Goal: Task Accomplishment & Management: Use online tool/utility

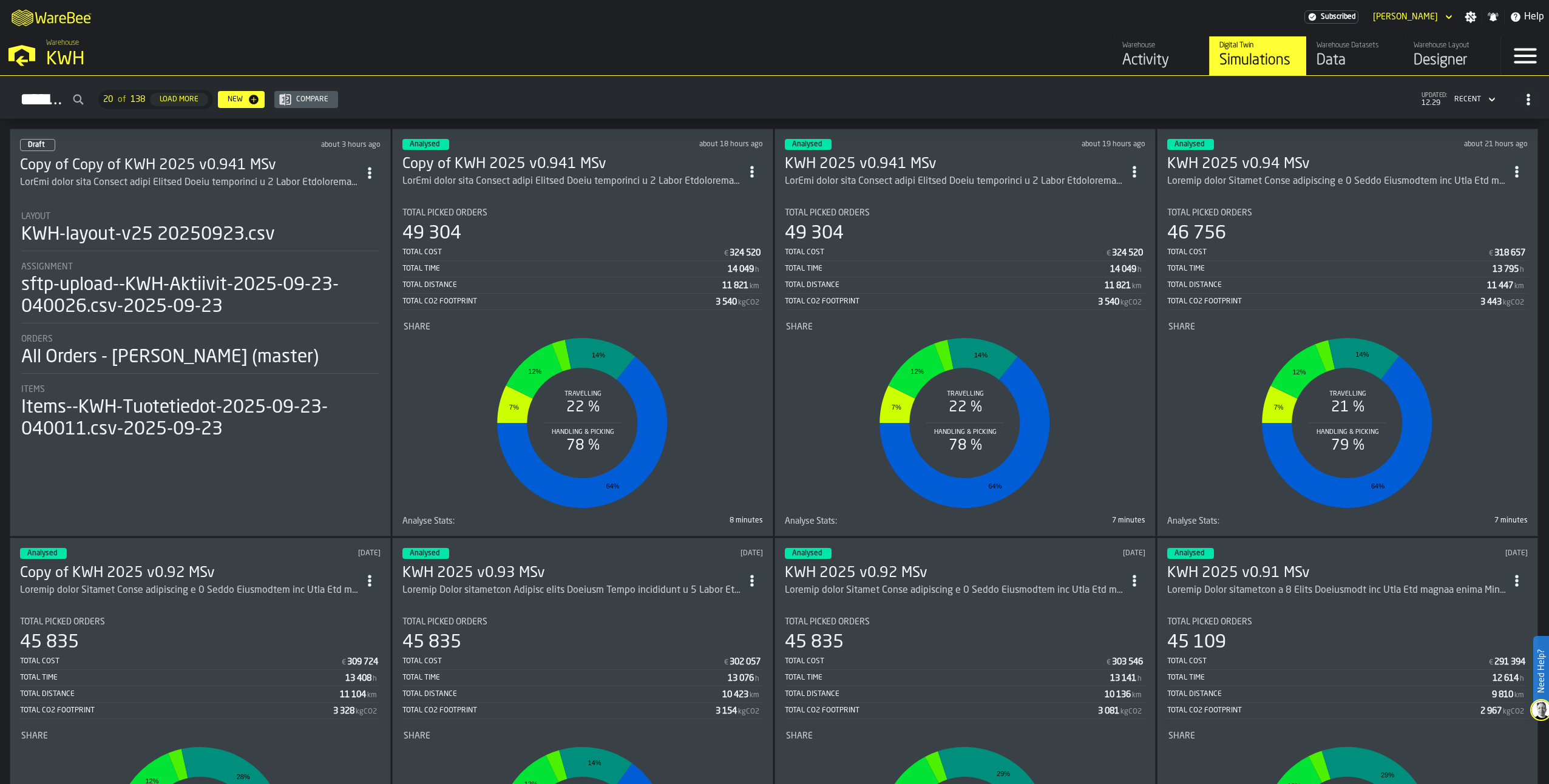
click at [159, 159] on h3 "Copy of Copy of KWH 2025 v0.941 MSv" at bounding box center [189, 165] width 338 height 19
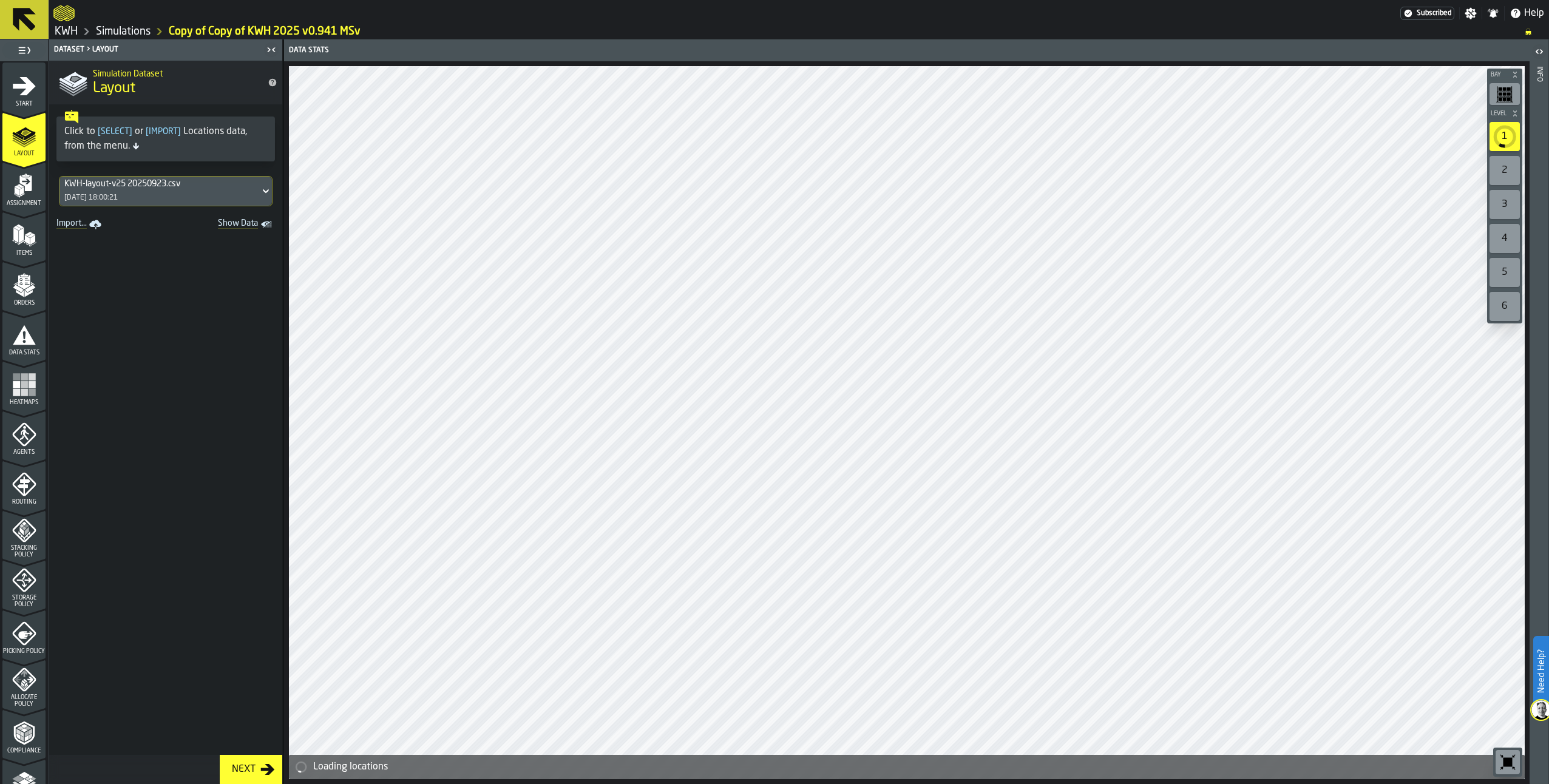
click at [19, 94] on icon "menu Start" at bounding box center [24, 85] width 23 height 18
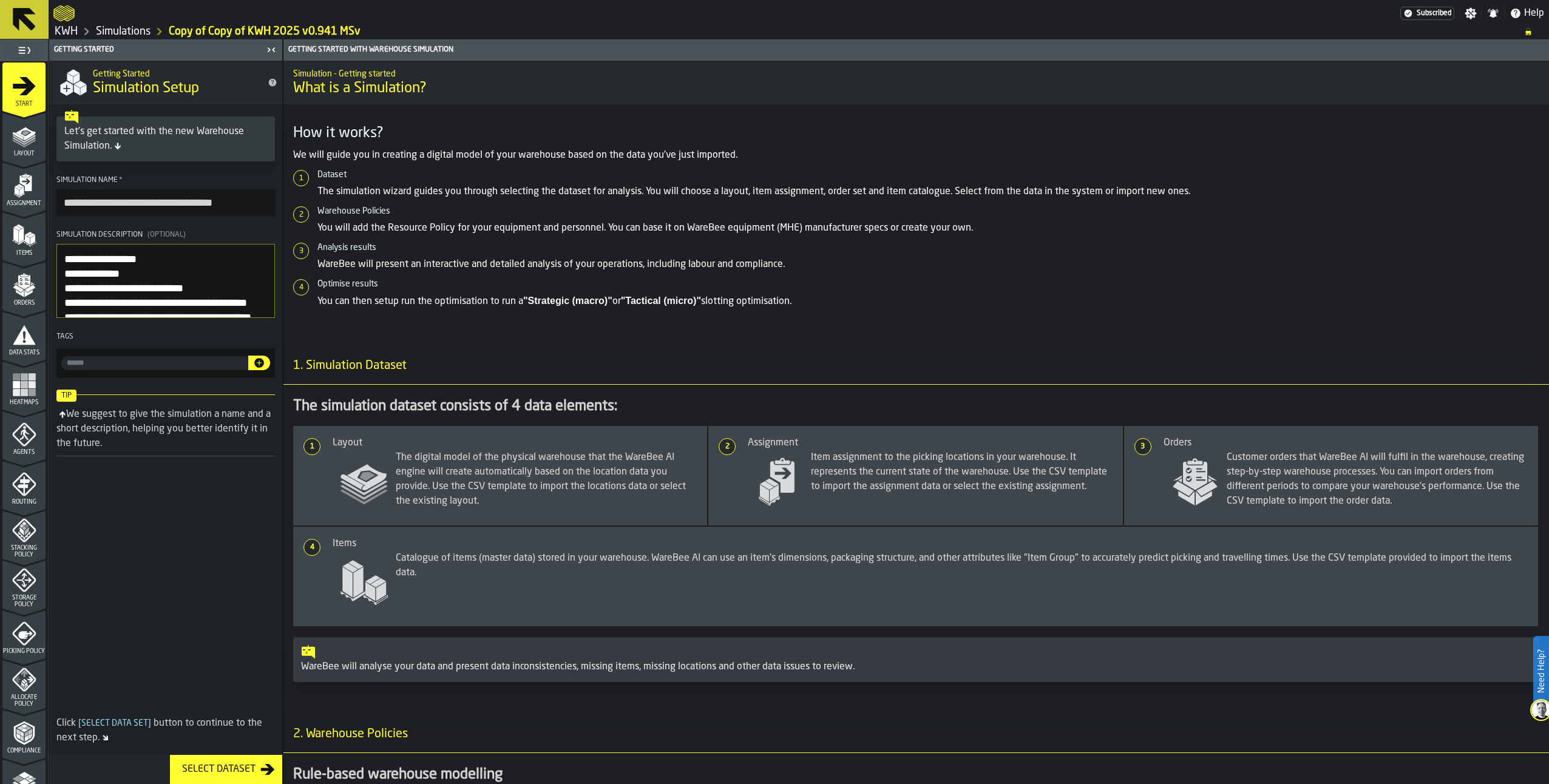
drag, startPoint x: 93, startPoint y: 201, endPoint x: 109, endPoint y: 205, distance: 16.5
click at [94, 201] on input "**********" at bounding box center [166, 202] width 219 height 27
type input "**********"
click at [61, 258] on textarea "Simulation Description (Optional)" at bounding box center [166, 280] width 219 height 74
type textarea "**********"
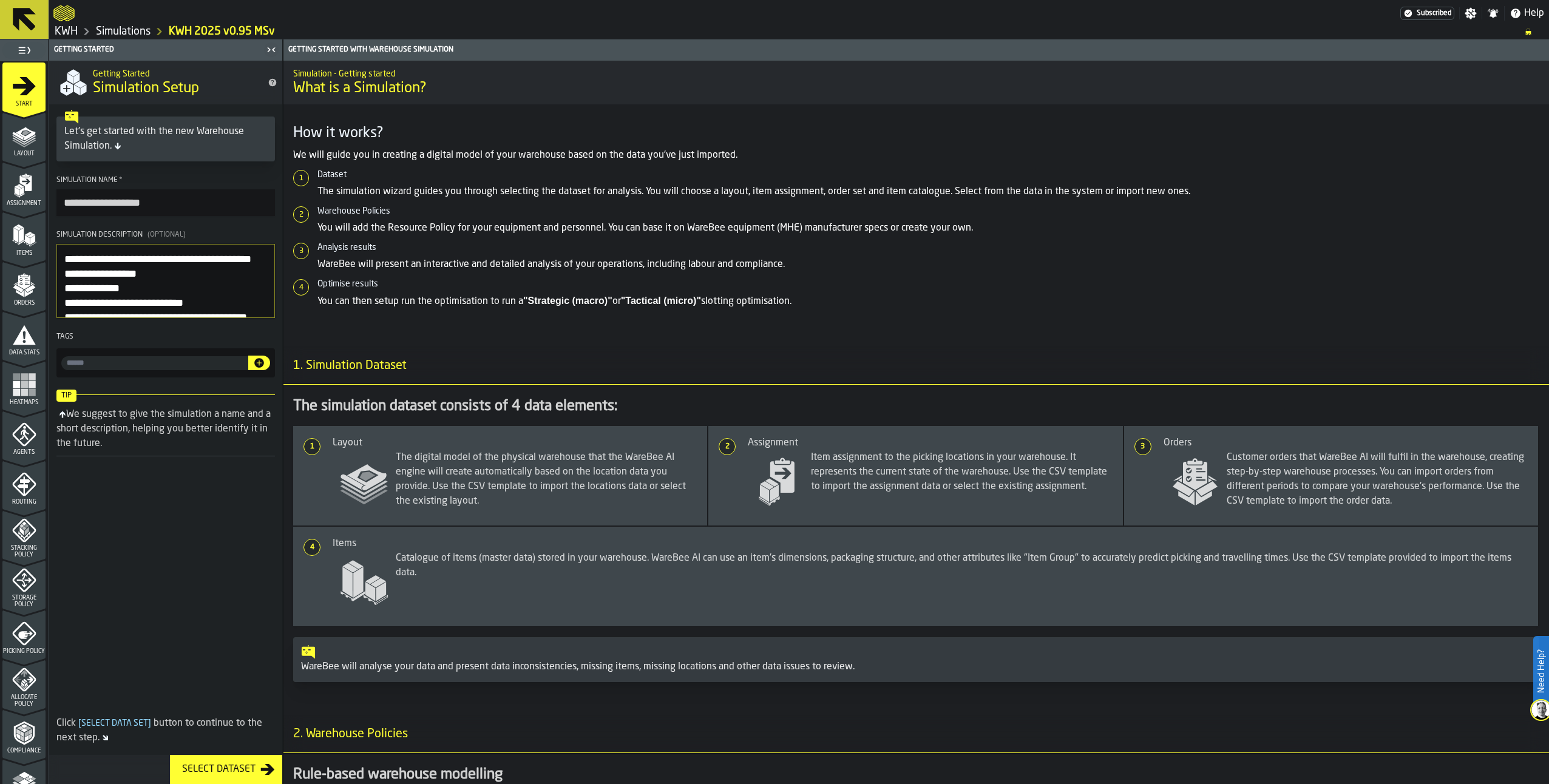
click at [17, 438] on icon "menu Agents" at bounding box center [24, 433] width 24 height 24
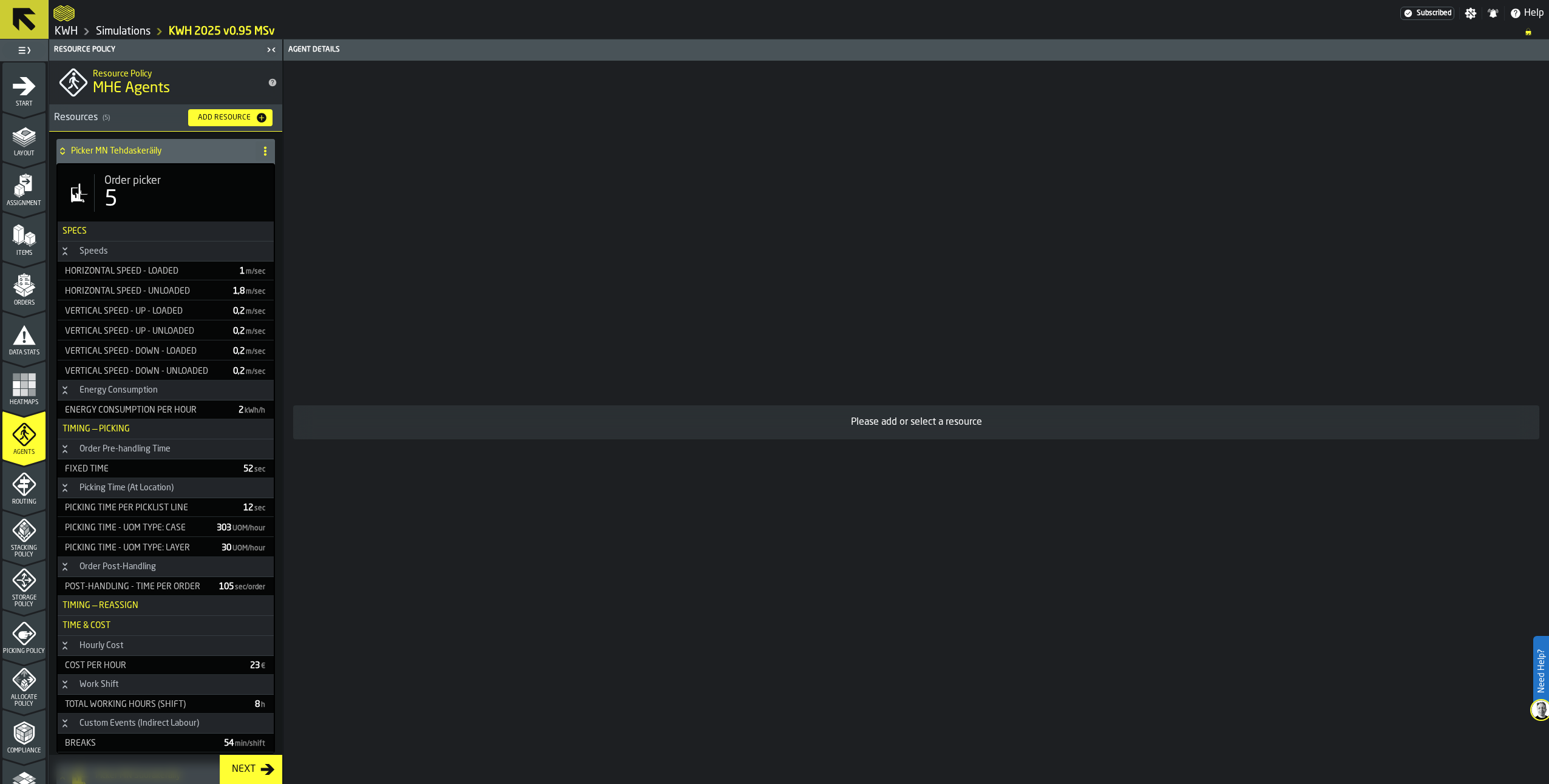
click at [145, 187] on span "Order picker" at bounding box center [133, 181] width 56 height 13
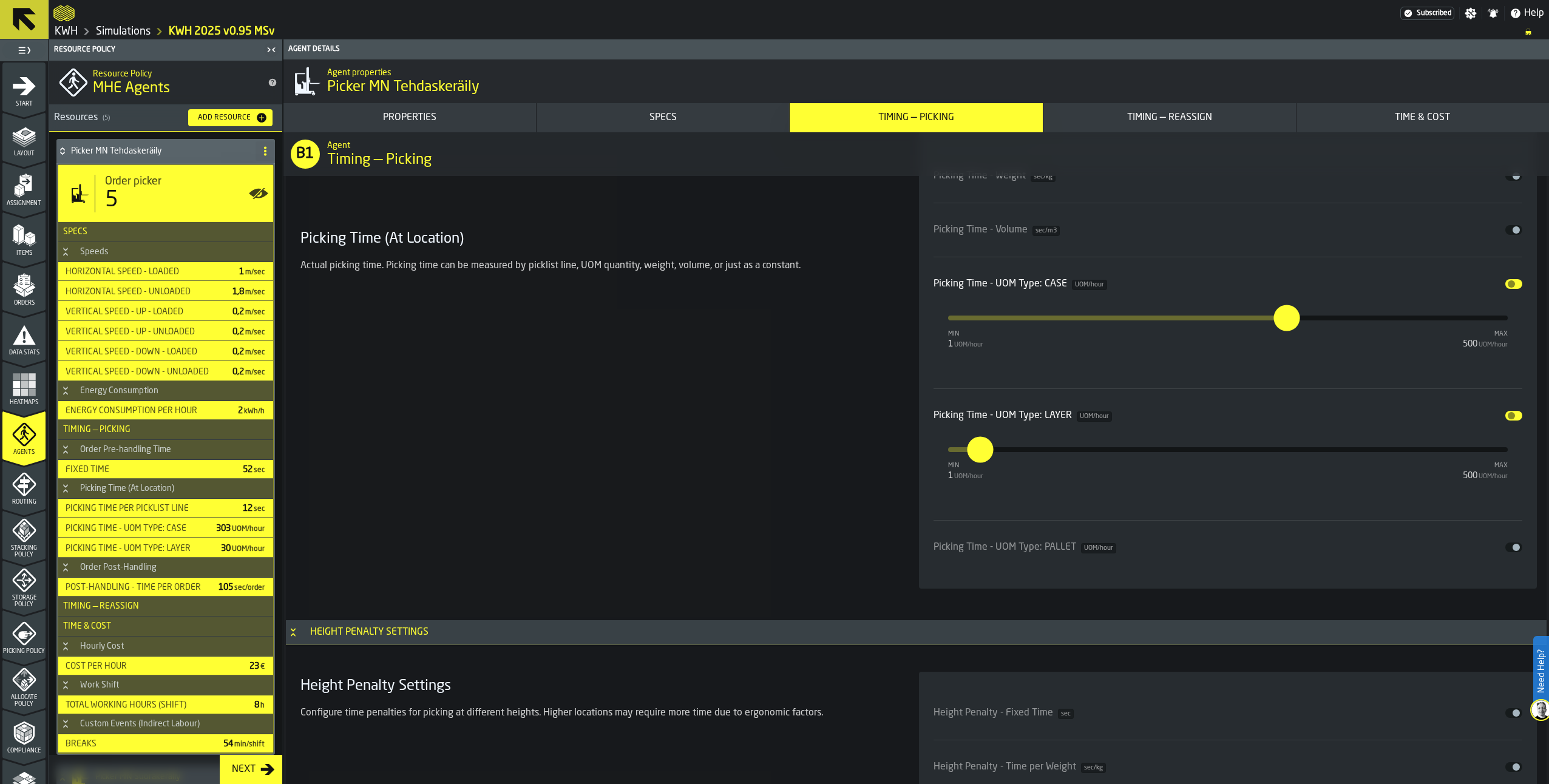
scroll to position [3640, 0]
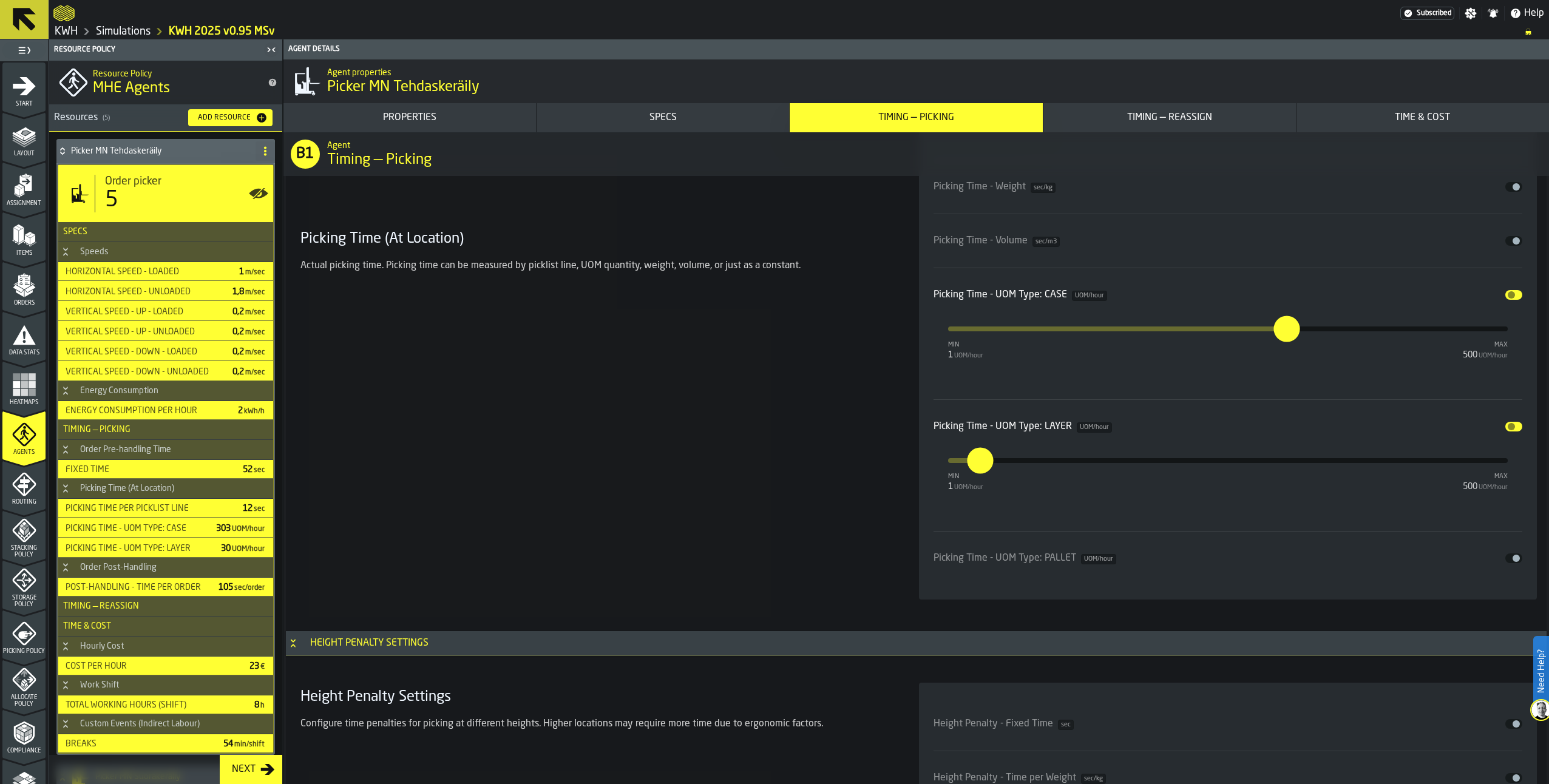
click at [16, 237] on polygon "menu Items" at bounding box center [16, 235] width 5 height 15
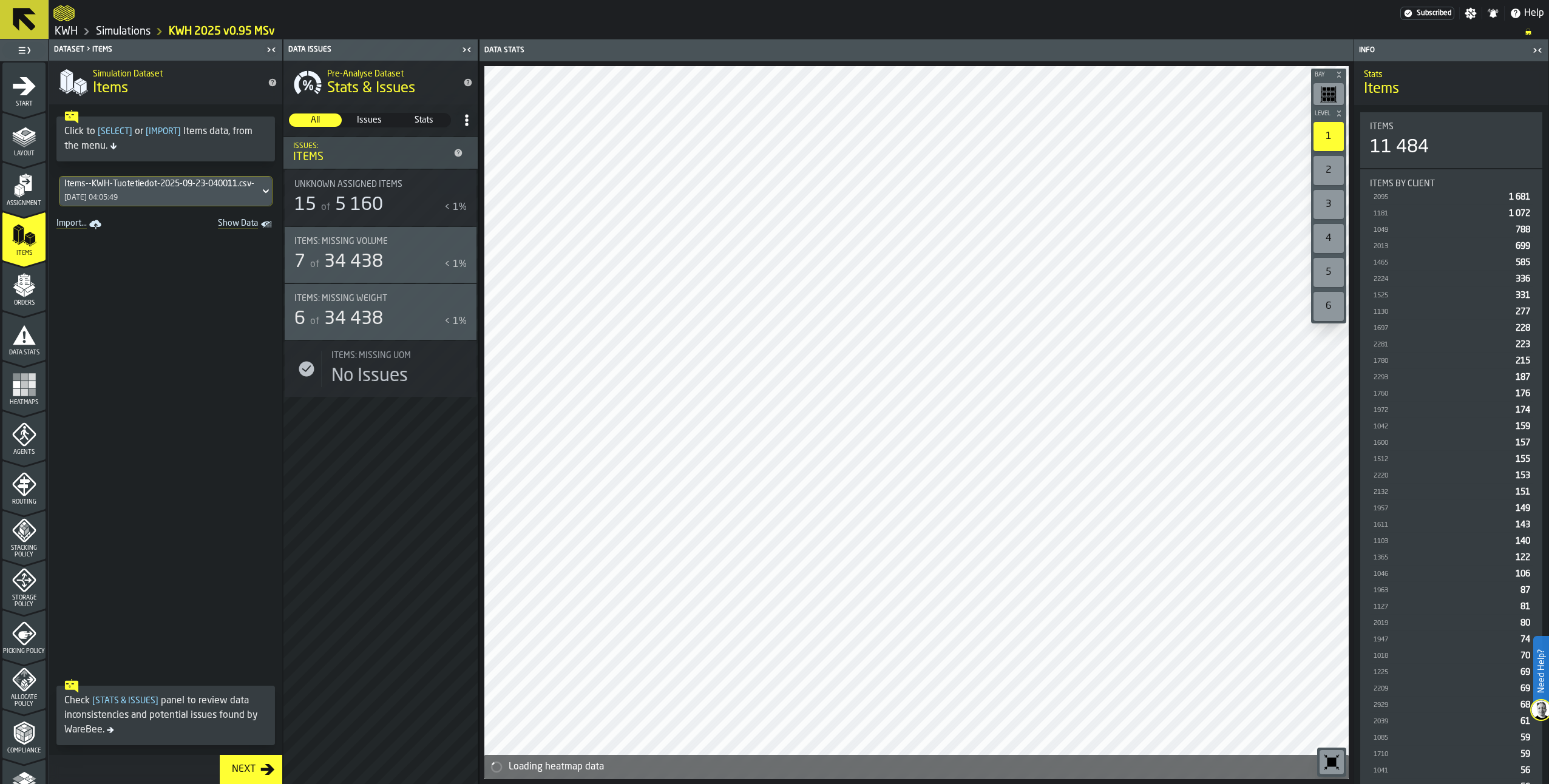
click at [16, 292] on polygon "menu Orders" at bounding box center [20, 293] width 8 height 7
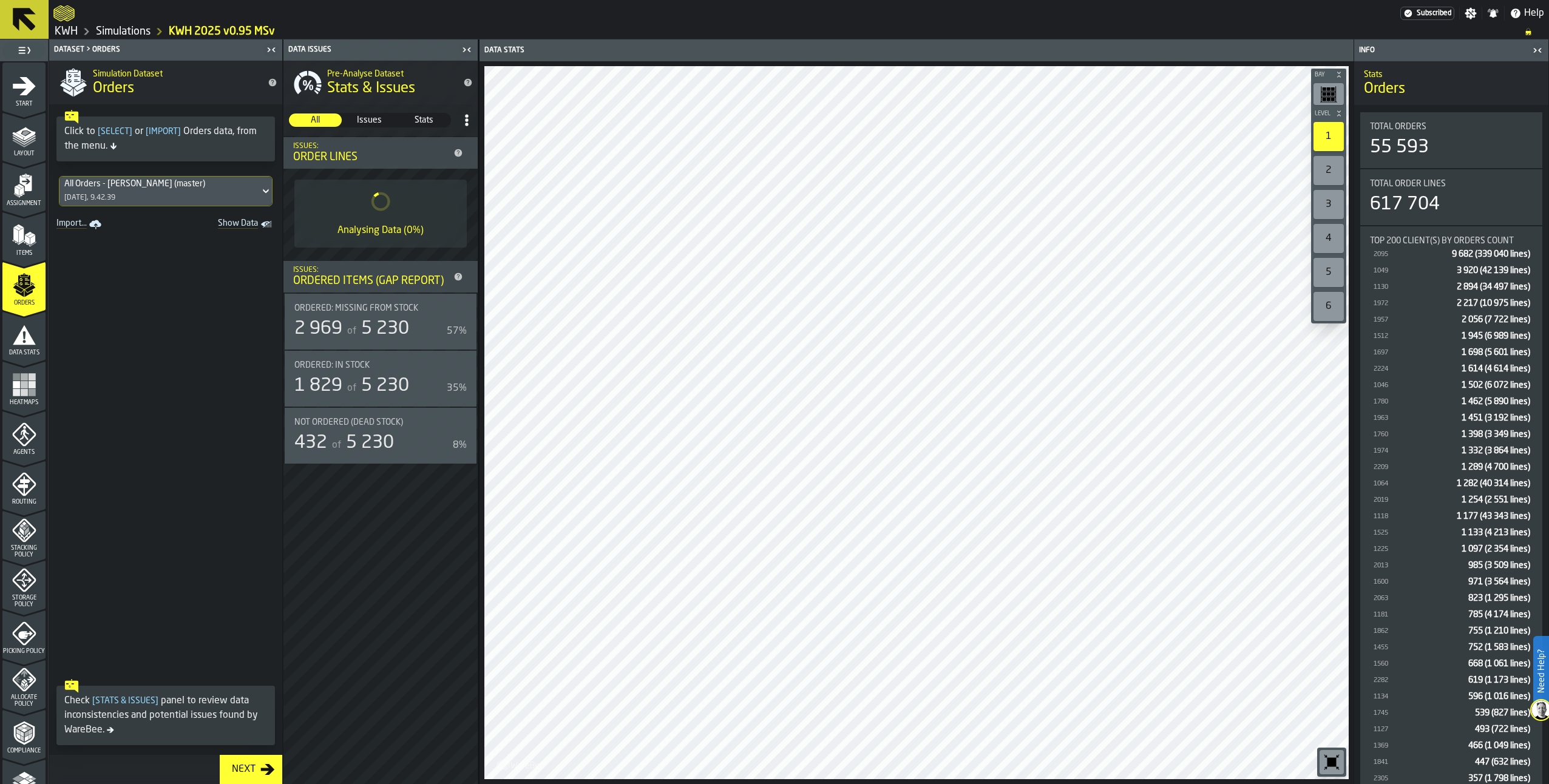
click at [135, 33] on link "Simulations" at bounding box center [124, 31] width 55 height 13
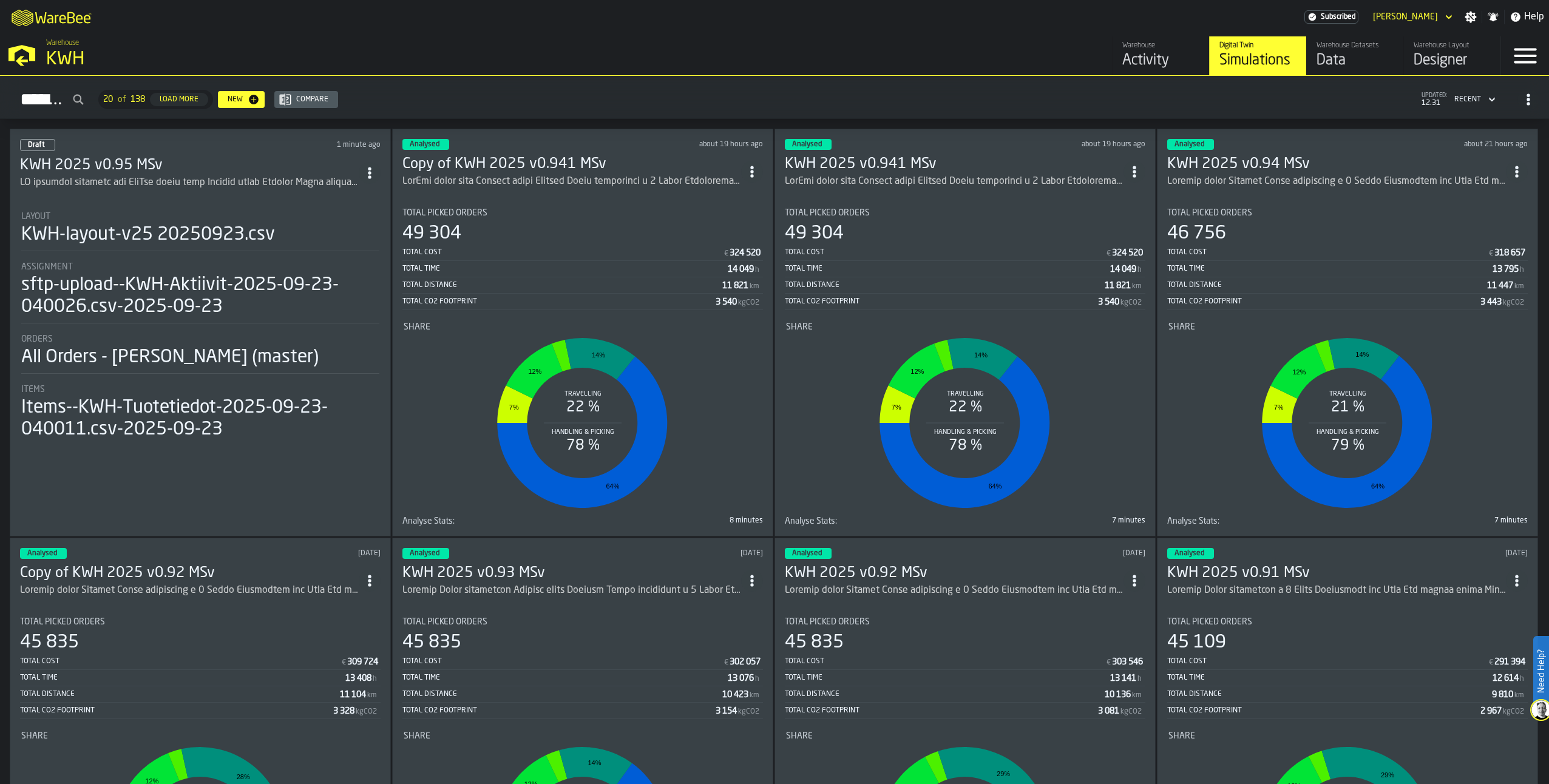
click at [440, 229] on div "49 304" at bounding box center [431, 234] width 59 height 22
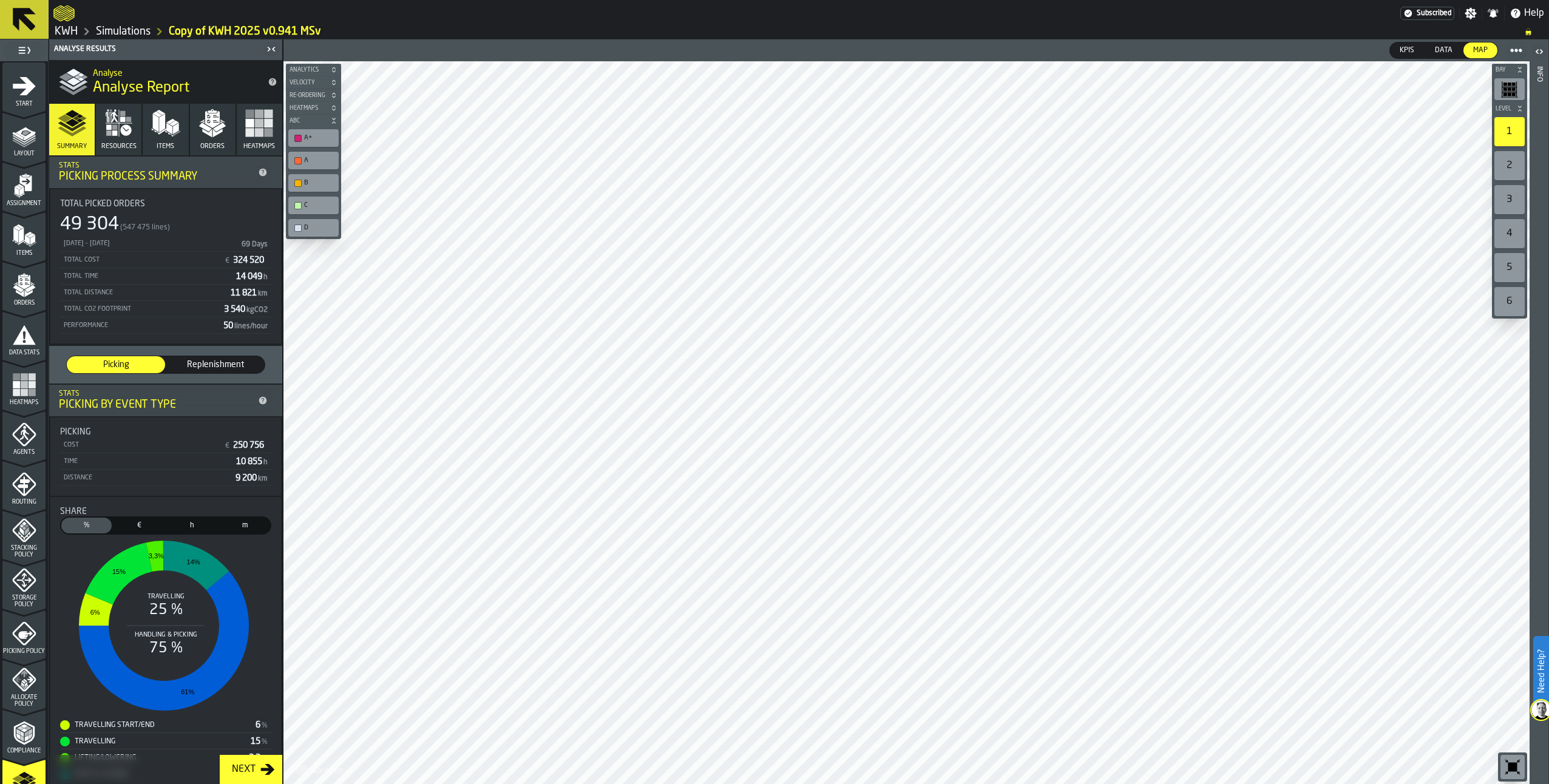
click at [128, 31] on link "Simulations" at bounding box center [124, 31] width 55 height 13
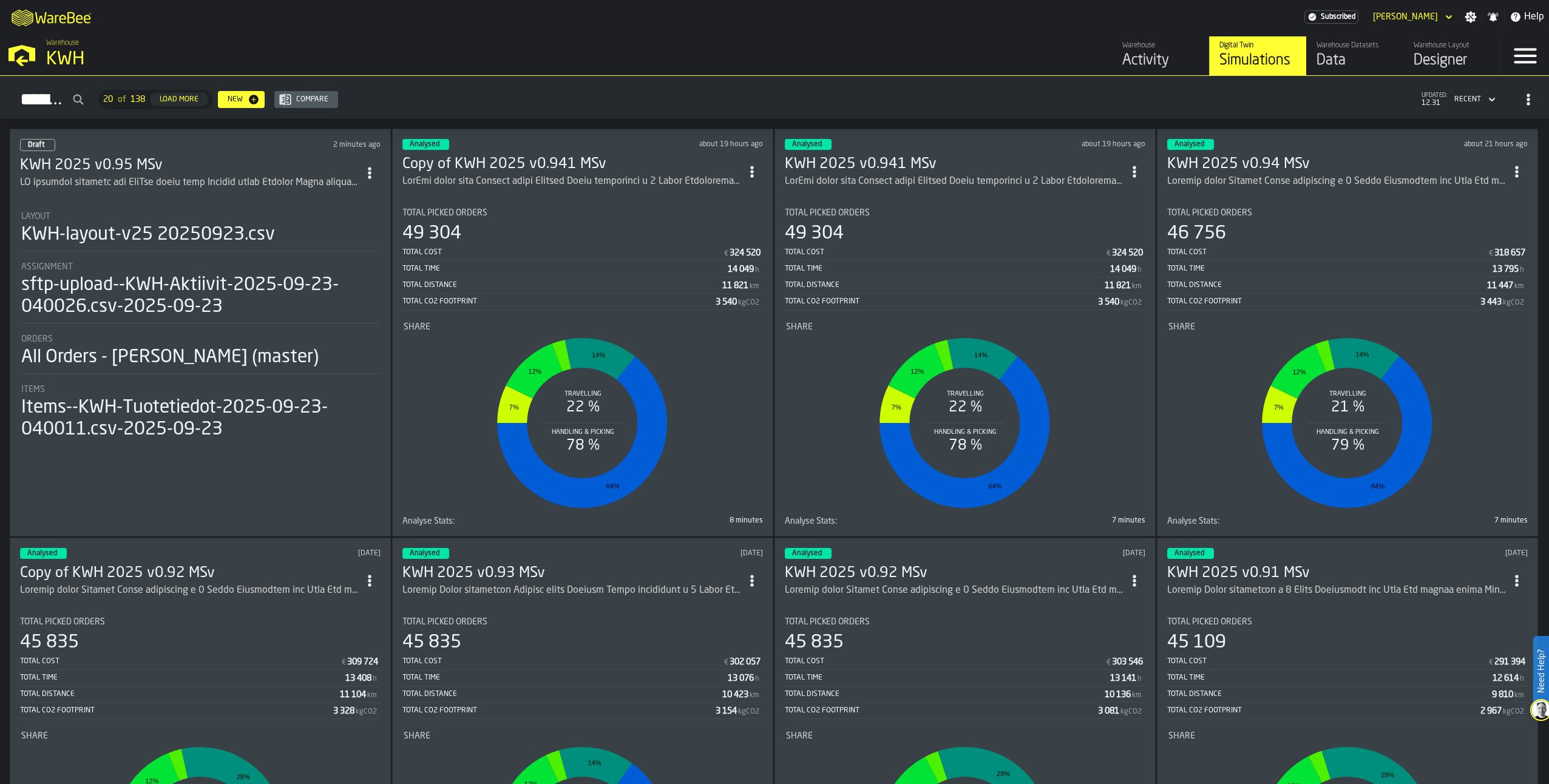
click at [195, 259] on li "Layout KWH-layout-v25 20250923.csv Assignment sftp-upload--KWH-Aktiivit-2025-09…" at bounding box center [200, 321] width 361 height 241
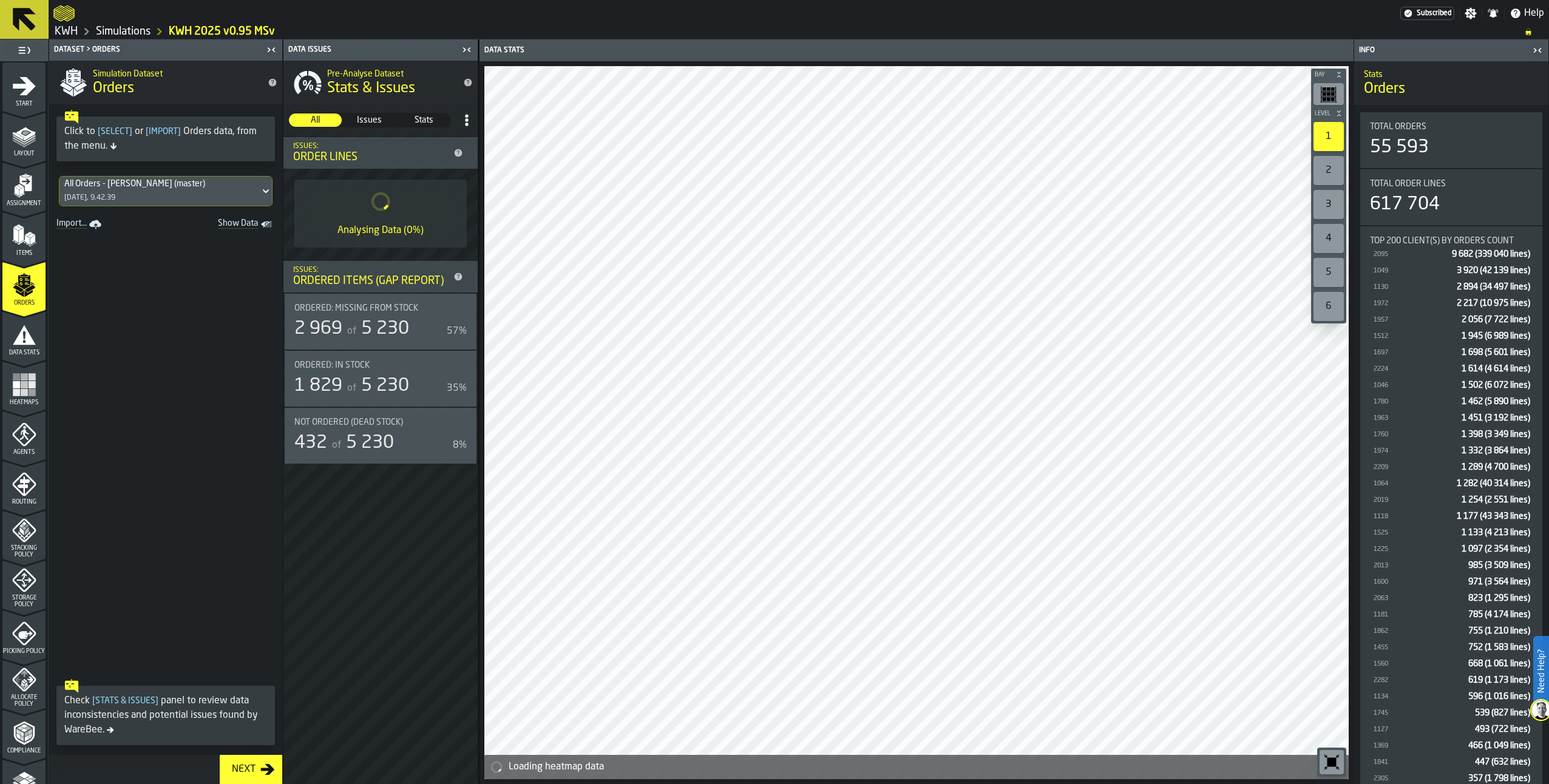
click at [27, 334] on icon "menu Data Stats" at bounding box center [24, 334] width 23 height 19
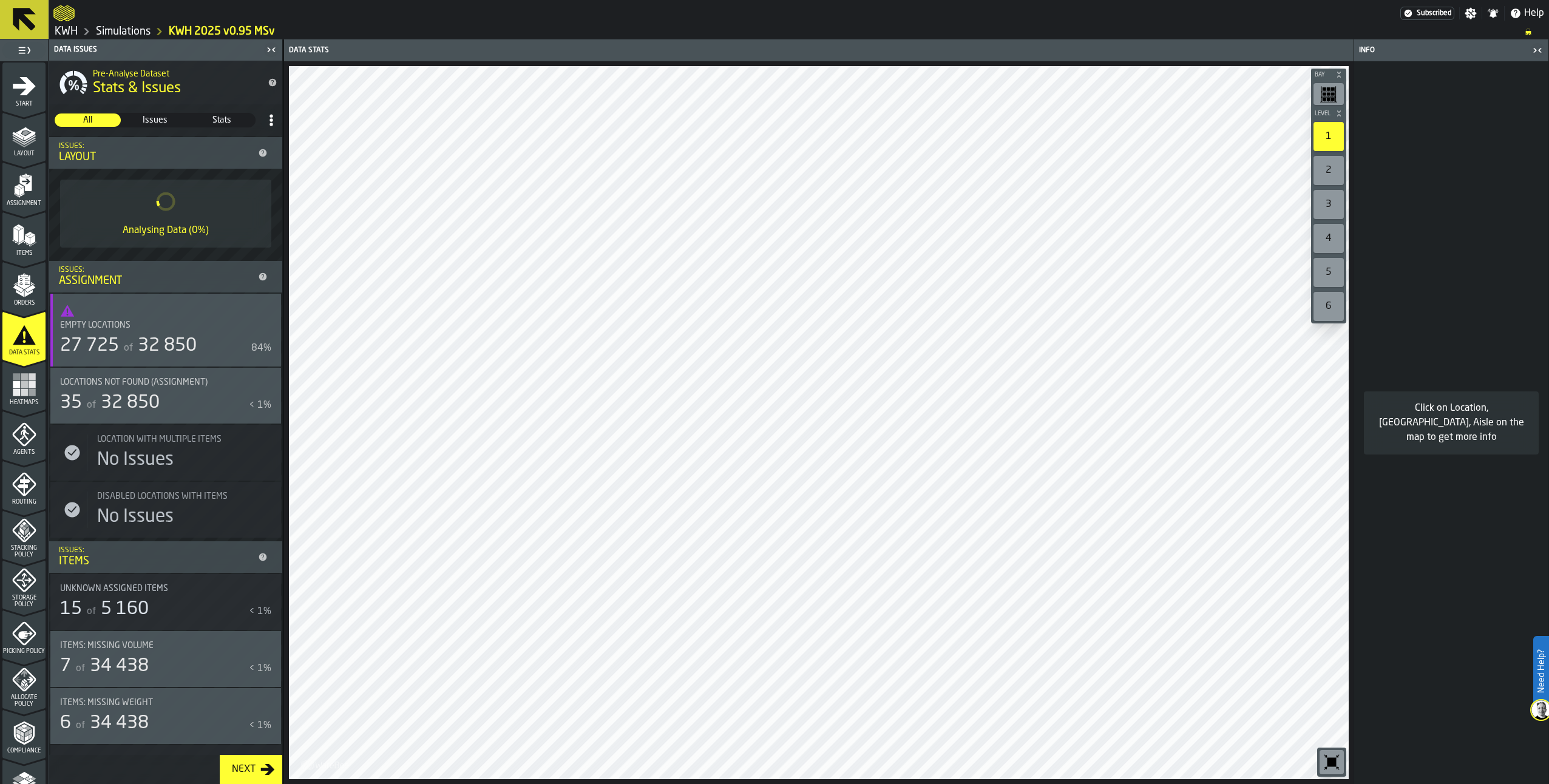
click at [31, 140] on icon "menu Layout" at bounding box center [24, 135] width 24 height 24
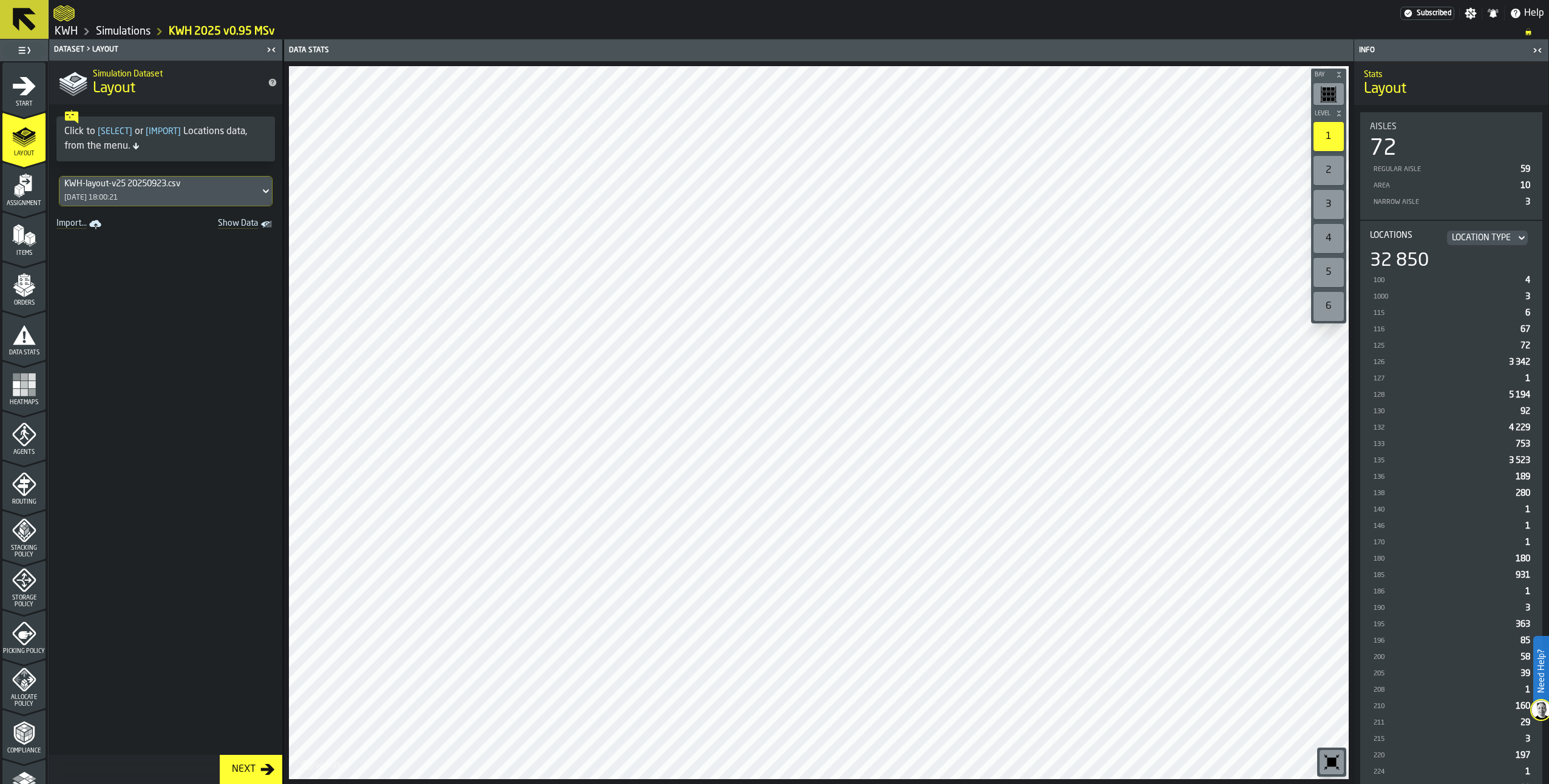
click at [132, 181] on div "KWH-layout-v25 20250923.csv" at bounding box center [160, 184] width 191 height 10
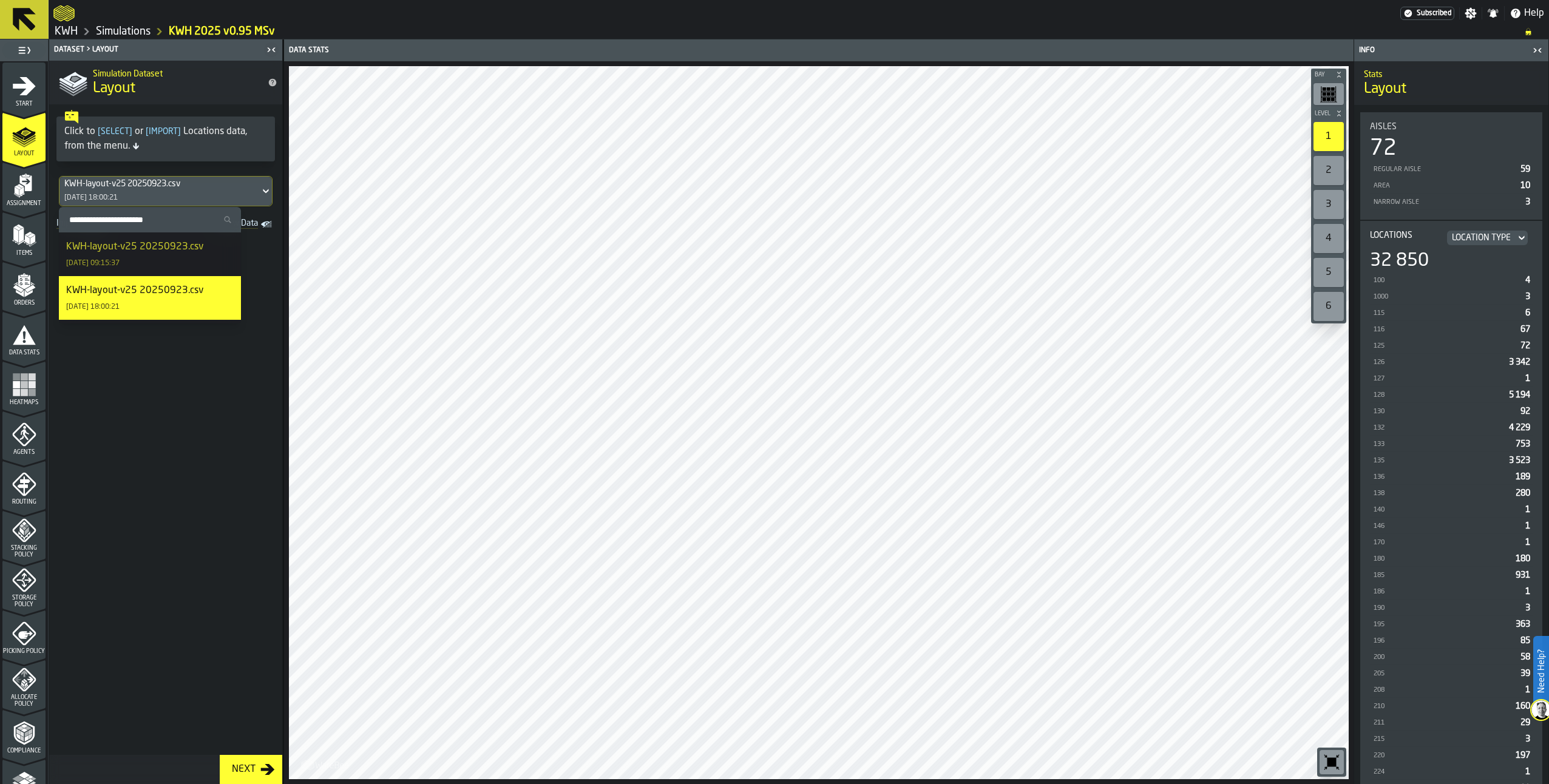
click at [128, 254] on div "KWH-layout-v25 20250923.csv" at bounding box center [134, 247] width 137 height 15
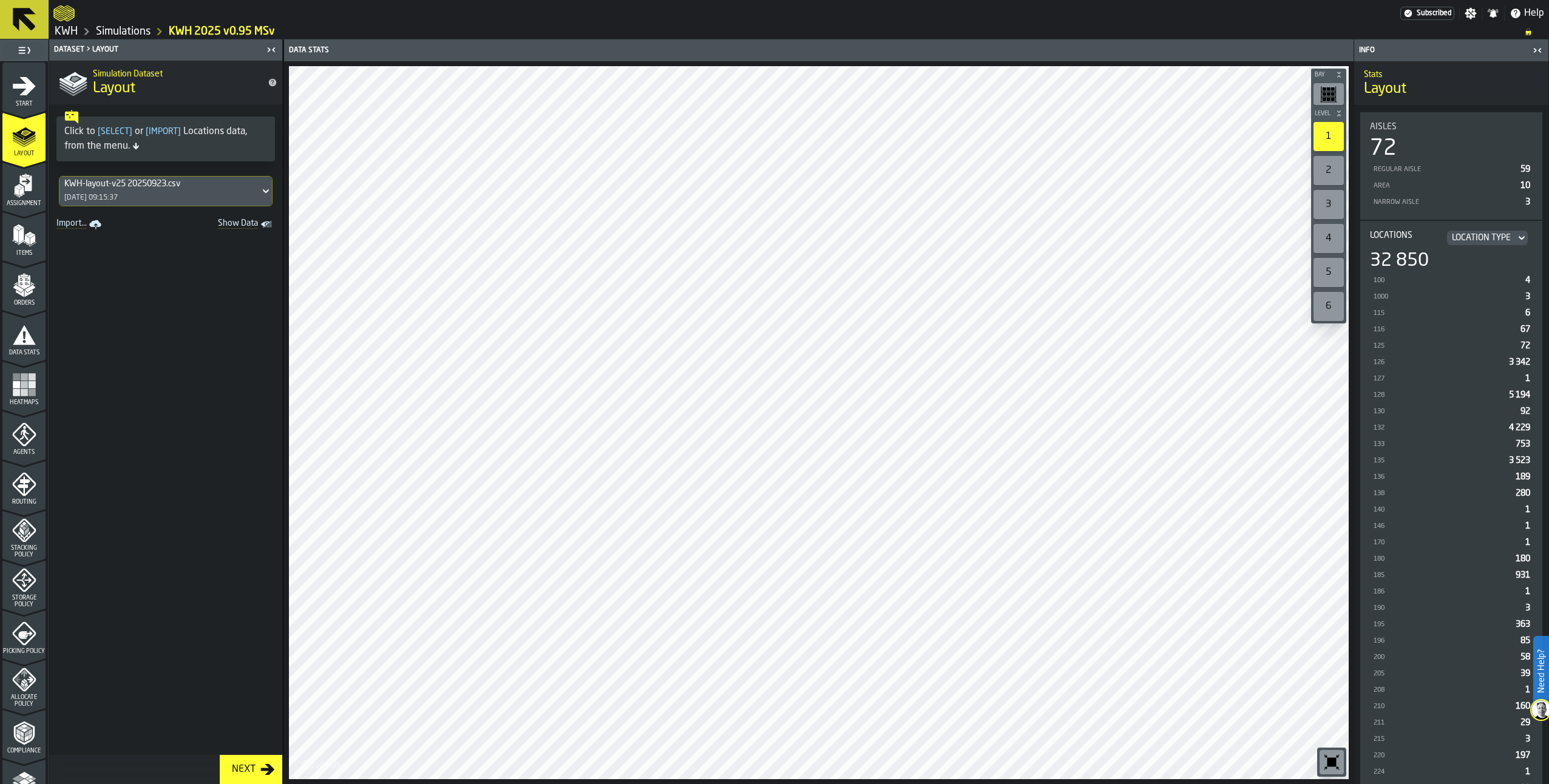
click at [12, 184] on icon "menu Assignment" at bounding box center [24, 185] width 24 height 24
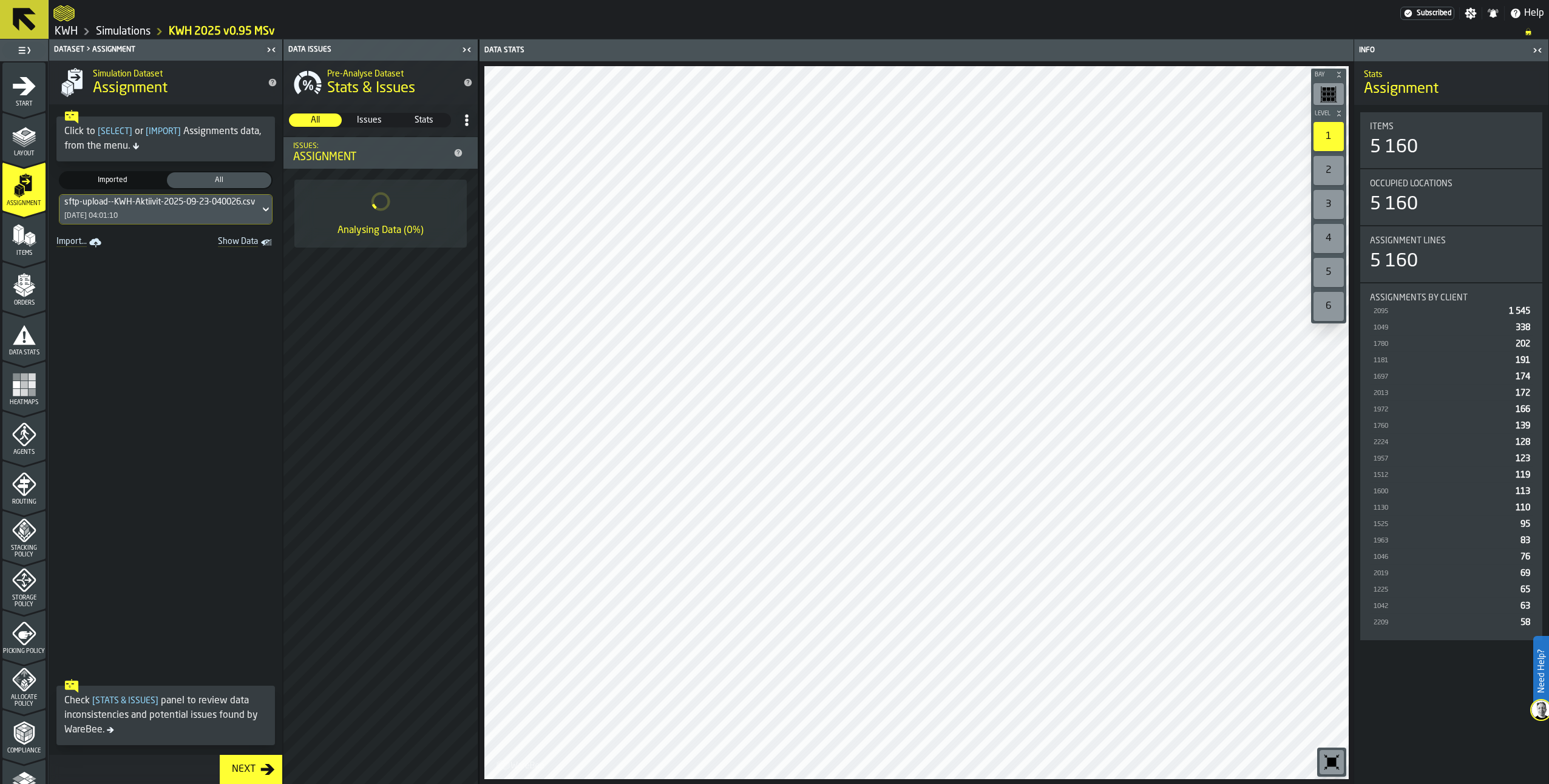
click at [148, 211] on div "sftp-upload--KWH-Aktiivit-2025-09-23-040026.csv-2025-09-23 [DATE] 04:01:10" at bounding box center [160, 209] width 201 height 29
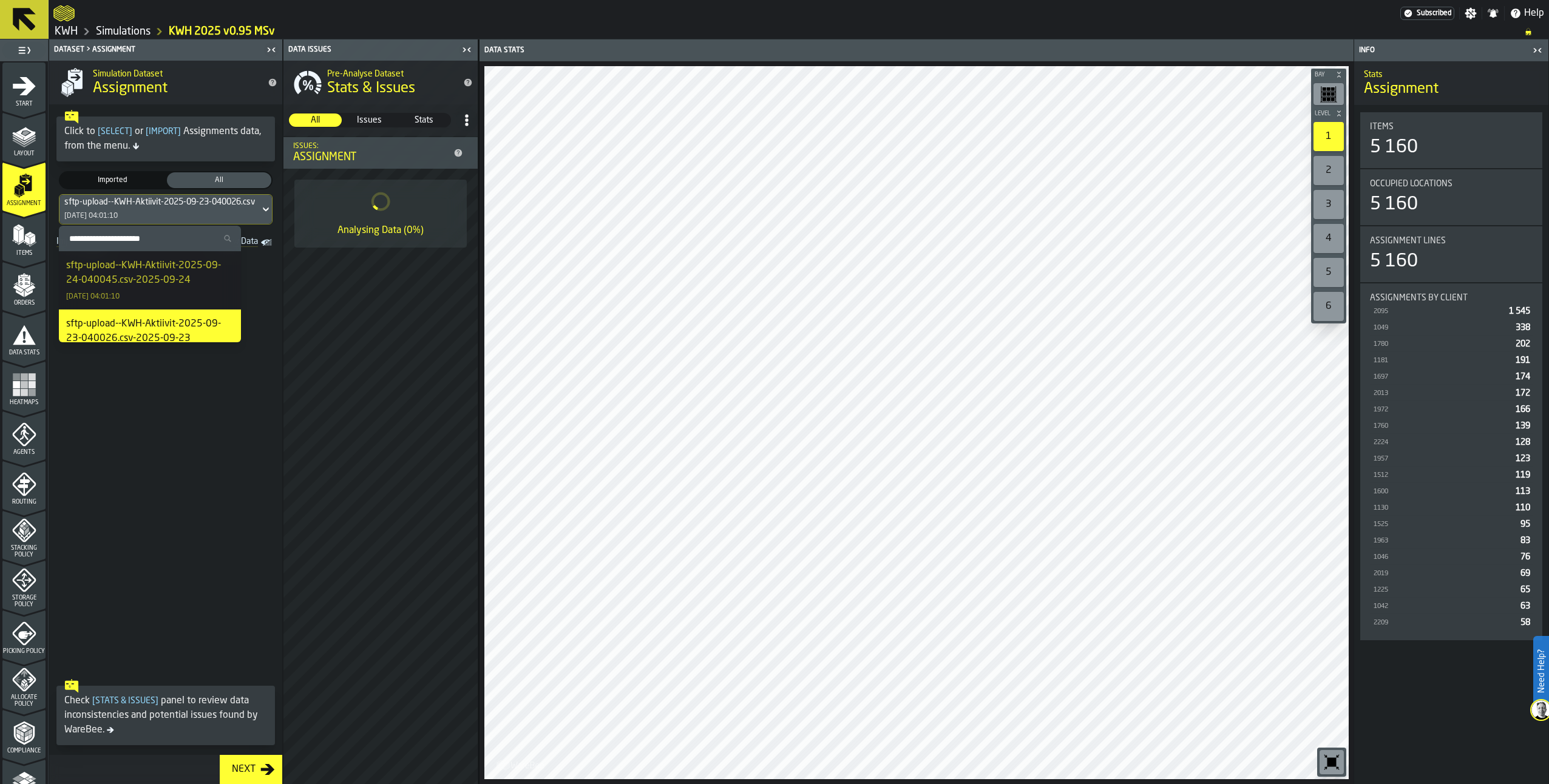
click at [148, 279] on div "sftp-upload--KWH-Aktiivit-2025-09-24-040045.csv-2025-09-24" at bounding box center [150, 273] width 168 height 29
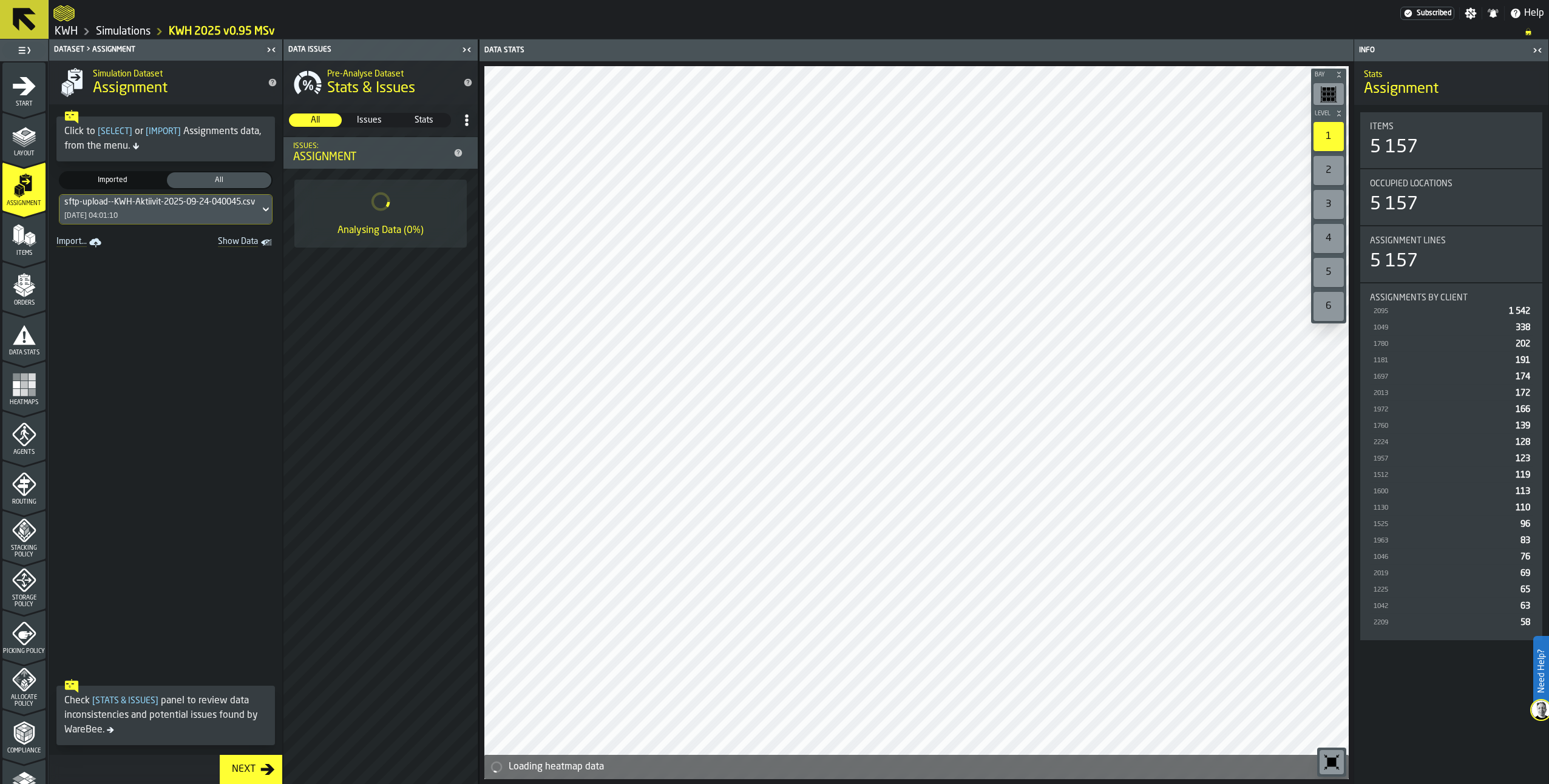
click at [25, 234] on polygon "menu Items" at bounding box center [27, 234] width 7 height 4
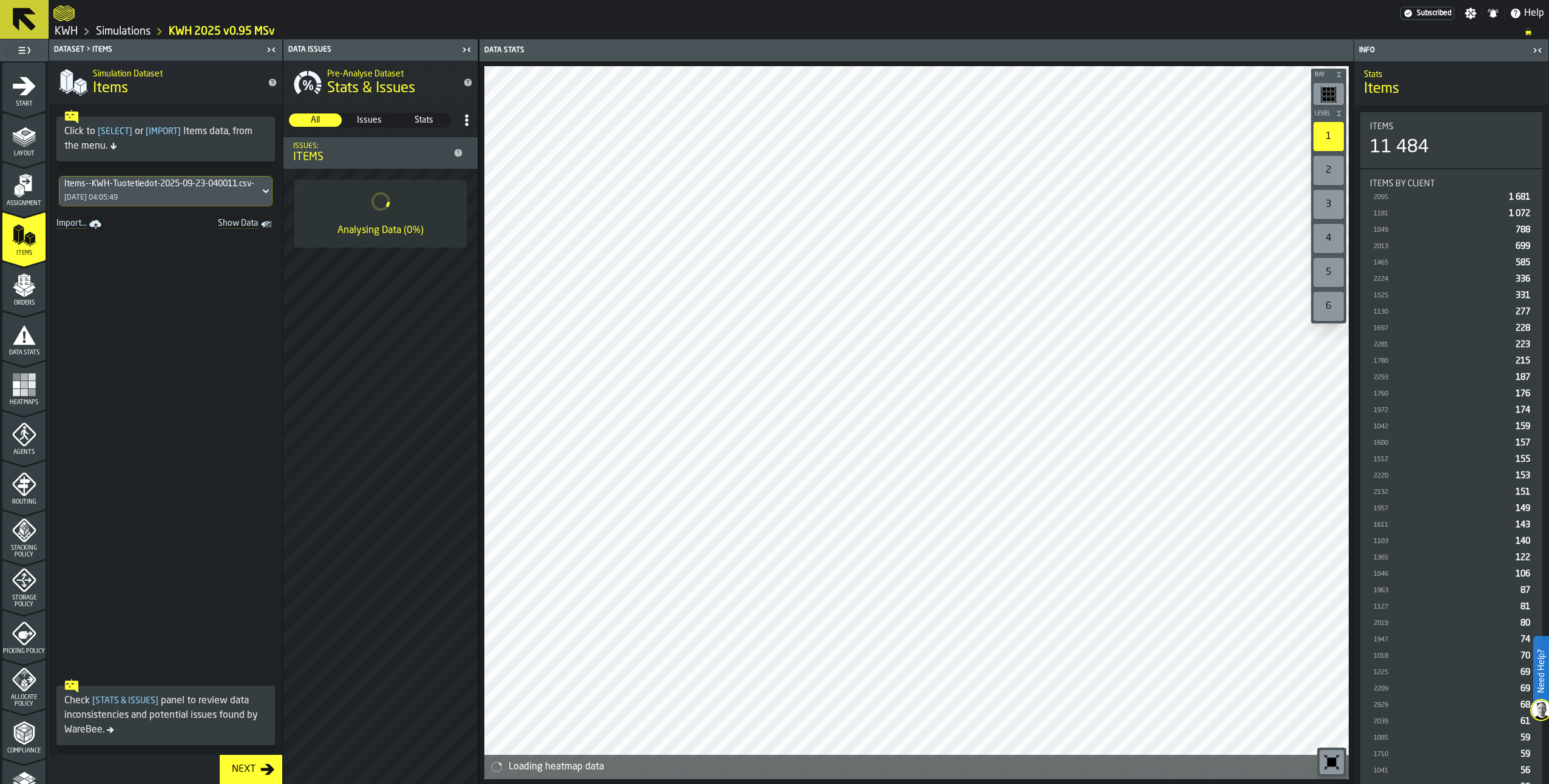
click at [150, 186] on div "Items--KWH-Tuotetiedot-2025-09-23-040011.csv-2025-09-23" at bounding box center [160, 184] width 191 height 10
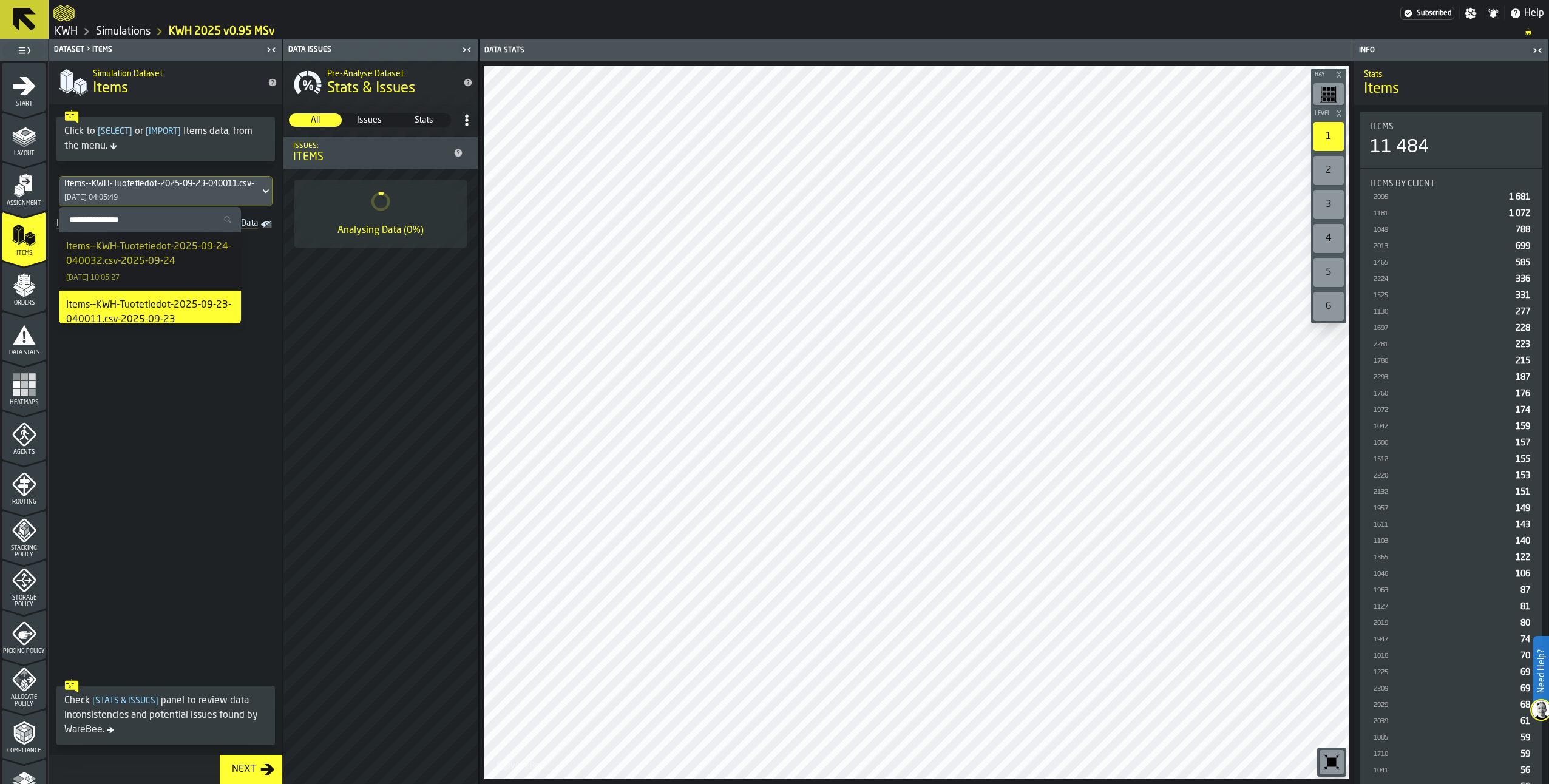
click at [173, 252] on div "Items--KWH-Tuotetiedot-2025-09-24-040032.csv-2025-09-24" at bounding box center [150, 254] width 168 height 29
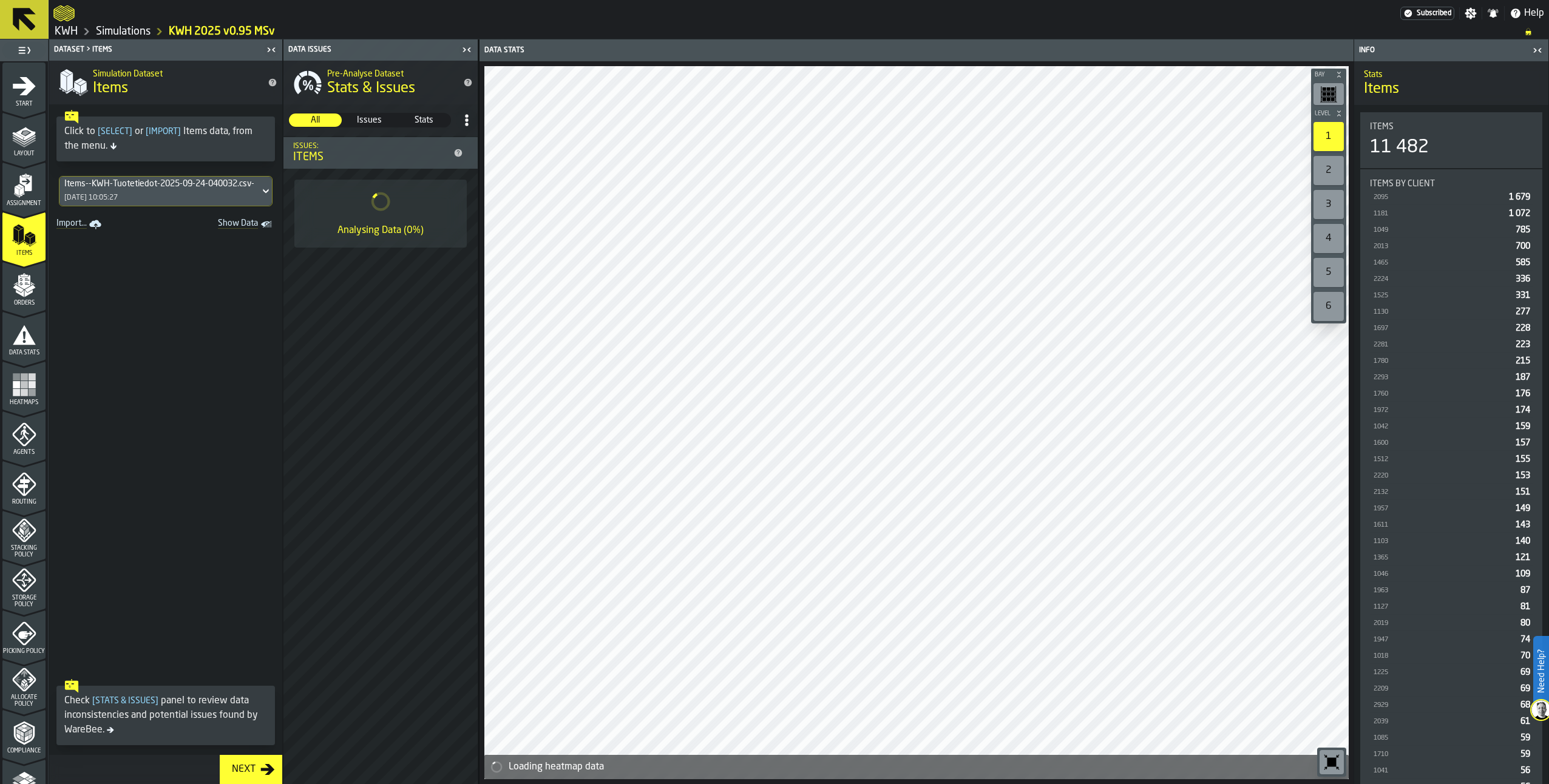
click at [26, 291] on polygon "menu Orders" at bounding box center [30, 288] width 10 height 7
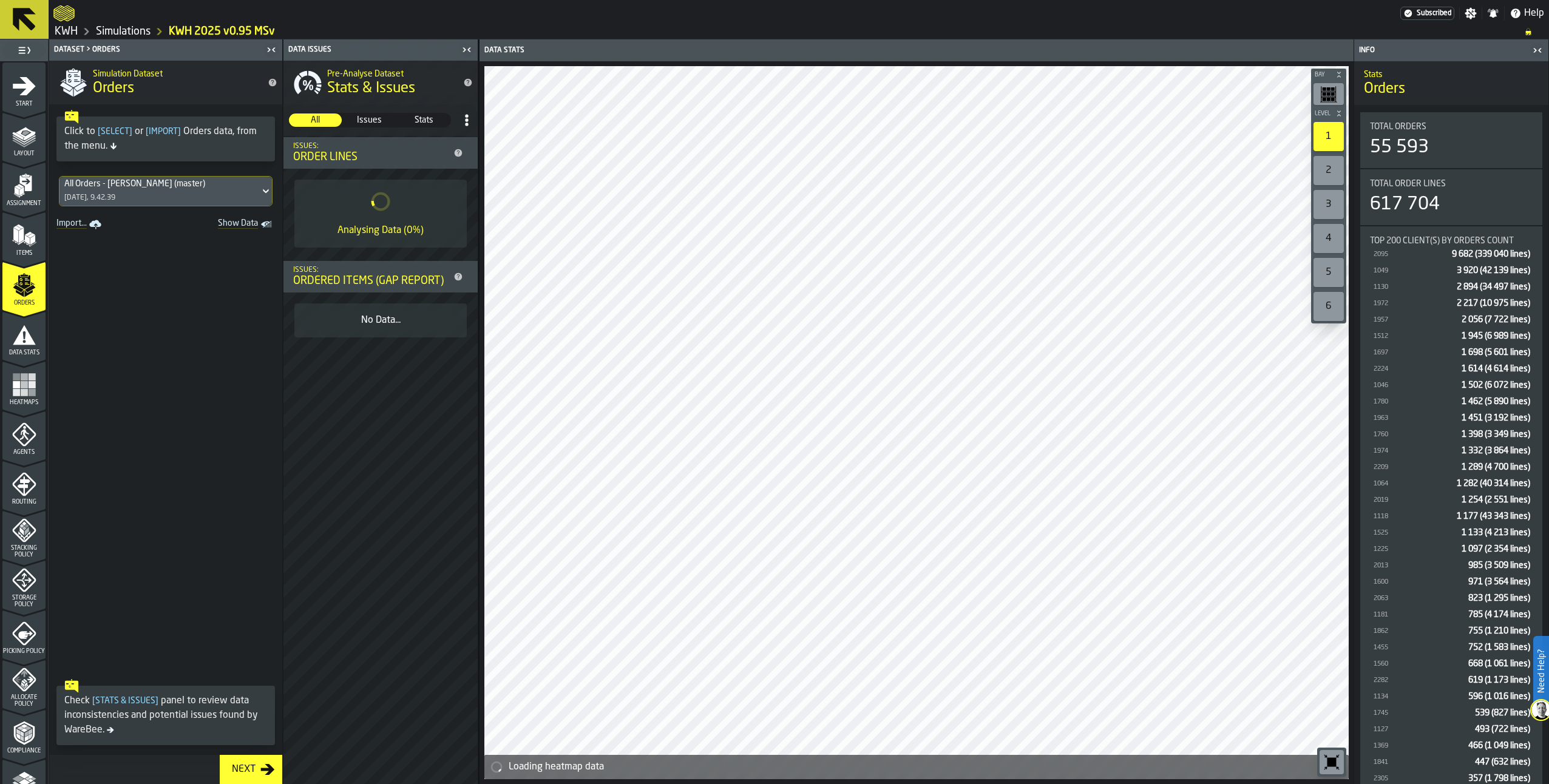
click at [130, 187] on div "All Orders - [PERSON_NAME] (master)" at bounding box center [160, 184] width 191 height 10
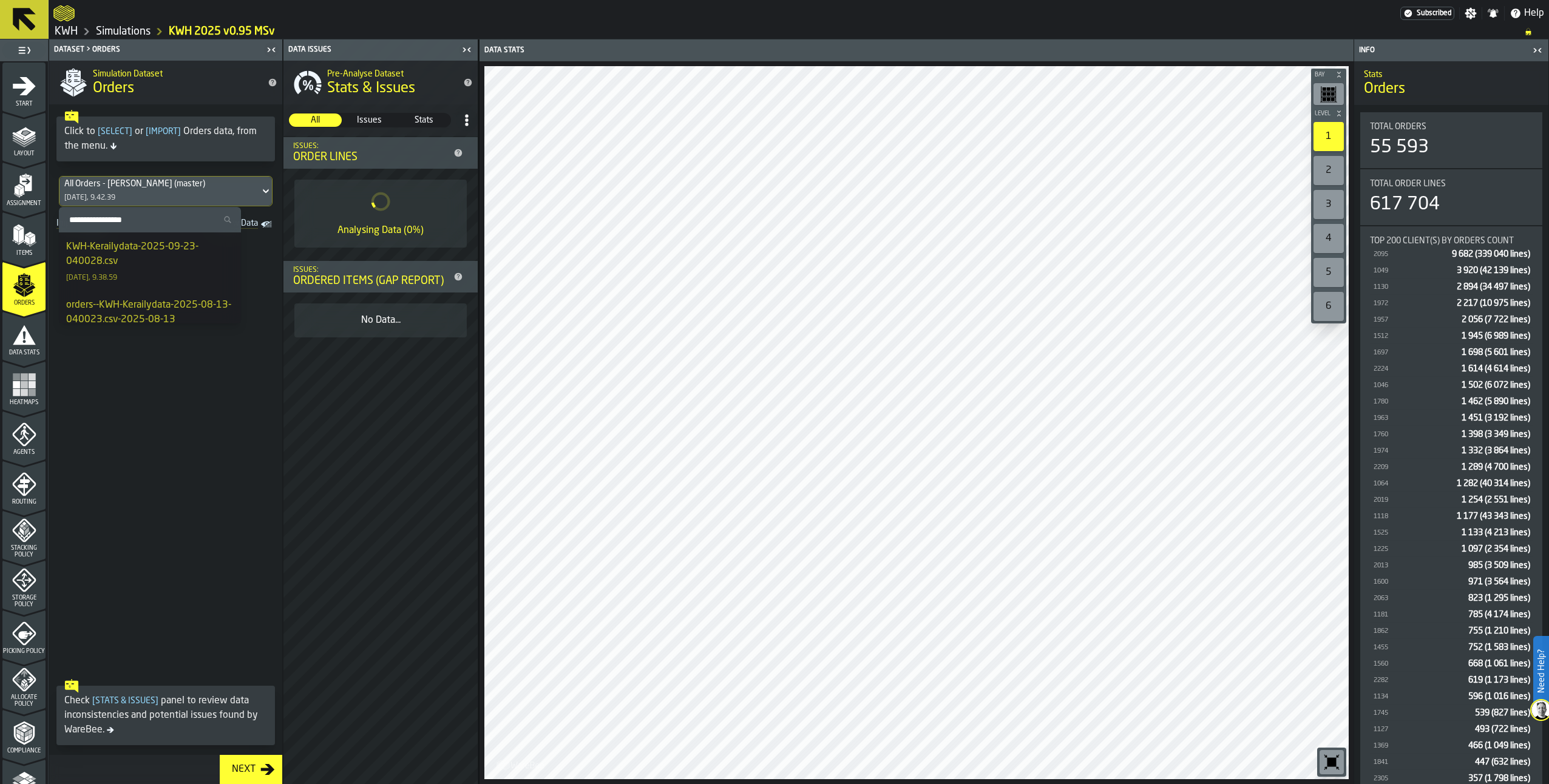
click at [135, 242] on div "KWH-Kerailydata-2025-09-23-040028.csv" at bounding box center [150, 254] width 168 height 29
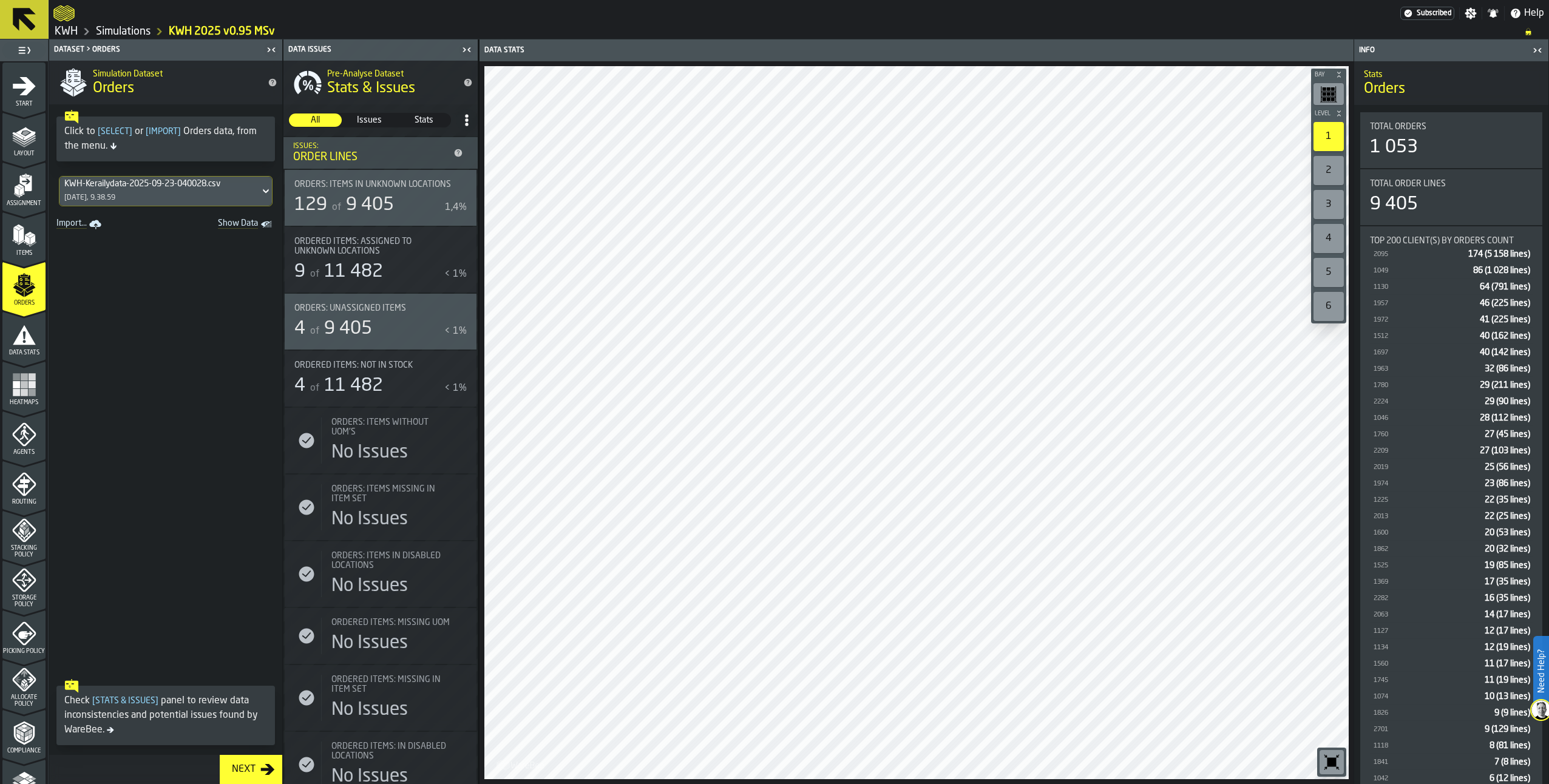
click at [12, 182] on icon "menu Assignment" at bounding box center [24, 185] width 24 height 24
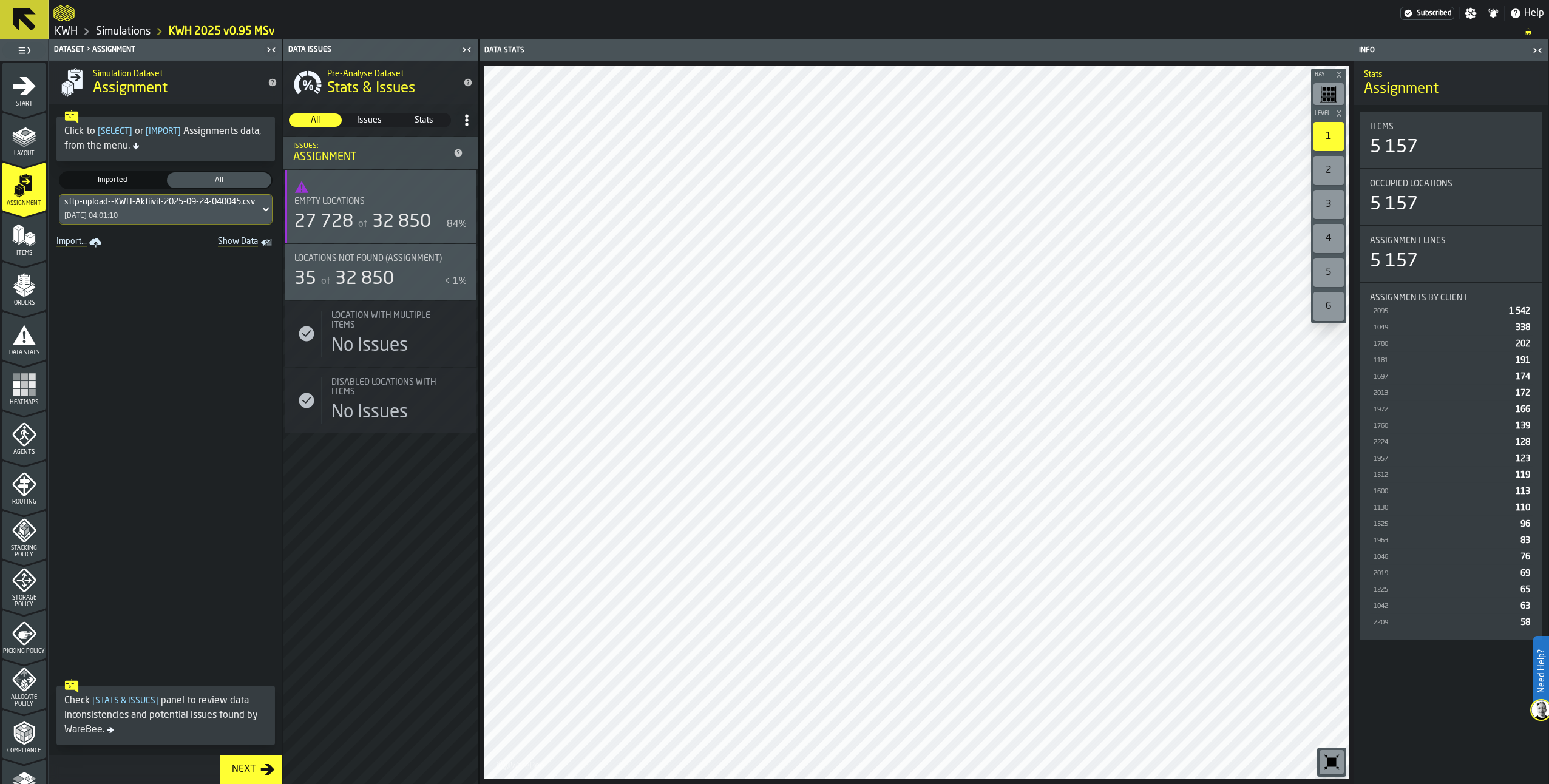
click at [22, 231] on icon "menu Items" at bounding box center [24, 235] width 24 height 24
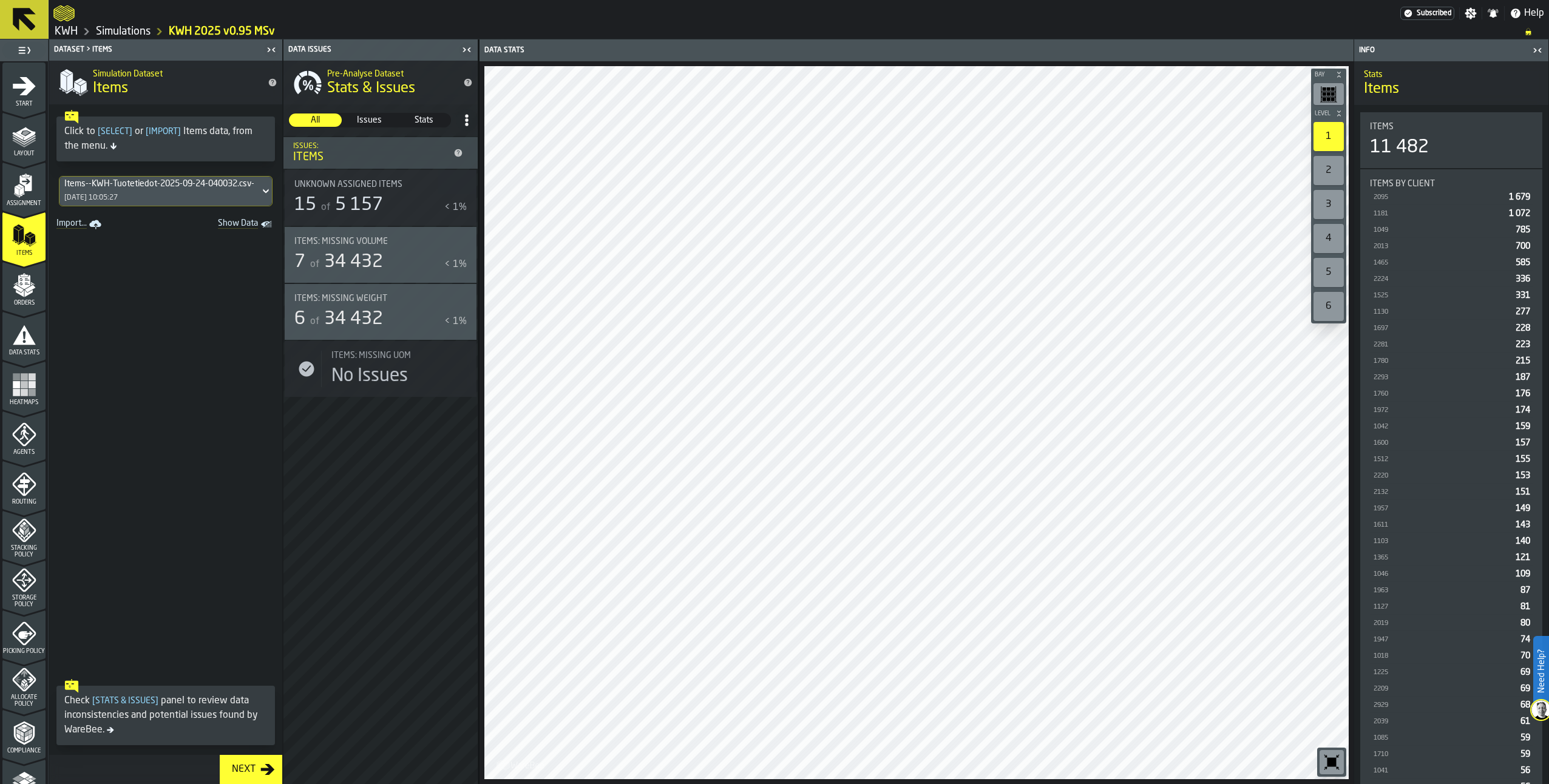
click at [27, 300] on span "Orders" at bounding box center [24, 303] width 43 height 7
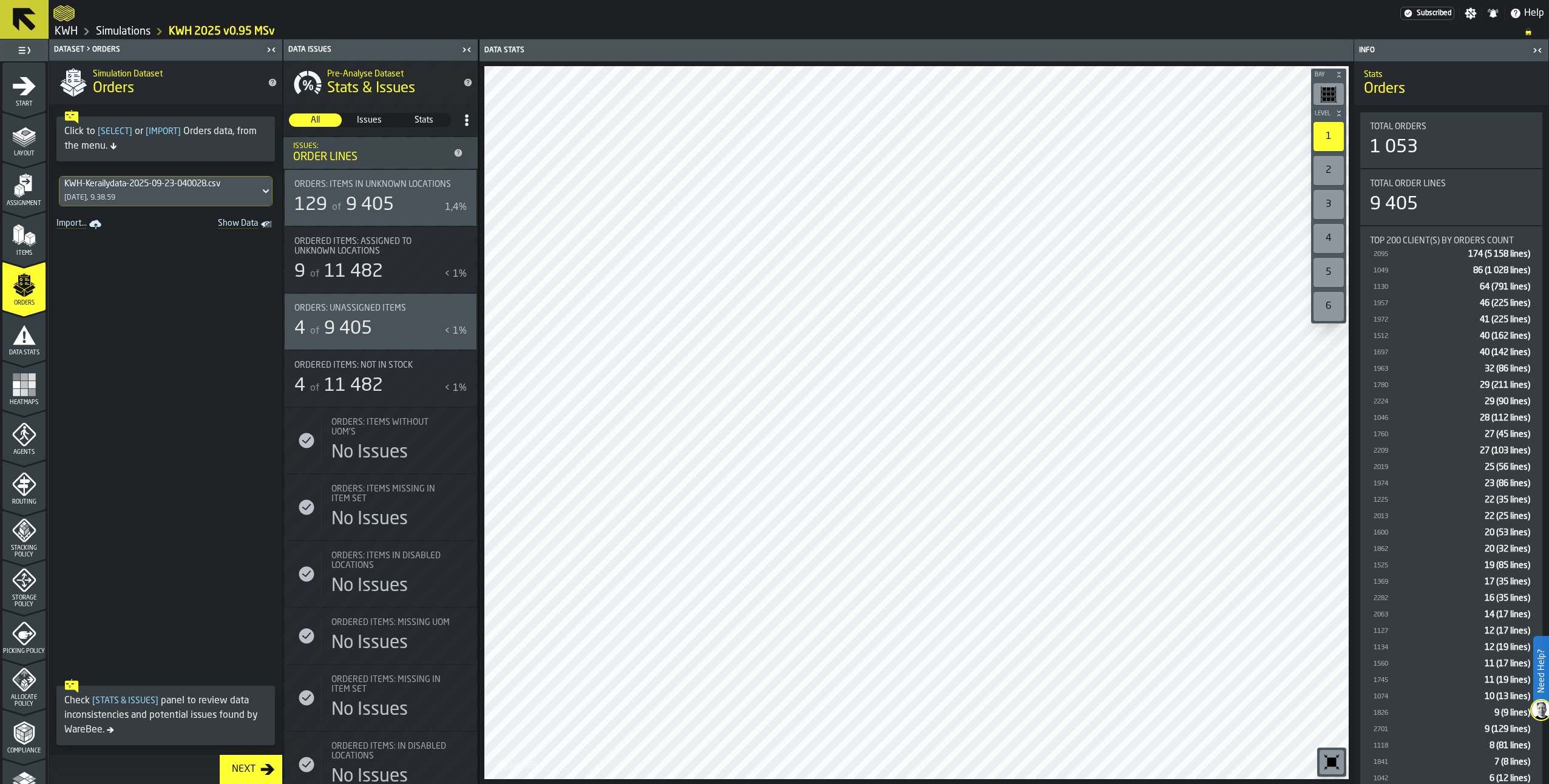
click at [27, 343] on icon "menu Data Stats" at bounding box center [24, 334] width 23 height 19
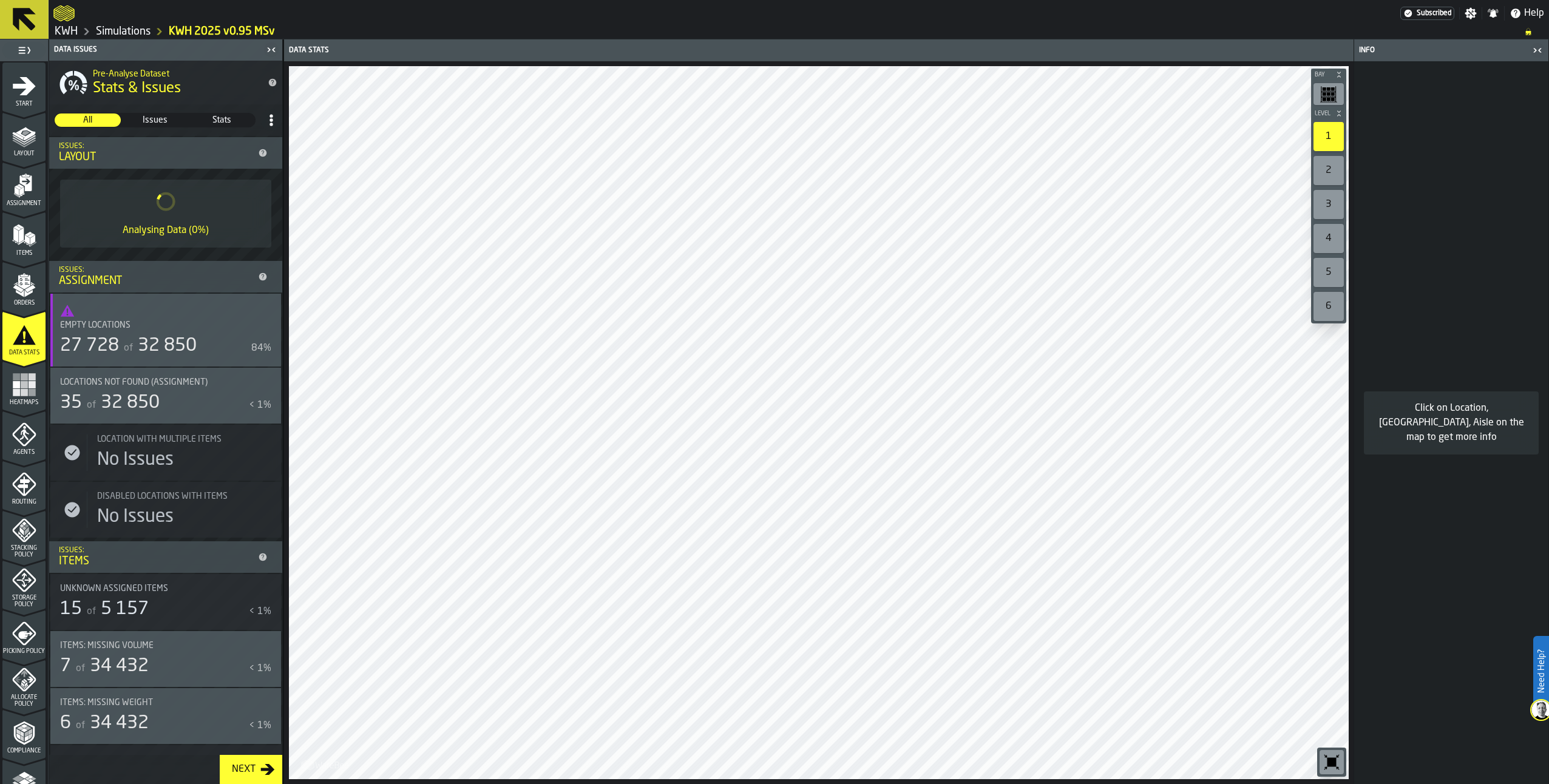
drag, startPoint x: 8, startPoint y: 391, endPoint x: 15, endPoint y: 386, distance: 8.6
click at [8, 391] on div "Heatmaps" at bounding box center [24, 389] width 43 height 33
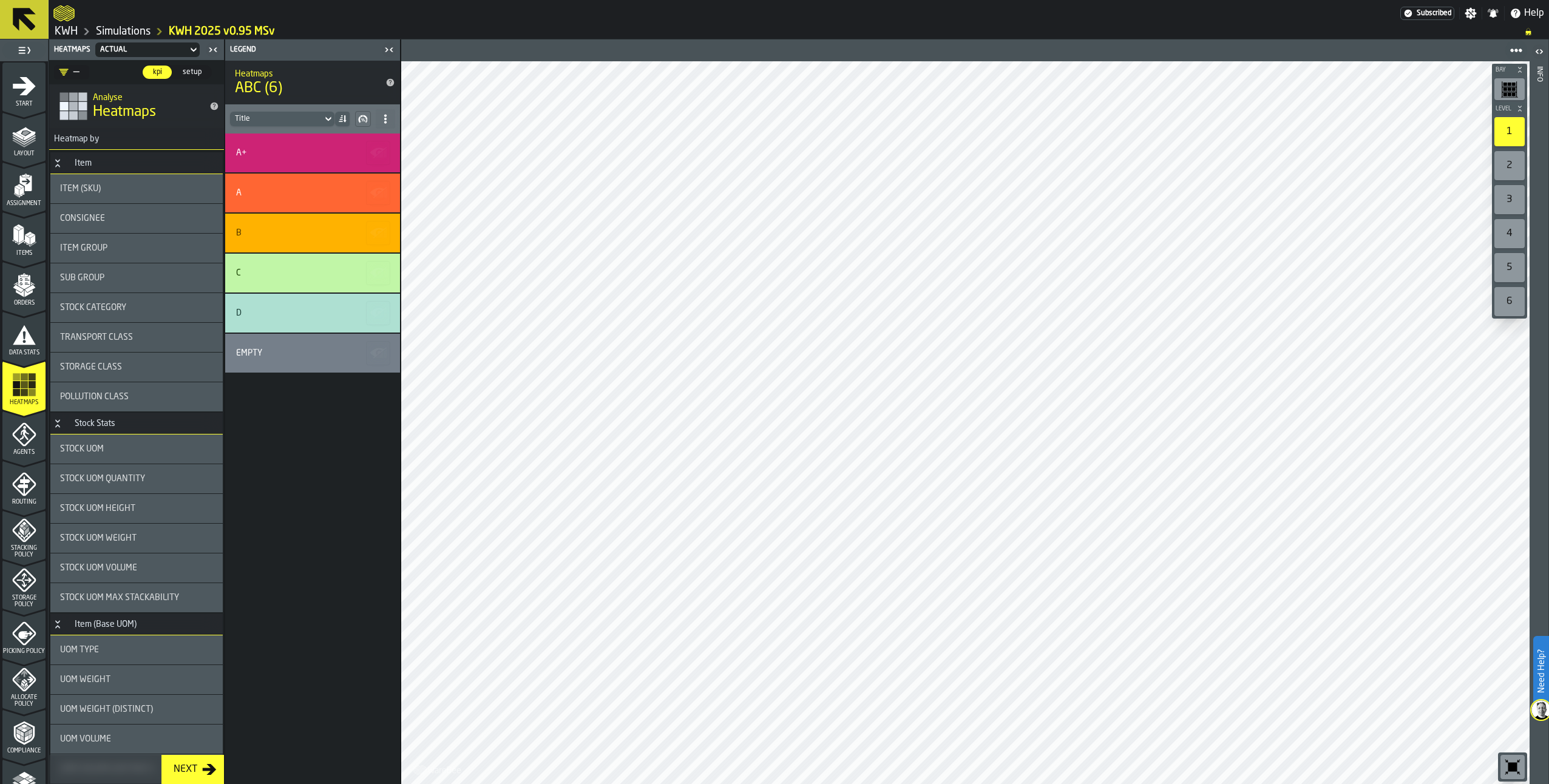
click at [1535, 49] on icon "button-toggle-Open" at bounding box center [1540, 51] width 15 height 15
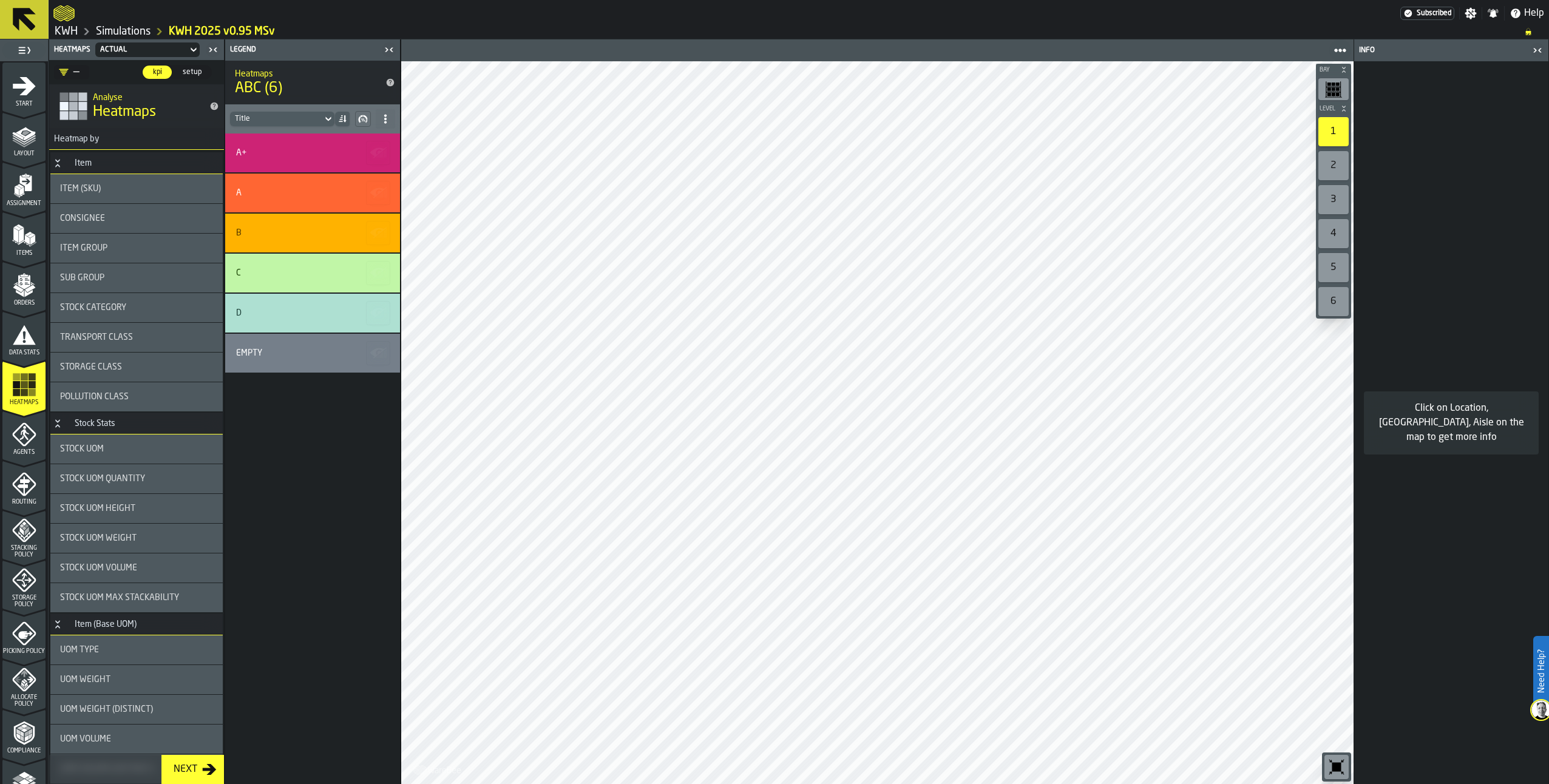
click at [126, 223] on div "Consignee" at bounding box center [136, 219] width 153 height 10
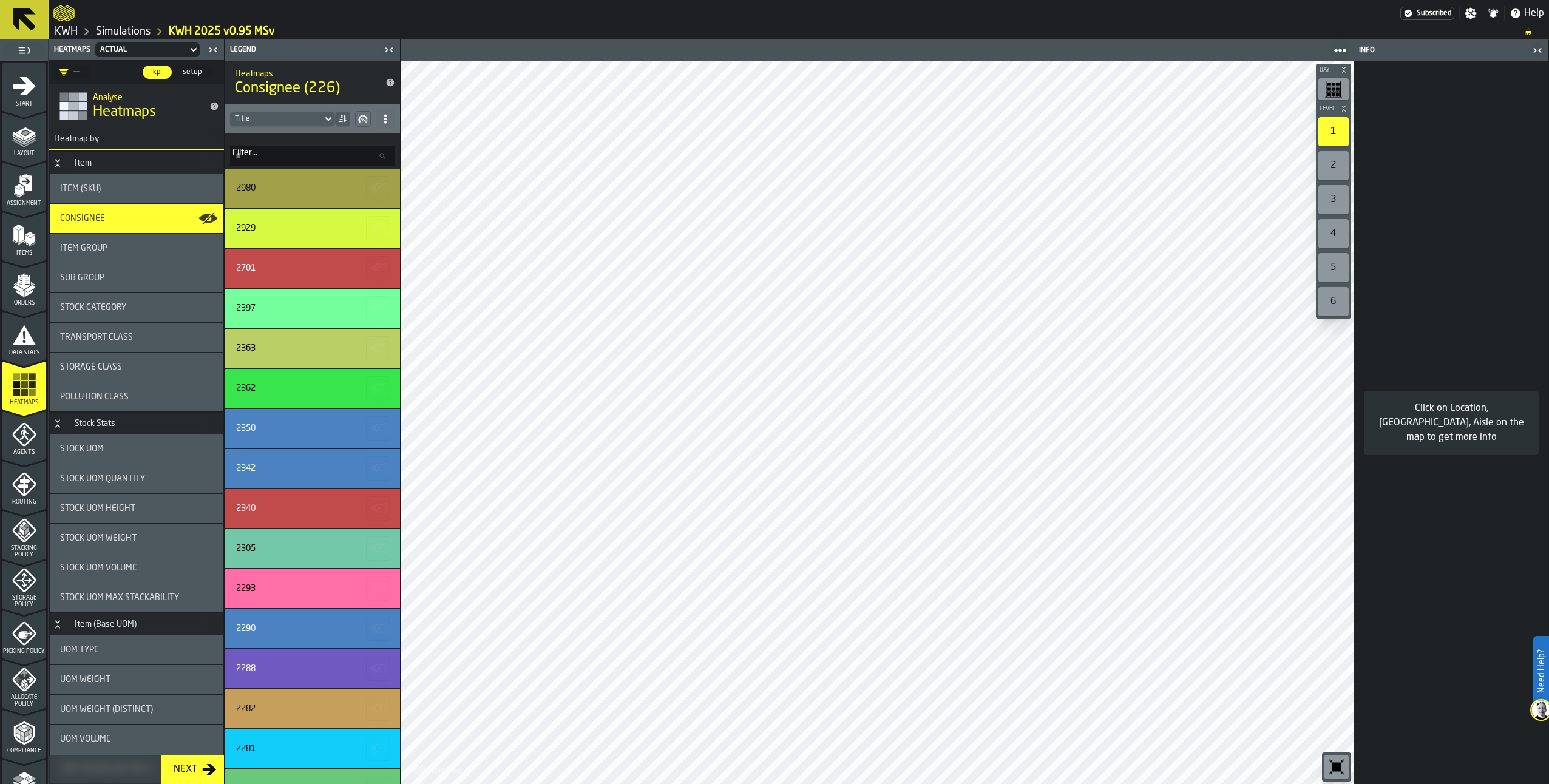
click at [339, 114] on icon at bounding box center [342, 119] width 10 height 10
click at [314, 136] on div "Lowest" at bounding box center [311, 141] width 63 height 15
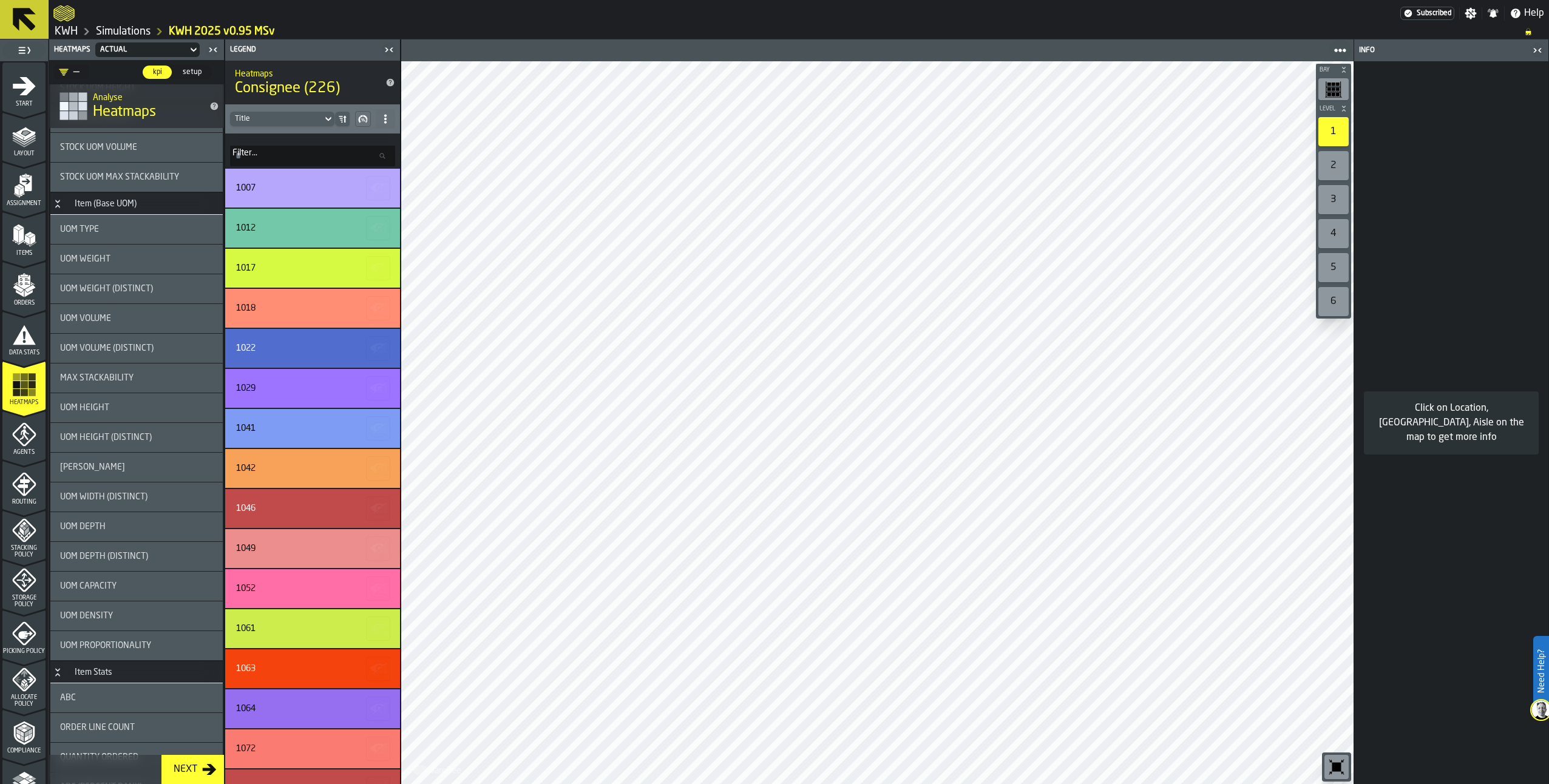
scroll to position [424, 0]
click at [24, 443] on icon "menu Agents" at bounding box center [24, 433] width 24 height 24
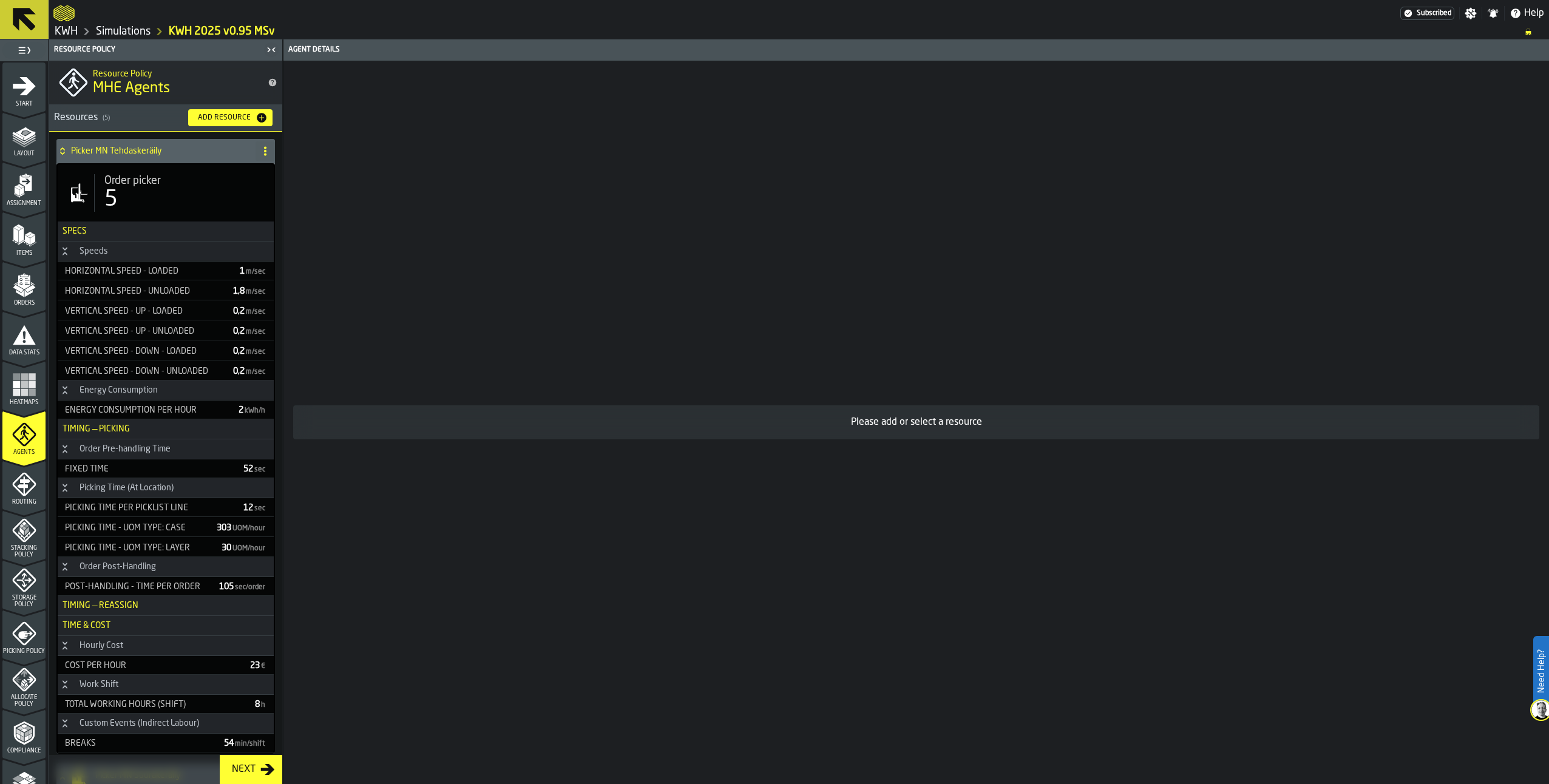
click at [153, 190] on div "5" at bounding box center [184, 199] width 160 height 24
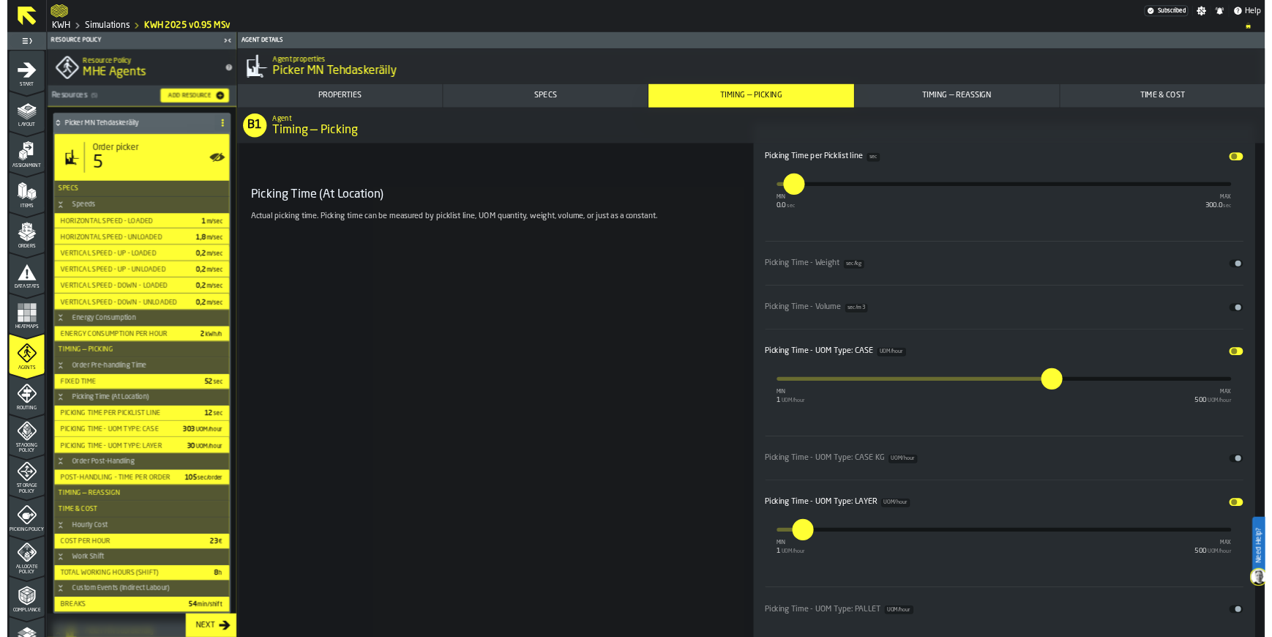
scroll to position [4319, 0]
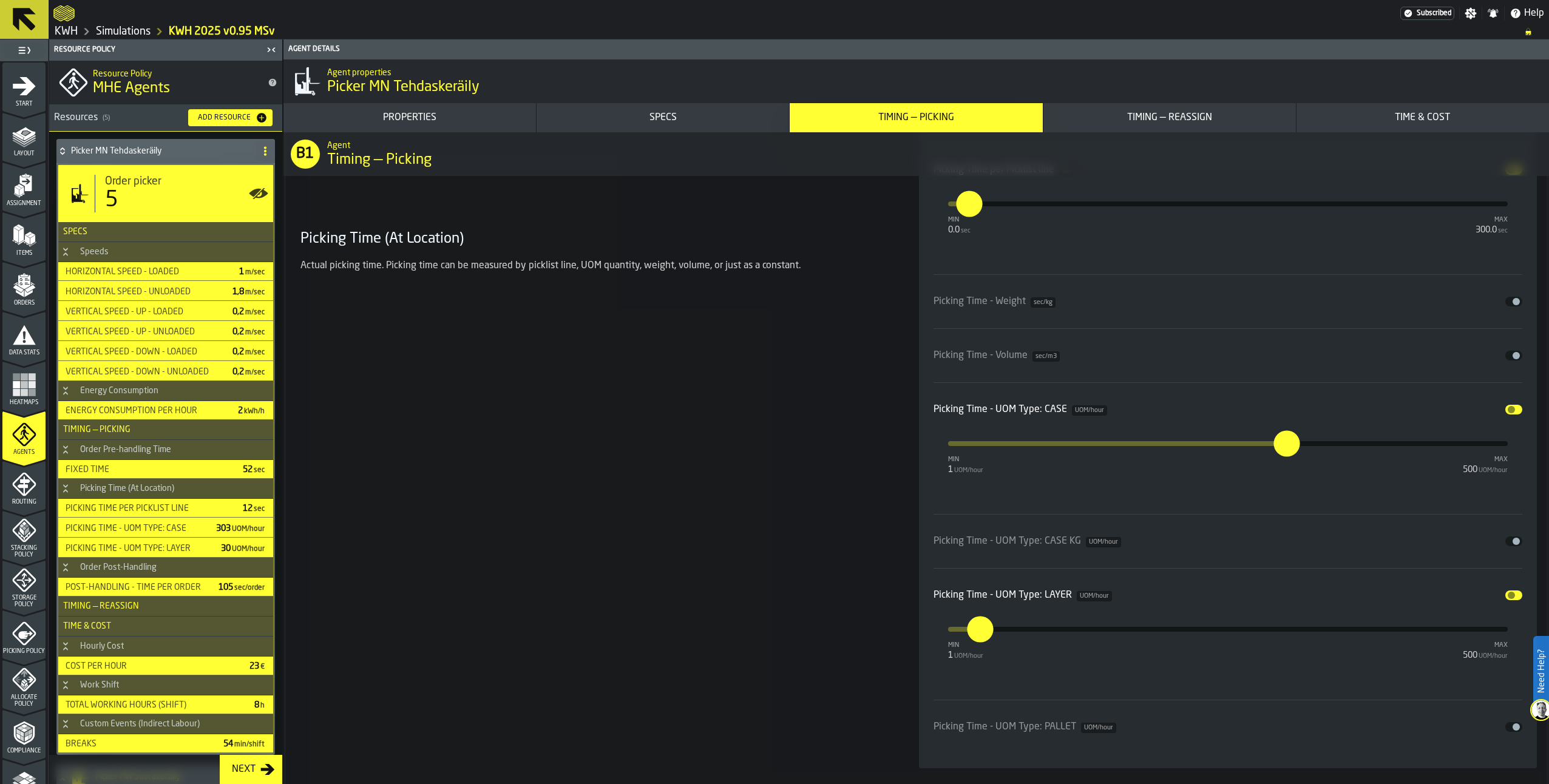
click at [1507, 544] on button "Disable" at bounding box center [1513, 541] width 17 height 10
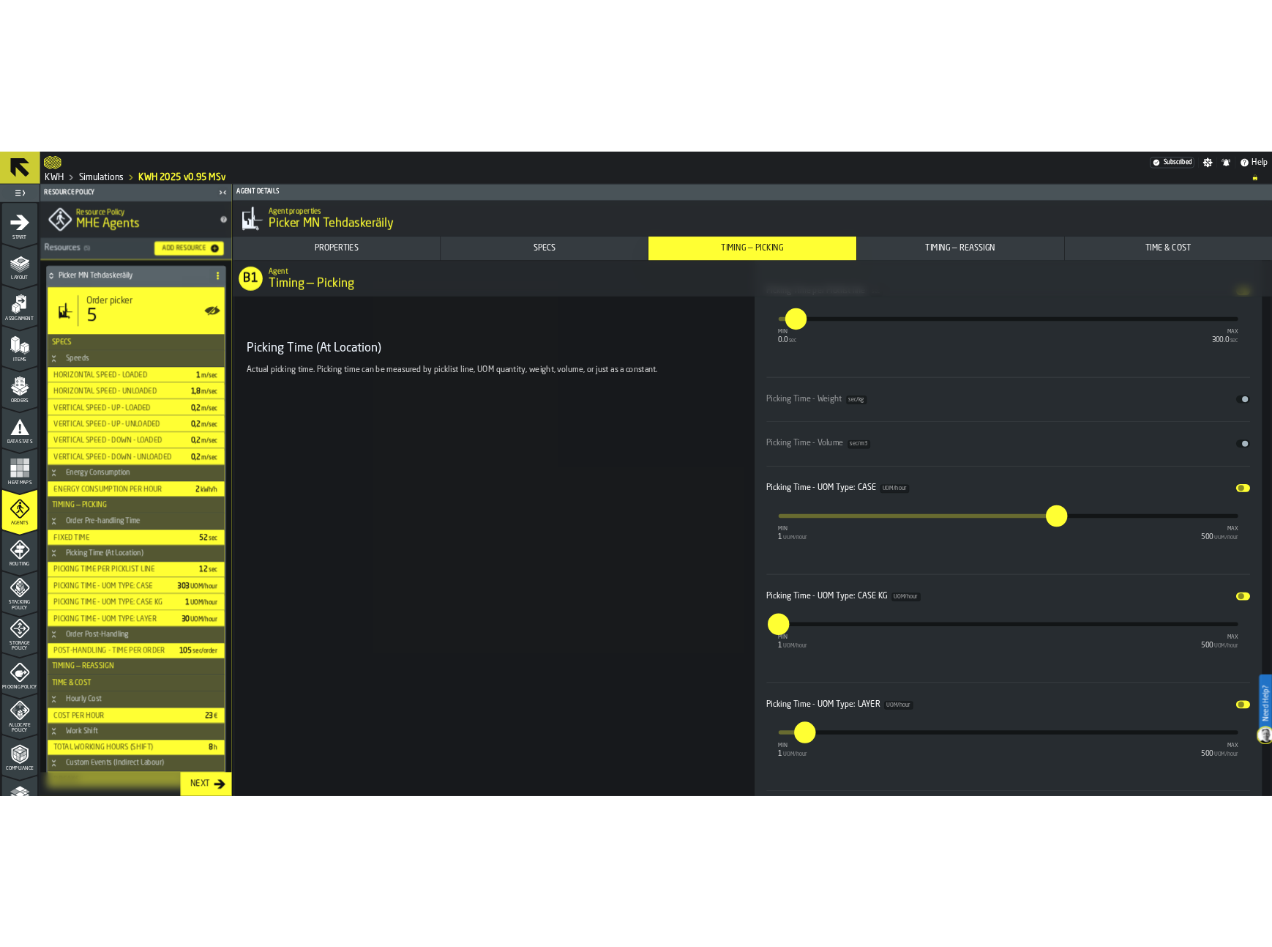
scroll to position [4334, 0]
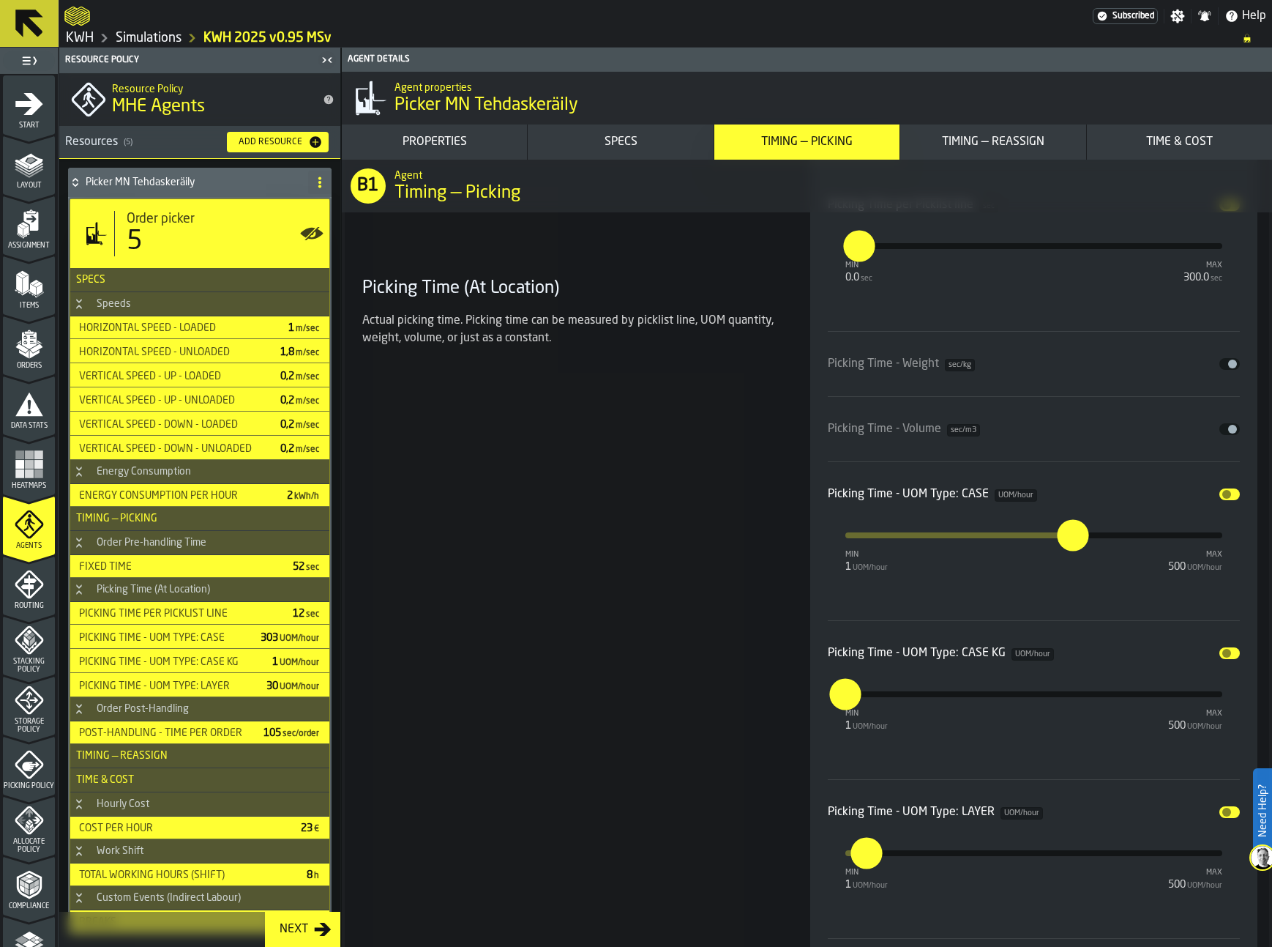
type input "*"
click at [846, 699] on input "*" at bounding box center [837, 693] width 16 height 31
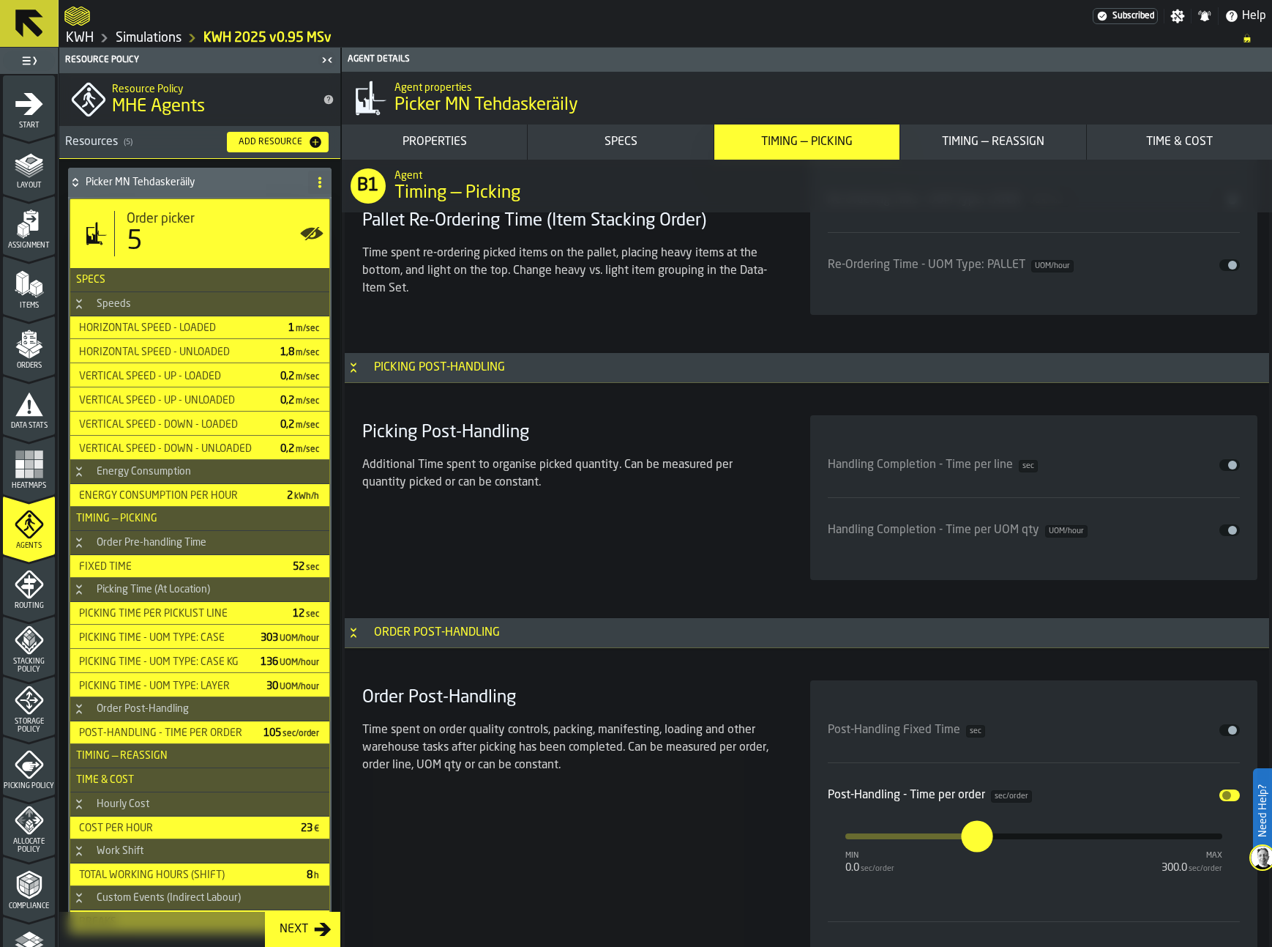
scroll to position [6237, 0]
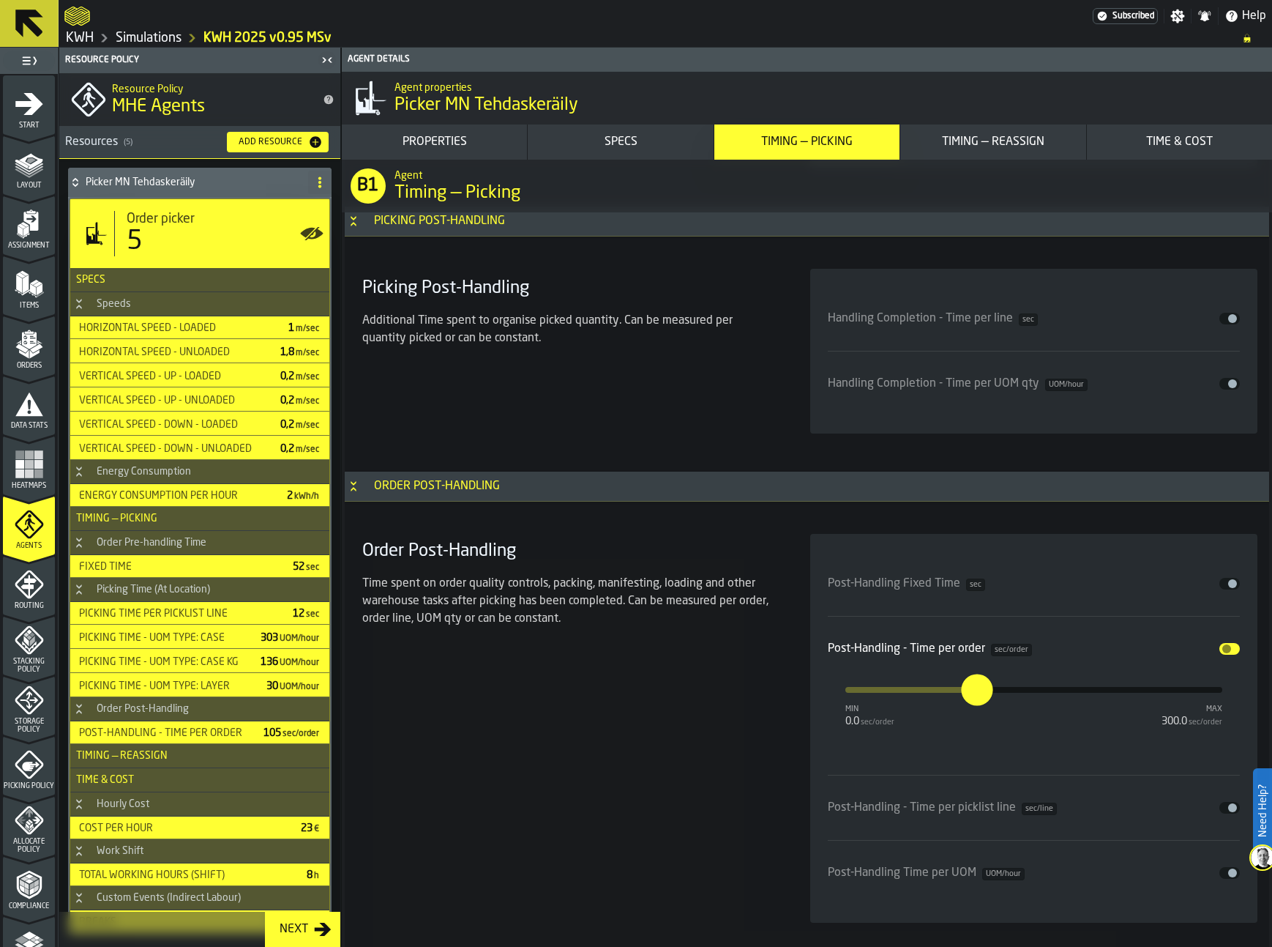
type input "***"
click at [80, 182] on icon at bounding box center [75, 182] width 15 height 12
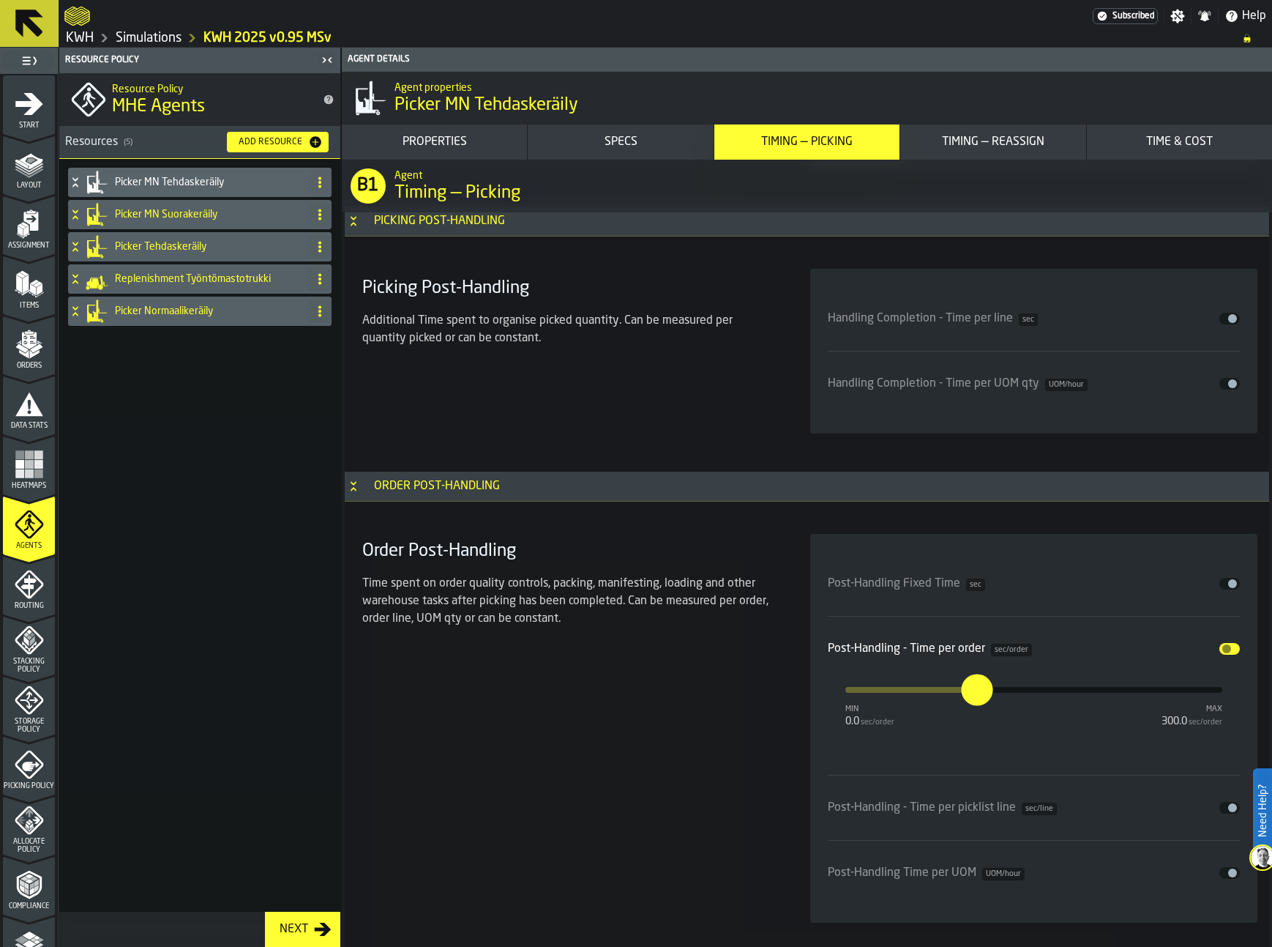
click at [75, 212] on icon at bounding box center [75, 215] width 15 height 12
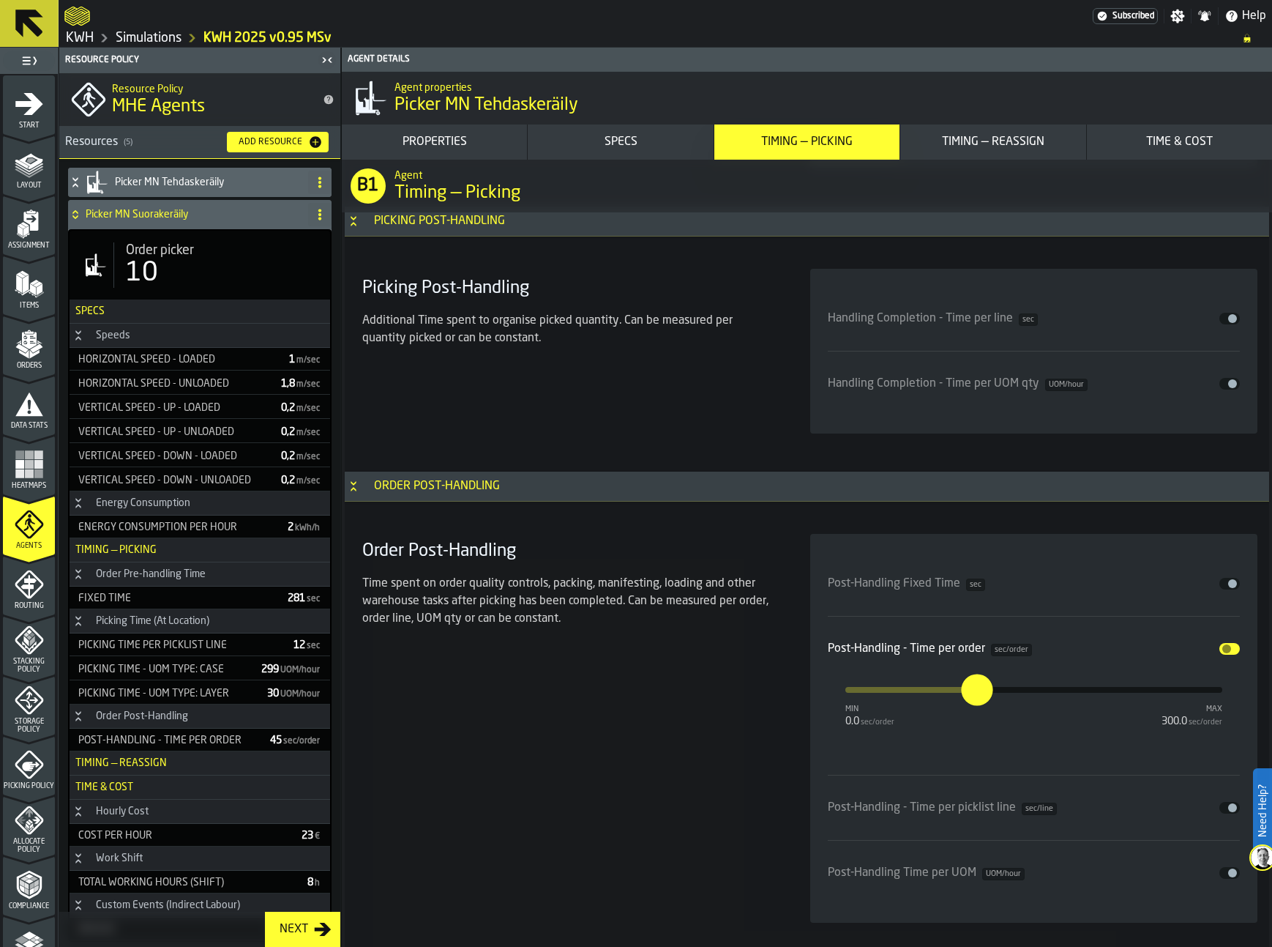
click at [171, 263] on div "10" at bounding box center [222, 272] width 193 height 29
type input "**********"
type input "**"
type input "***"
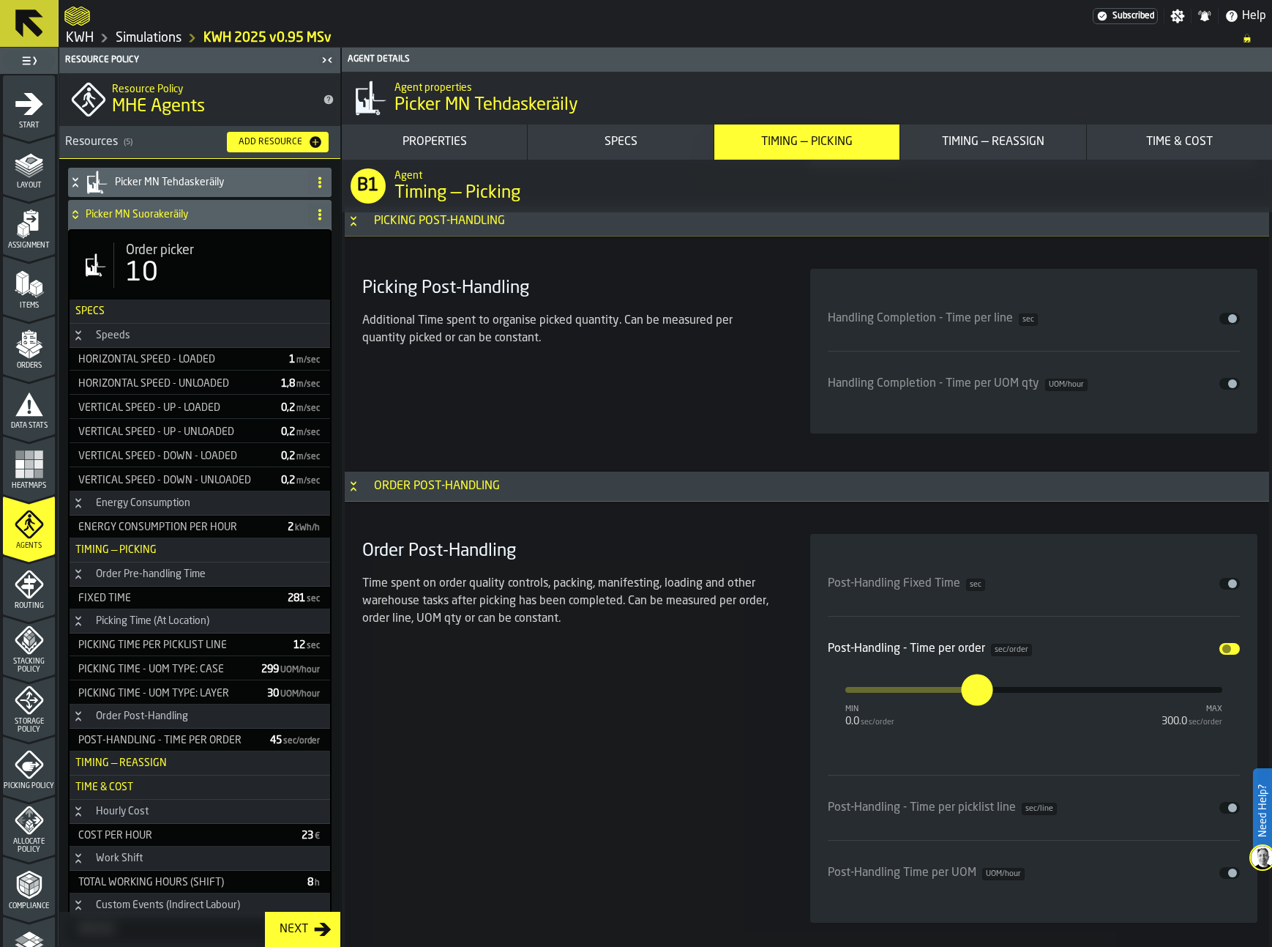
type input "**"
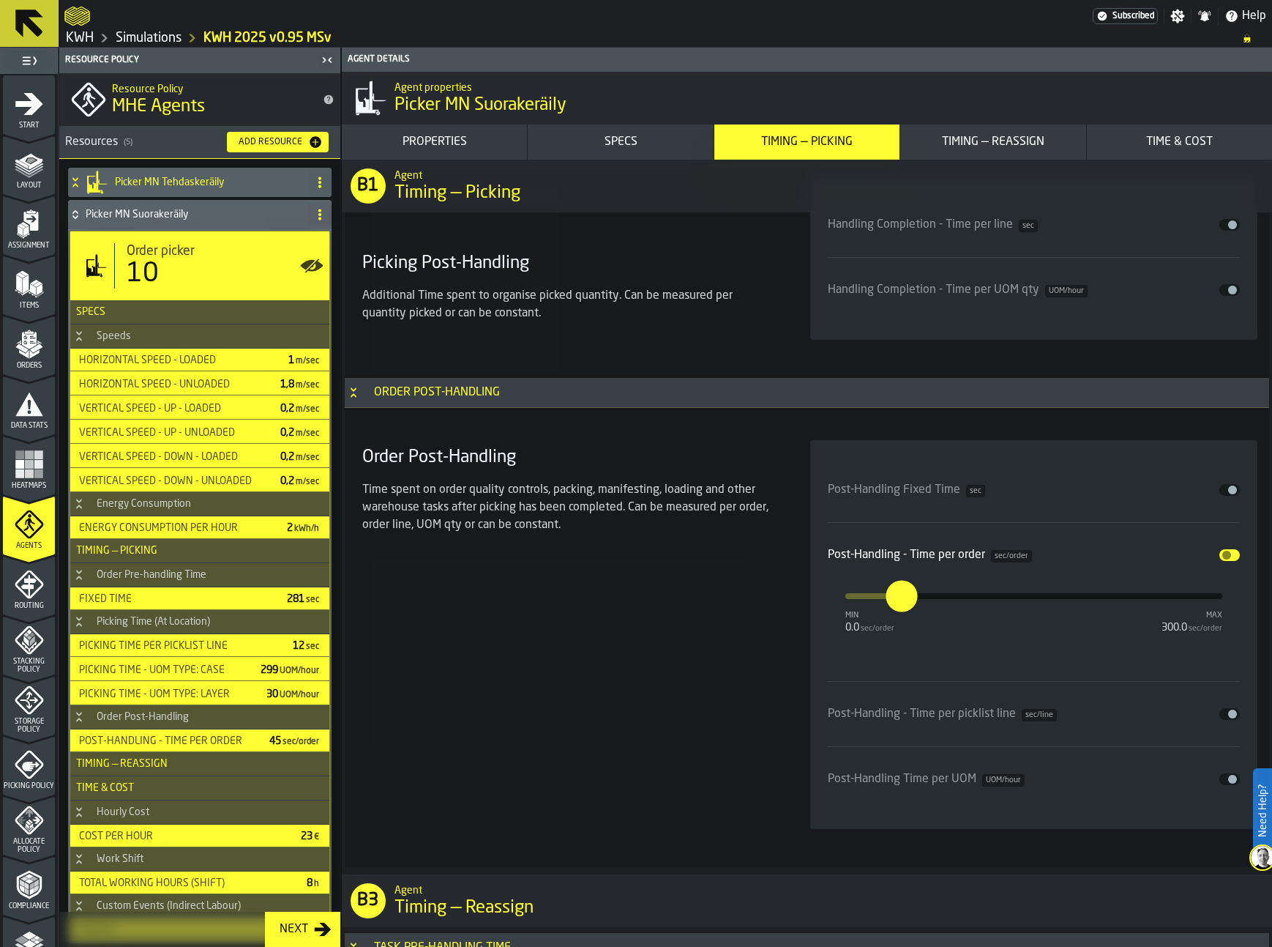
scroll to position [6143, 0]
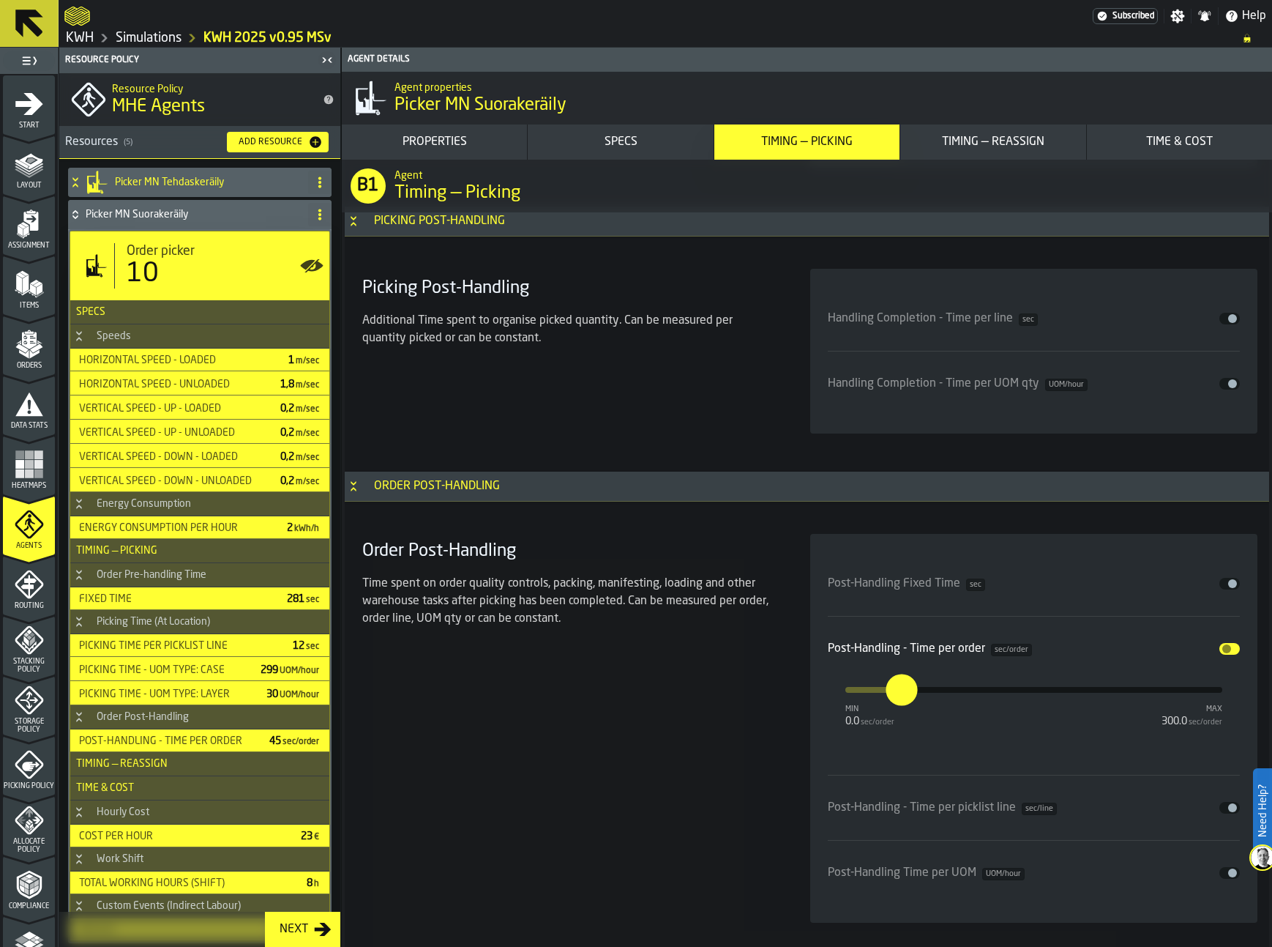
click at [556, 613] on div "Time spent on order quality controls, packing, manifesting, loading and other w…" at bounding box center [568, 601] width 413 height 53
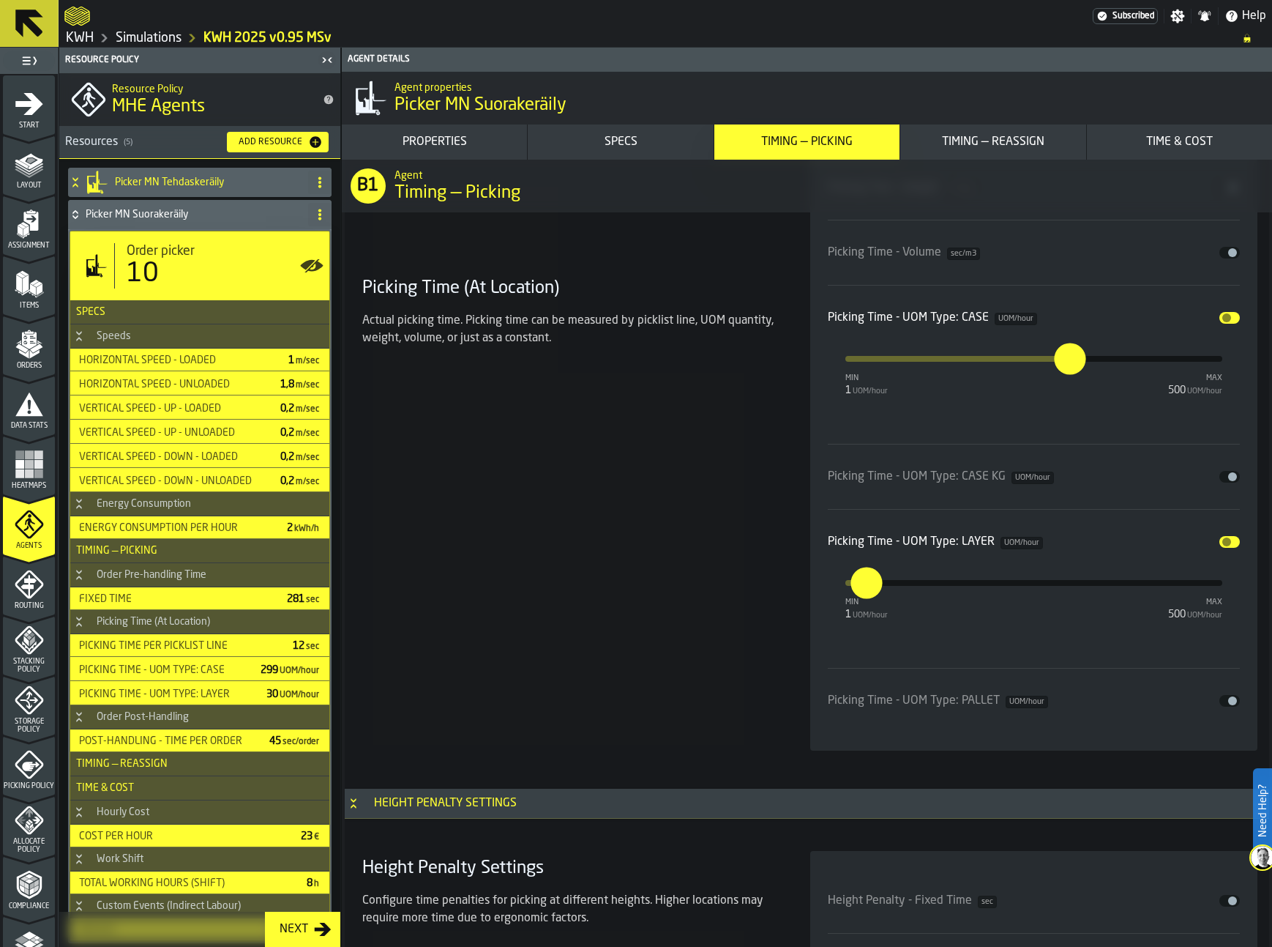
scroll to position [4460, 0]
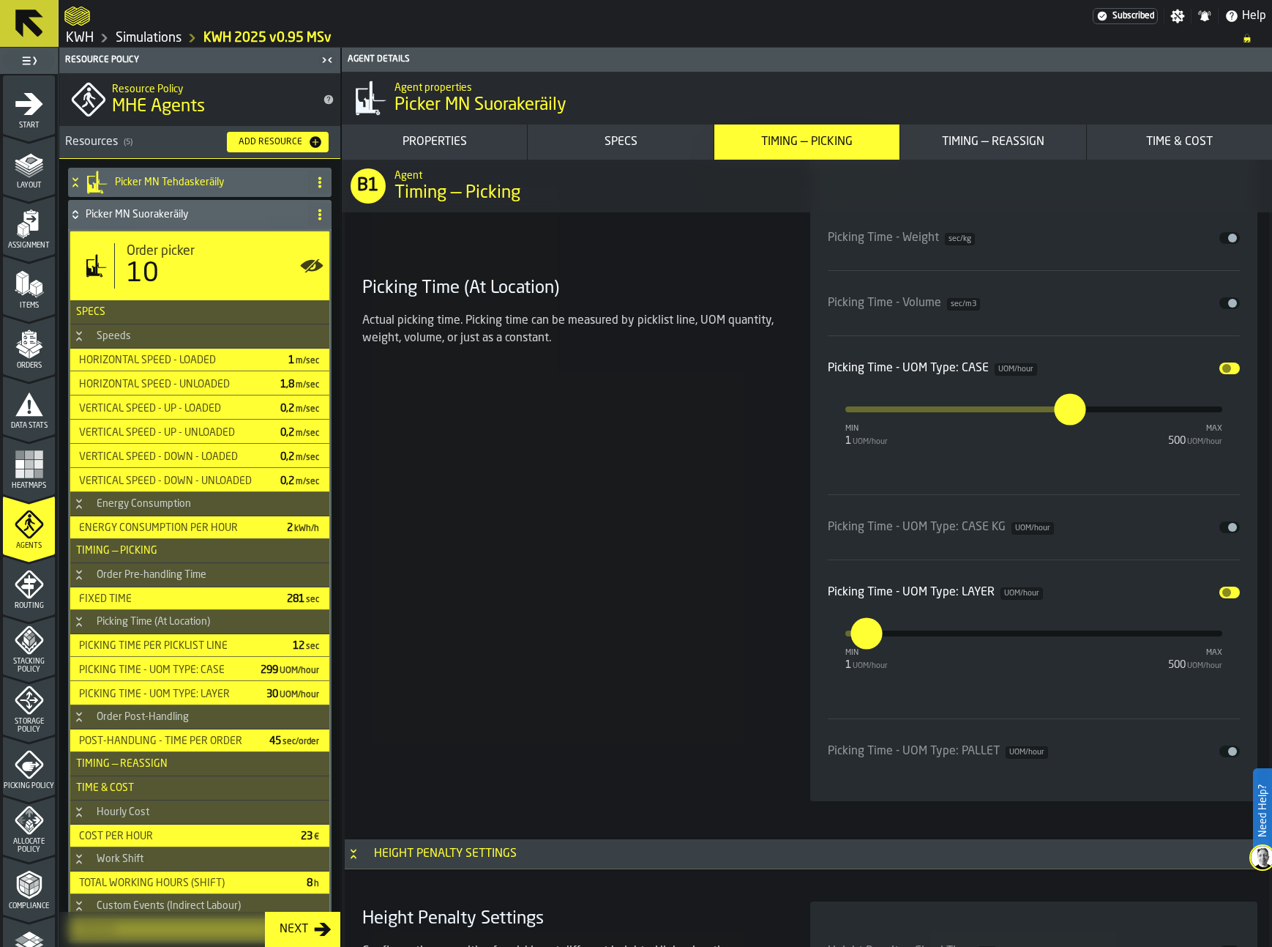
click at [1221, 526] on button "Disable" at bounding box center [1230, 527] width 20 height 12
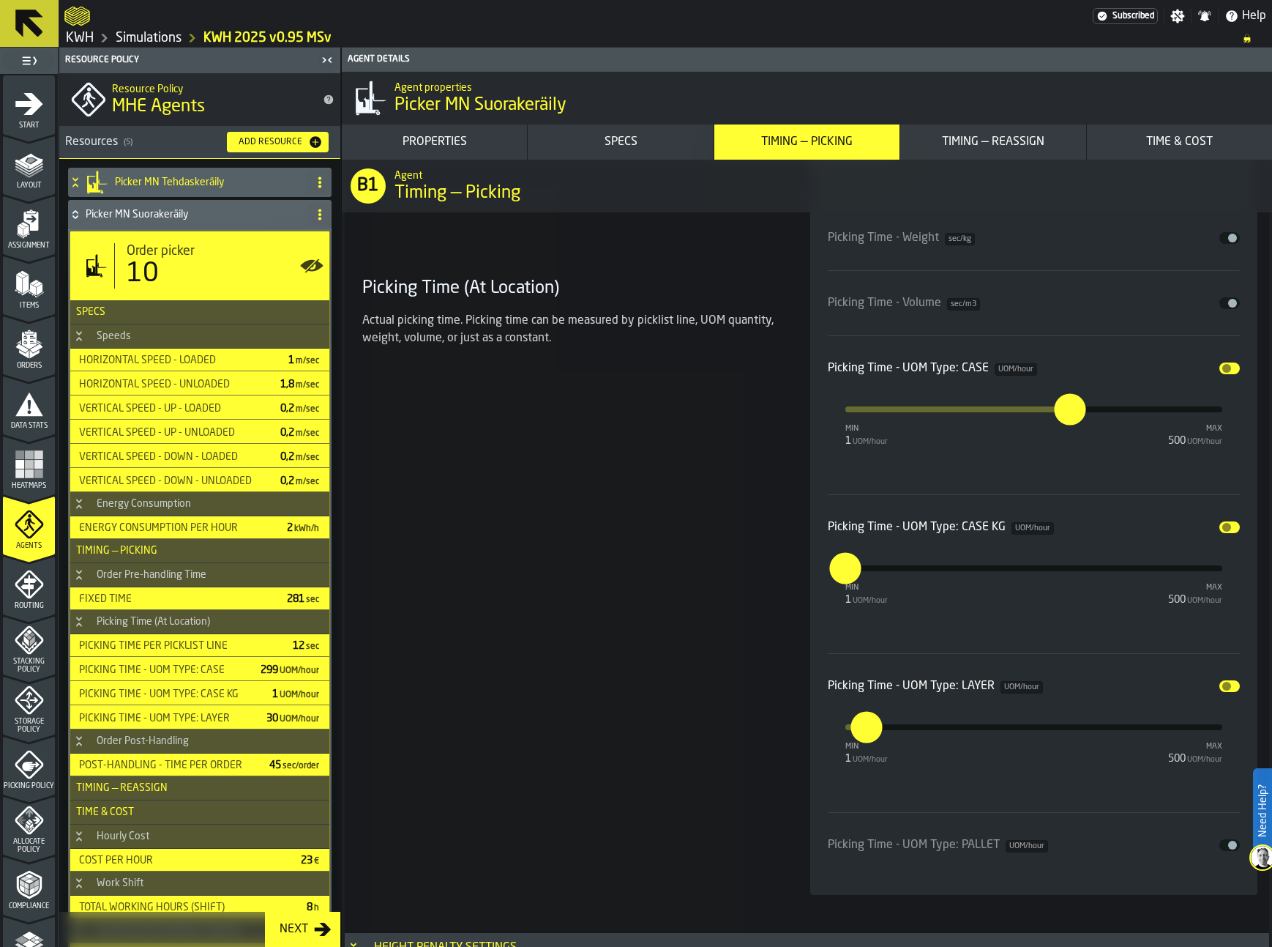
click at [846, 566] on input "**" at bounding box center [837, 567] width 16 height 31
type input "***"
click at [668, 584] on div "Picking Time (At Location) Actual picking time. Picking time can be measured by…" at bounding box center [569, 461] width 425 height 865
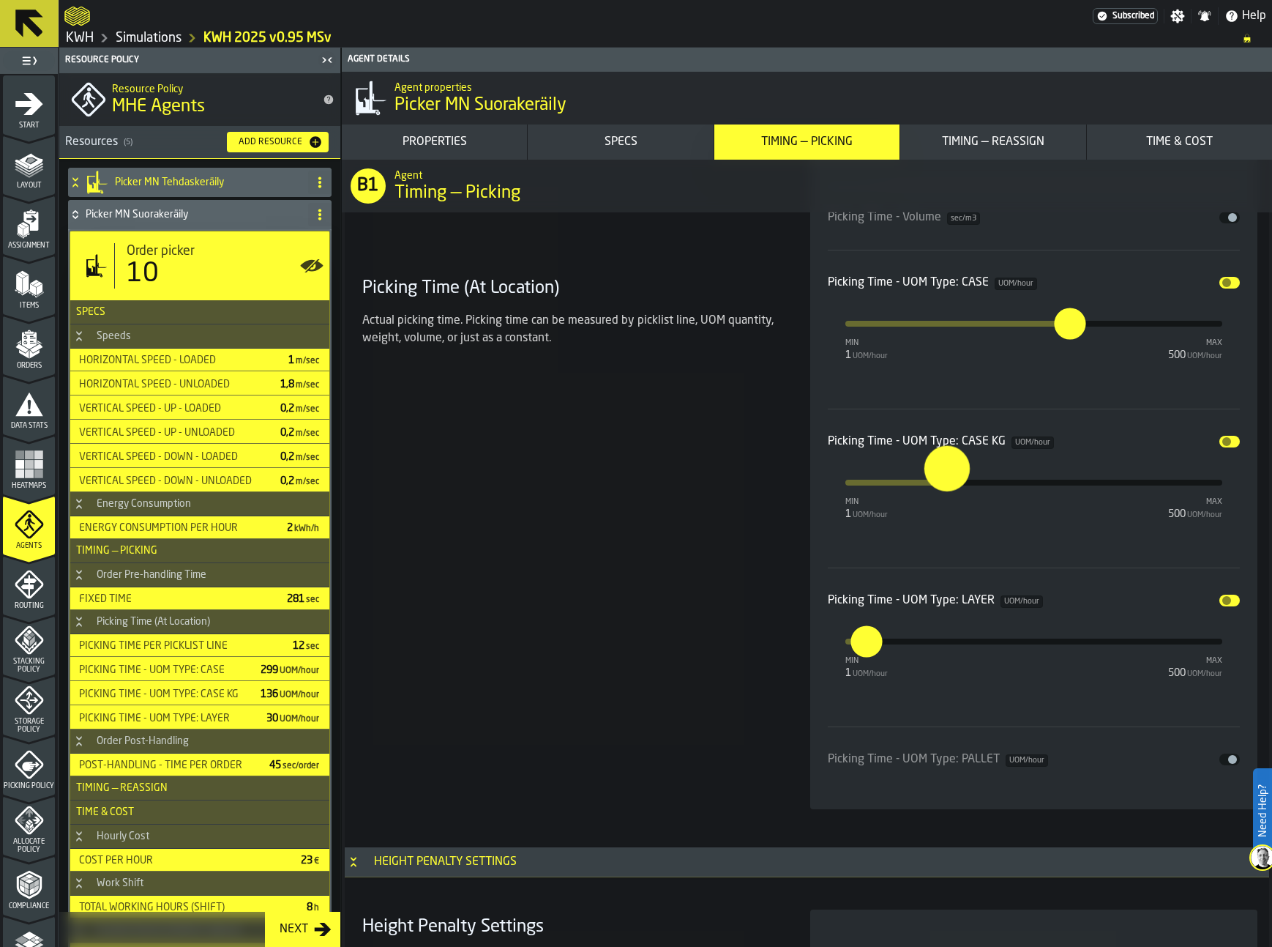
scroll to position [4386, 0]
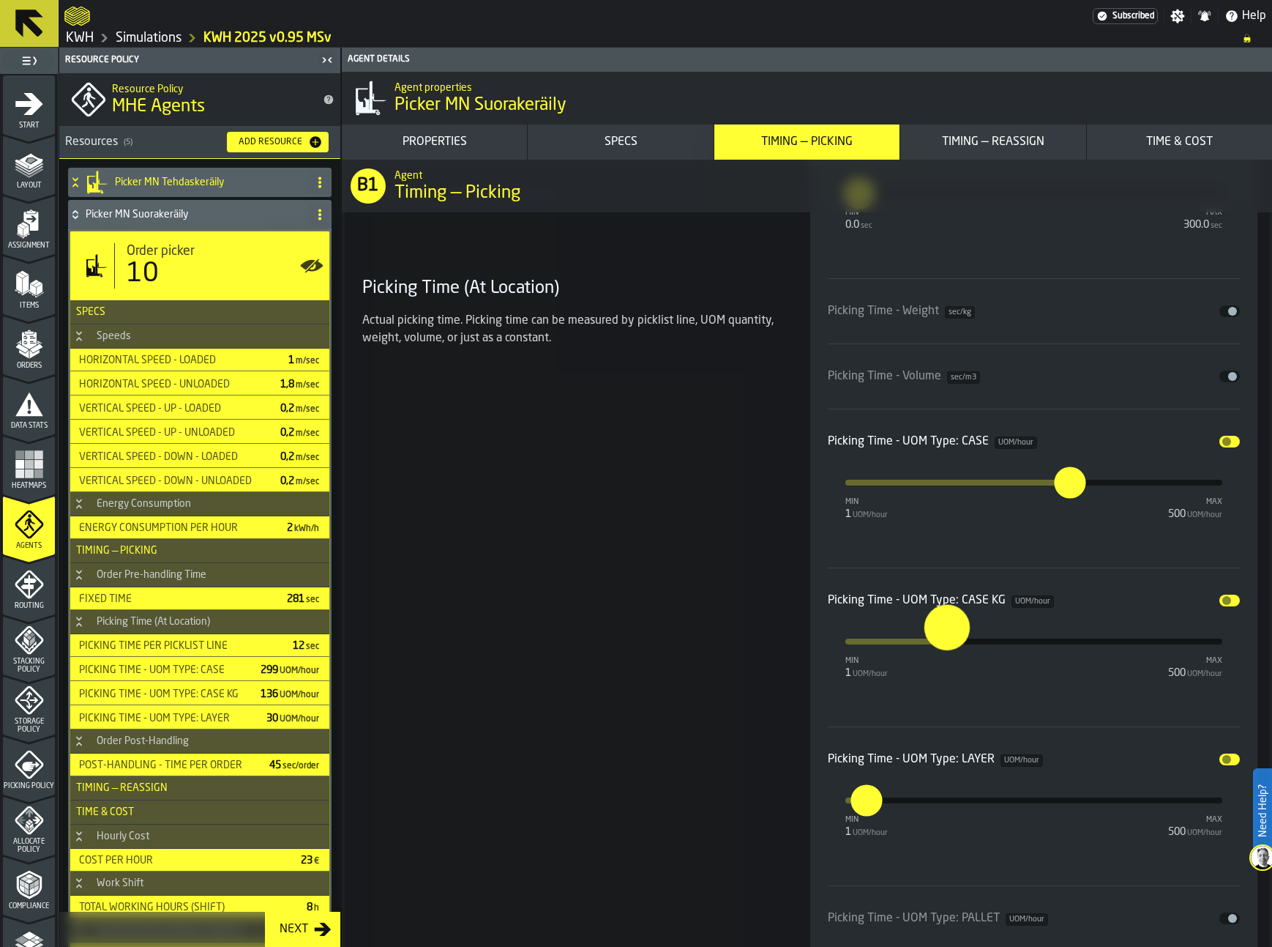
click at [679, 560] on div "Picking Time (At Location) Actual picking time. Picking time can be measured by…" at bounding box center [569, 534] width 425 height 865
click at [80, 214] on icon at bounding box center [75, 215] width 15 height 12
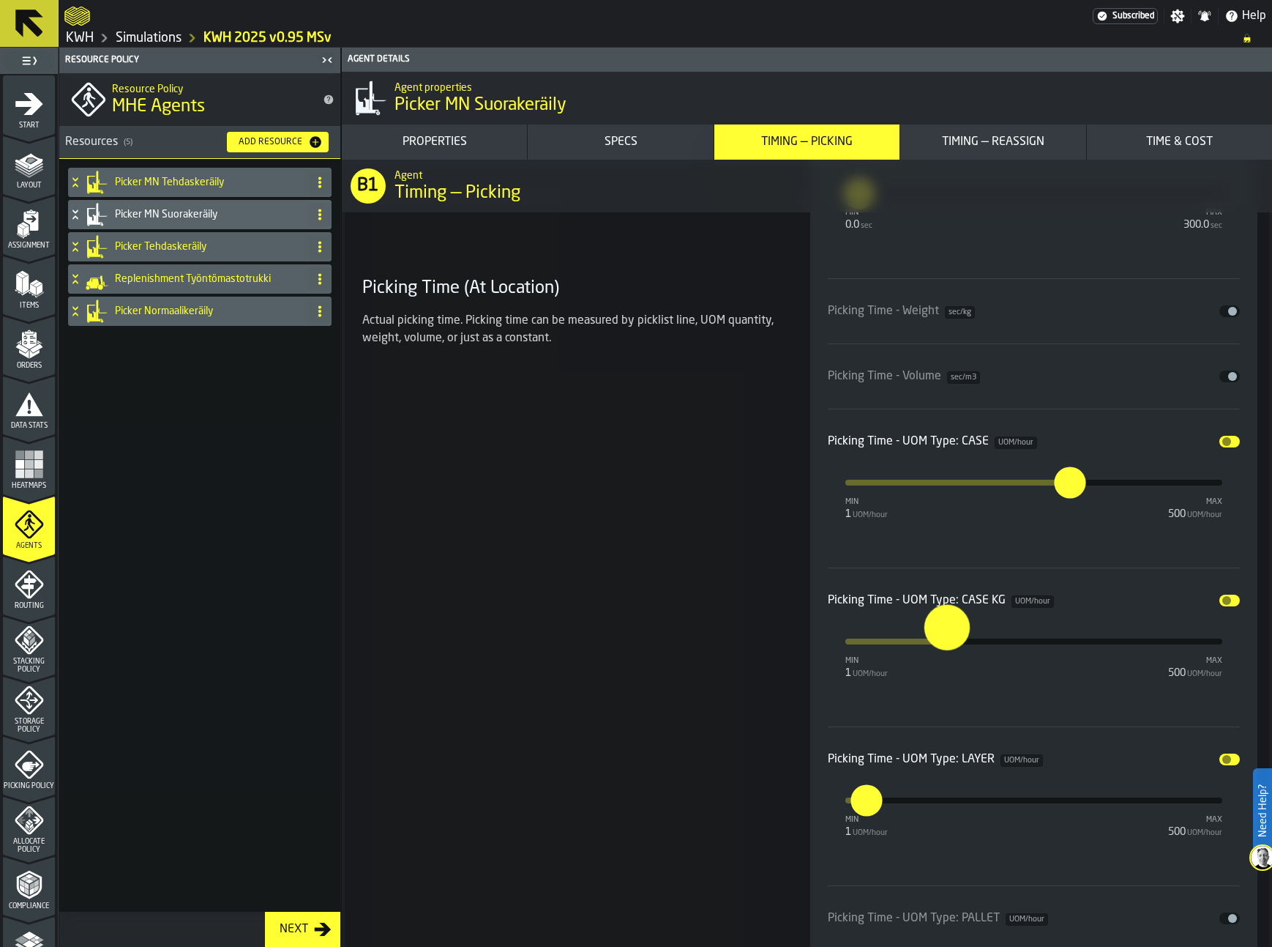
click at [75, 245] on icon at bounding box center [74, 244] width 5 height 4
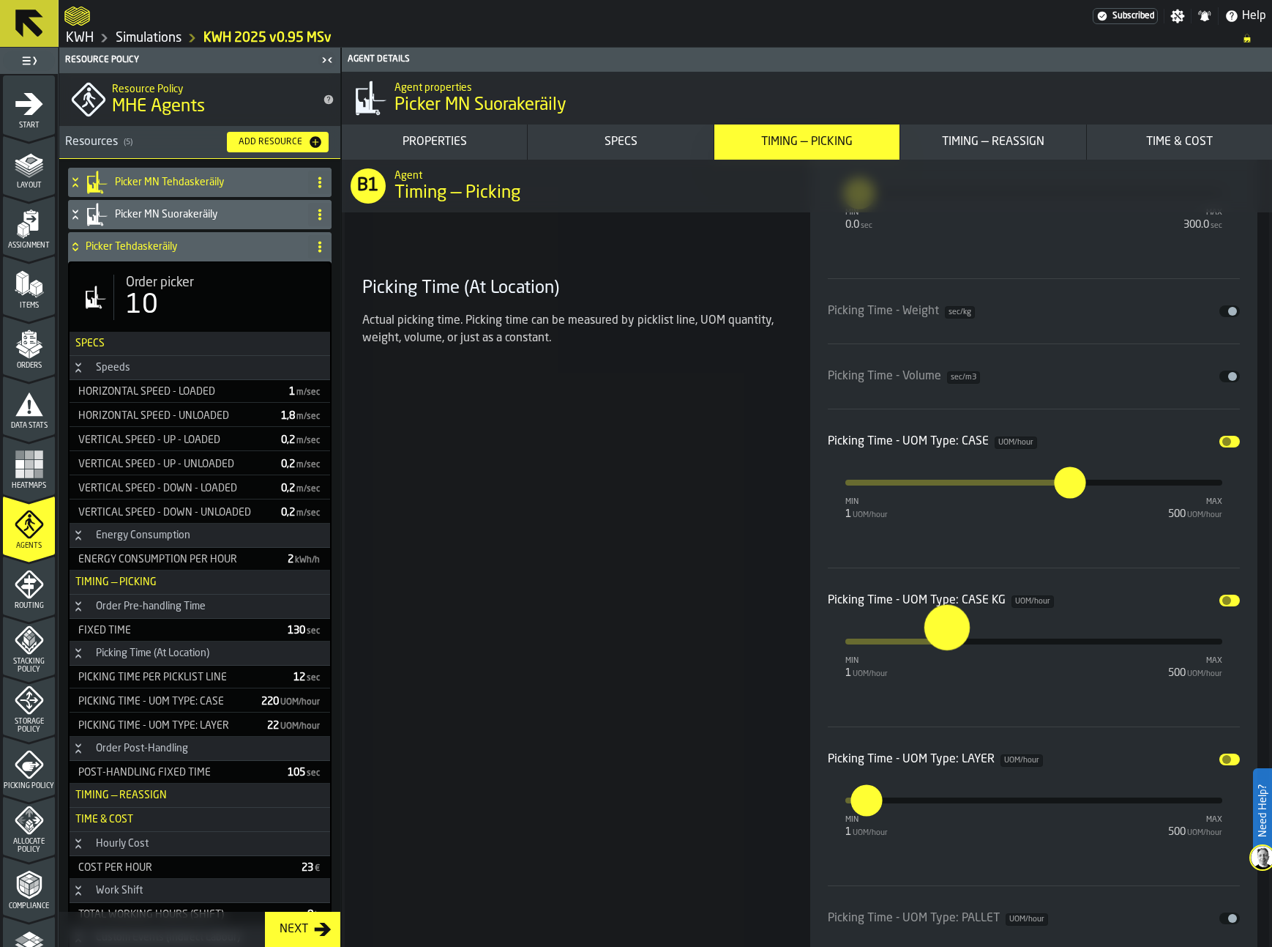
click at [212, 295] on div "10" at bounding box center [222, 305] width 193 height 29
type input "**********"
type input "***"
type input "****"
type input "***"
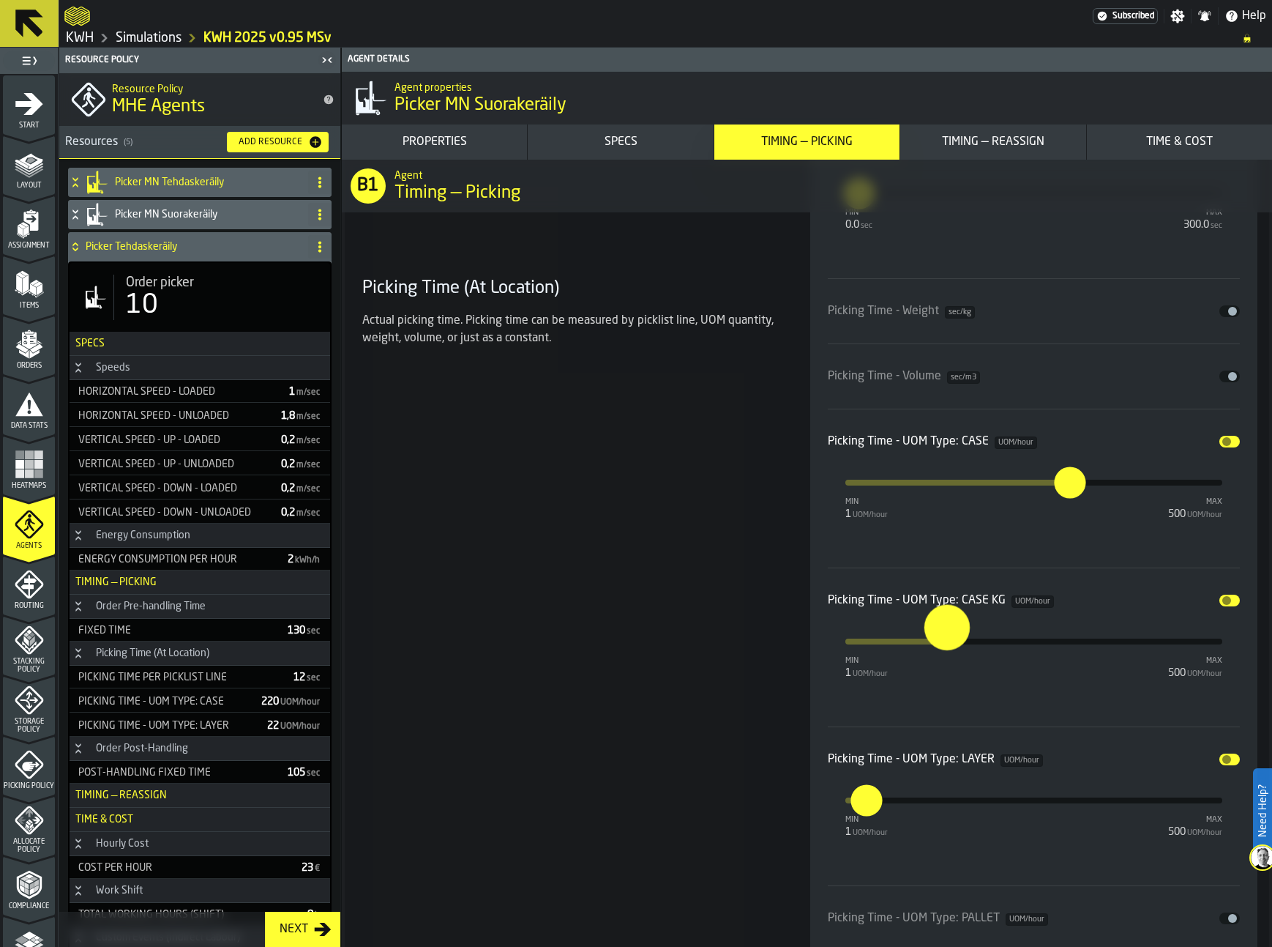
type input "**"
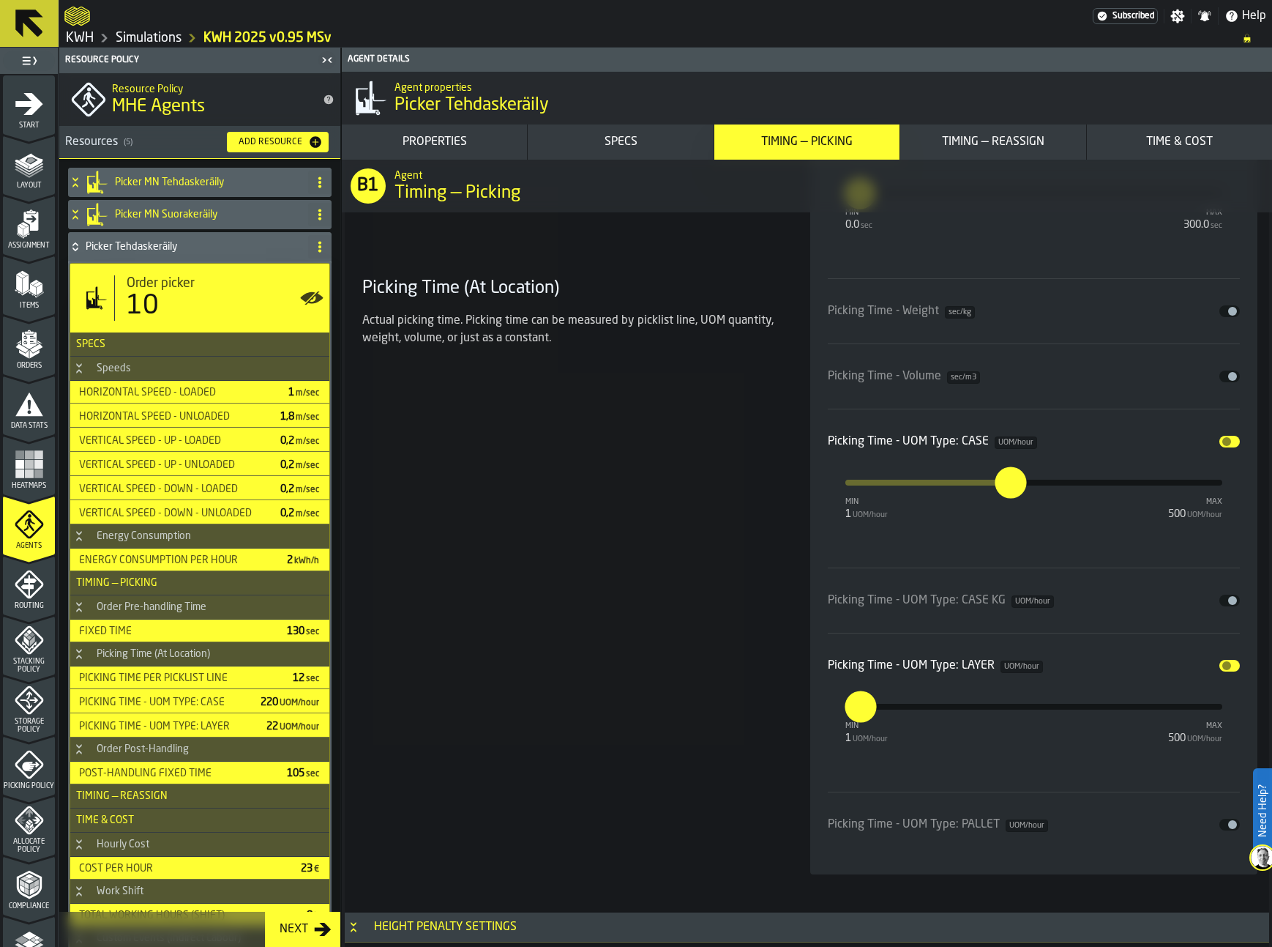
click at [1223, 604] on button "Disable" at bounding box center [1230, 600] width 20 height 12
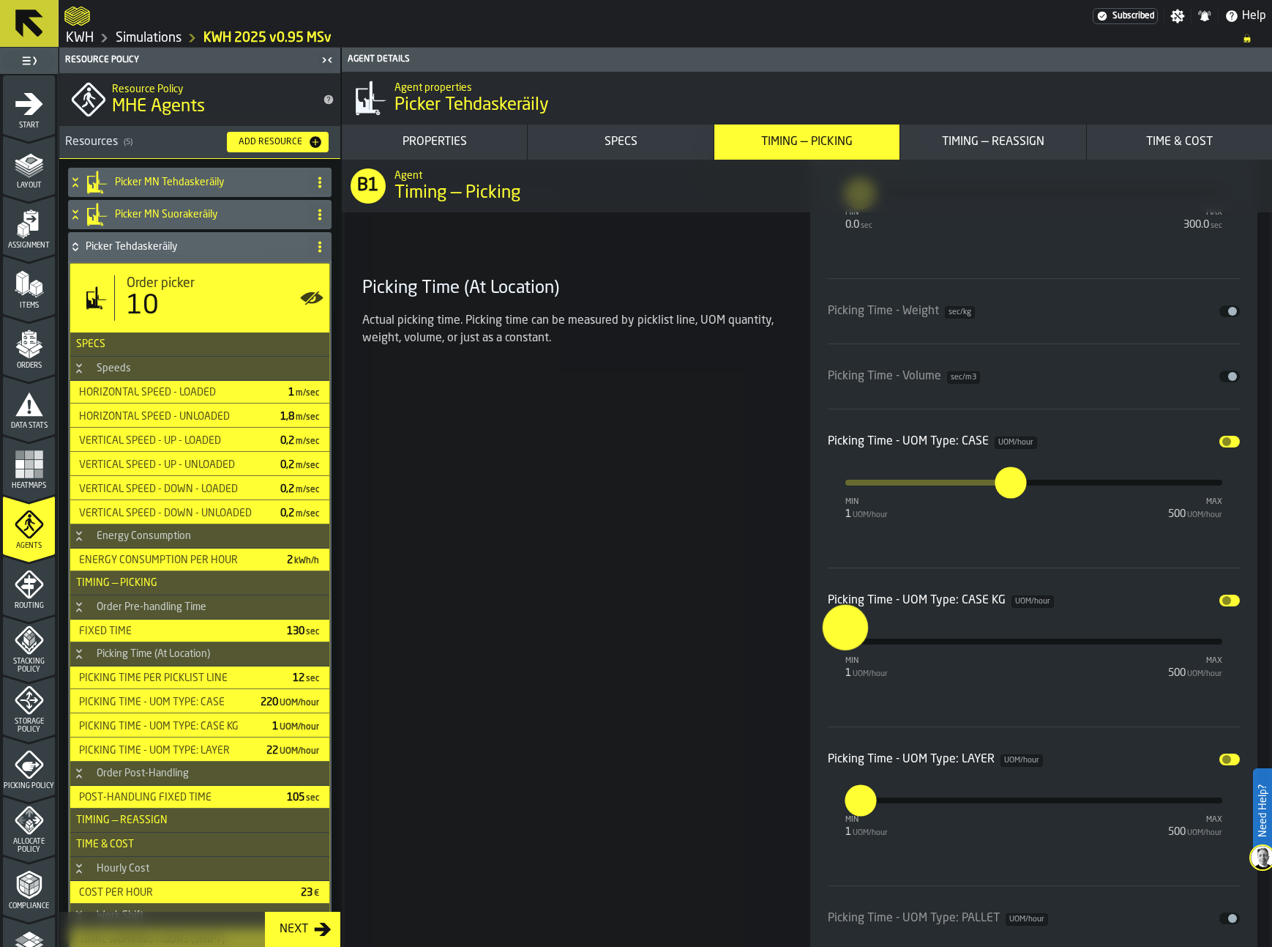
click at [845, 635] on input "*" at bounding box center [833, 626] width 23 height 45
type input "***"
click at [81, 247] on icon at bounding box center [75, 247] width 15 height 12
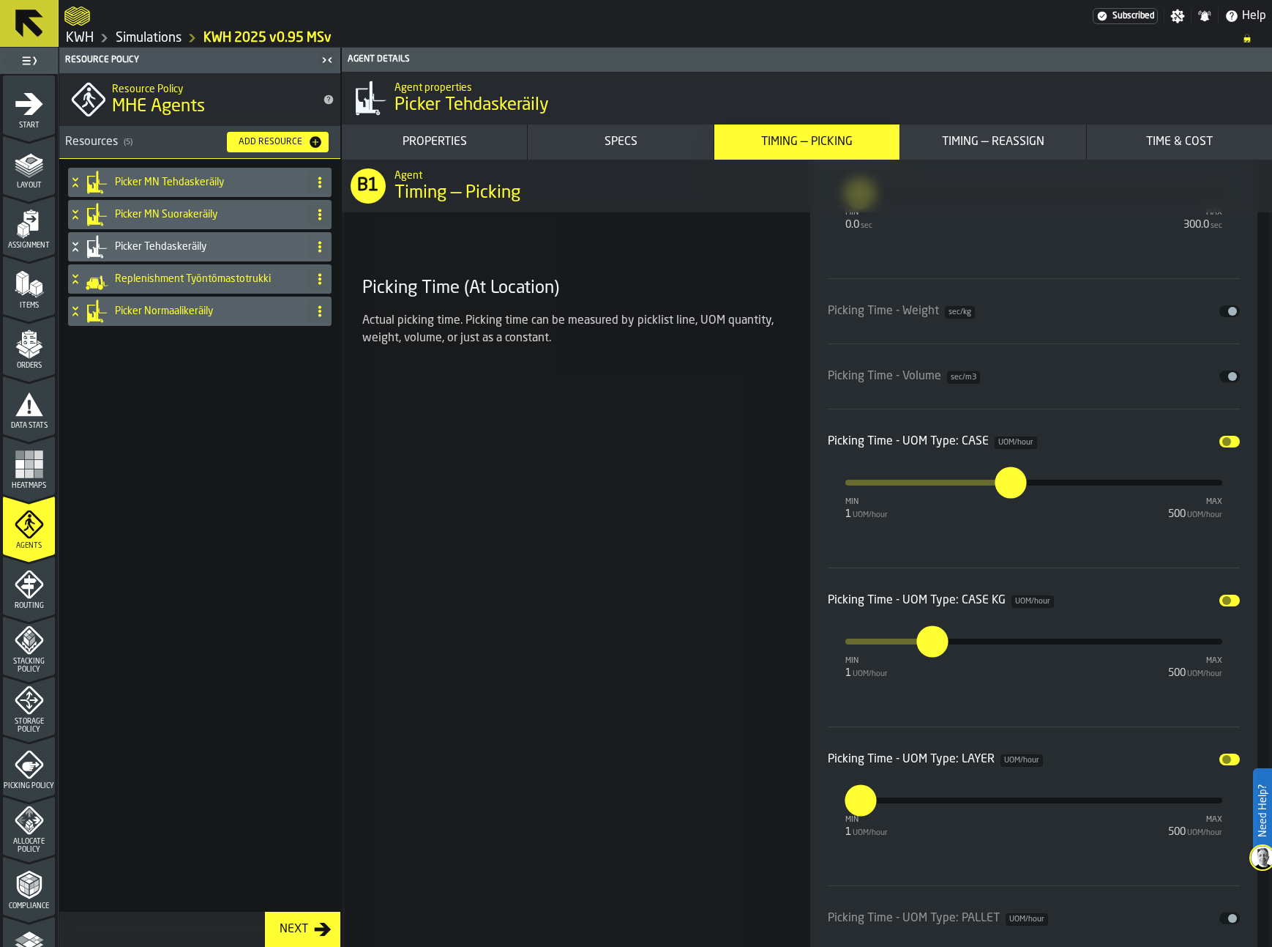
click at [78, 313] on icon at bounding box center [75, 311] width 15 height 12
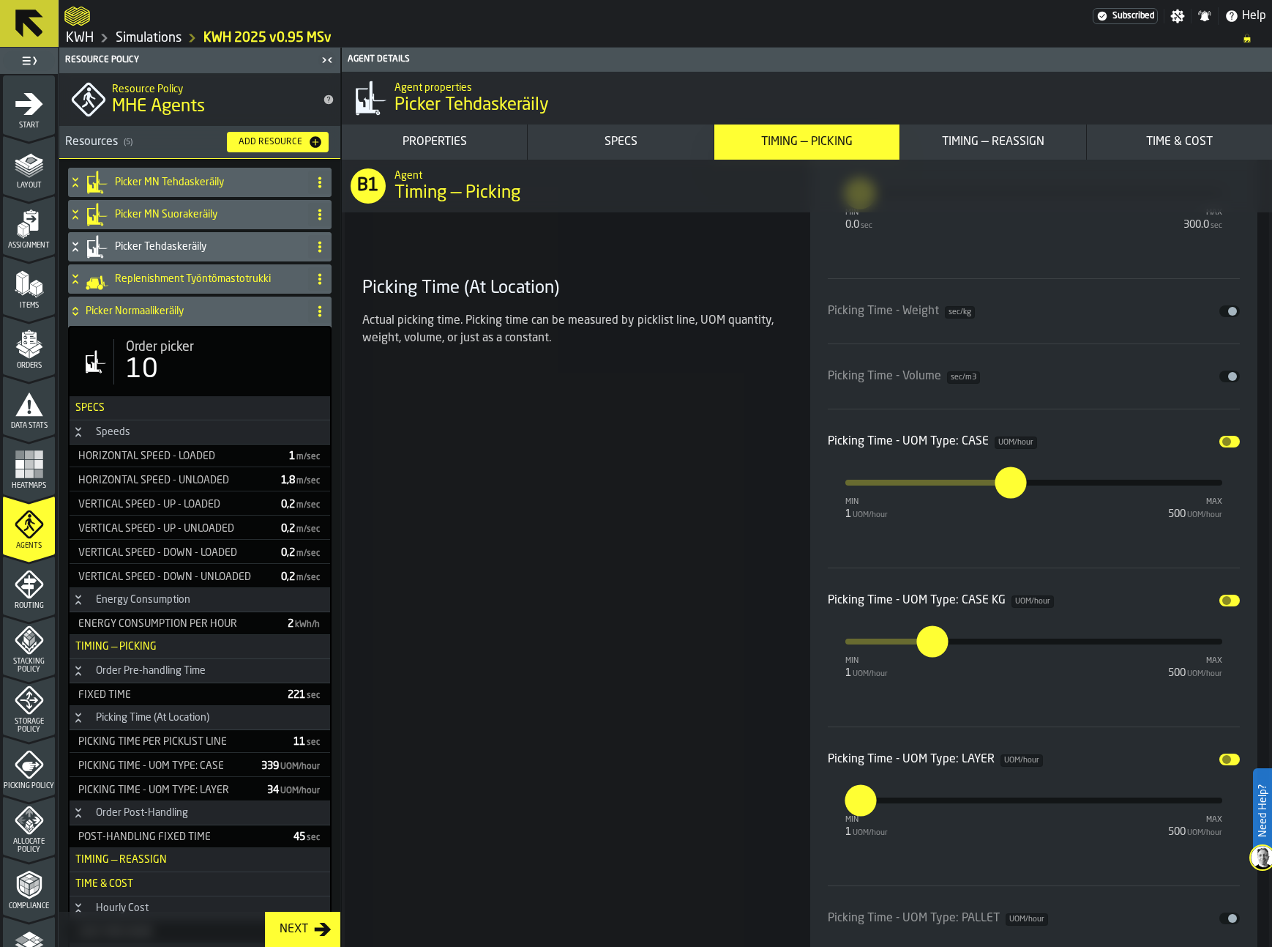
click at [177, 348] on span "Order picker" at bounding box center [160, 347] width 68 height 16
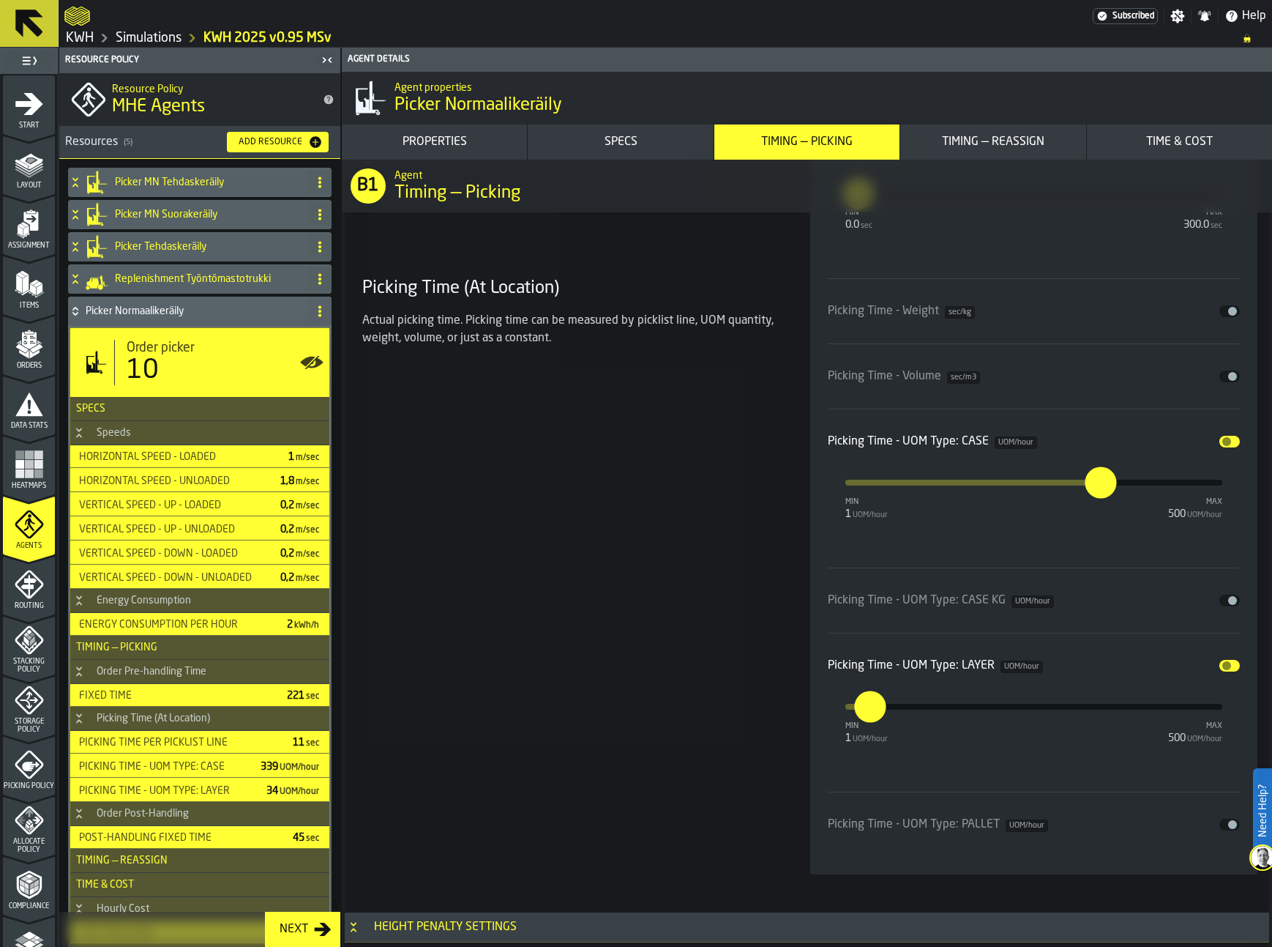
type input "**********"
type input "***"
type input "****"
type input "***"
type input "**"
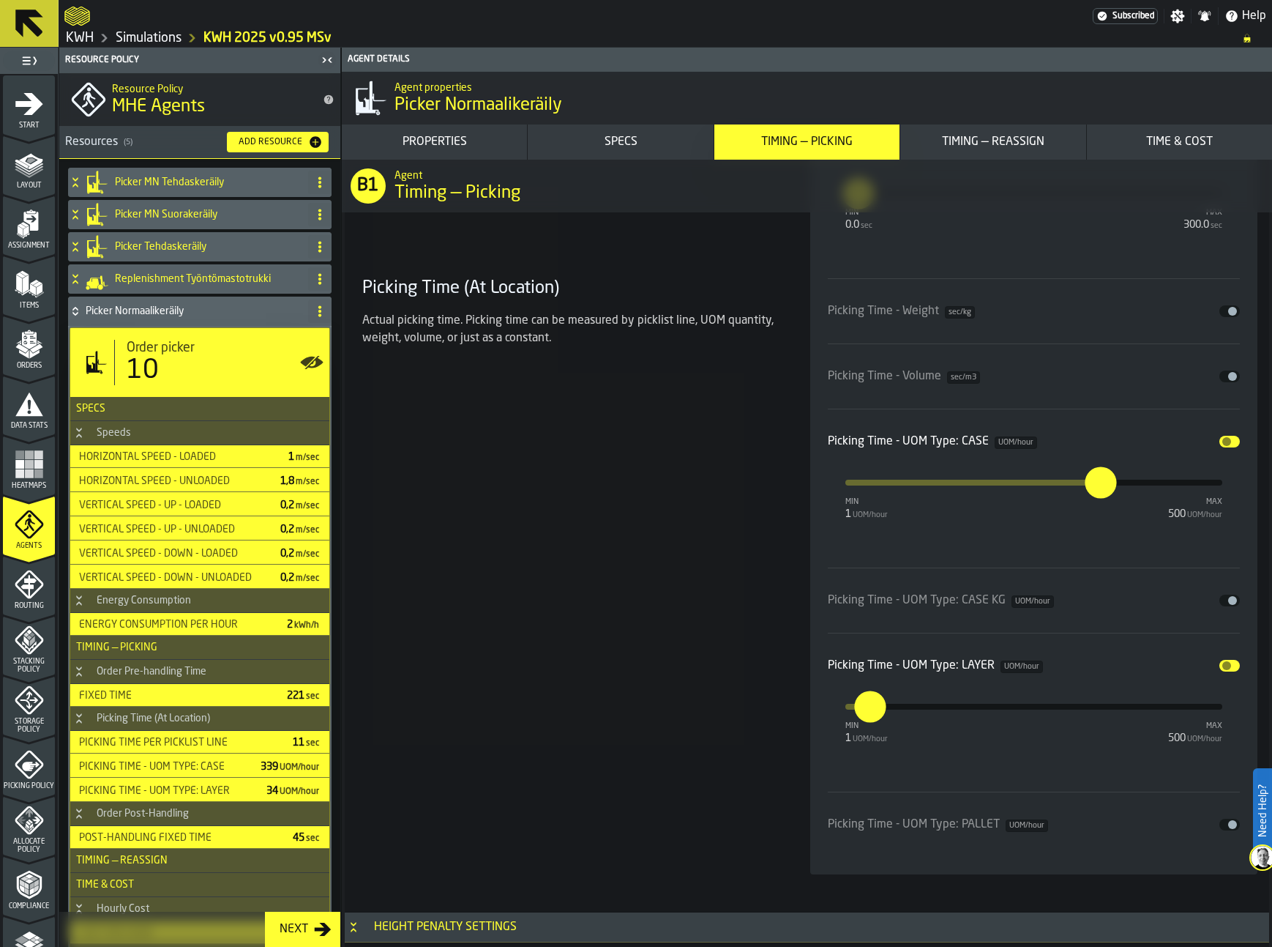
type input "**"
click at [1222, 602] on button "Disable" at bounding box center [1230, 600] width 20 height 12
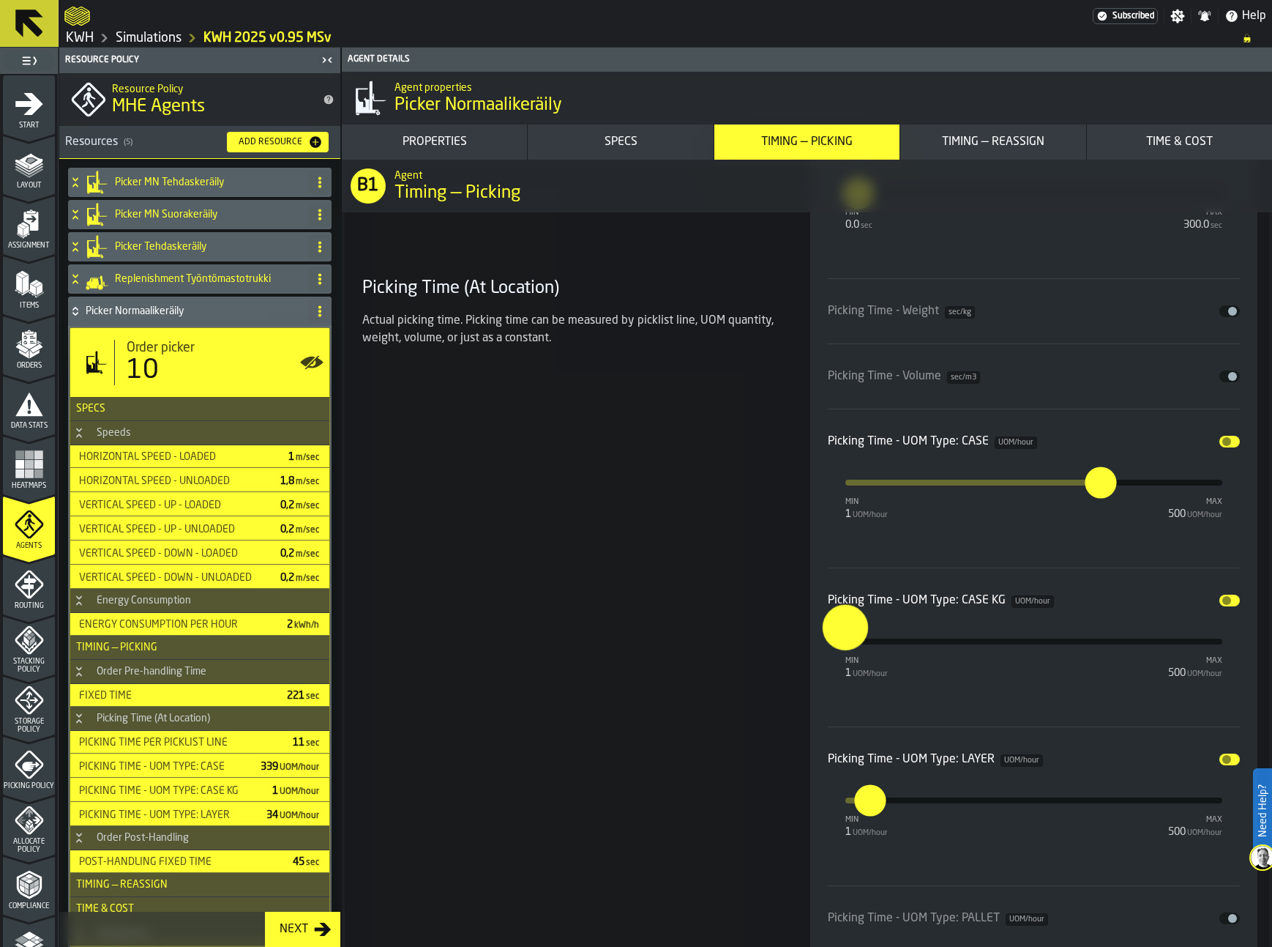
click at [845, 641] on input "*" at bounding box center [833, 626] width 23 height 45
click at [850, 646] on input "**" at bounding box center [840, 626] width 23 height 45
type input "***"
click at [673, 591] on div "Picking Time (At Location) Actual picking time. Picking time can be measured by…" at bounding box center [569, 534] width 425 height 865
click at [79, 311] on icon at bounding box center [75, 311] width 15 height 12
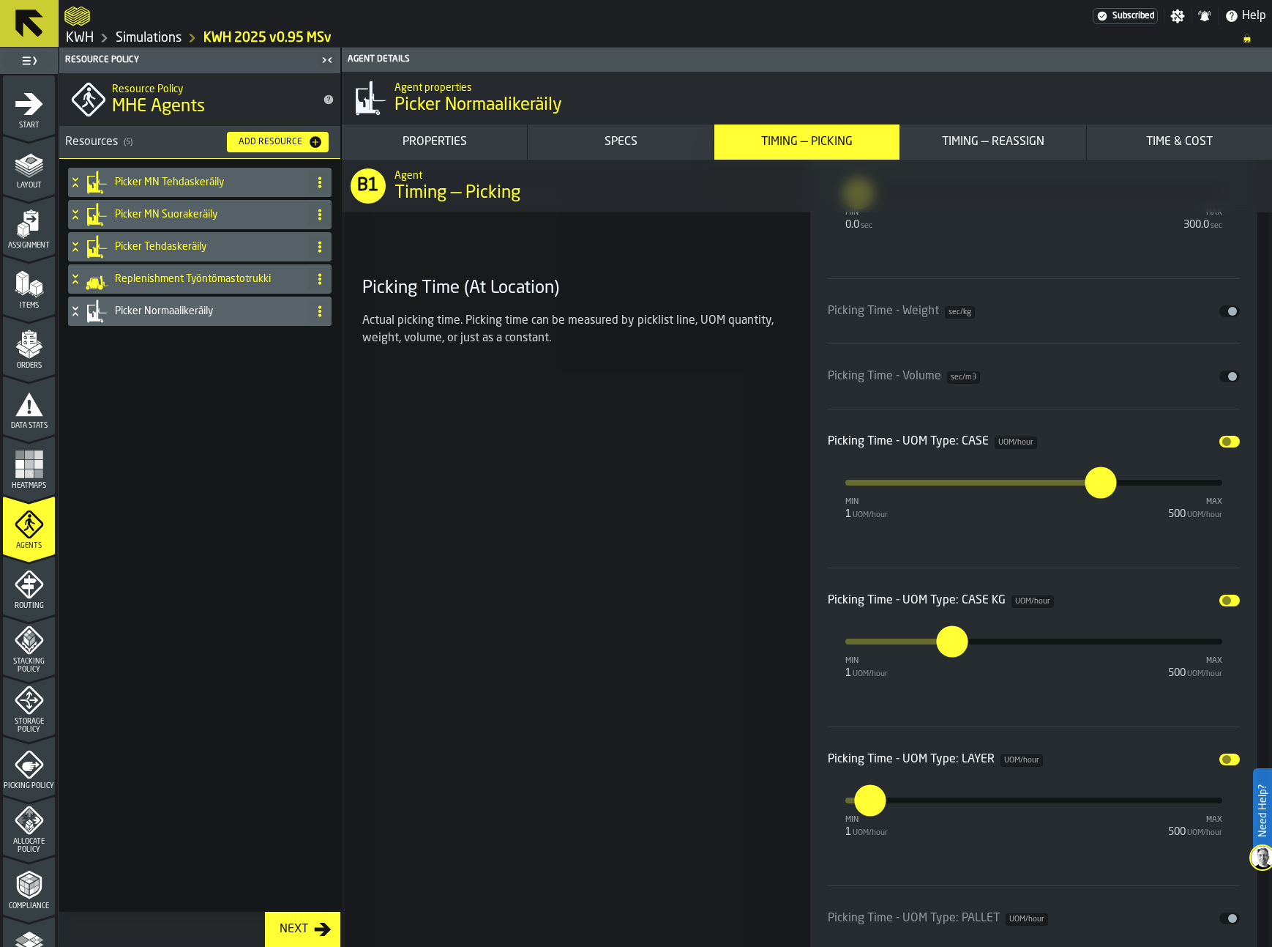
click at [17, 597] on icon "menu Routing" at bounding box center [29, 584] width 29 height 29
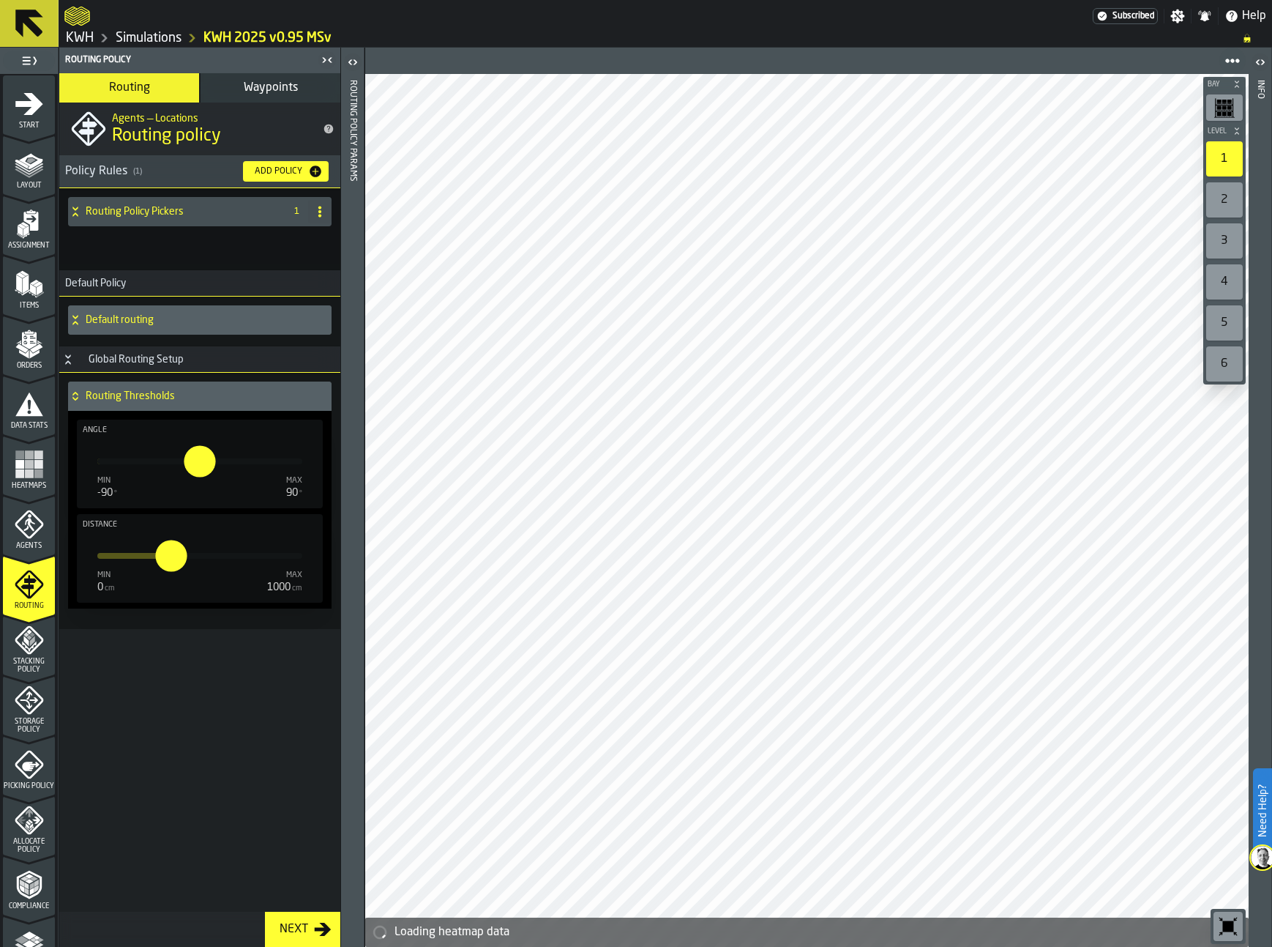
click at [18, 651] on icon "menu Stacking Policy" at bounding box center [29, 639] width 29 height 29
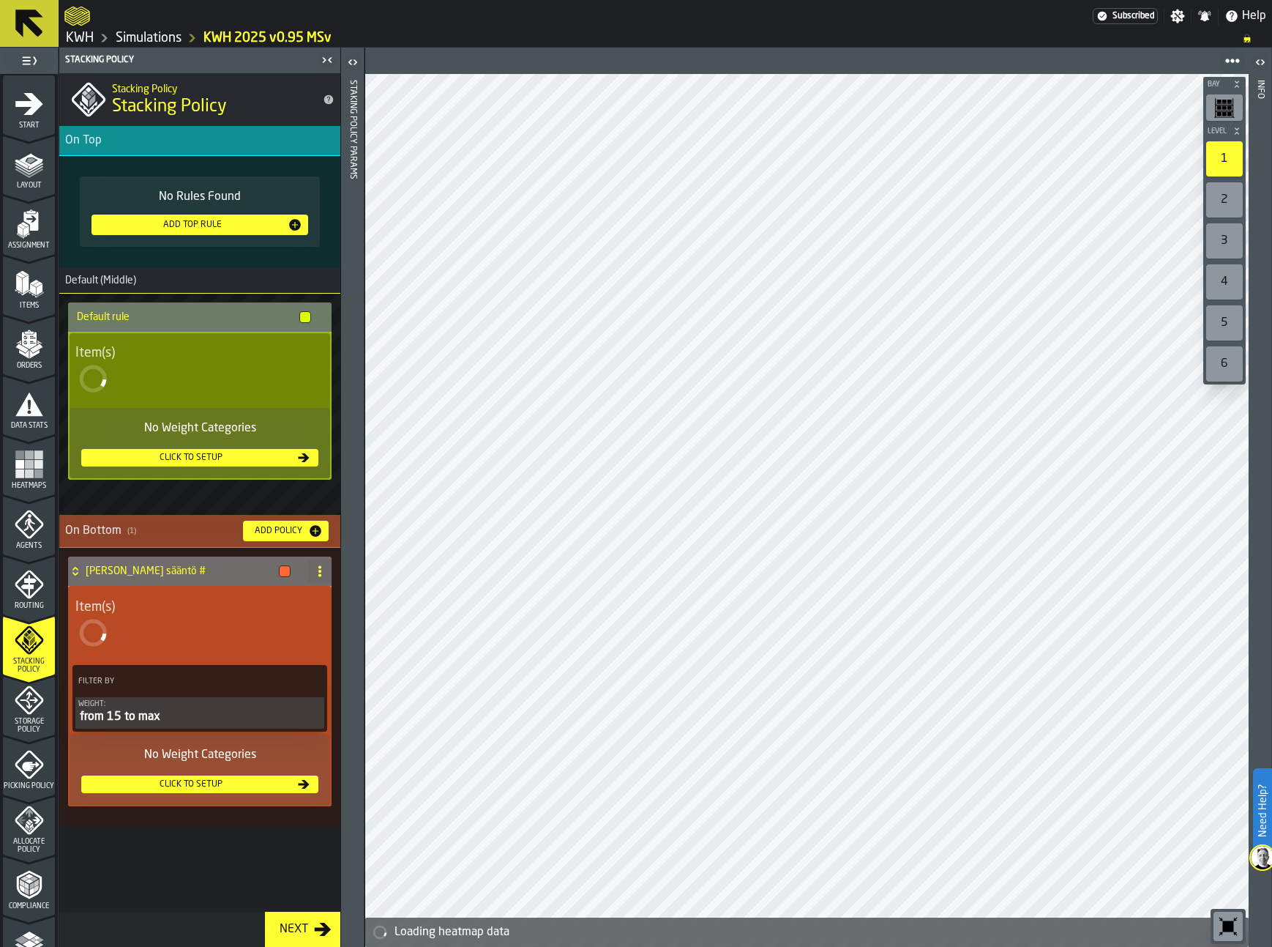
click at [29, 762] on icon "menu Picking Policy" at bounding box center [31, 766] width 18 height 10
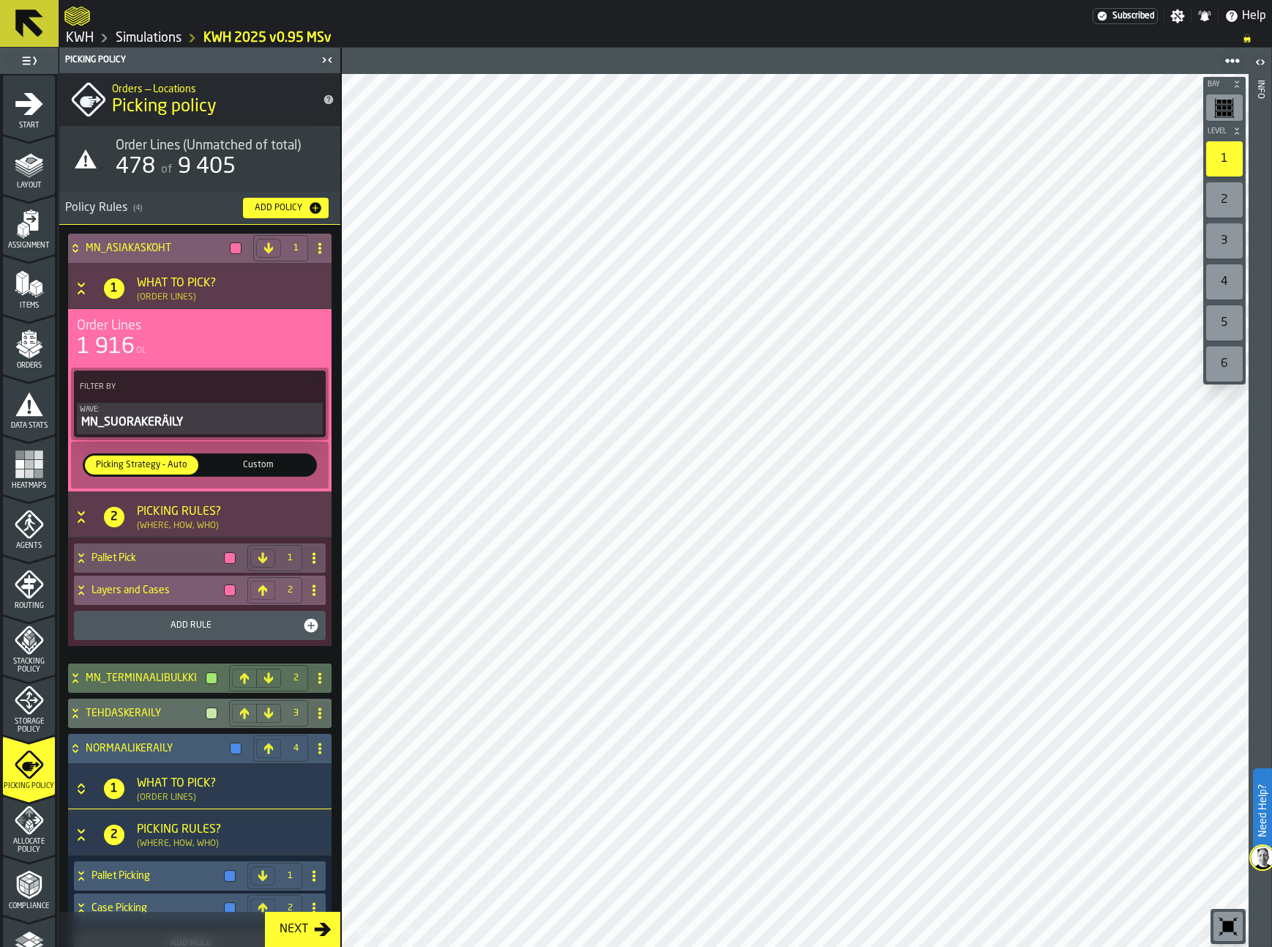
click at [81, 589] on icon at bounding box center [81, 590] width 15 height 12
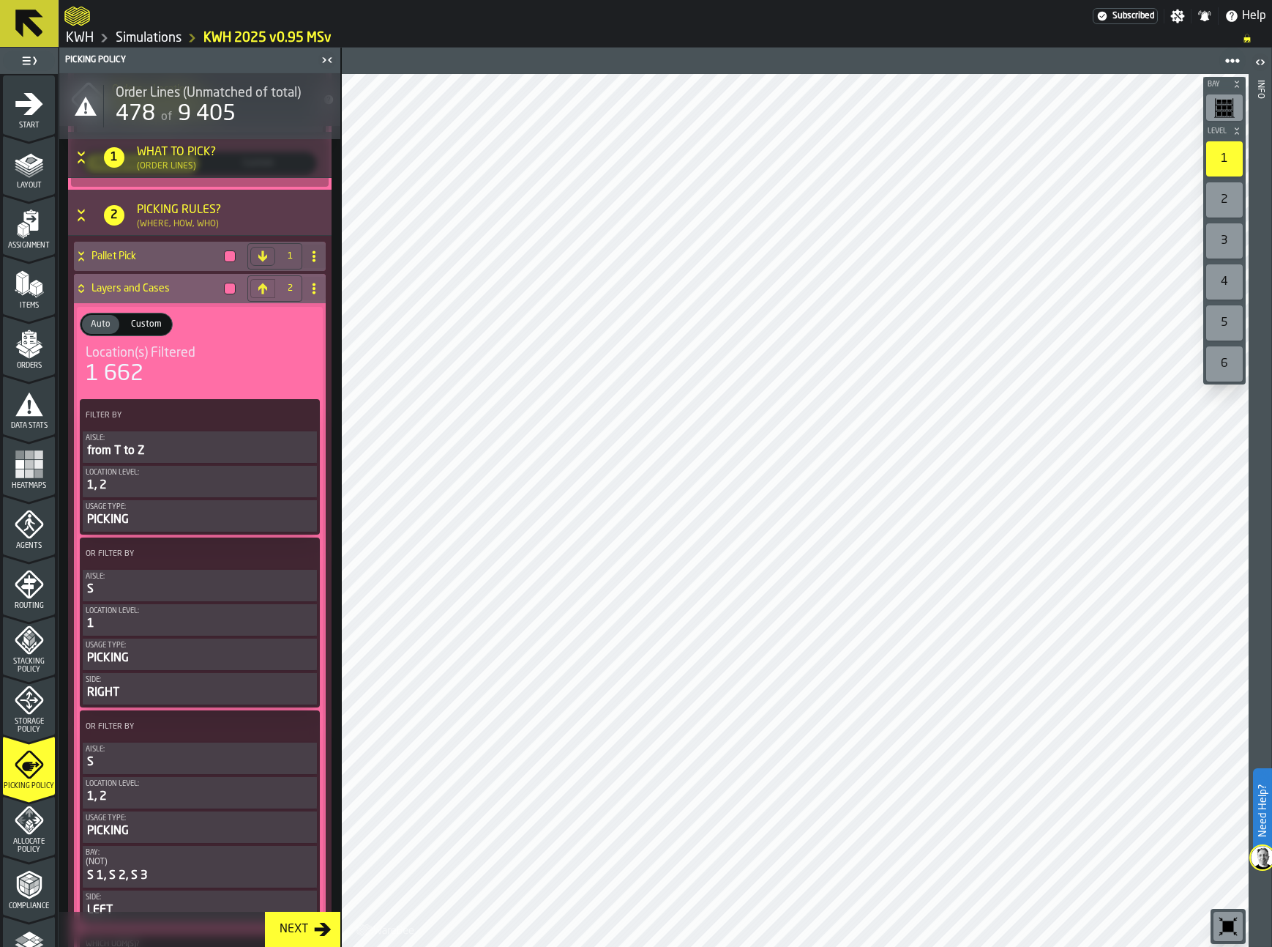
scroll to position [293, 0]
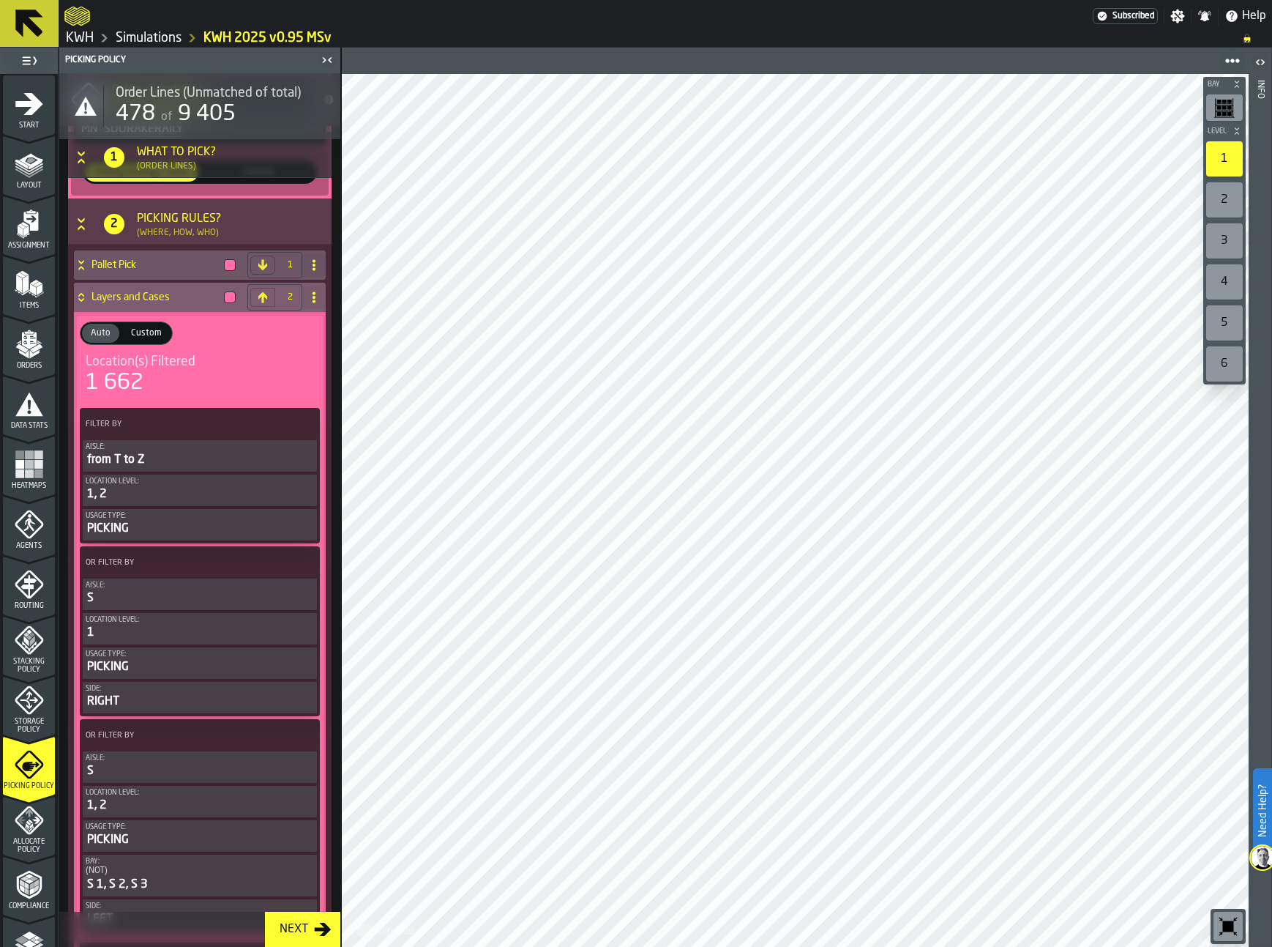
click at [84, 299] on icon at bounding box center [81, 297] width 15 height 12
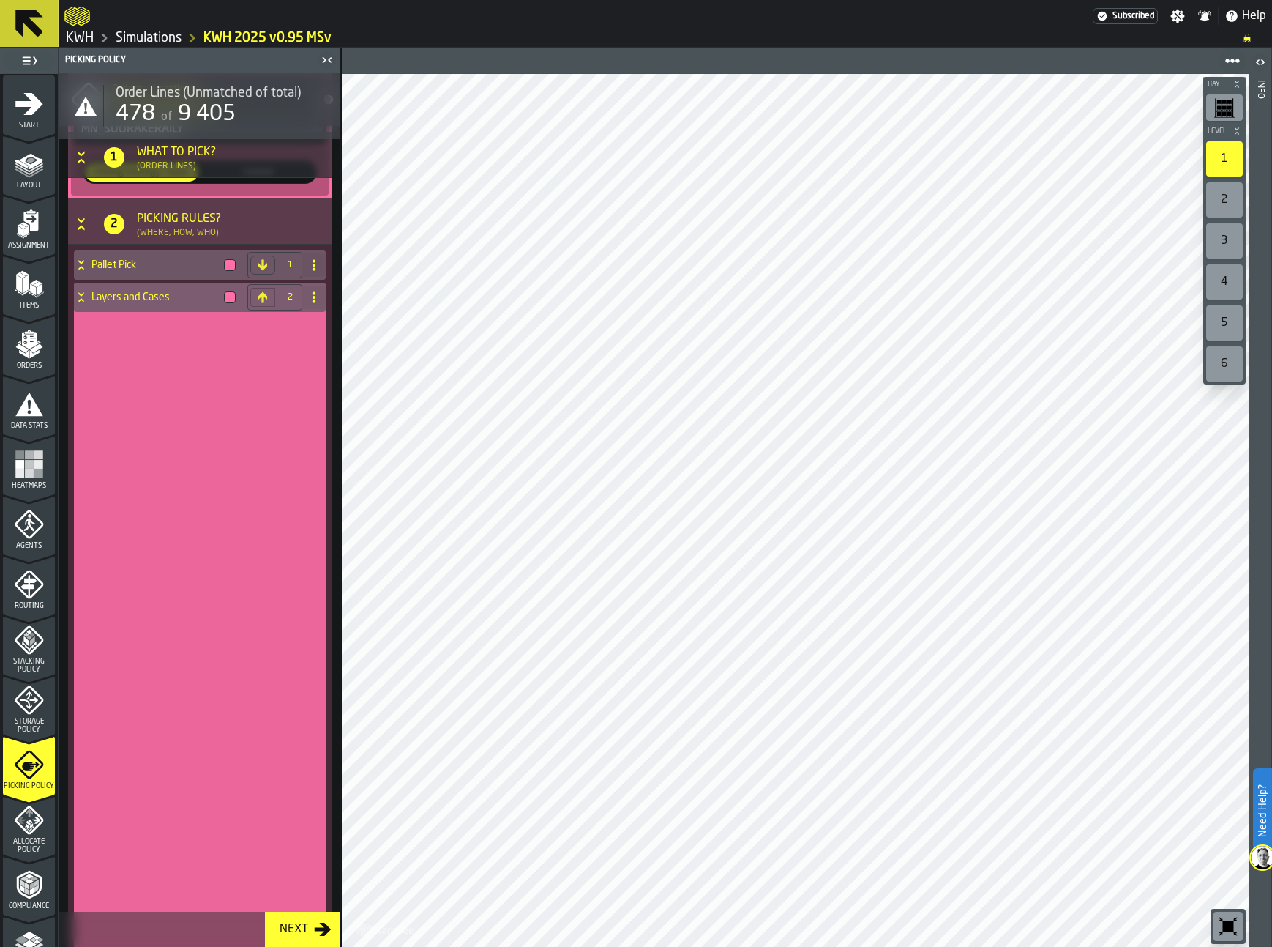
scroll to position [61, 0]
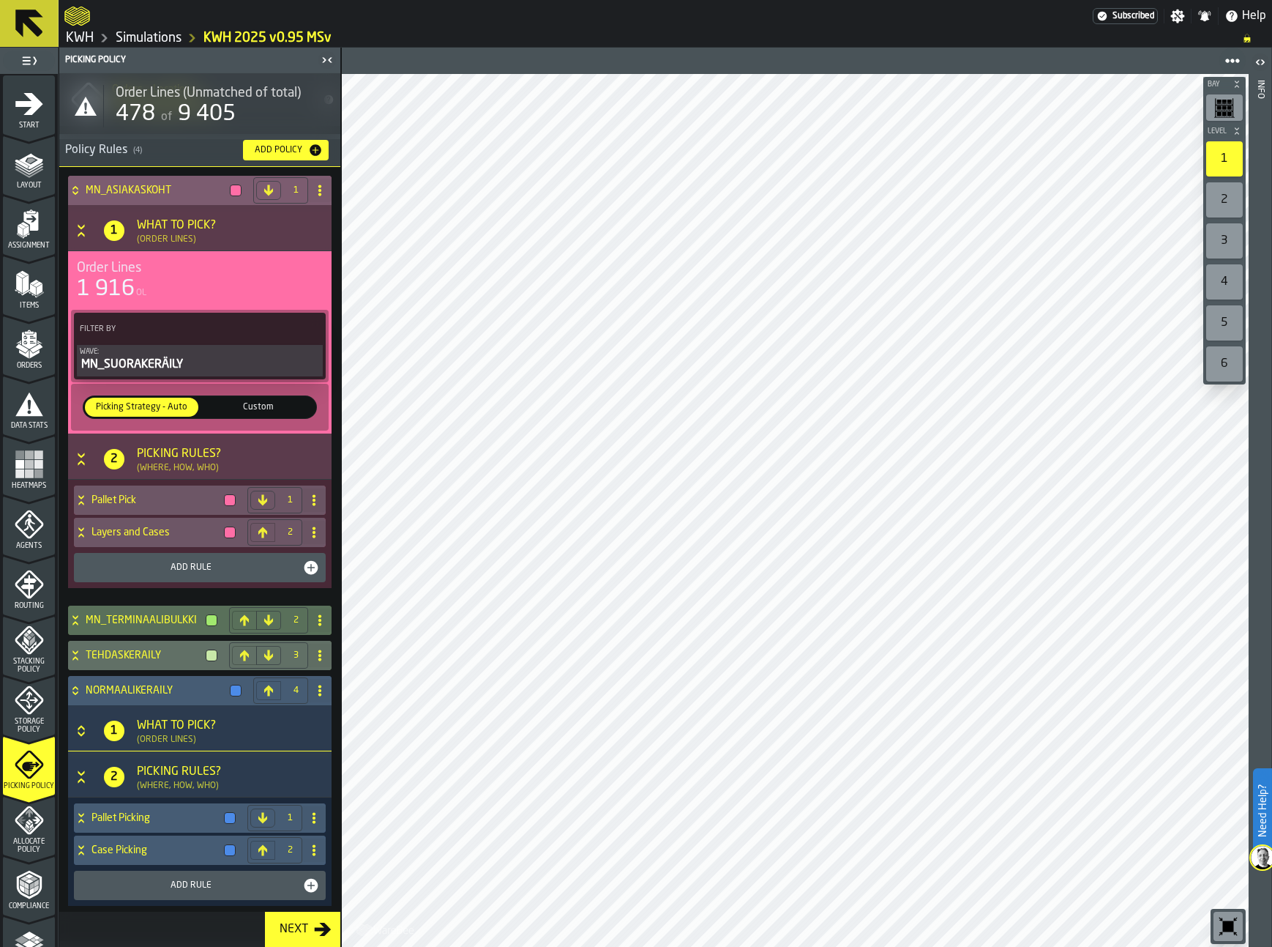
click at [80, 189] on icon at bounding box center [75, 190] width 15 height 12
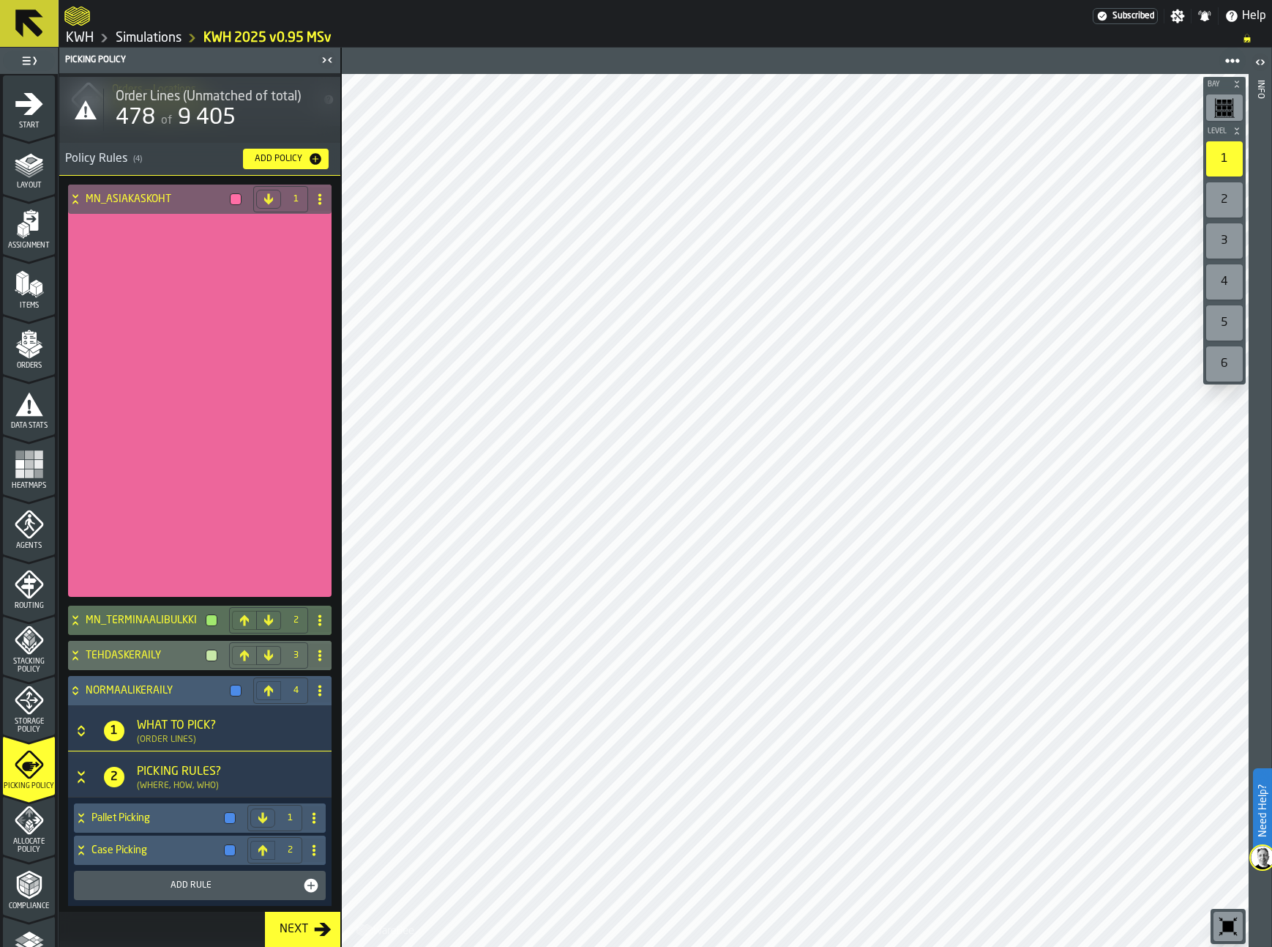
scroll to position [0, 0]
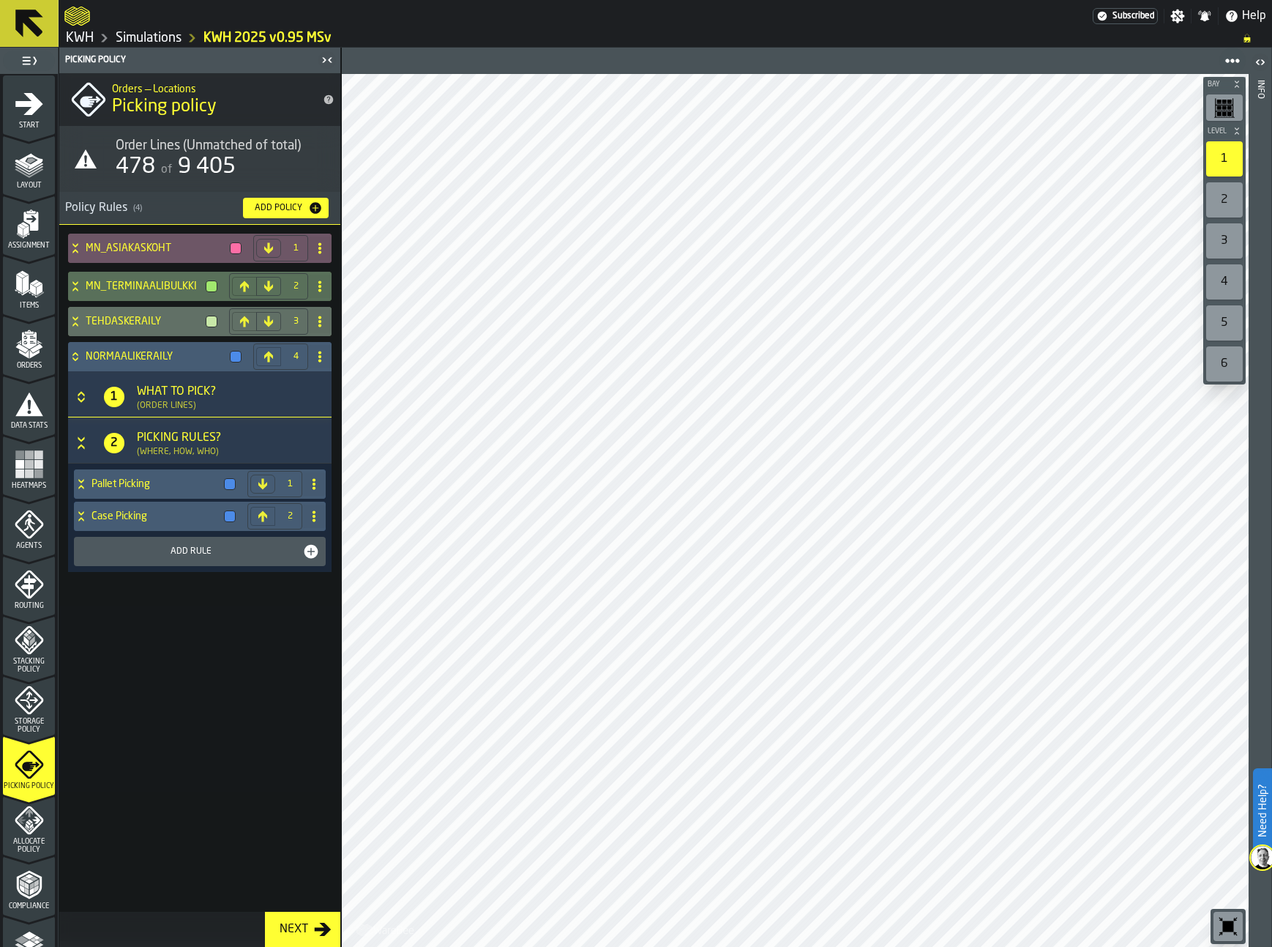
drag, startPoint x: 67, startPoint y: 283, endPoint x: 76, endPoint y: 286, distance: 10.2
click at [70, 283] on div "MN_ASIAKASKOHT 1 MN_TERMINAALIBULKKI 2 TEHDASKERÄILY 3 NORMAALIKERÄILY 4 1 What…" at bounding box center [199, 416] width 269 height 370
click at [76, 286] on icon at bounding box center [75, 286] width 15 height 12
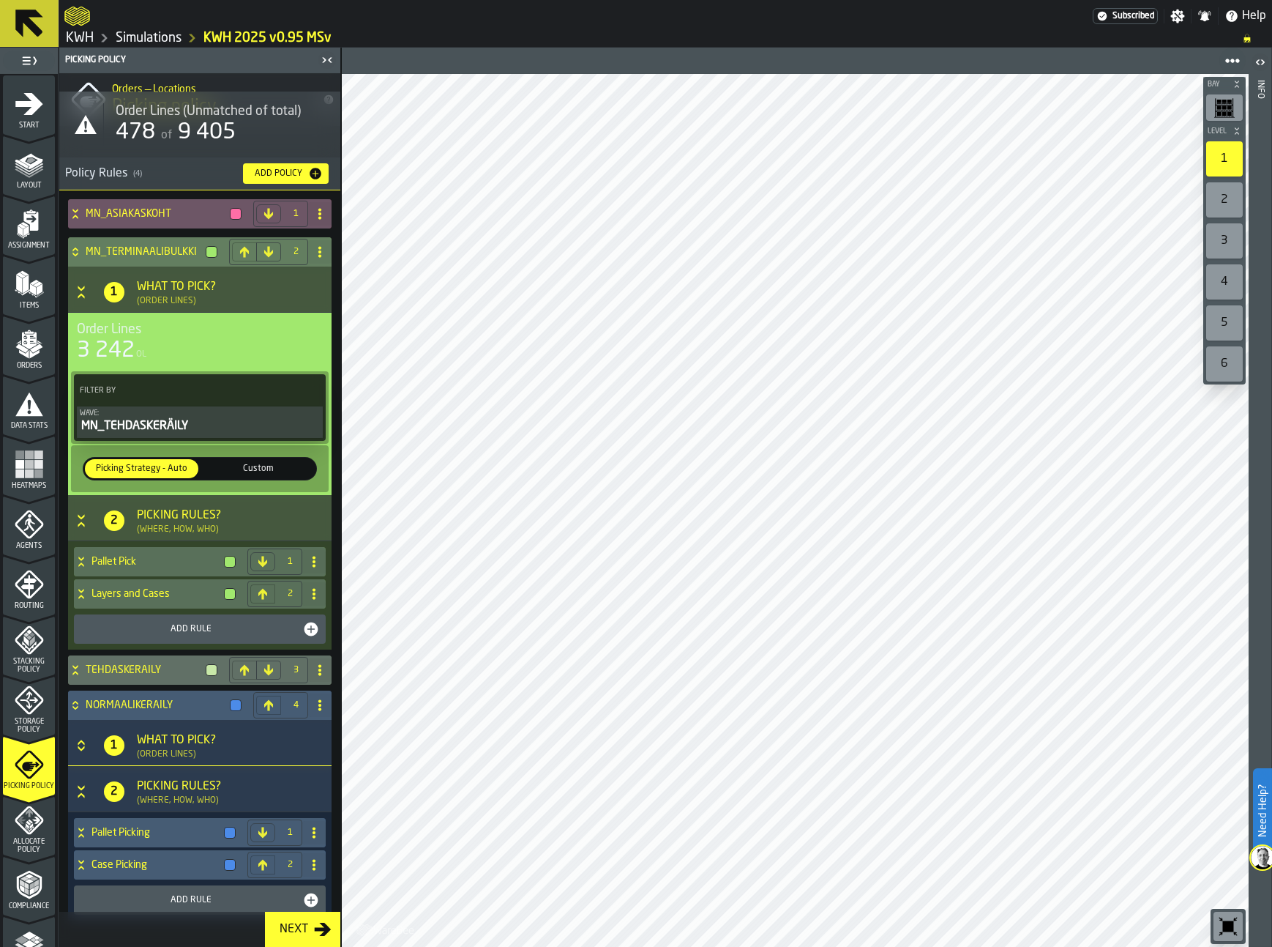
scroll to position [53, 0]
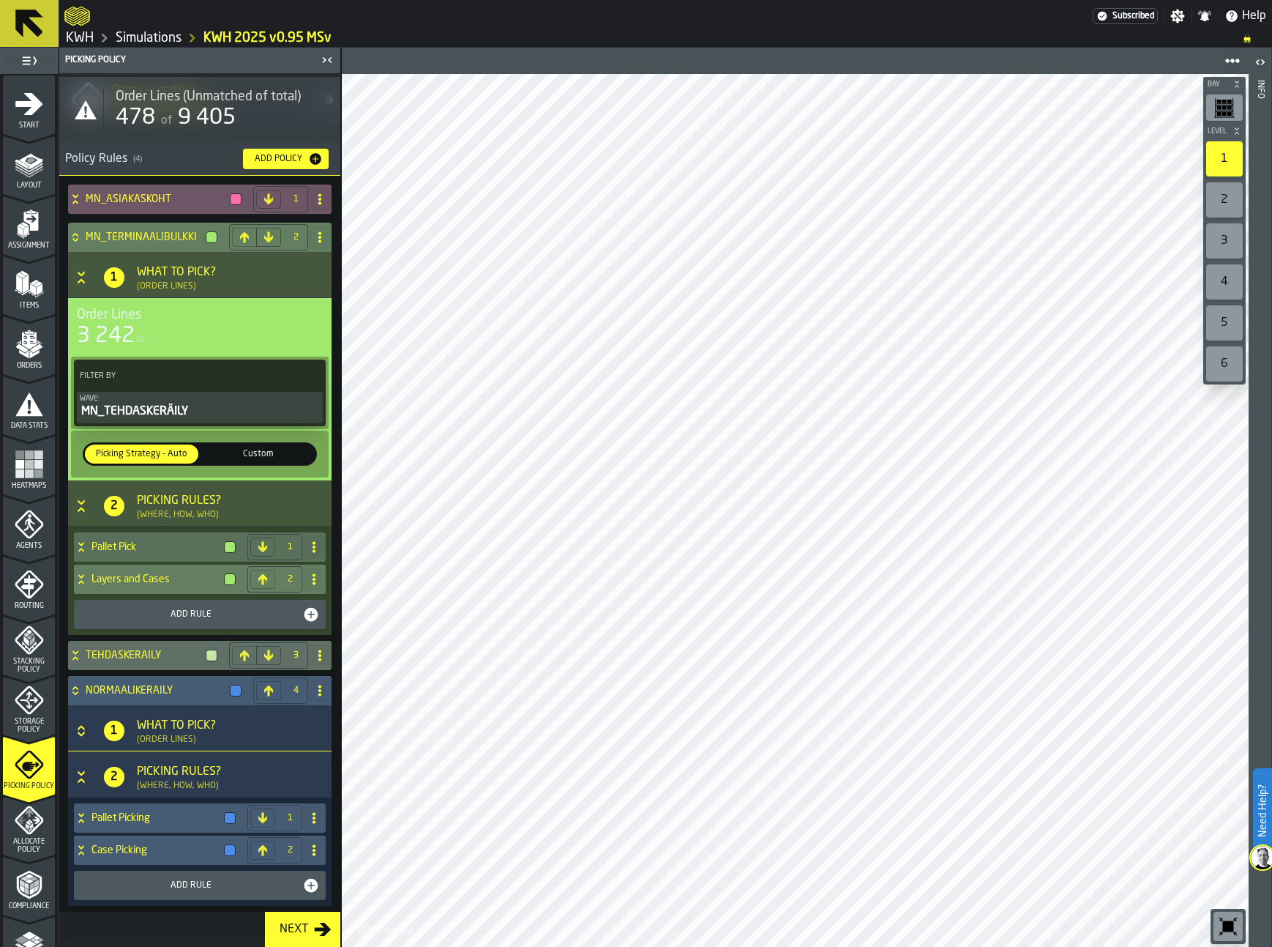
click at [81, 577] on icon at bounding box center [81, 579] width 15 height 12
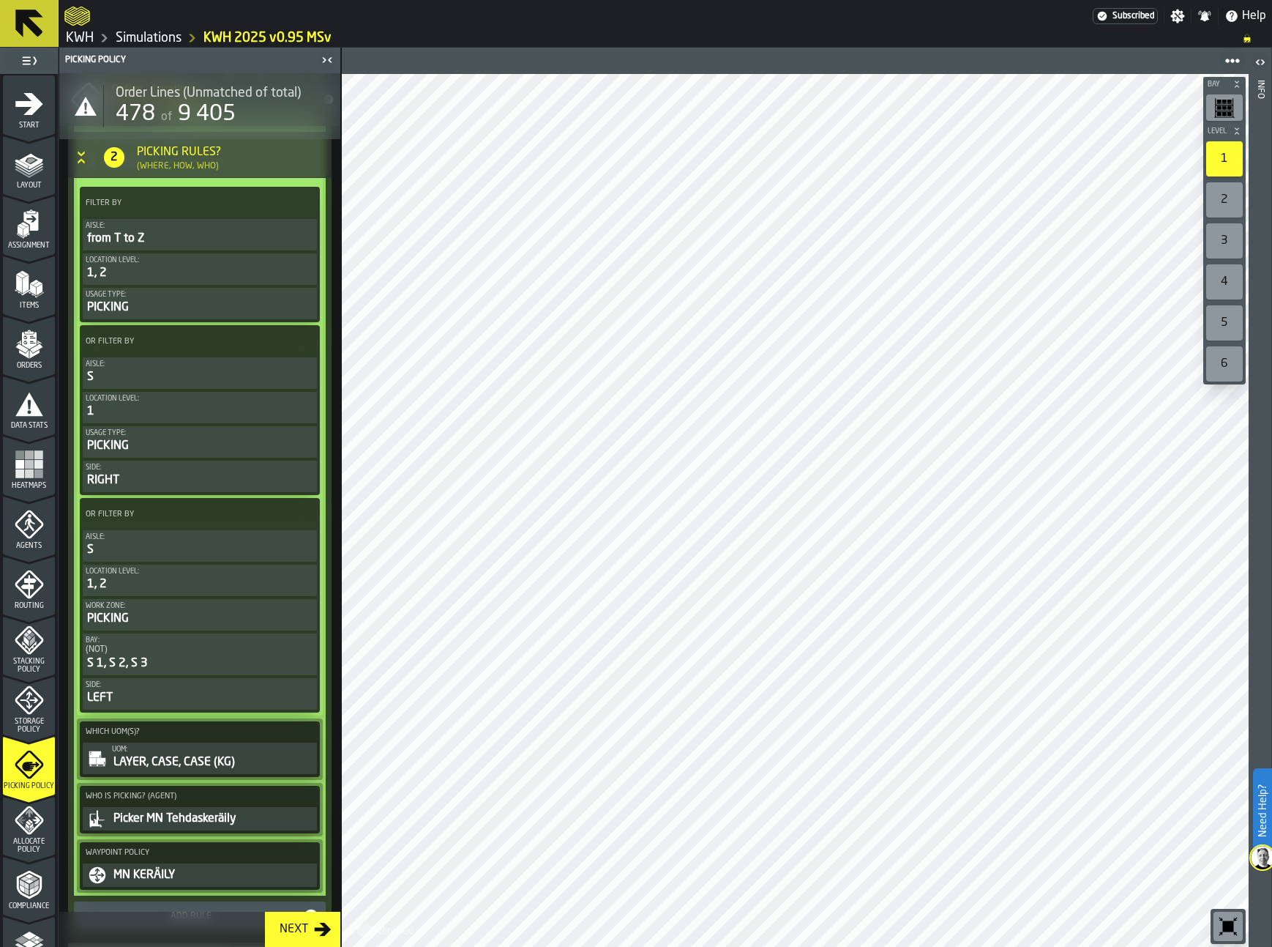
scroll to position [346, 0]
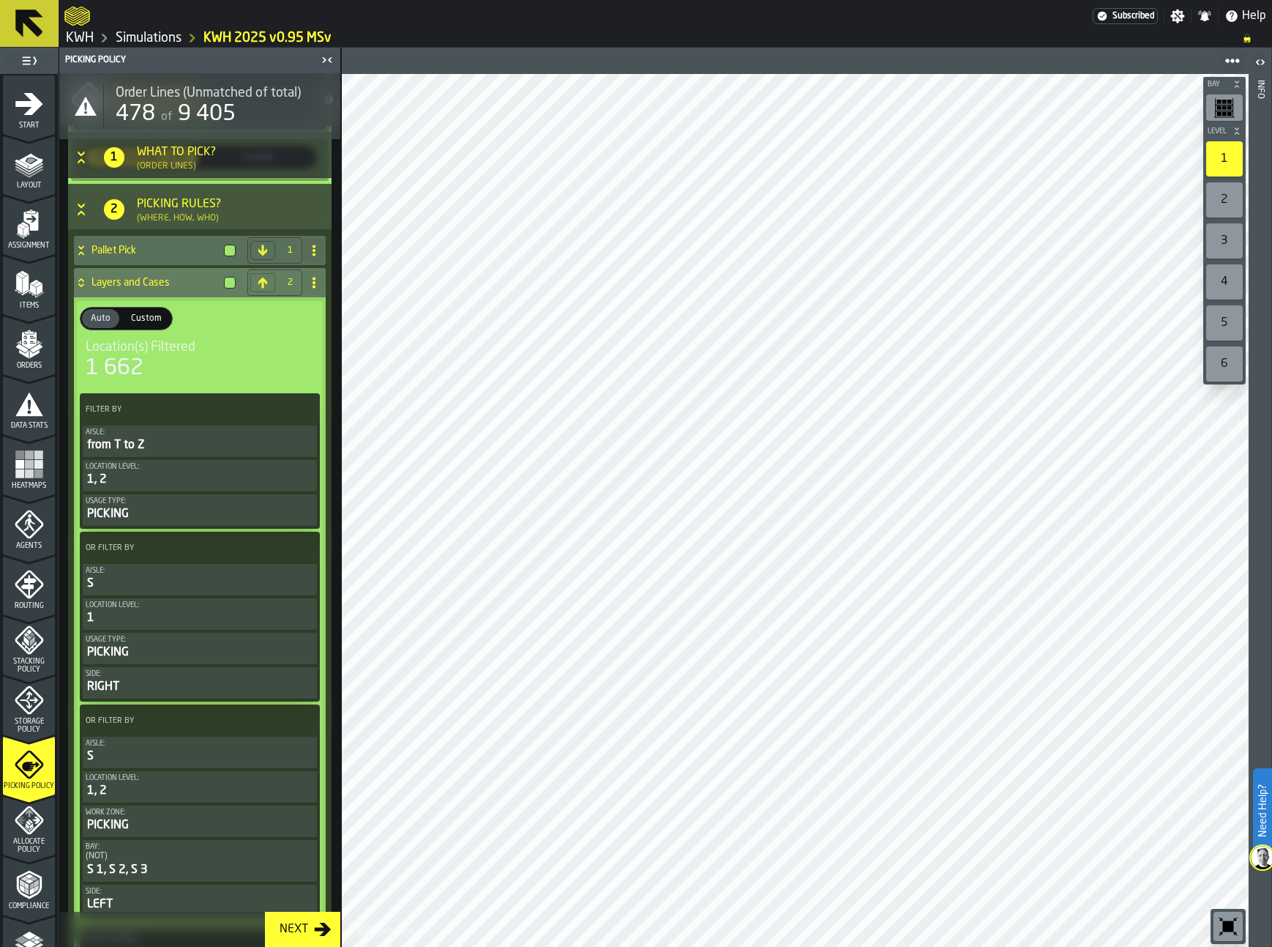
click at [81, 280] on icon at bounding box center [81, 283] width 15 height 12
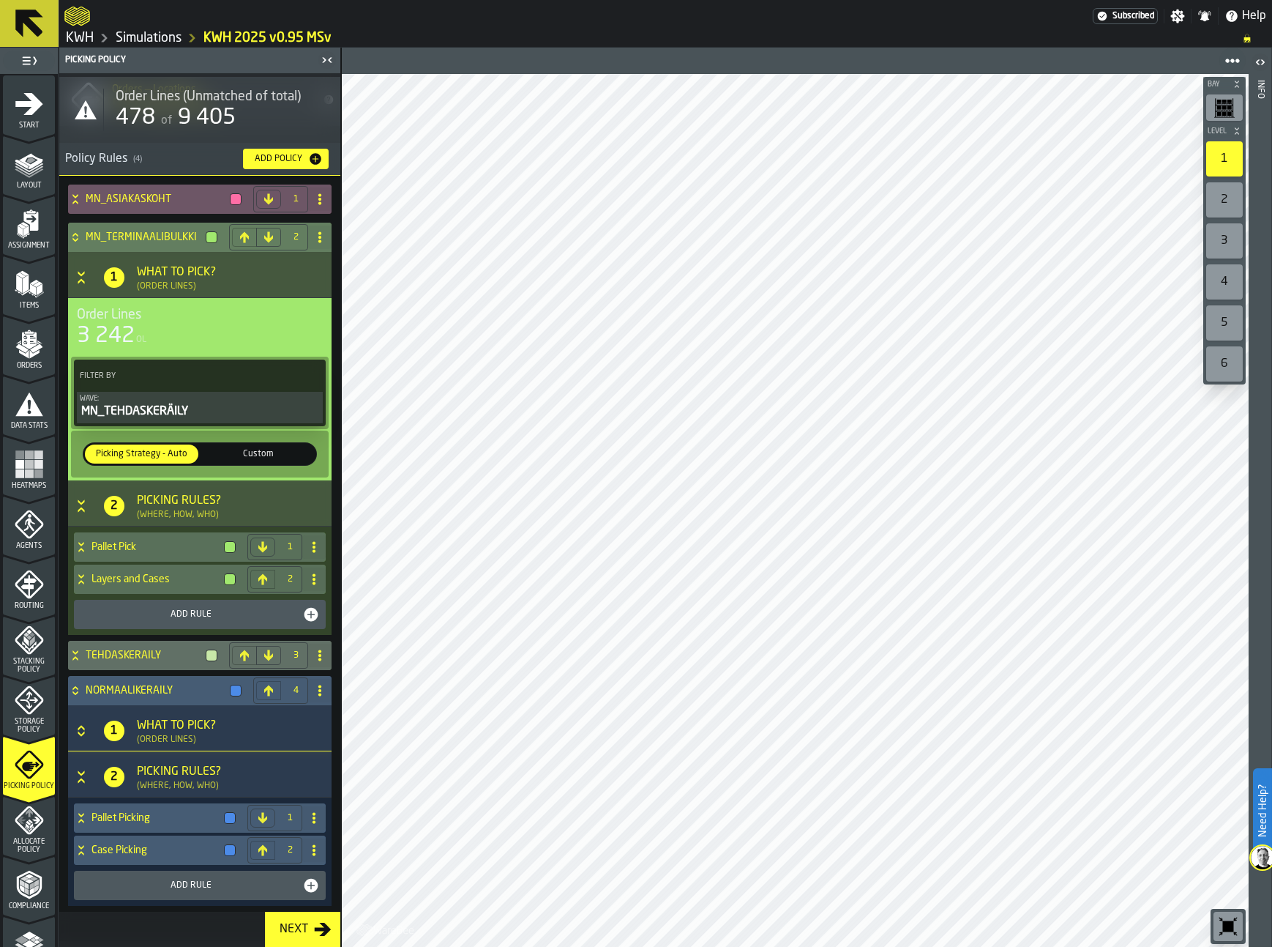
scroll to position [53, 0]
click at [73, 231] on icon at bounding box center [75, 237] width 15 height 12
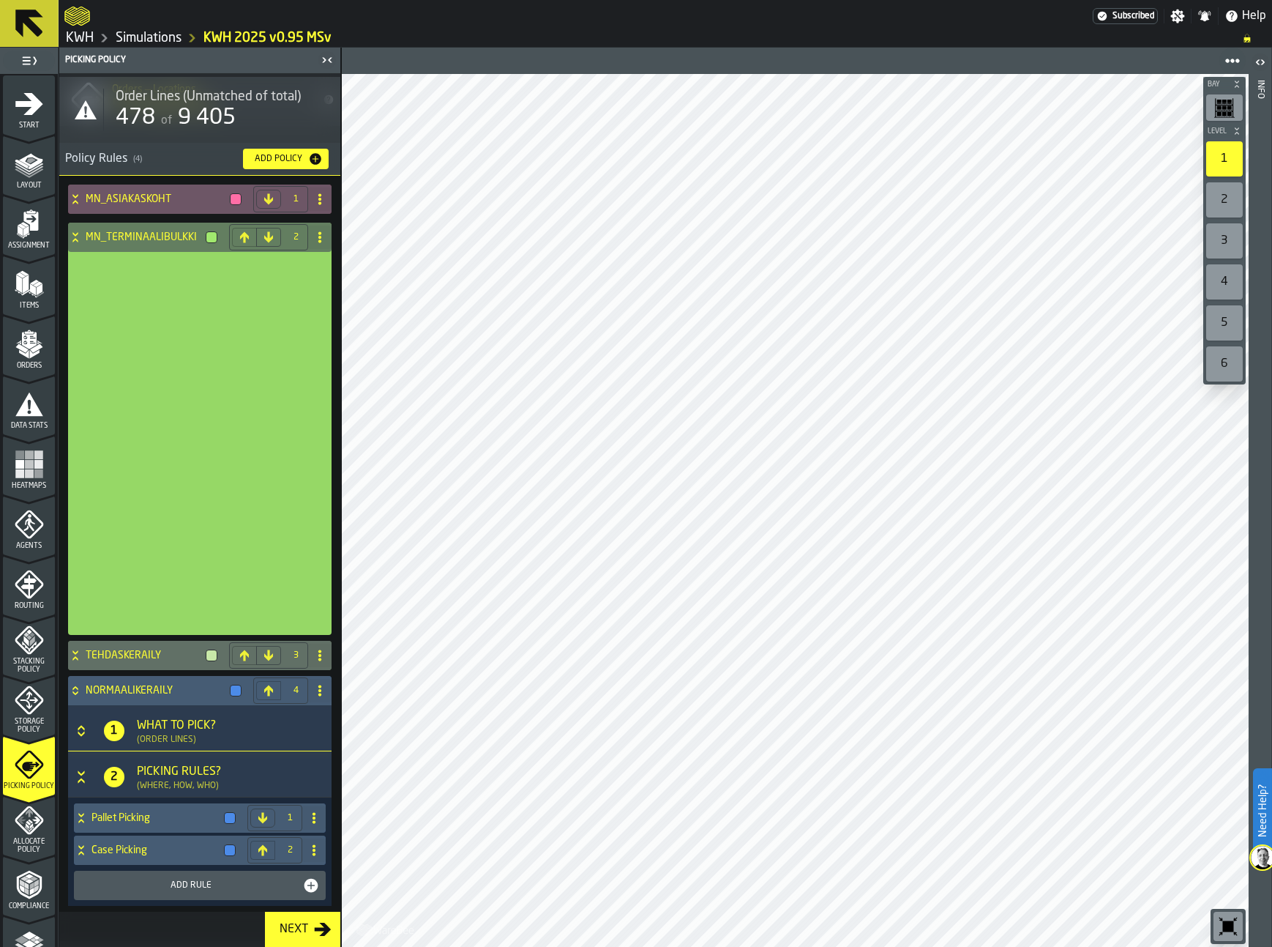
scroll to position [0, 0]
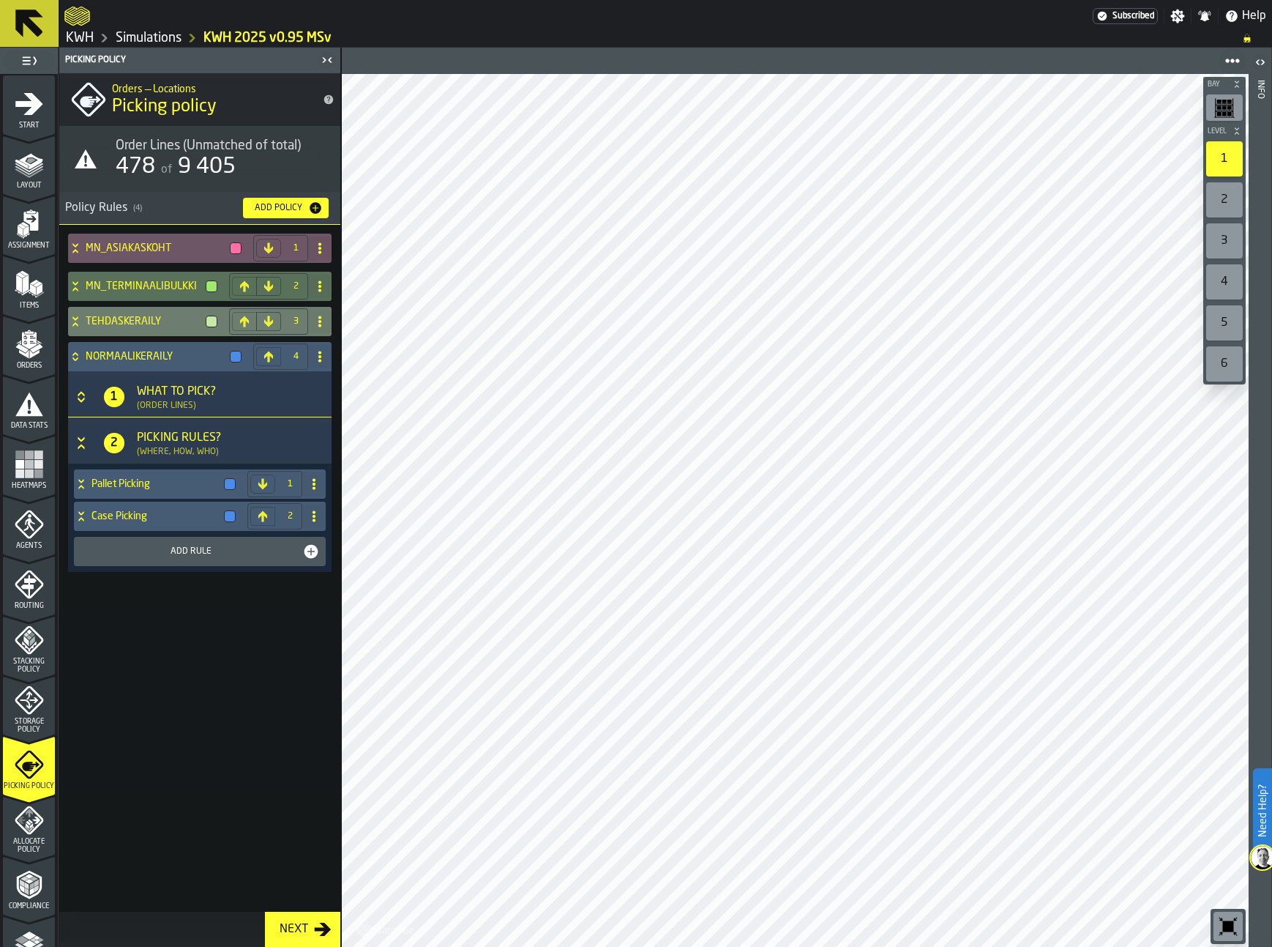
click at [75, 324] on icon at bounding box center [74, 324] width 5 height 4
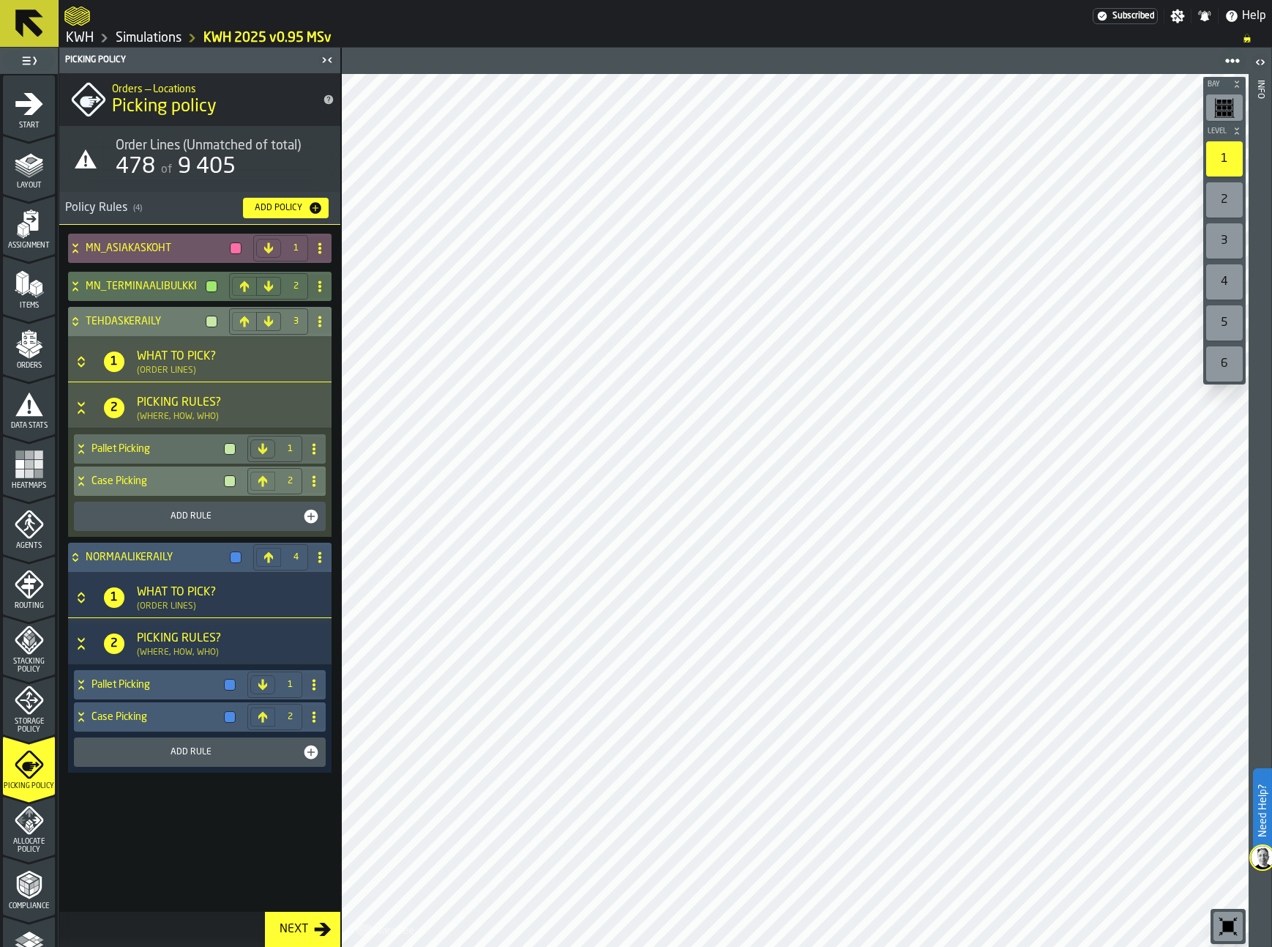
click at [81, 479] on icon at bounding box center [81, 481] width 15 height 12
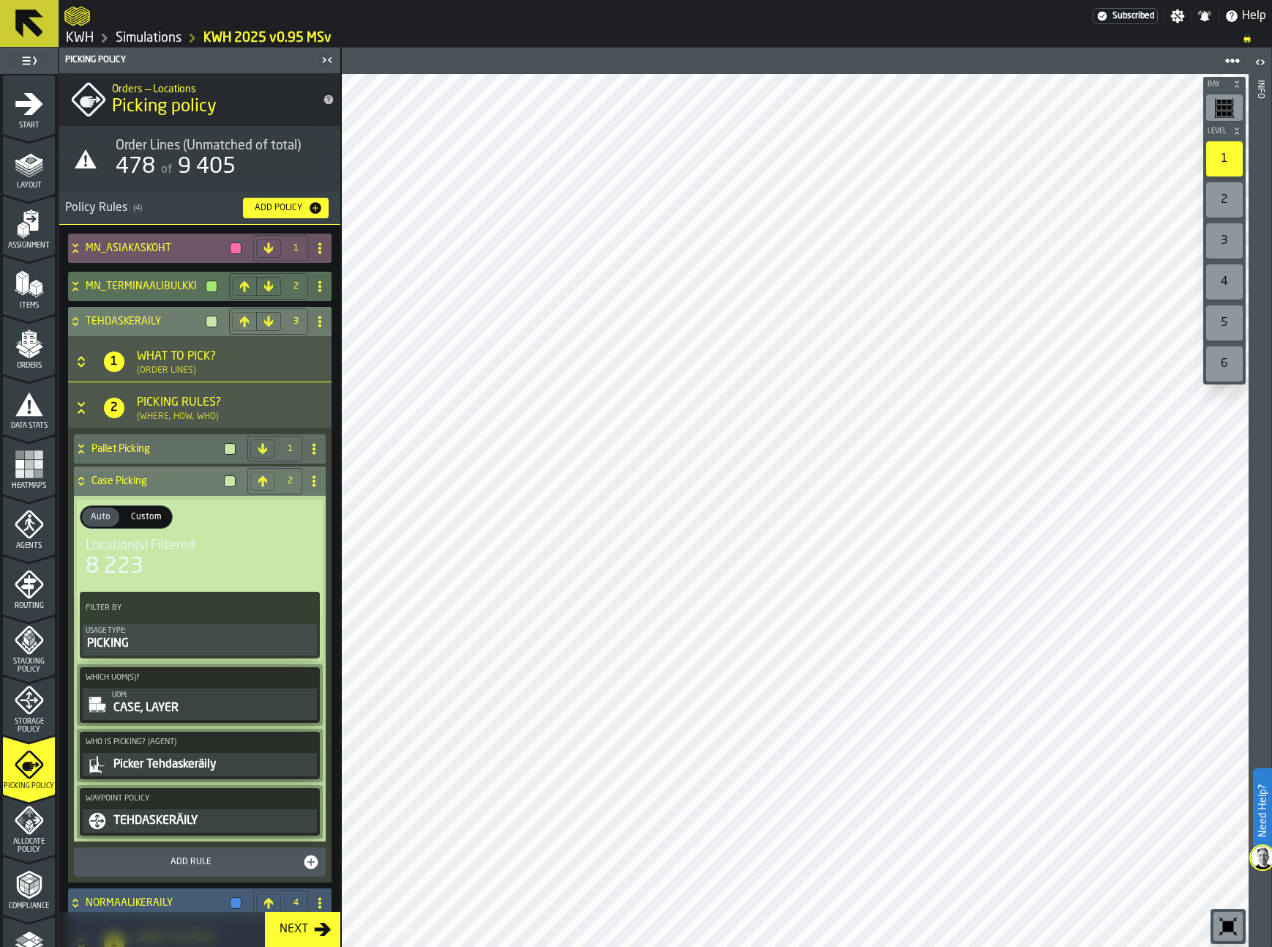
click at [161, 696] on div "UOM:" at bounding box center [213, 695] width 202 height 8
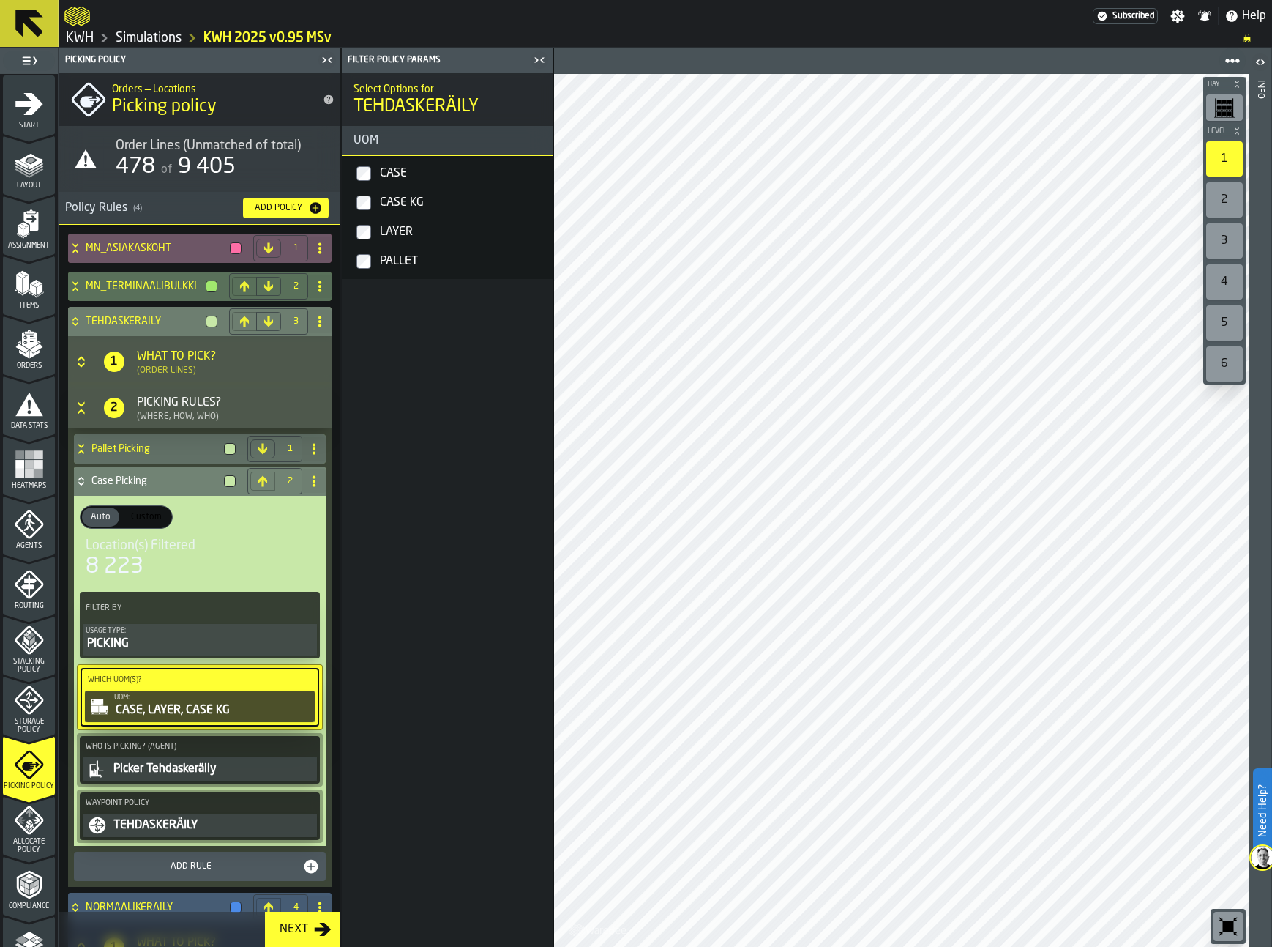
click at [75, 324] on icon at bounding box center [74, 324] width 5 height 4
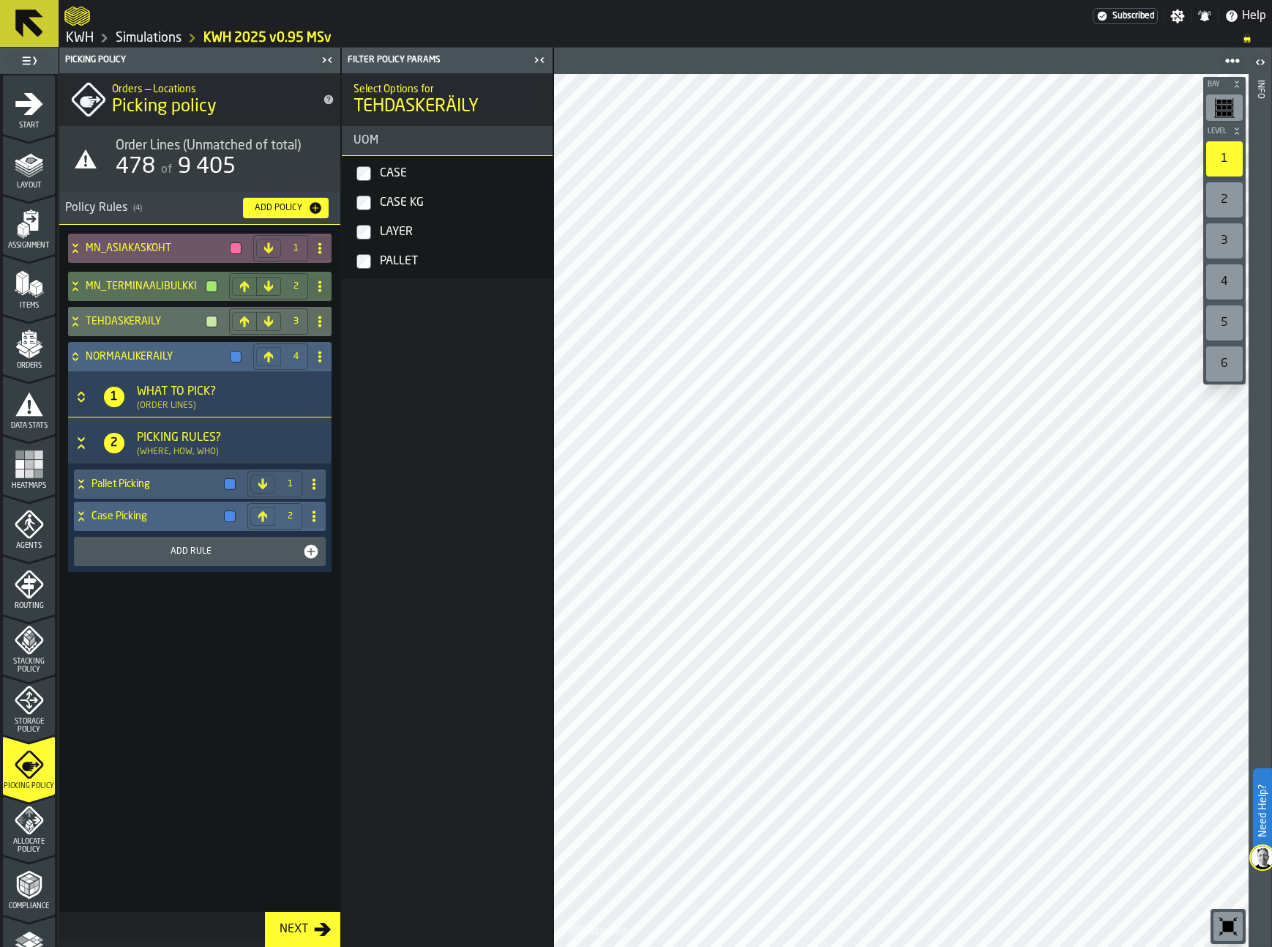
click at [81, 513] on icon at bounding box center [81, 516] width 15 height 12
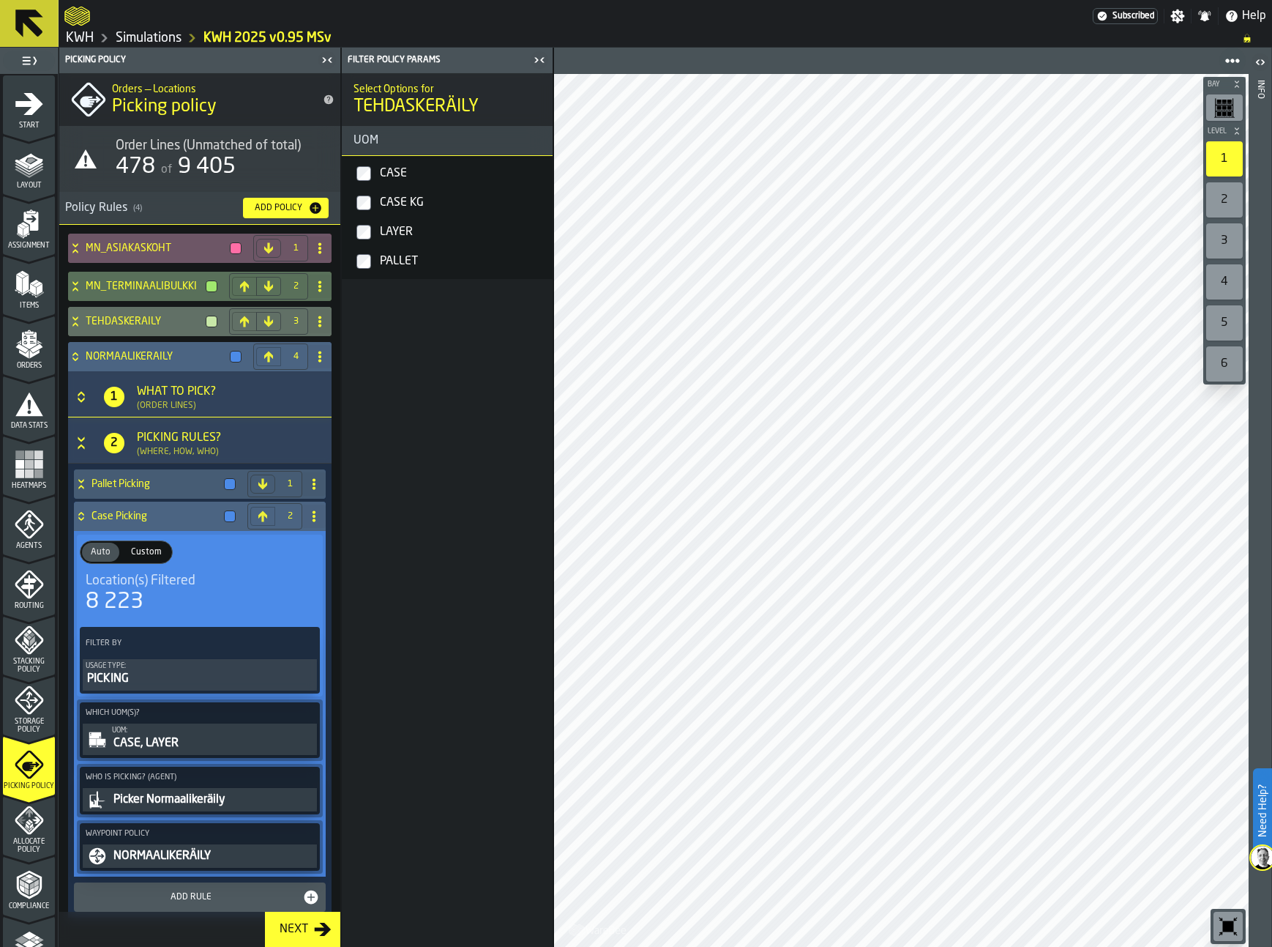
scroll to position [14, 0]
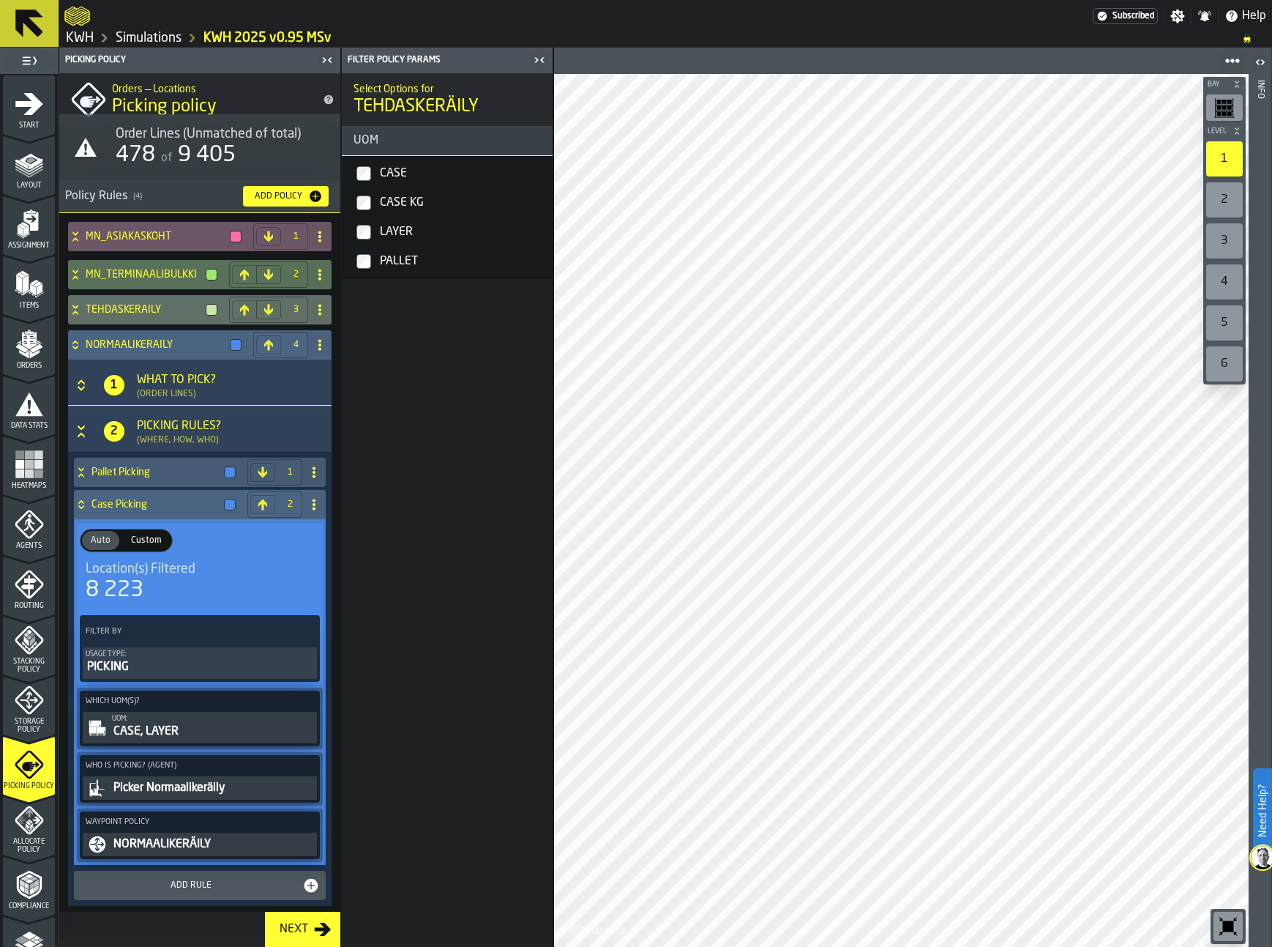
click at [152, 721] on div "UOM:" at bounding box center [213, 718] width 202 height 8
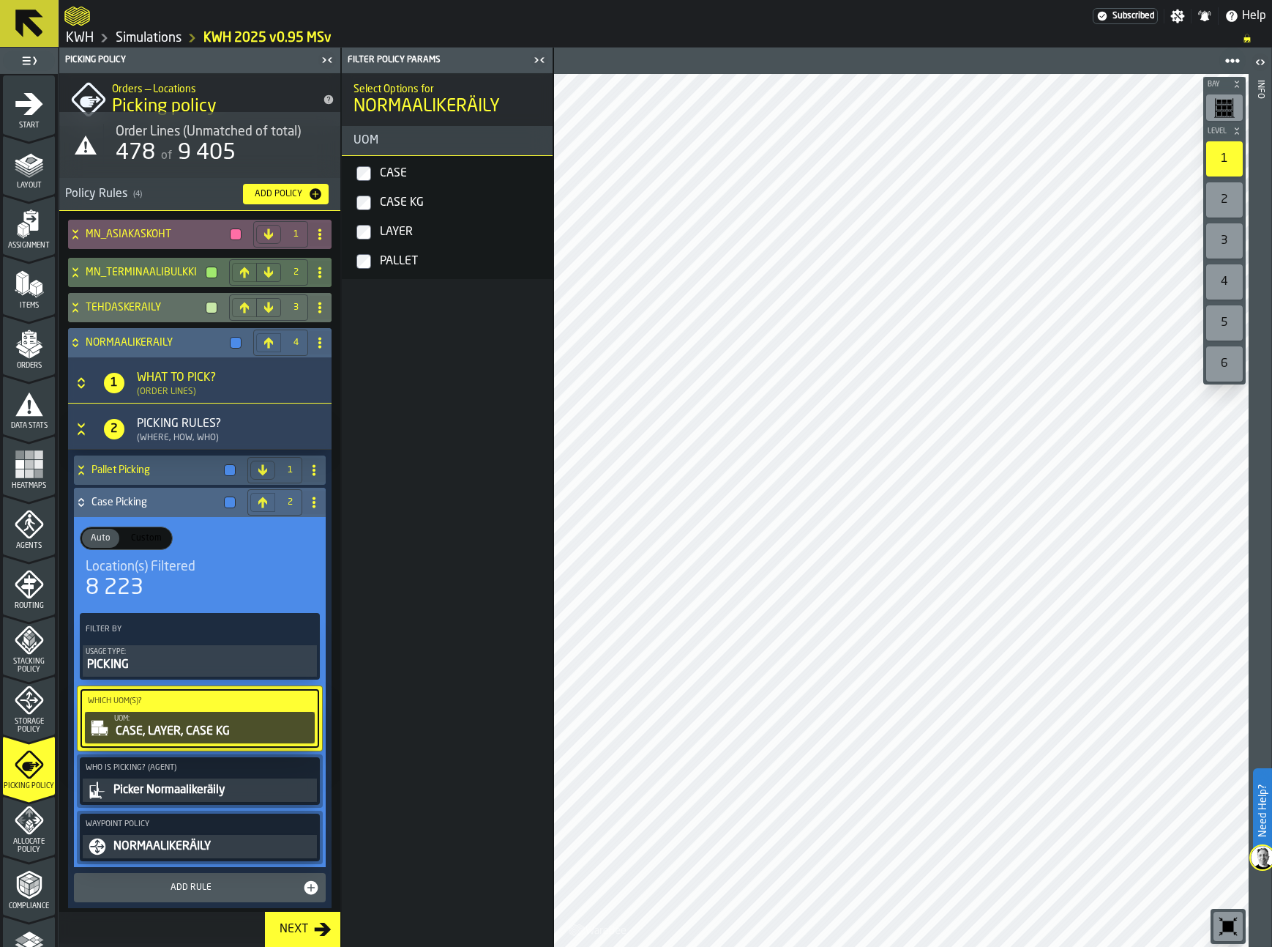
click at [80, 343] on icon at bounding box center [75, 343] width 15 height 12
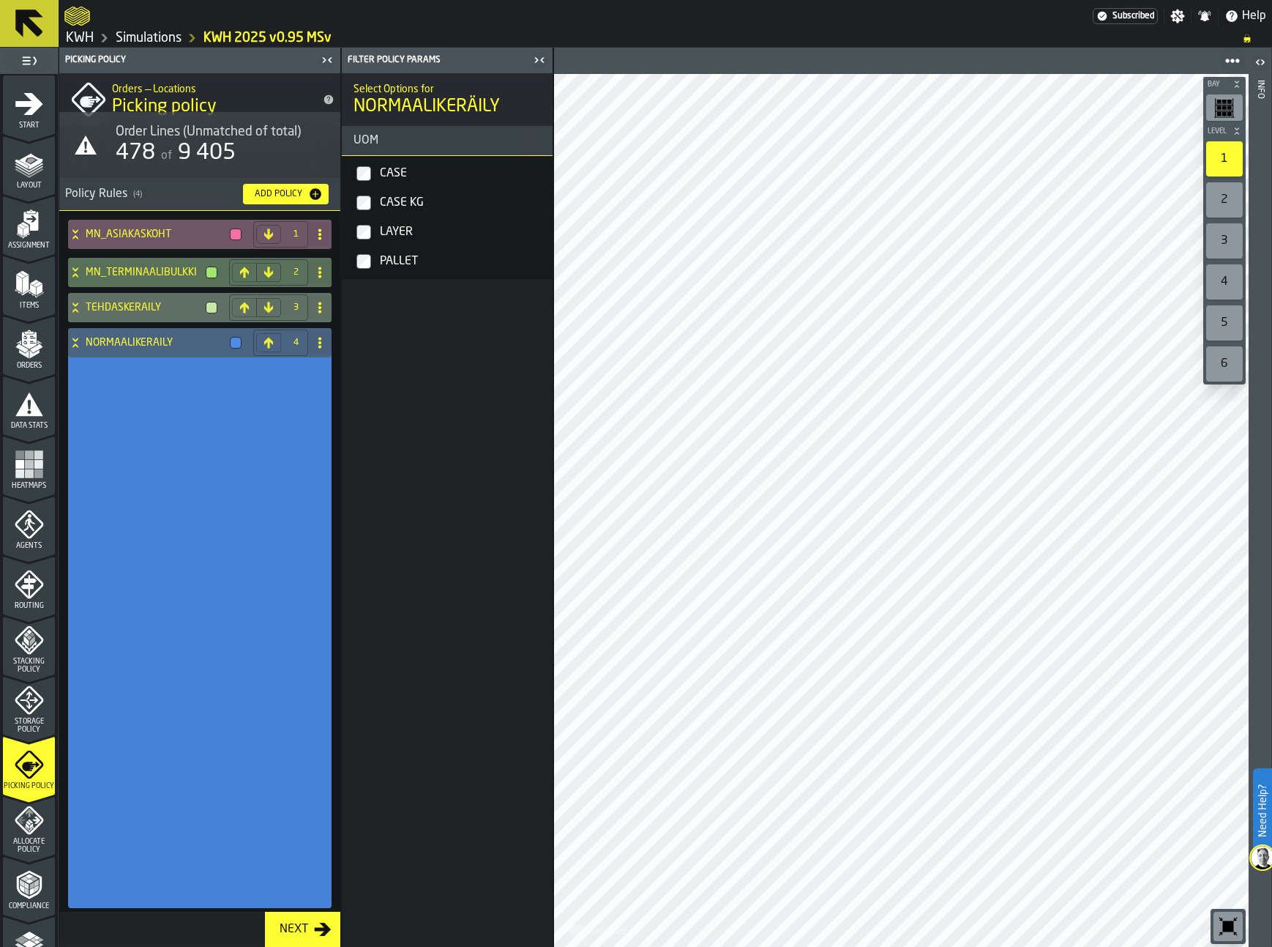
scroll to position [0, 0]
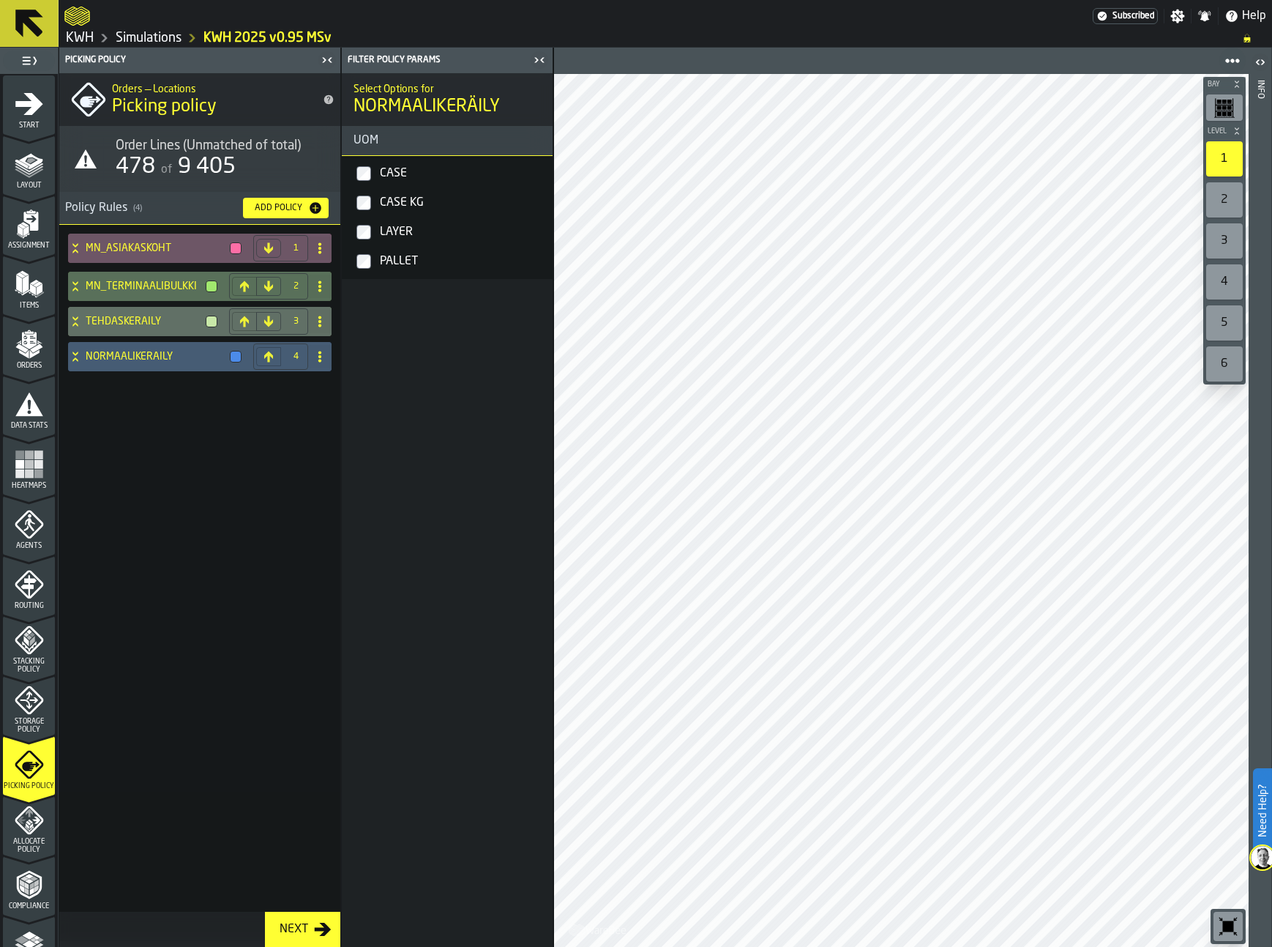
click at [23, 824] on icon "menu Allocate Policy" at bounding box center [29, 819] width 29 height 29
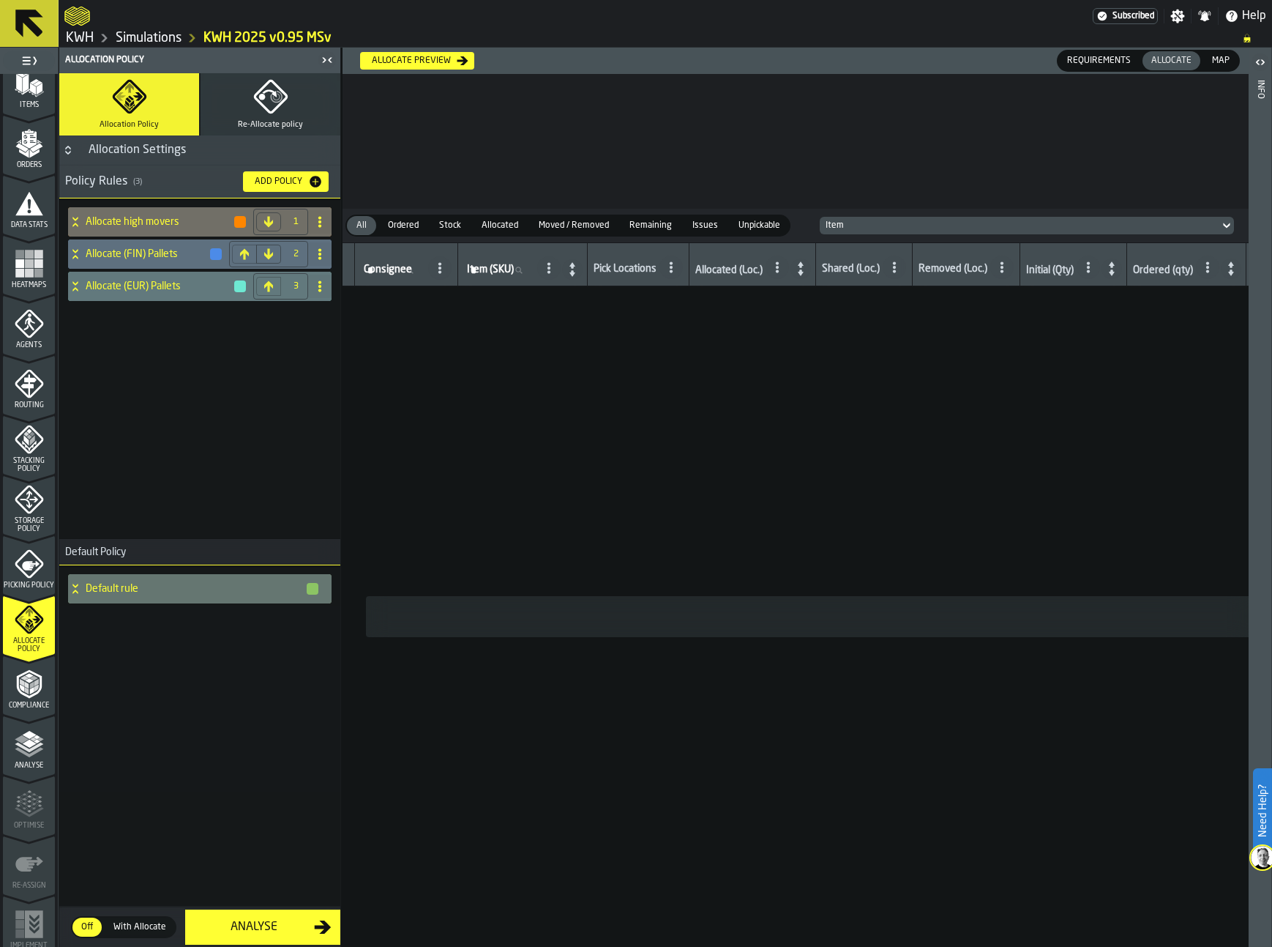
scroll to position [208, 0]
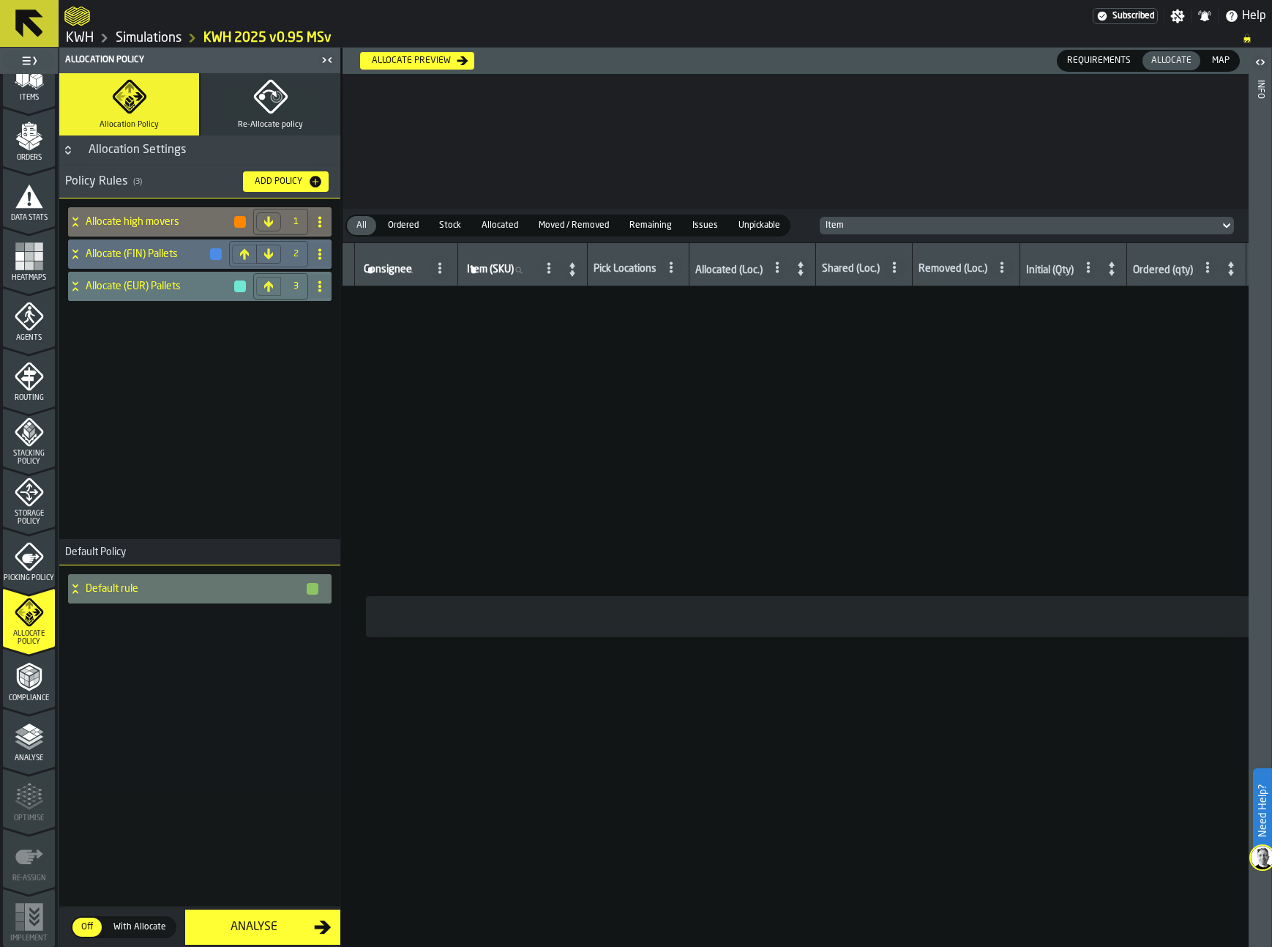
click at [27, 740] on icon "menu Analyse" at bounding box center [29, 736] width 29 height 29
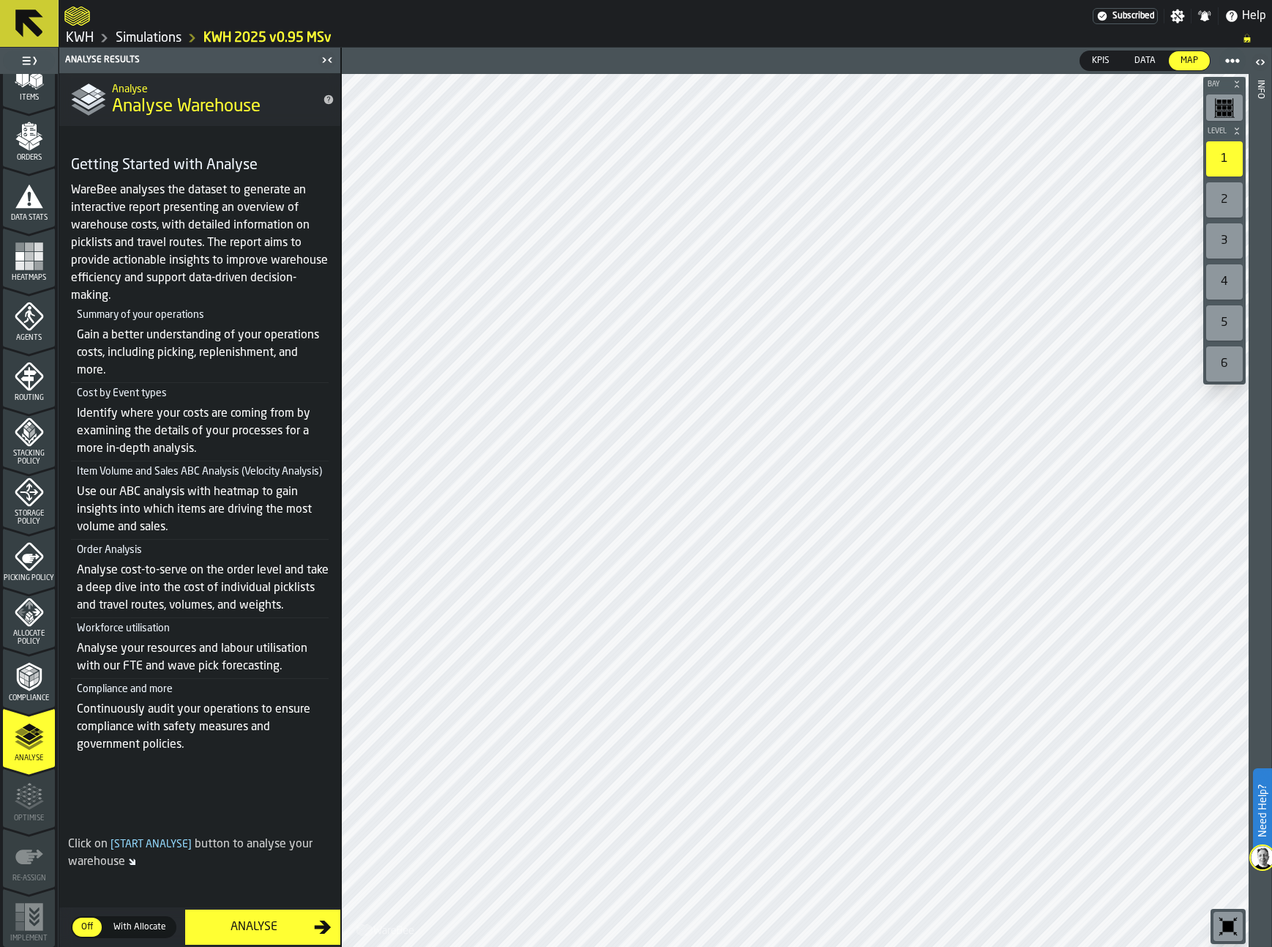
click at [263, 925] on div "Analyse" at bounding box center [254, 927] width 120 height 18
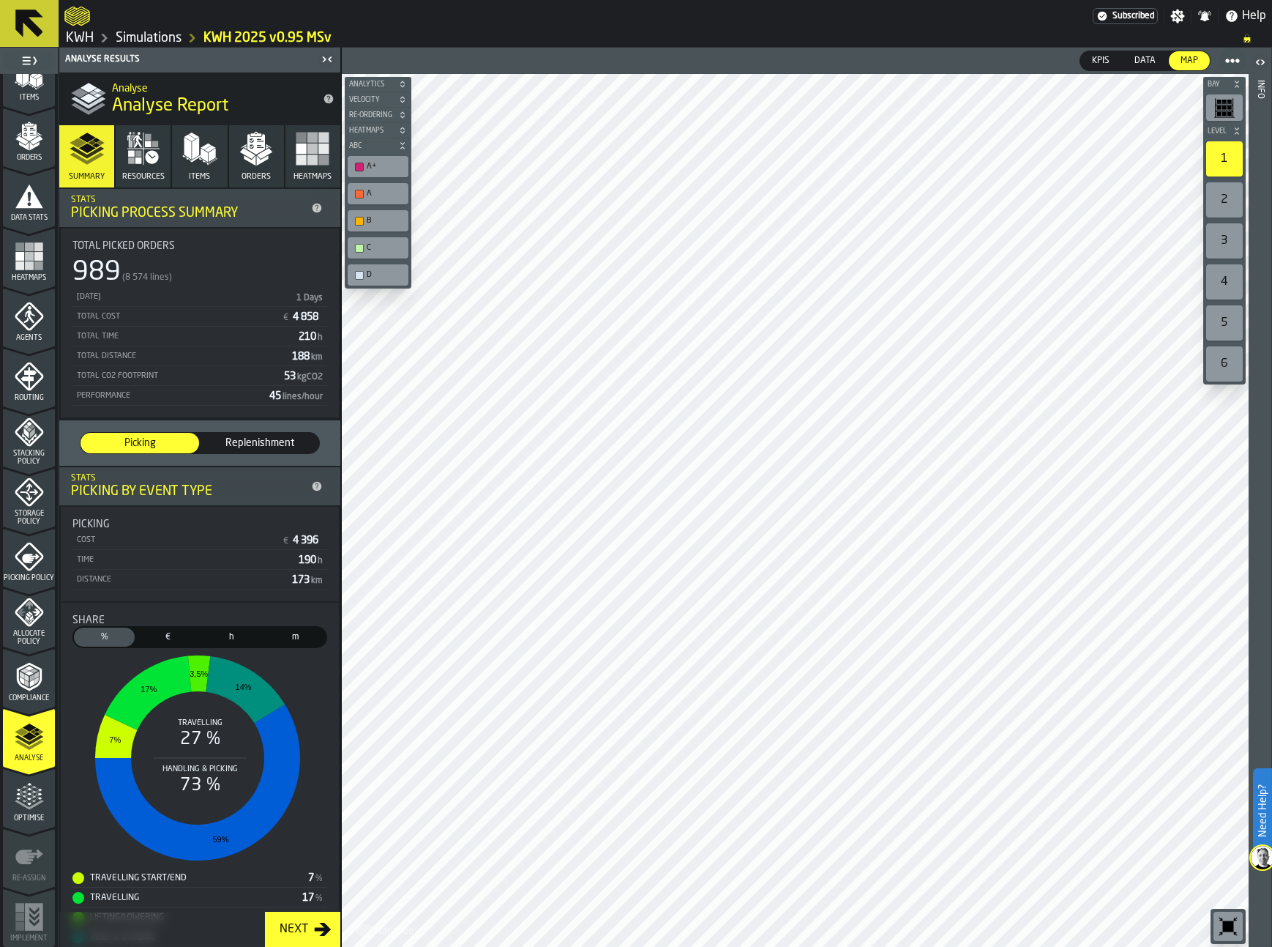
click at [244, 165] on icon "button" at bounding box center [256, 148] width 35 height 35
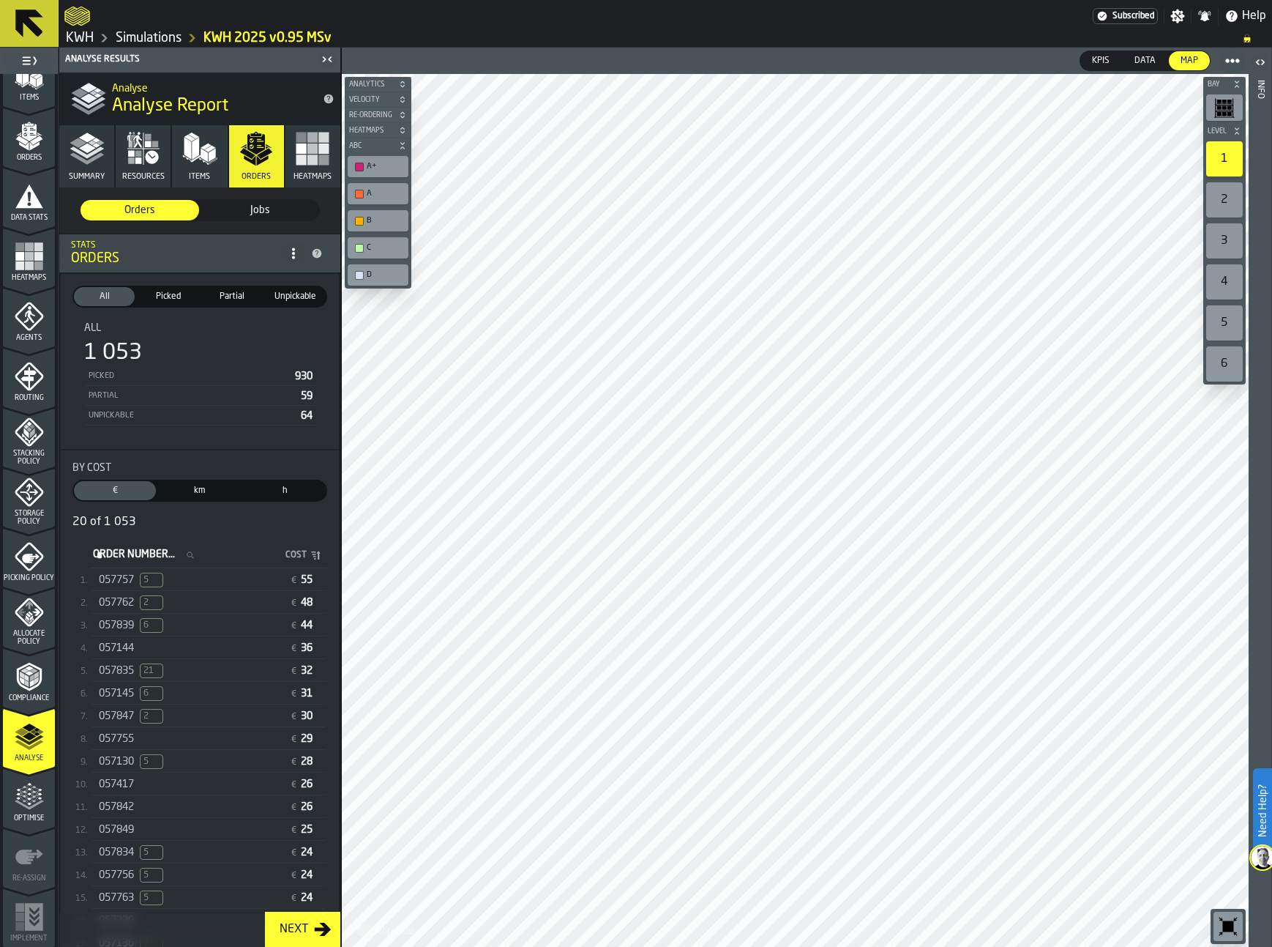
click at [119, 578] on span "057757" at bounding box center [116, 580] width 35 height 12
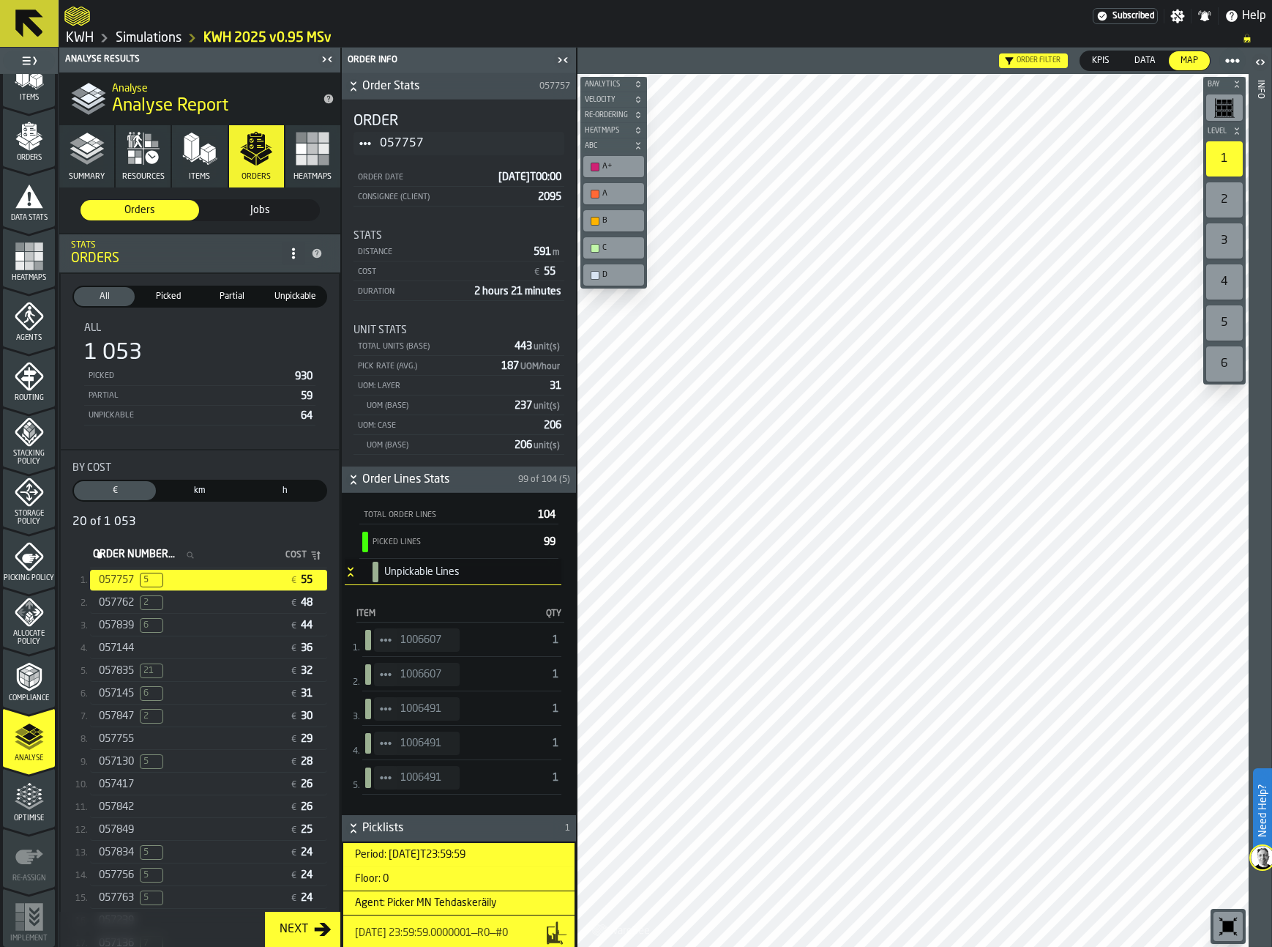
click at [141, 154] on icon "button" at bounding box center [143, 148] width 35 height 35
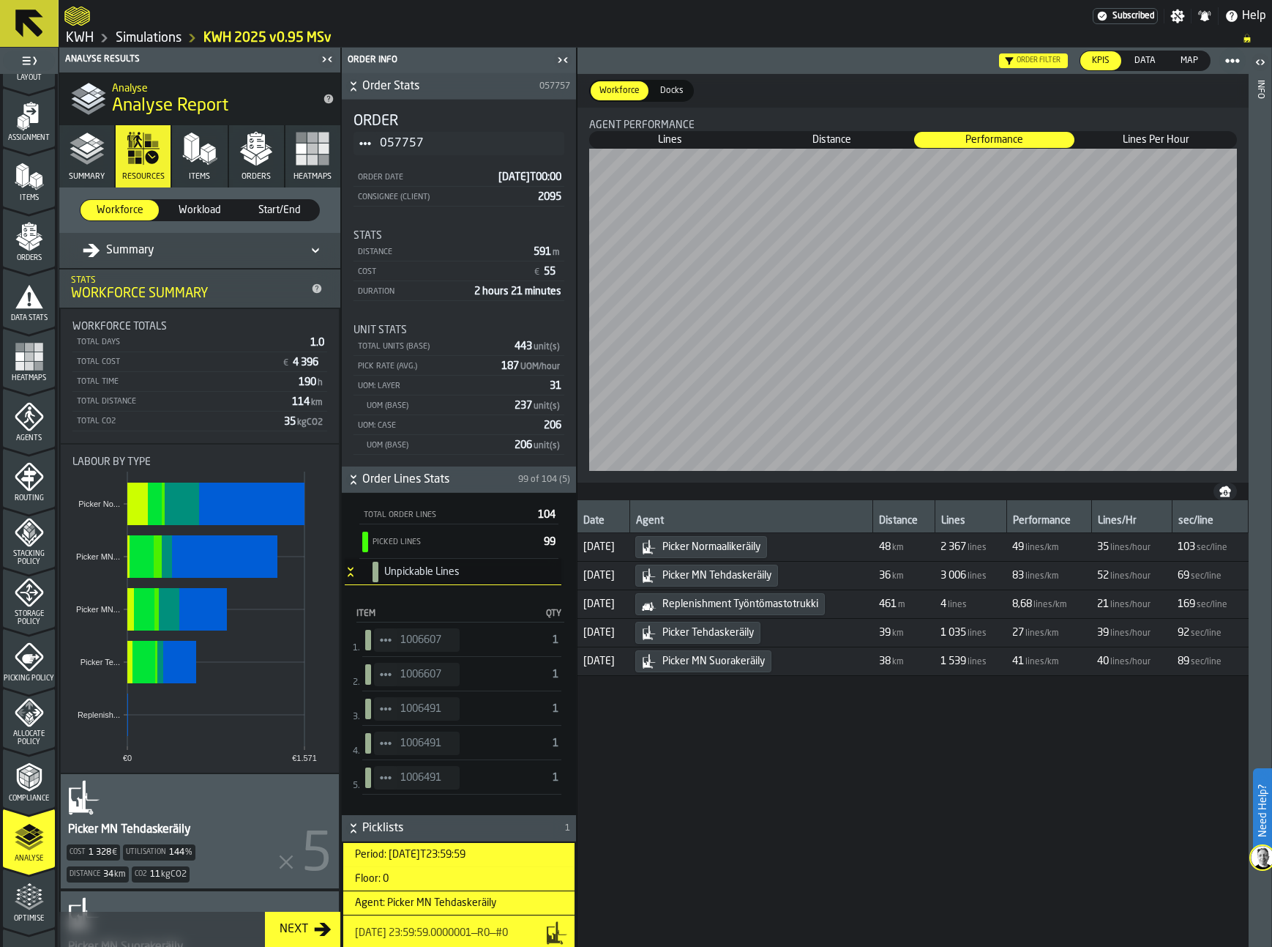
scroll to position [0, 0]
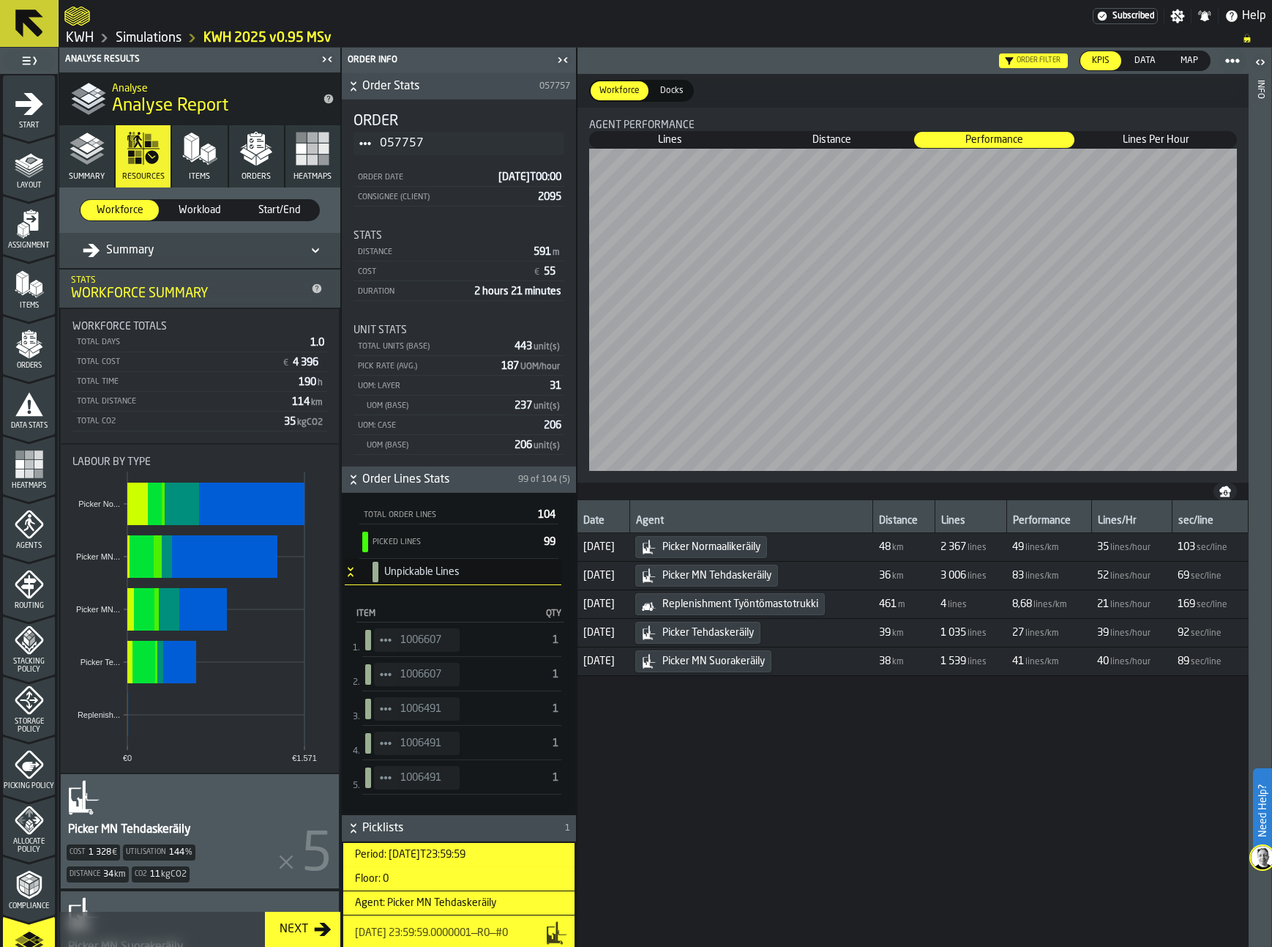
click at [31, 353] on icon "menu Orders" at bounding box center [29, 343] width 29 height 29
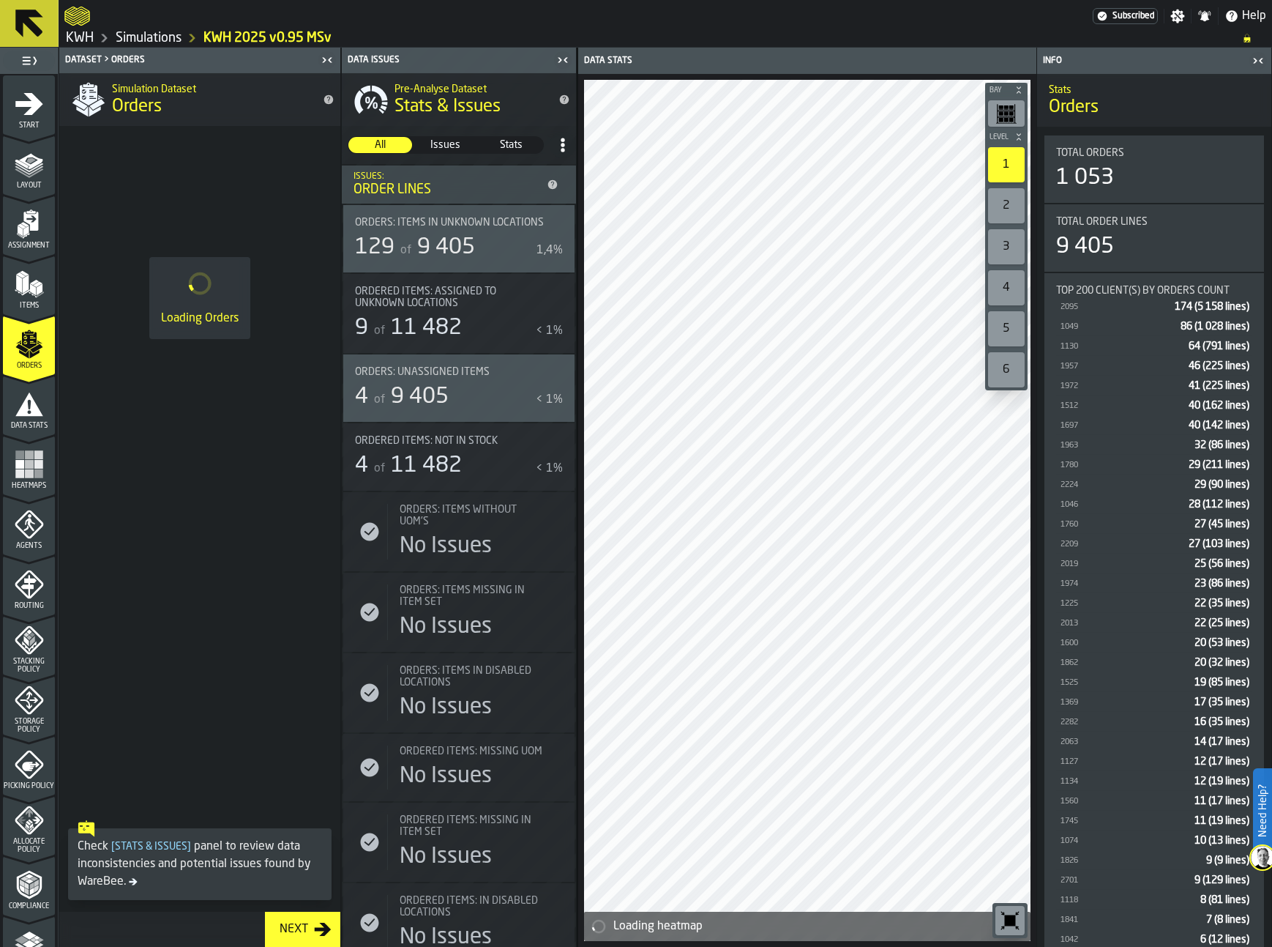
click at [143, 41] on link "Simulations" at bounding box center [149, 38] width 66 height 16
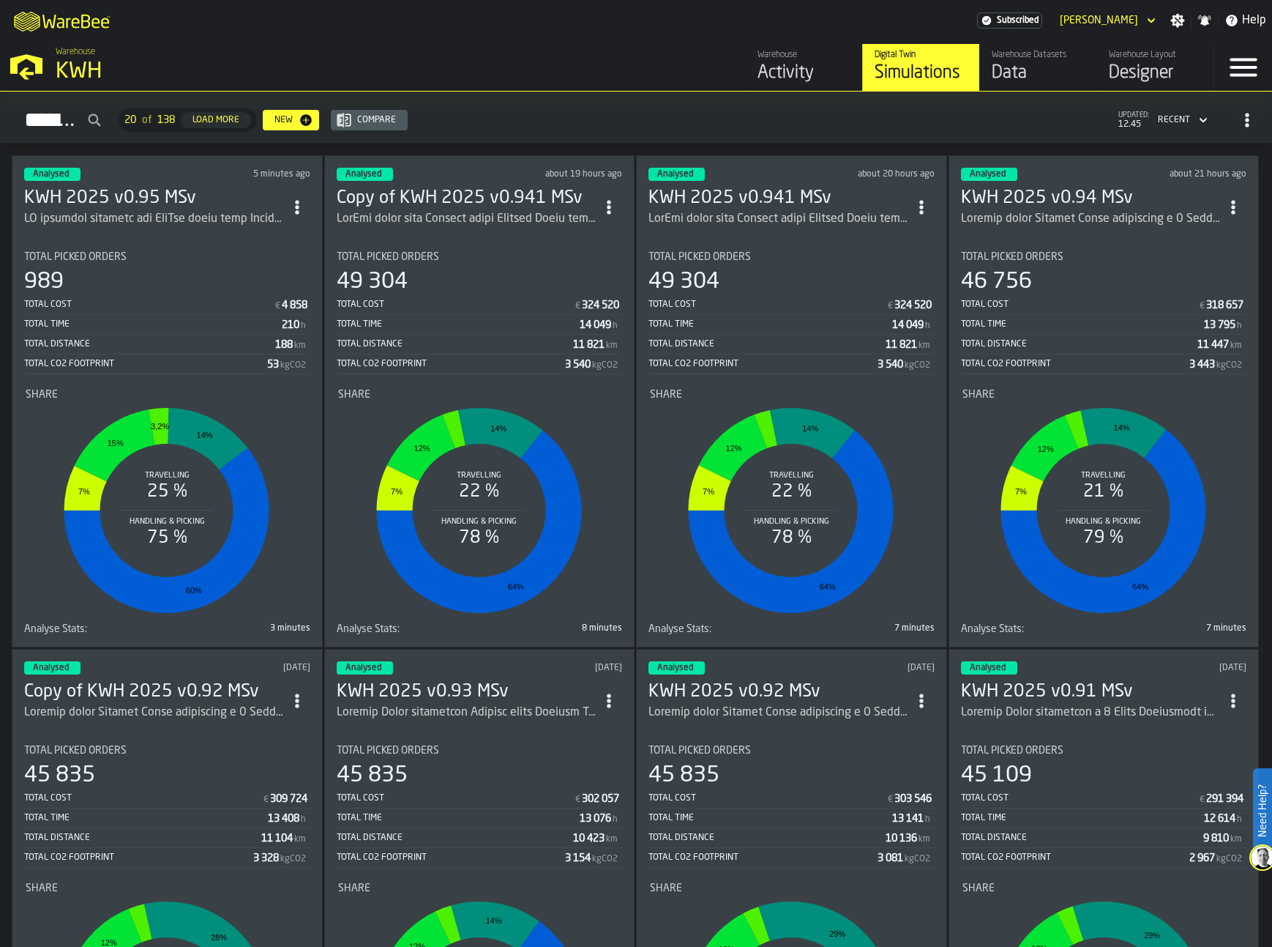
click at [1031, 61] on div "Warehouse Datasets Data" at bounding box center [1038, 67] width 93 height 35
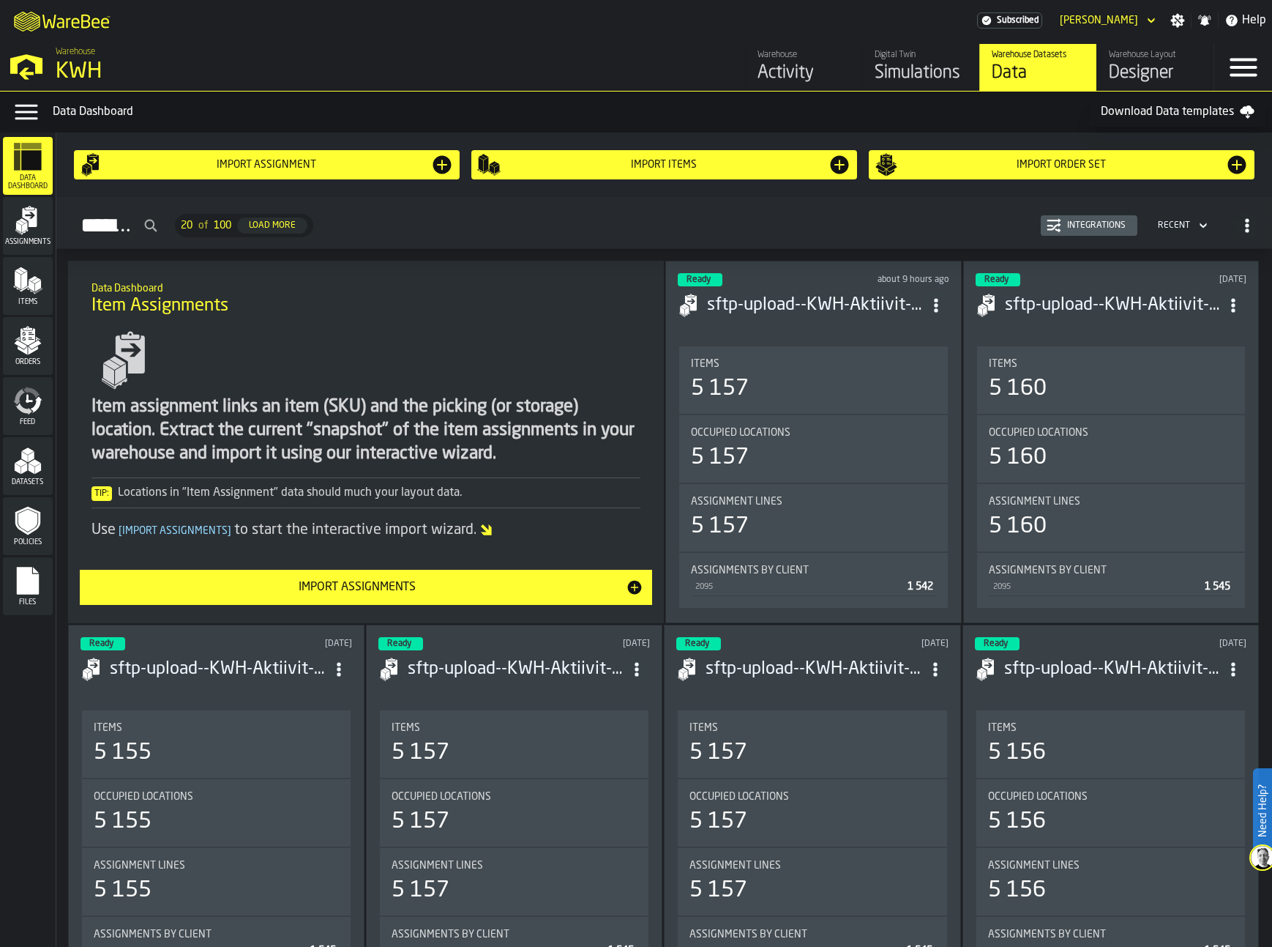
click at [36, 346] on polygon "menu Orders" at bounding box center [35, 344] width 12 height 9
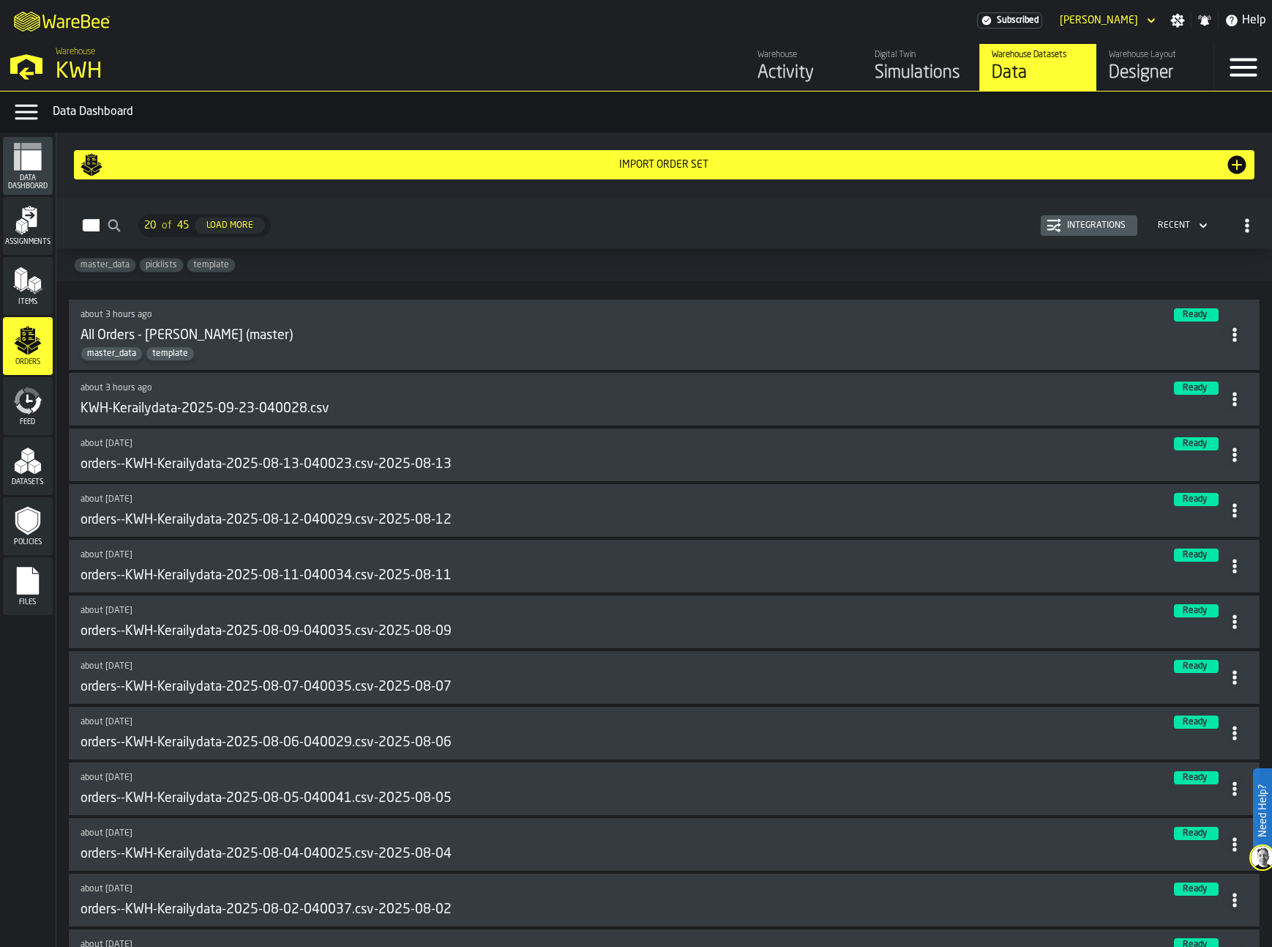
click at [1245, 231] on icon "button-Orders" at bounding box center [1247, 225] width 15 height 15
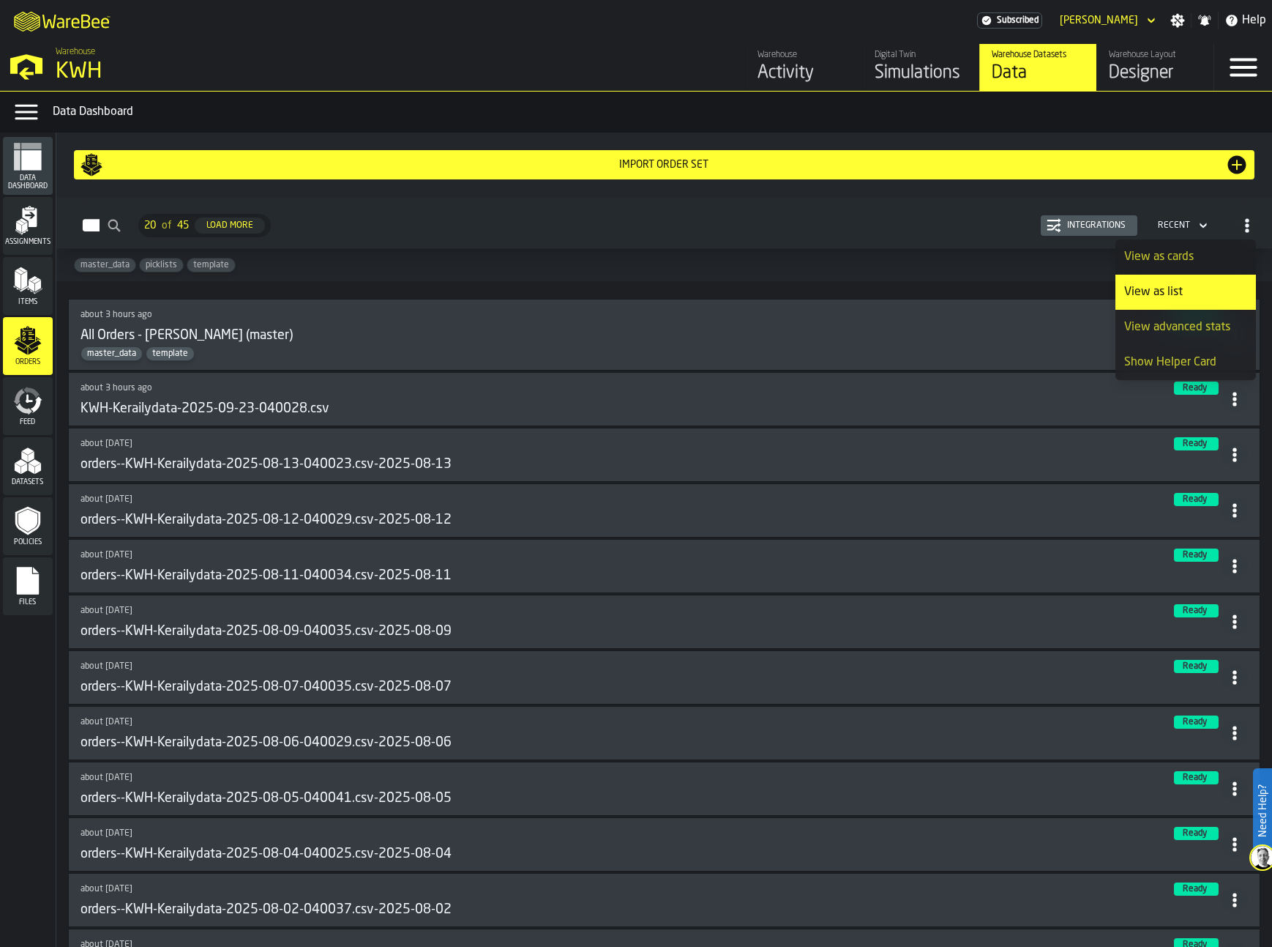
click at [1245, 231] on icon "button-Orders" at bounding box center [1247, 225] width 15 height 15
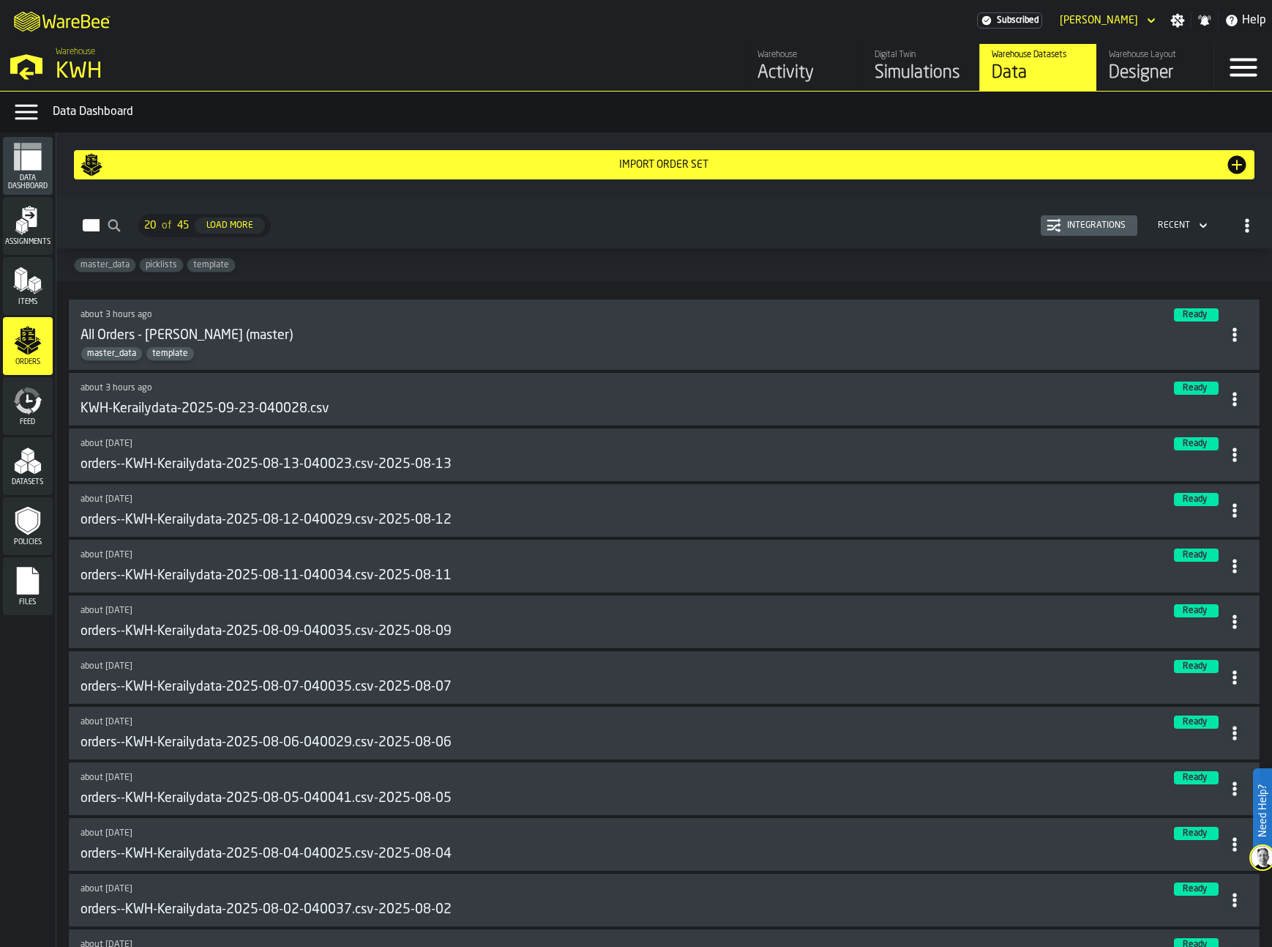
click at [1075, 224] on div "Integrations" at bounding box center [1096, 225] width 70 height 10
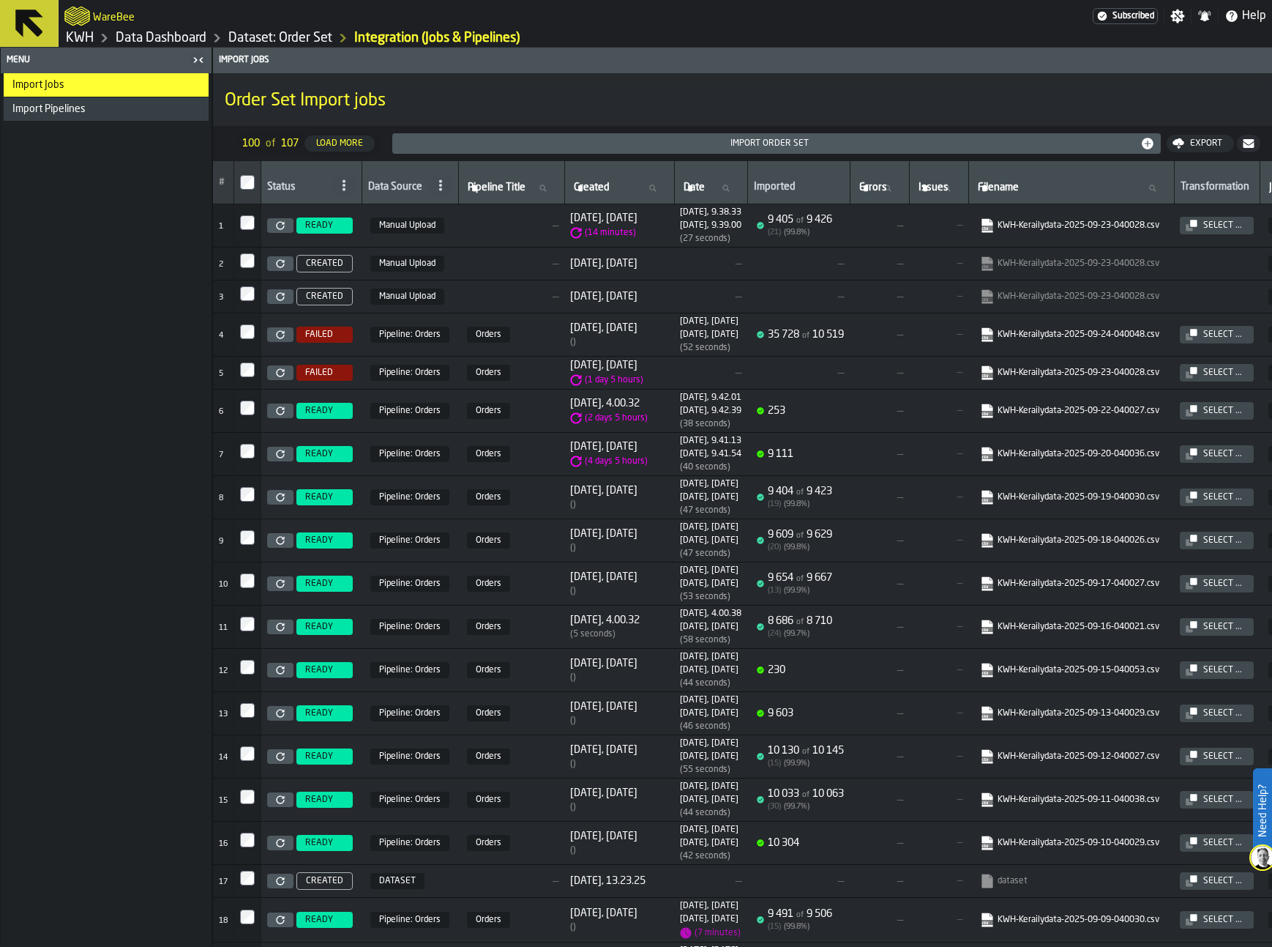
click at [989, 226] on icon "link-to-https://s3.eu-west-1.amazonaws.com/import.app.warebee.com/4d7c4b3f-9f02…" at bounding box center [983, 221] width 12 height 12
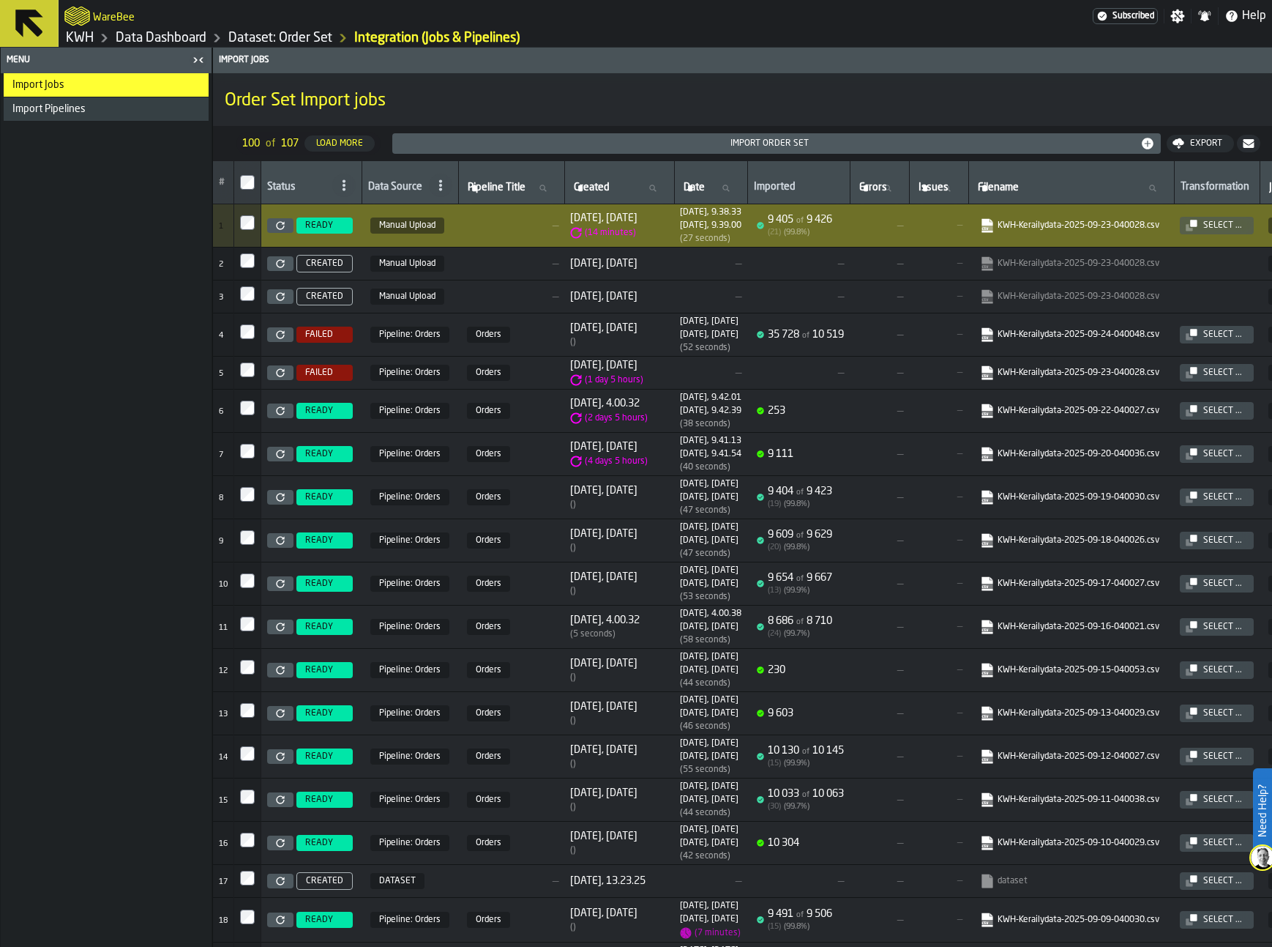
click at [82, 38] on link "KWH" at bounding box center [80, 38] width 28 height 16
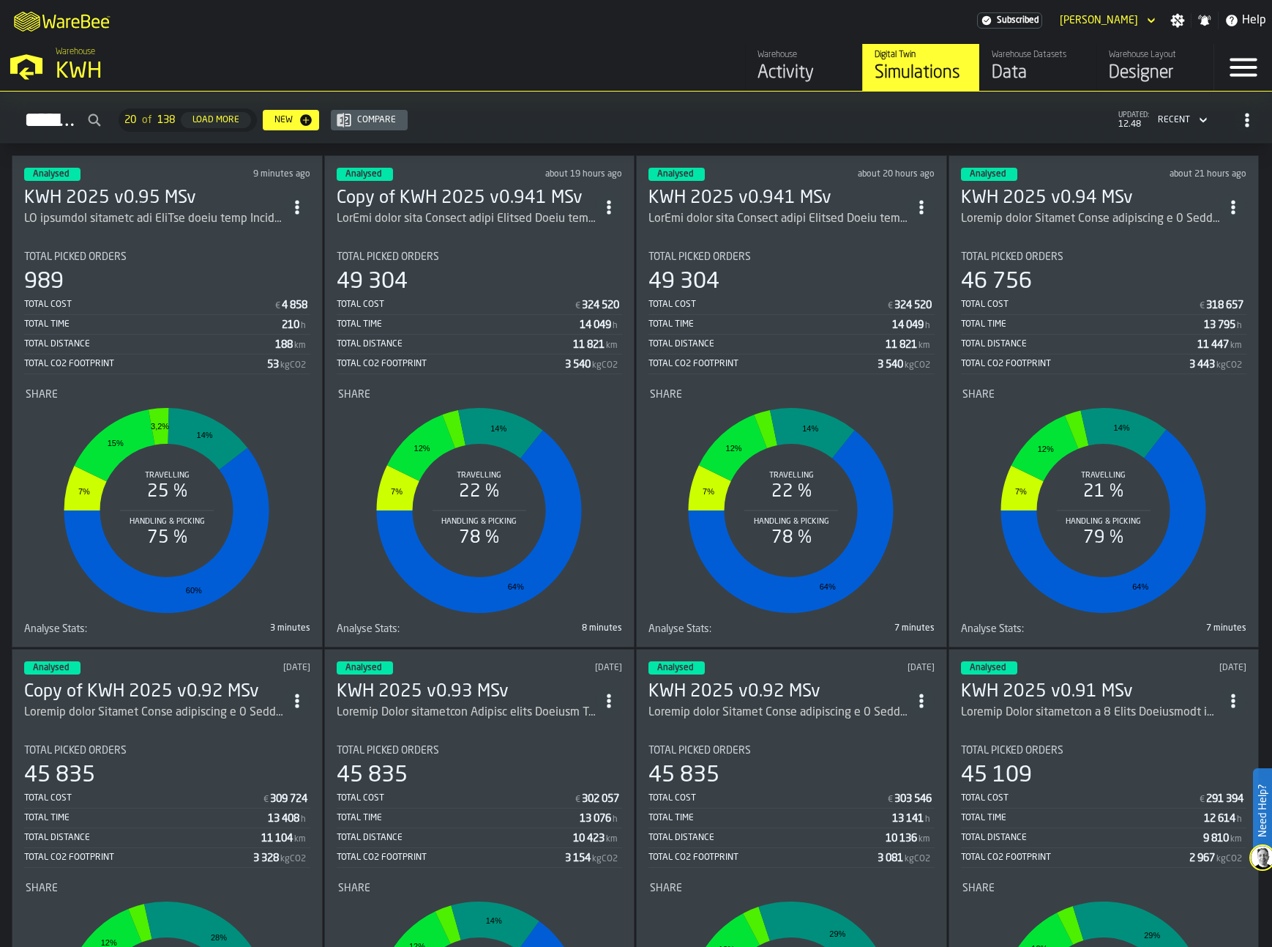
click at [139, 201] on h3 "KWH 2025 v0.95 MSv" at bounding box center [154, 198] width 260 height 23
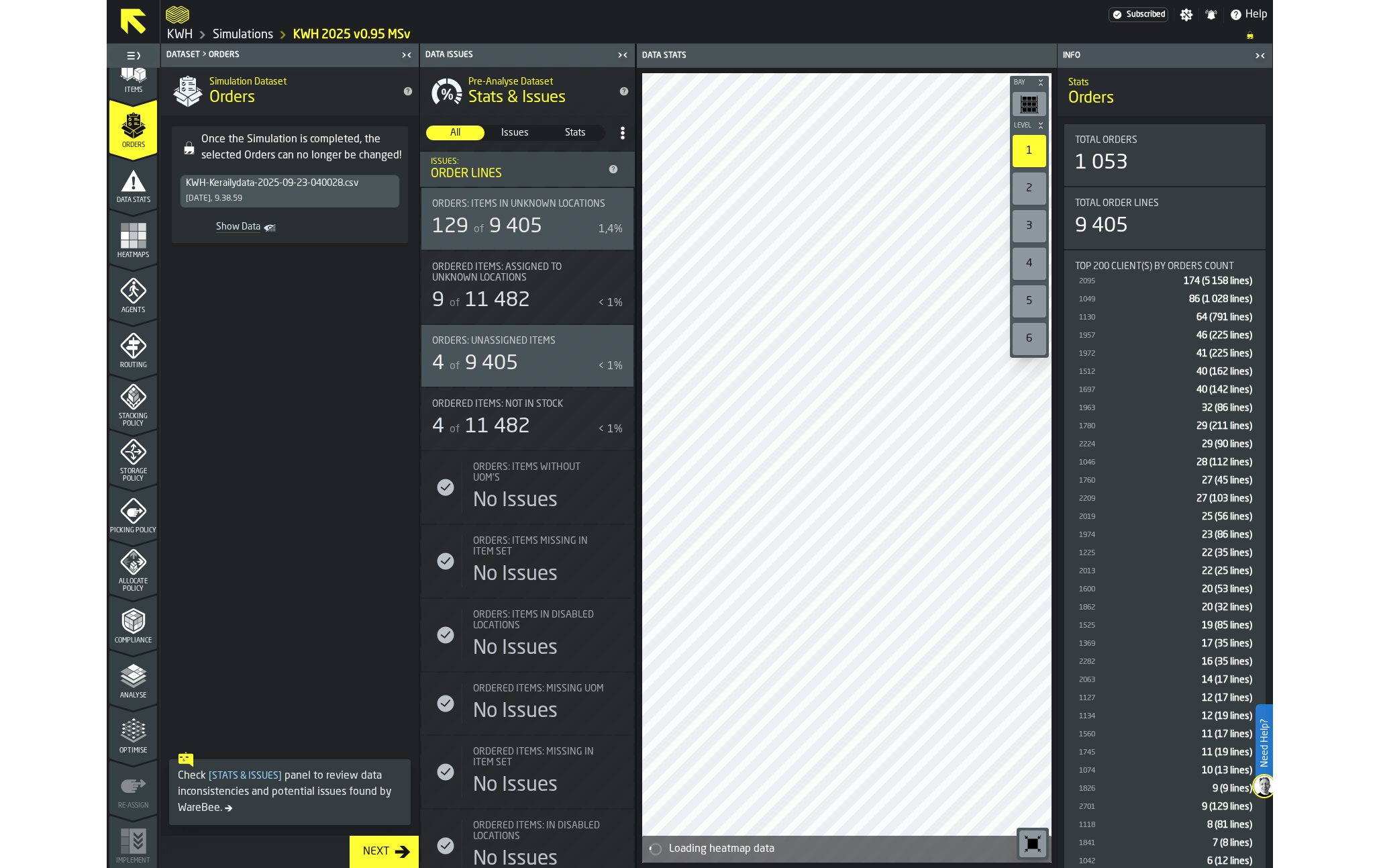
scroll to position [191, 0]
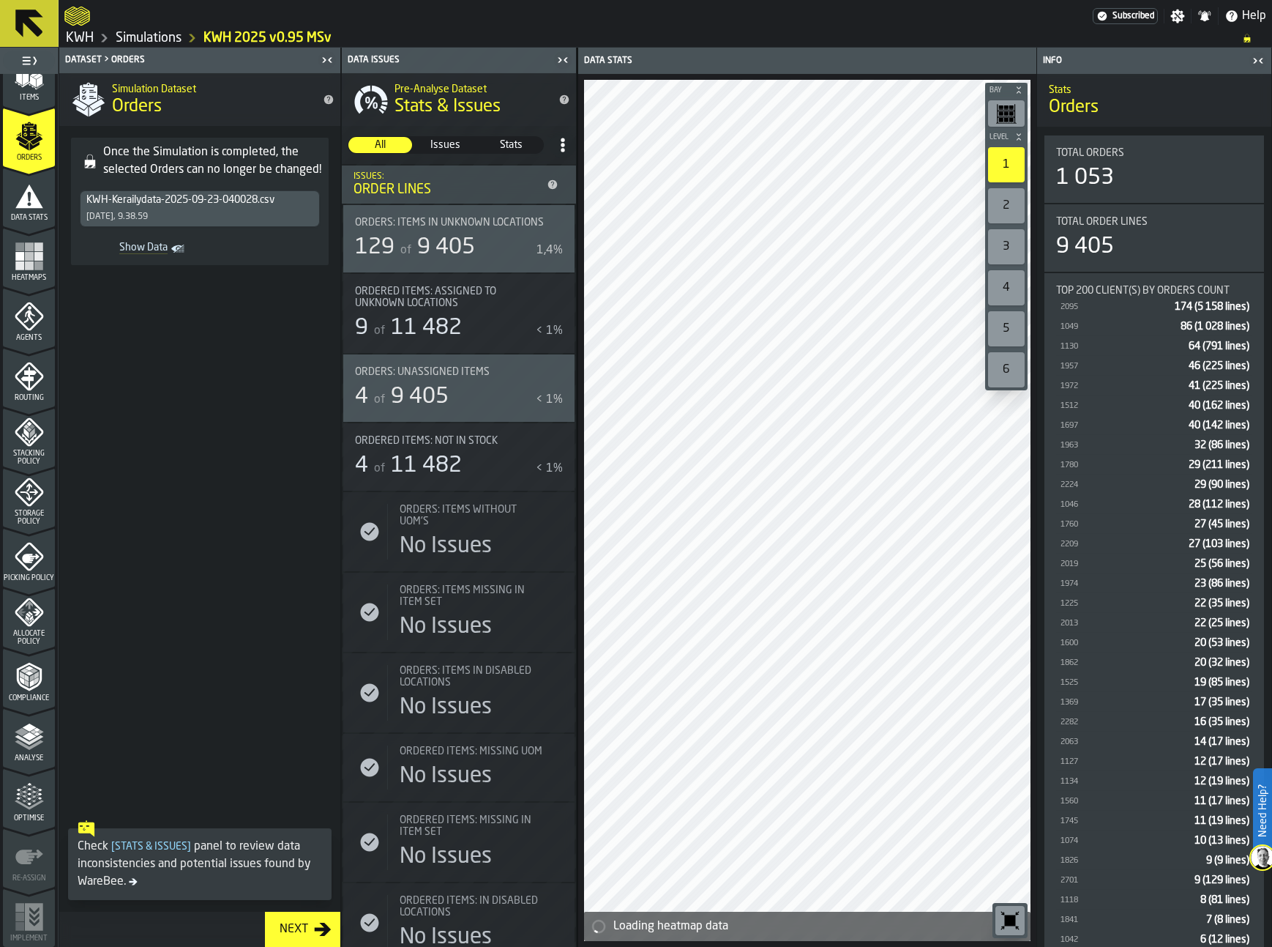
click at [32, 736] on polygon "menu Analyse" at bounding box center [29, 735] width 14 height 8
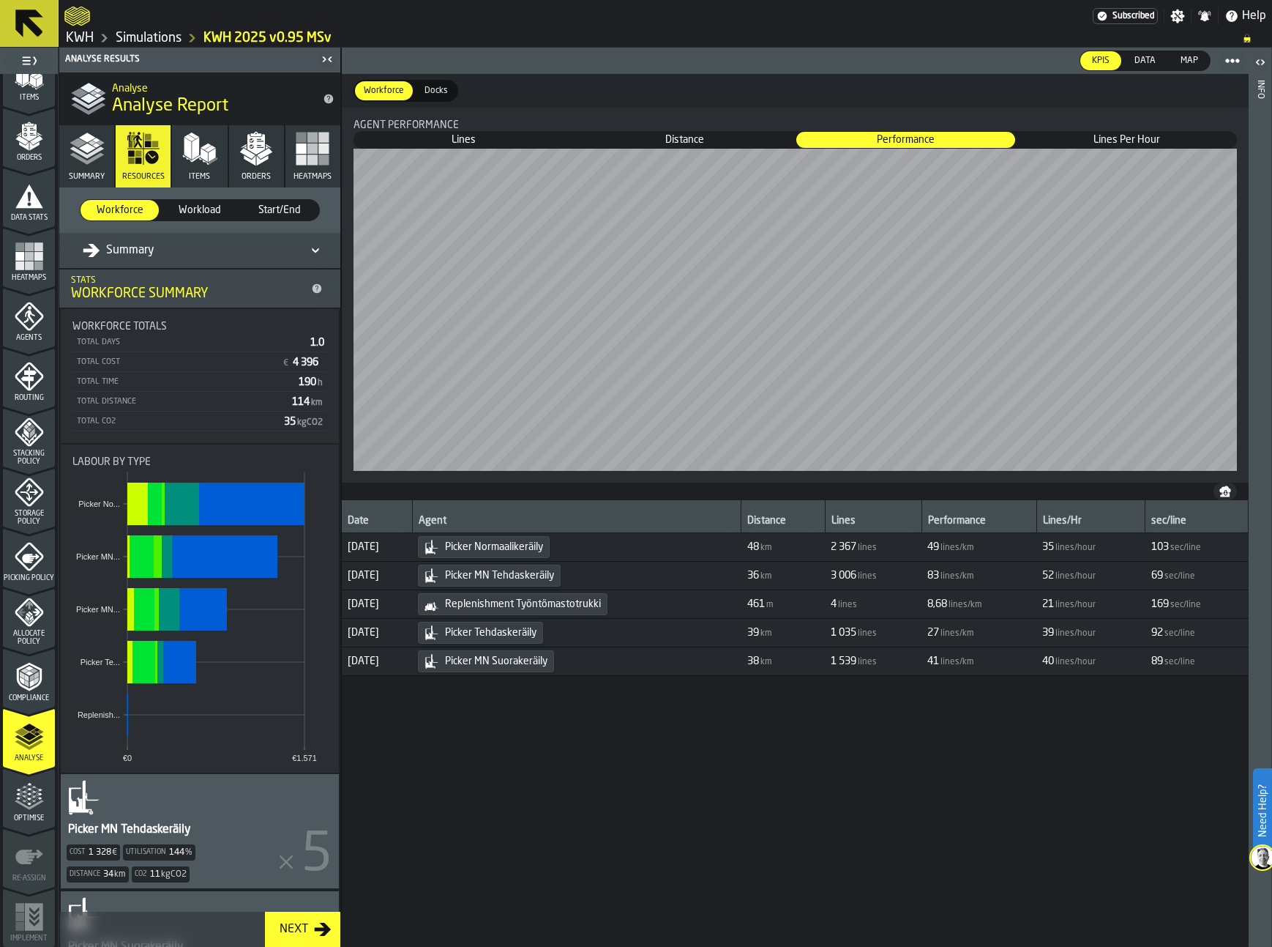
click at [93, 156] on icon "button" at bounding box center [87, 148] width 35 height 35
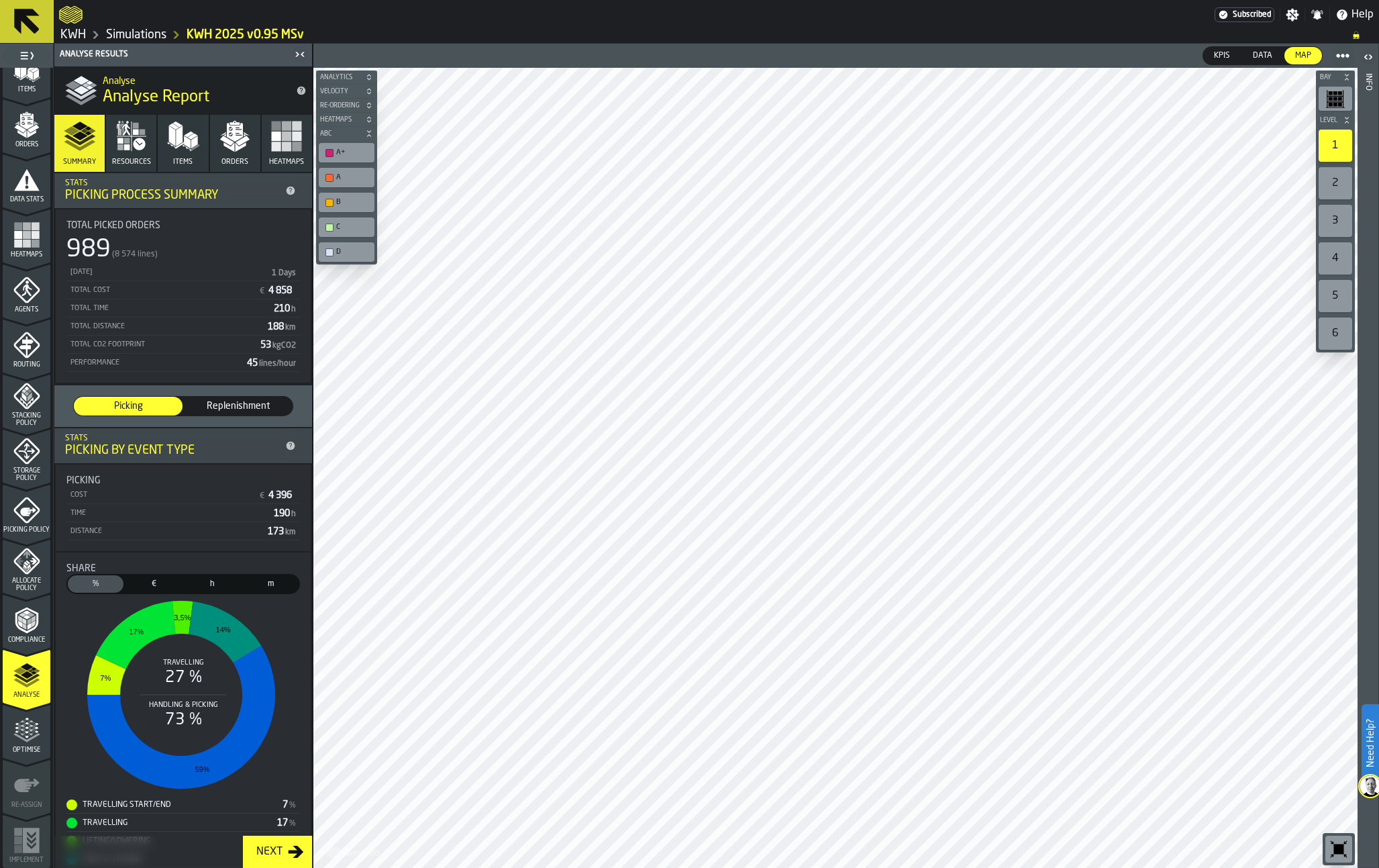
click at [244, 141] on icon "button" at bounding box center [235, 136] width 32 height 32
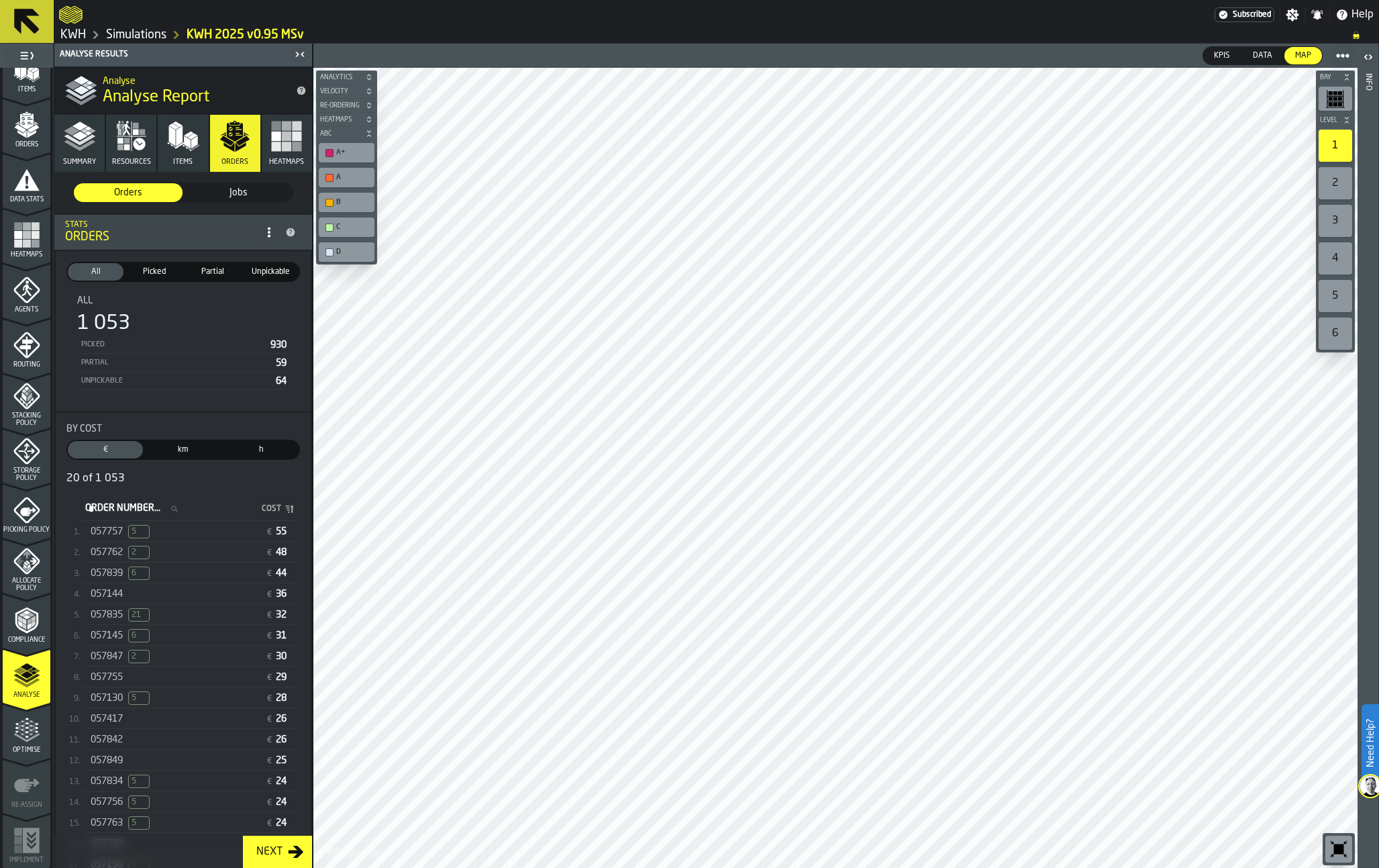
click at [276, 149] on rect "button" at bounding box center [276, 146] width 9 height 9
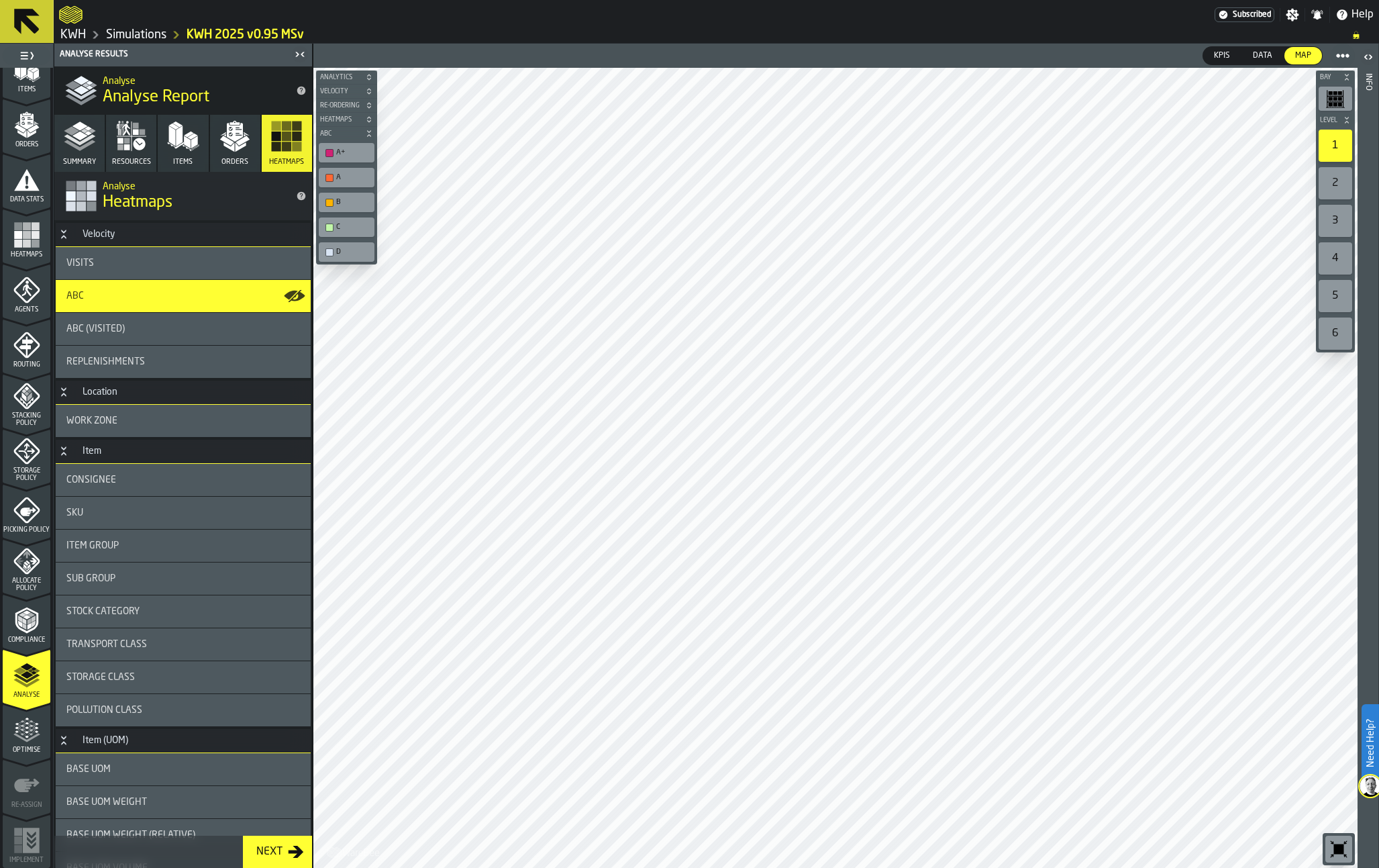
click at [72, 139] on polyline "button" at bounding box center [80, 139] width 31 height 11
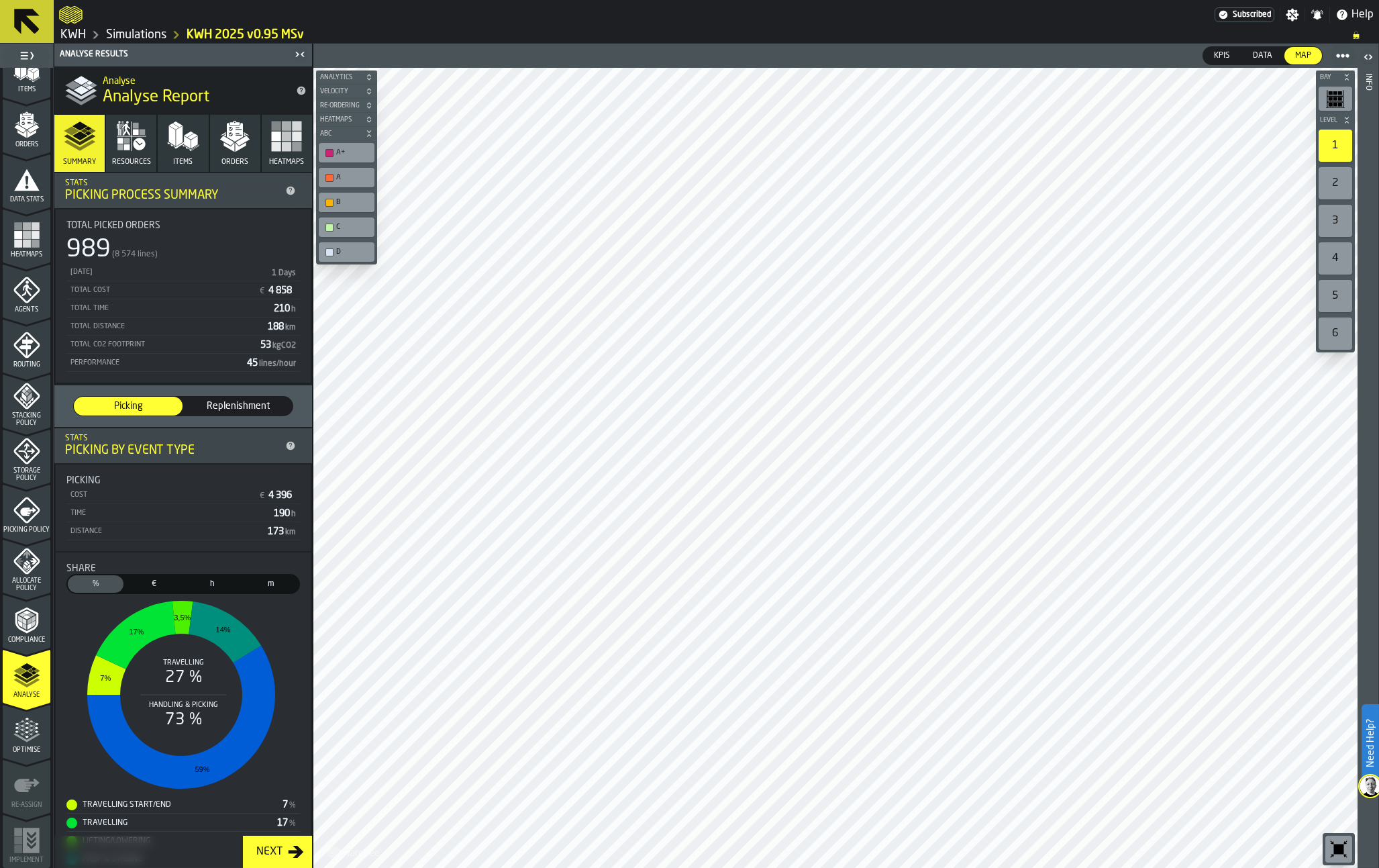
click at [28, 242] on rect "menu Heatmaps" at bounding box center [27, 243] width 8 height 8
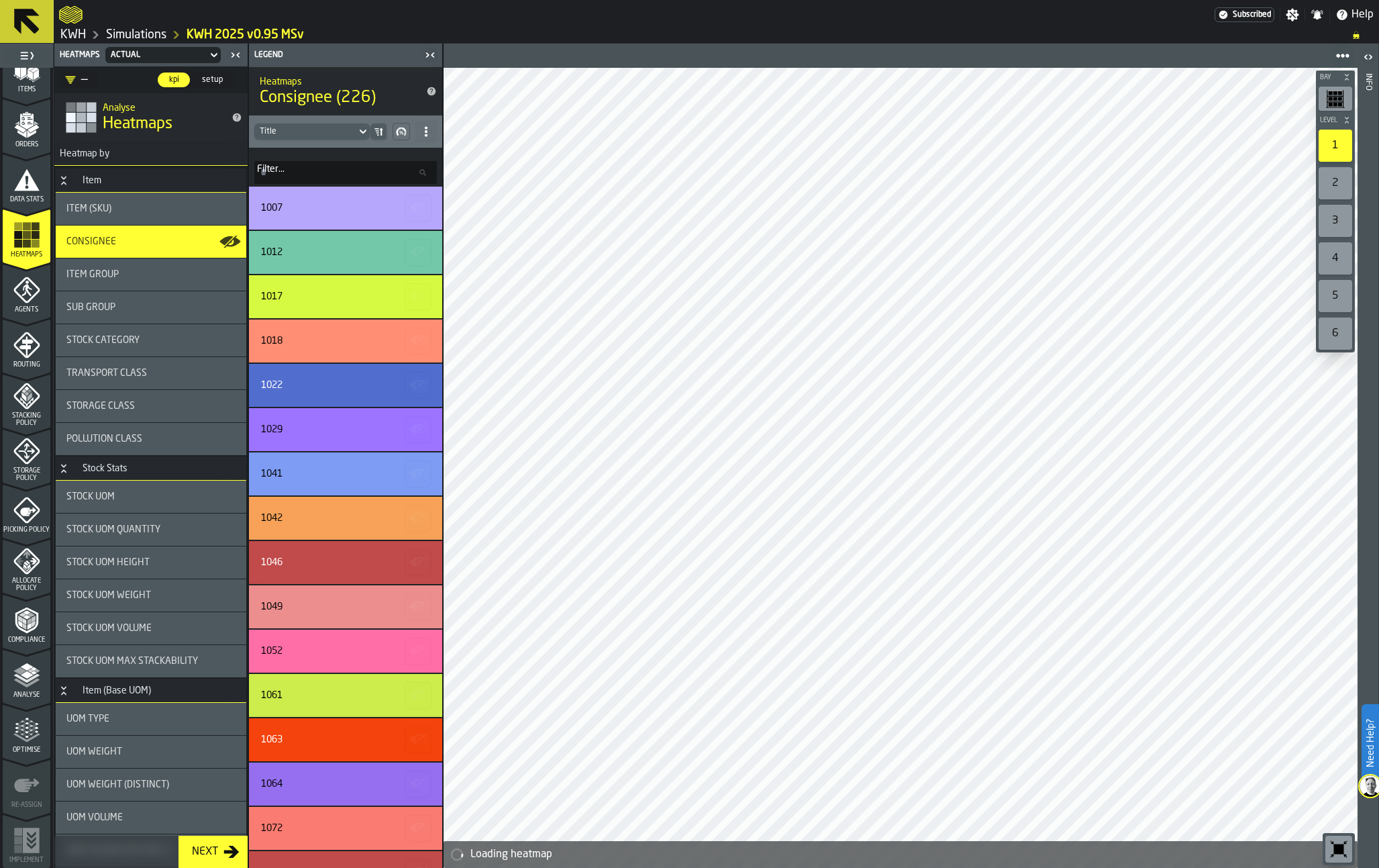
click at [24, 202] on span "Data Stats" at bounding box center [27, 200] width 48 height 7
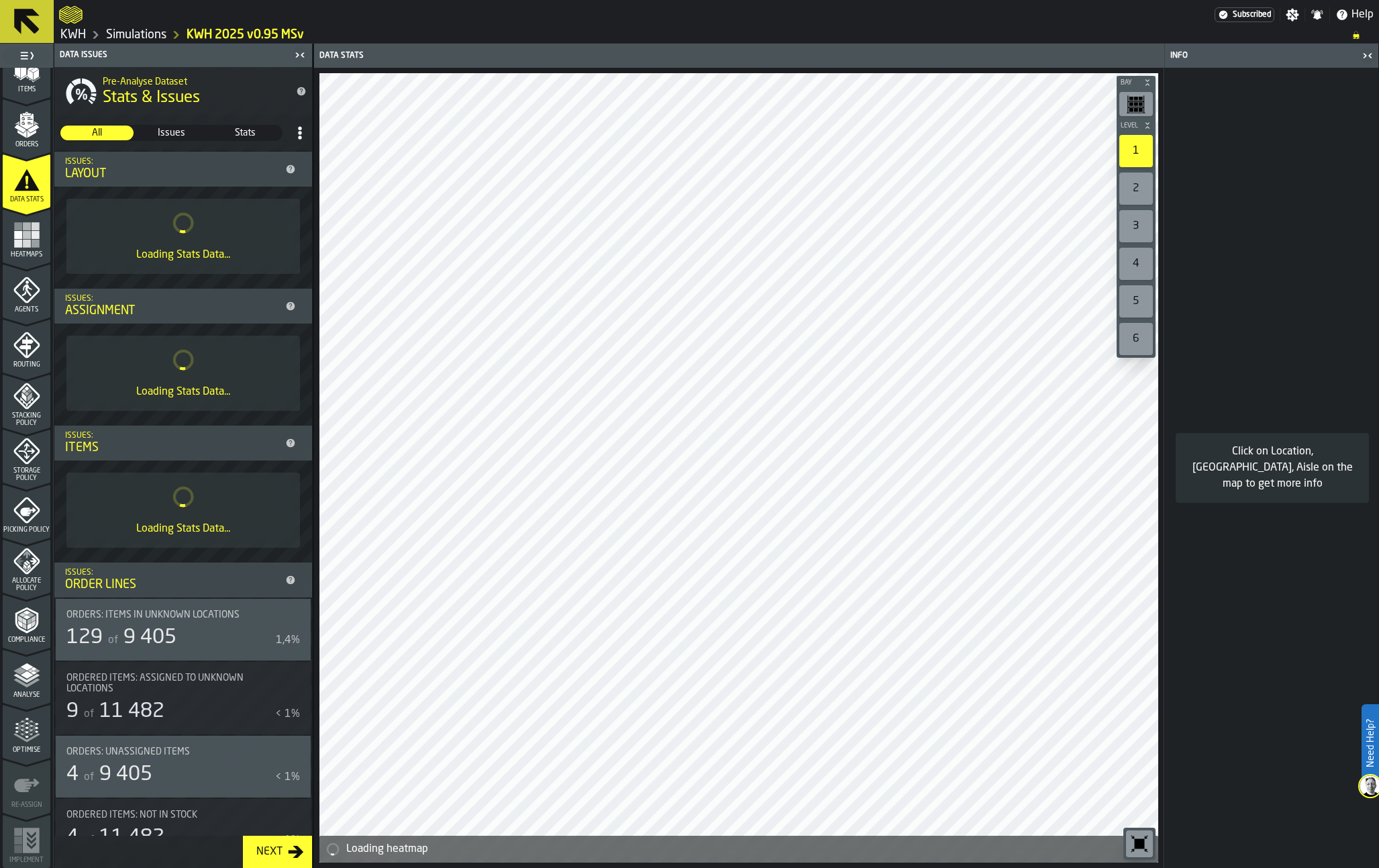
click at [37, 138] on div "Orders" at bounding box center [27, 130] width 48 height 37
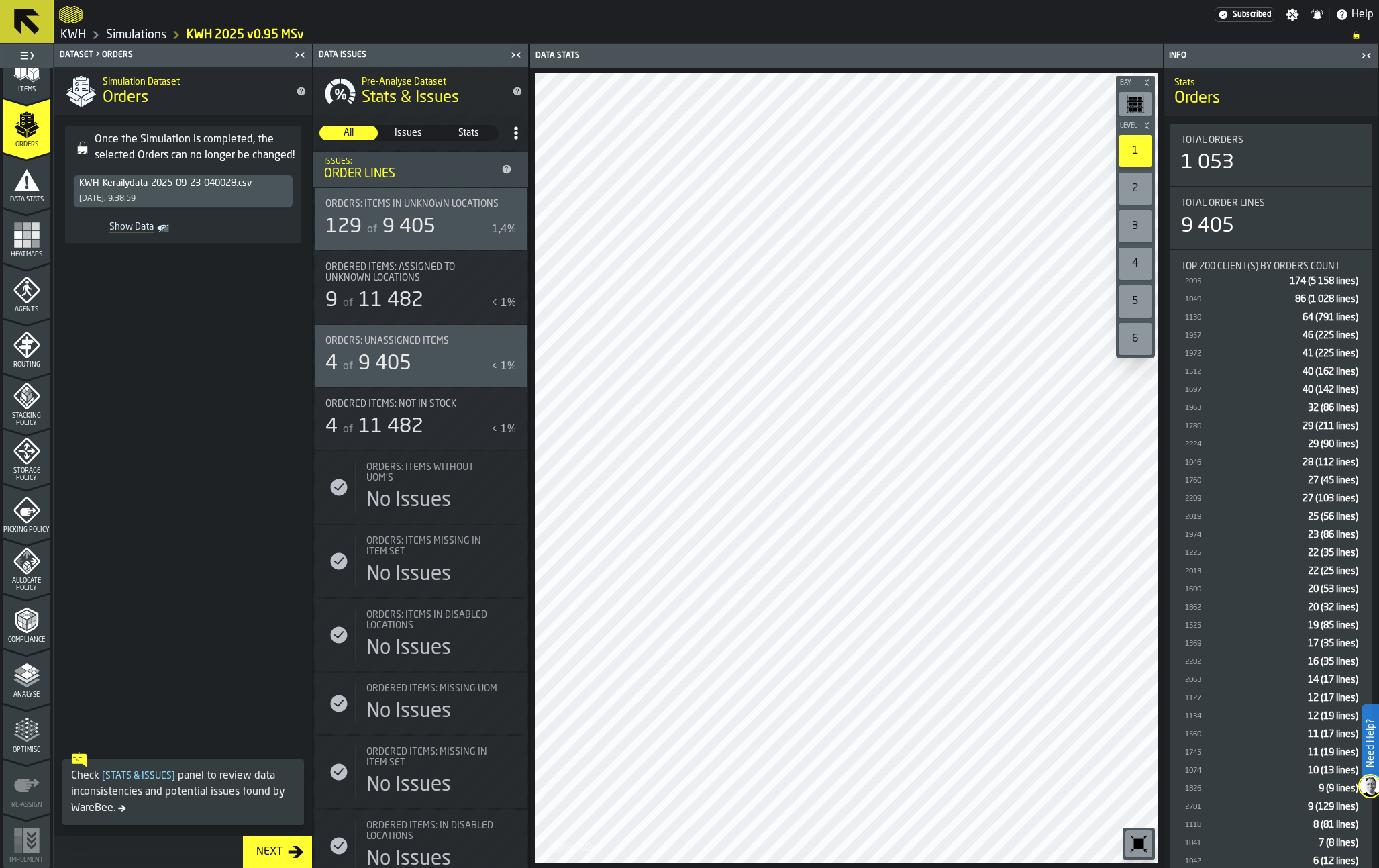
click at [21, 681] on icon "menu Analyse" at bounding box center [27, 675] width 27 height 27
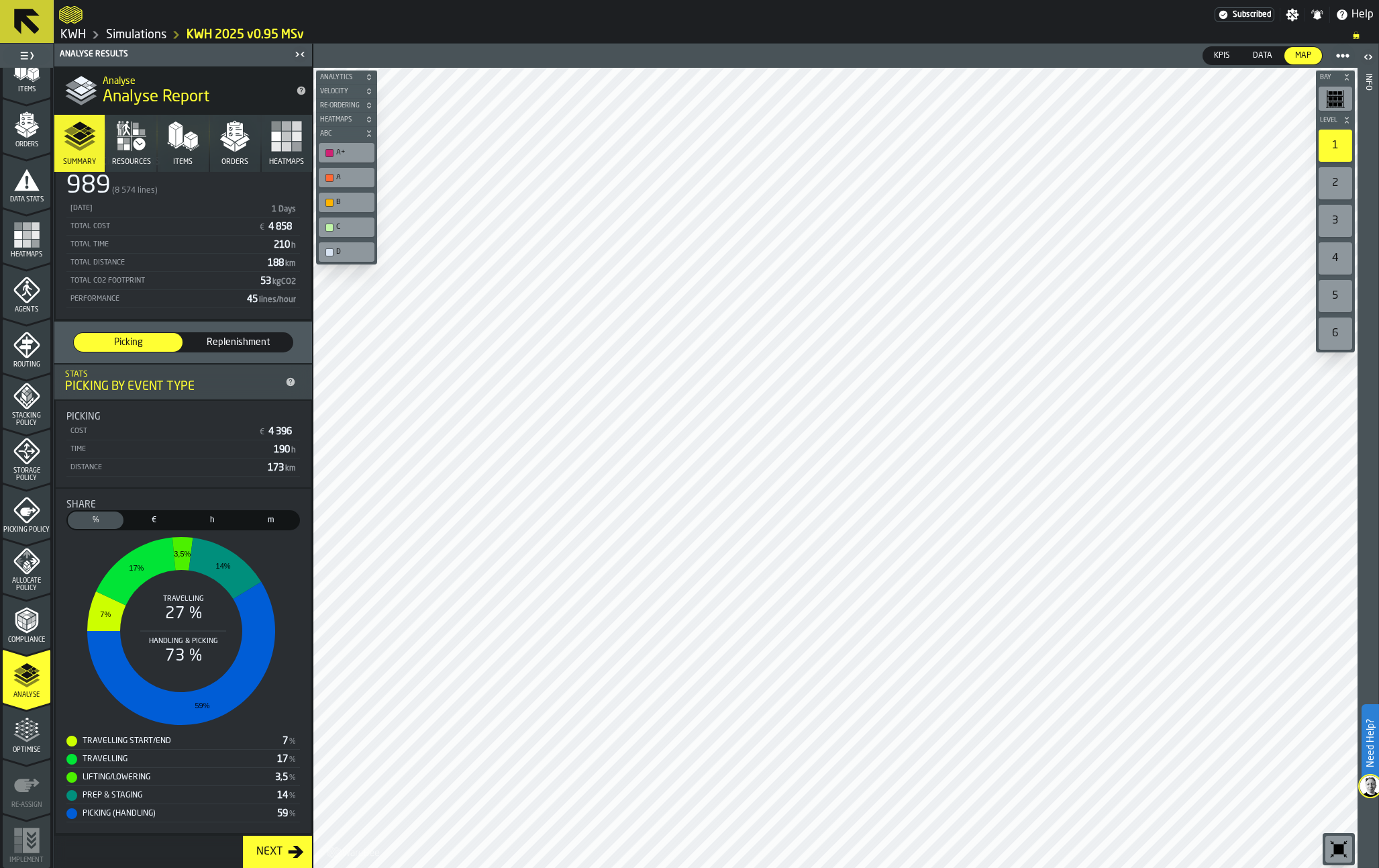
scroll to position [0, 0]
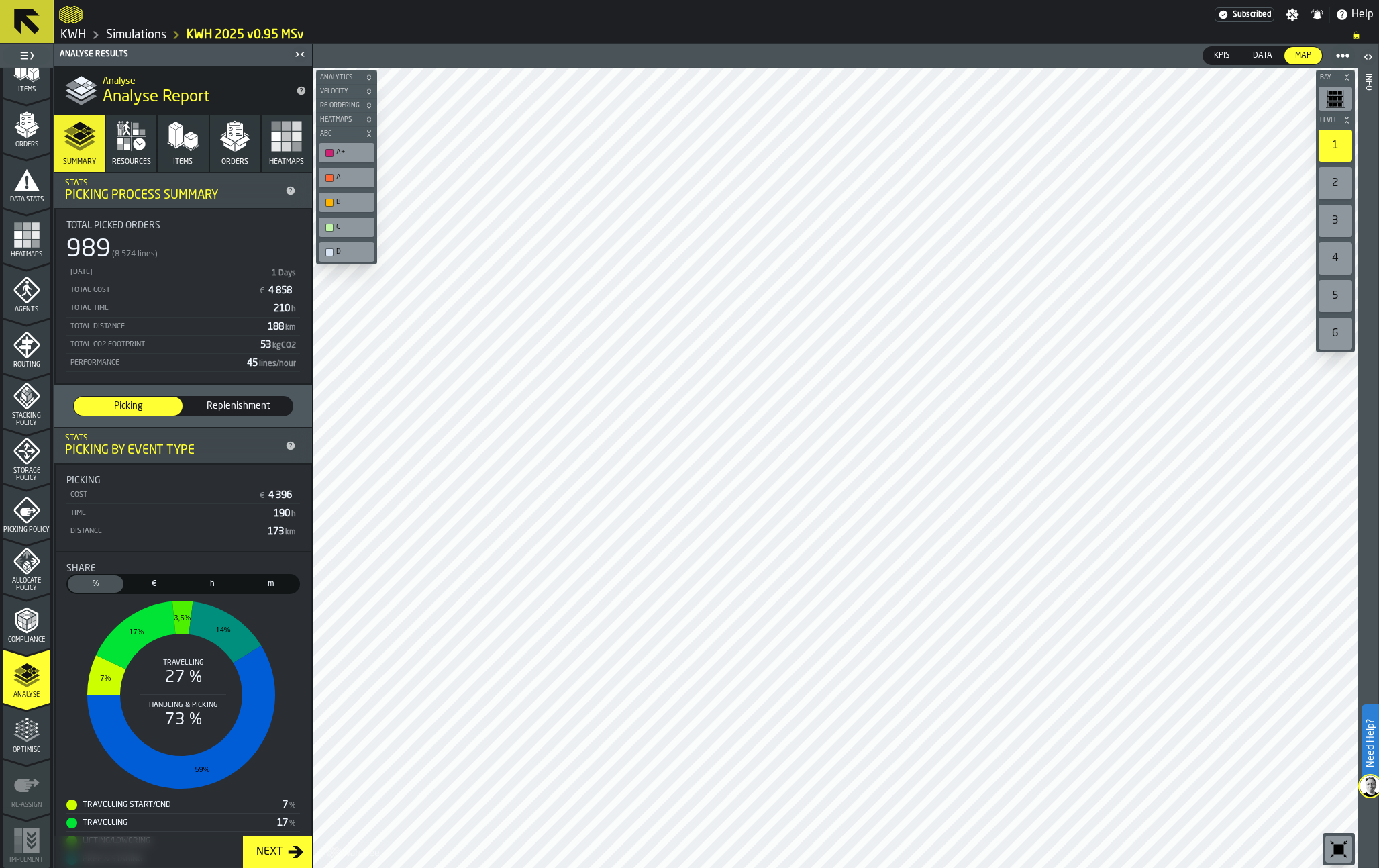
click at [1257, 51] on span "Data" at bounding box center [1263, 55] width 30 height 12
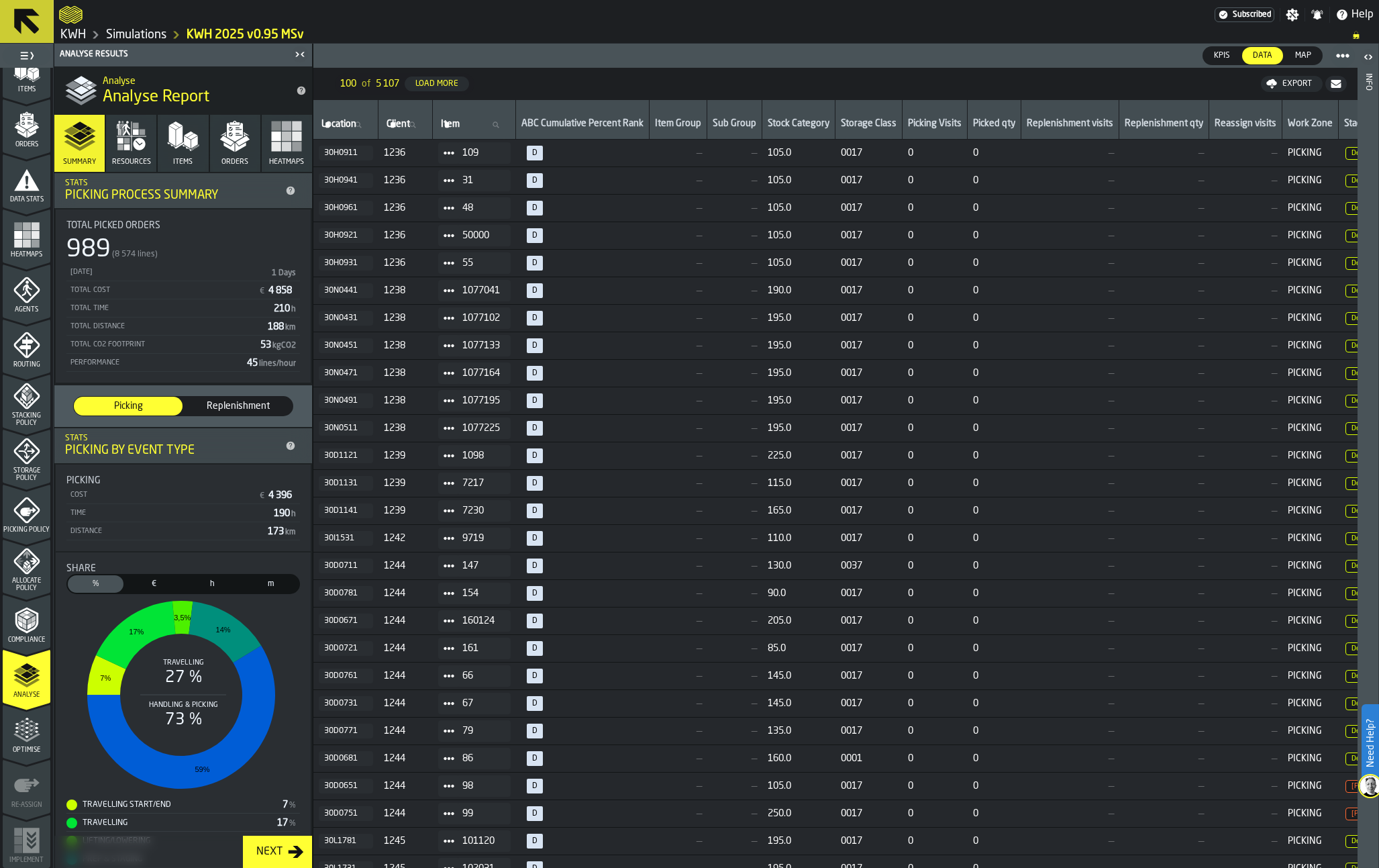
click at [1224, 58] on span "KPIs" at bounding box center [1221, 55] width 27 height 12
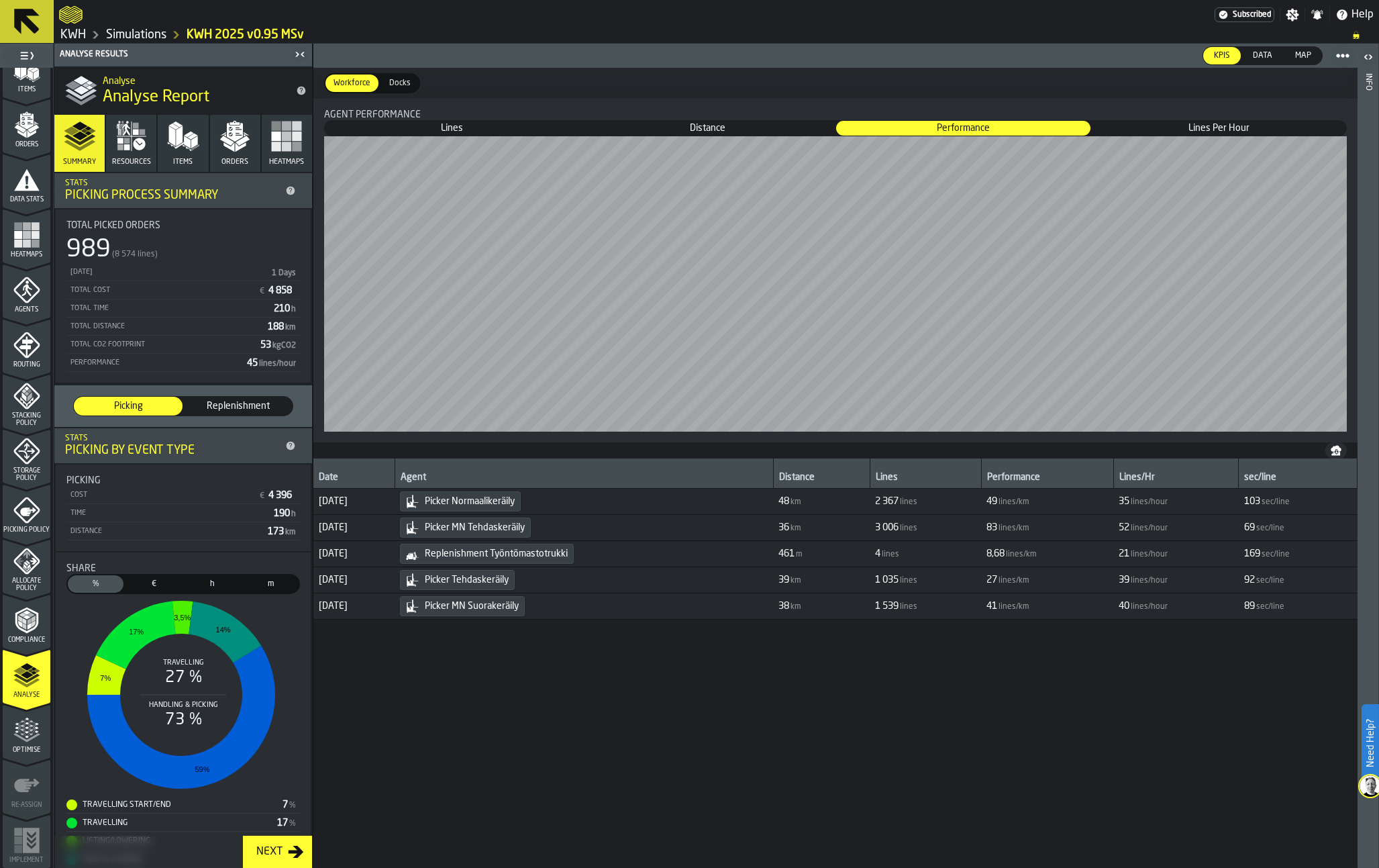
click at [397, 82] on span "Docks" at bounding box center [400, 82] width 32 height 12
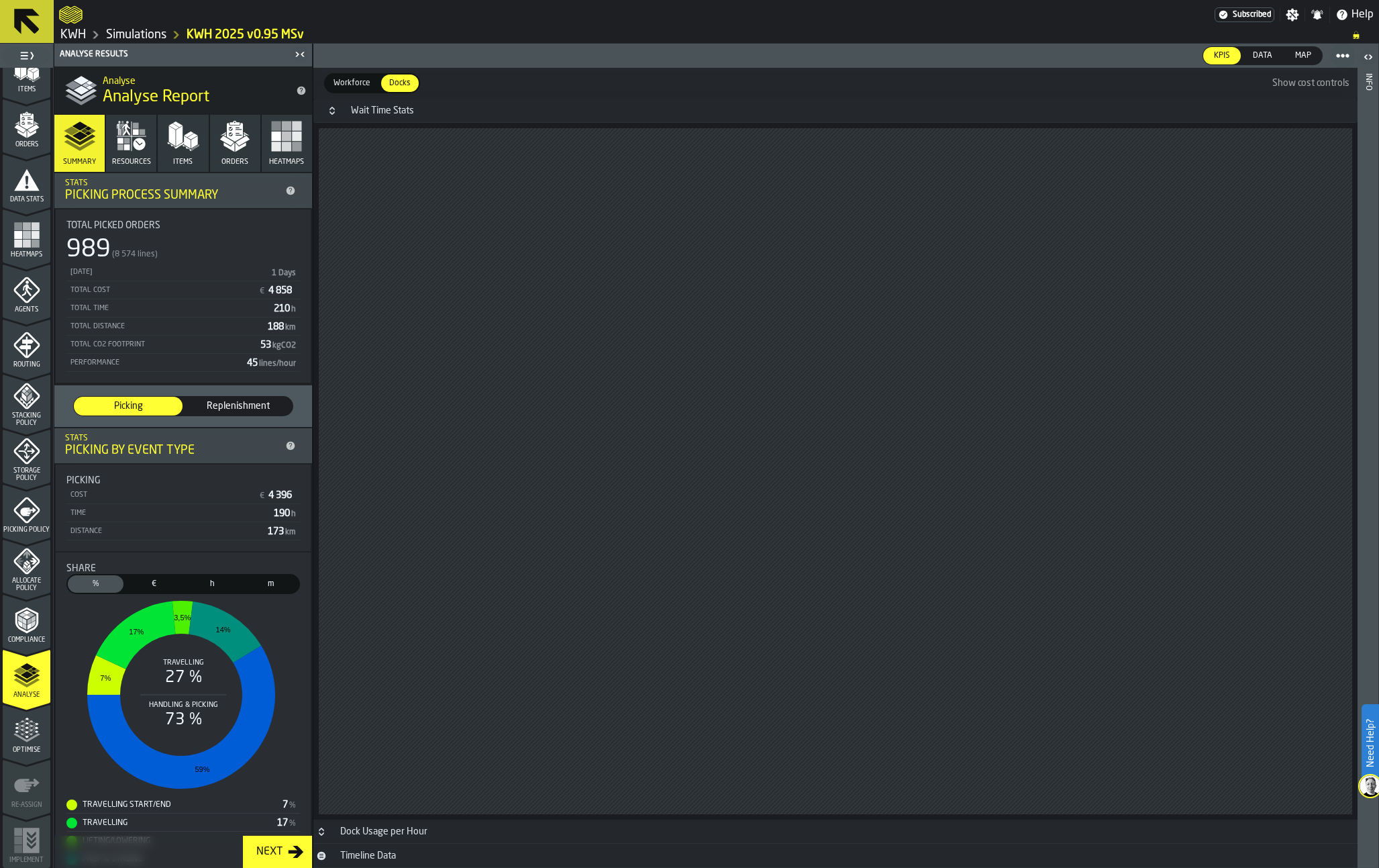
click at [350, 82] on span "Workforce" at bounding box center [352, 82] width 48 height 12
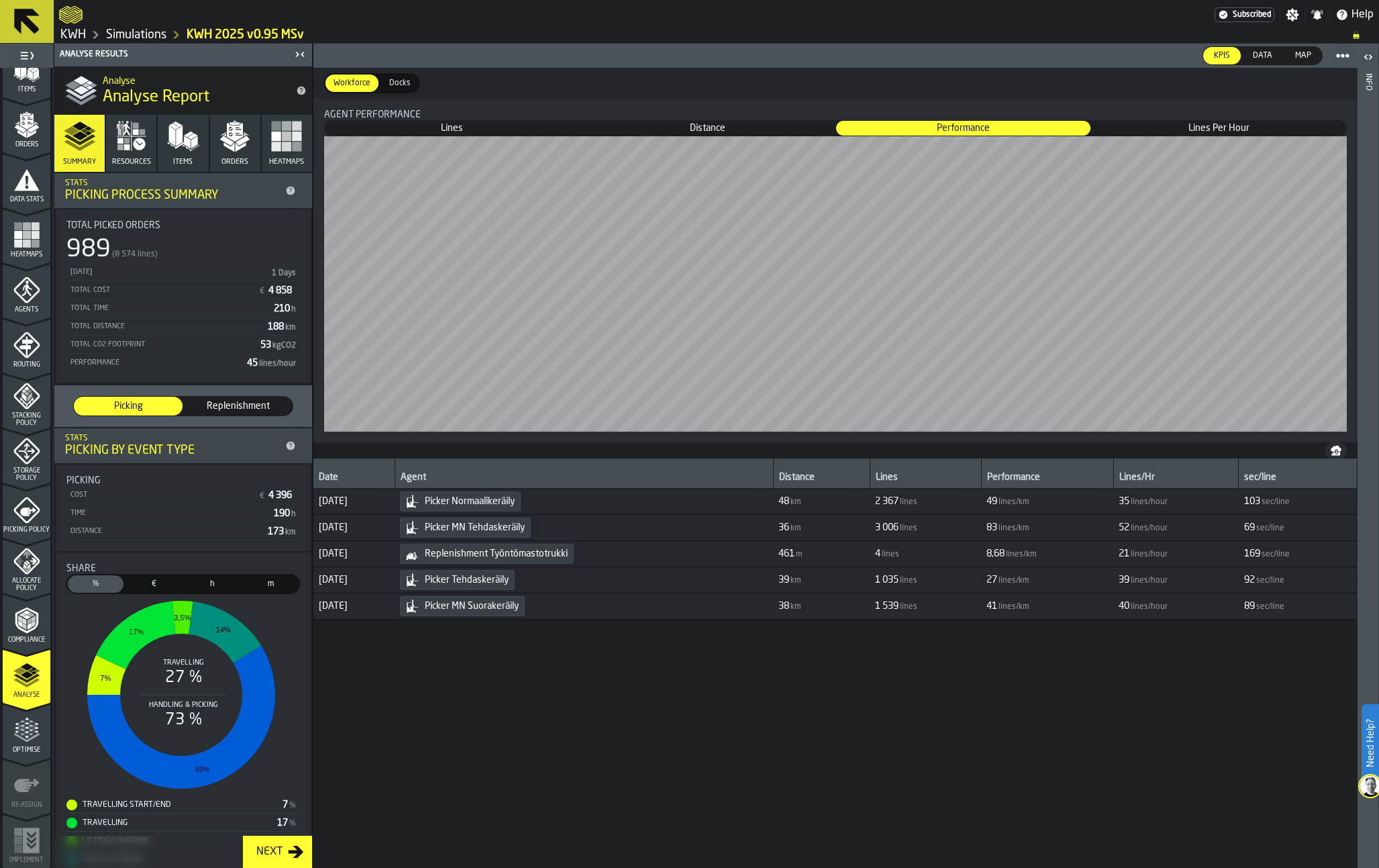
click at [18, 130] on polygon "menu Orders" at bounding box center [19, 127] width 11 height 8
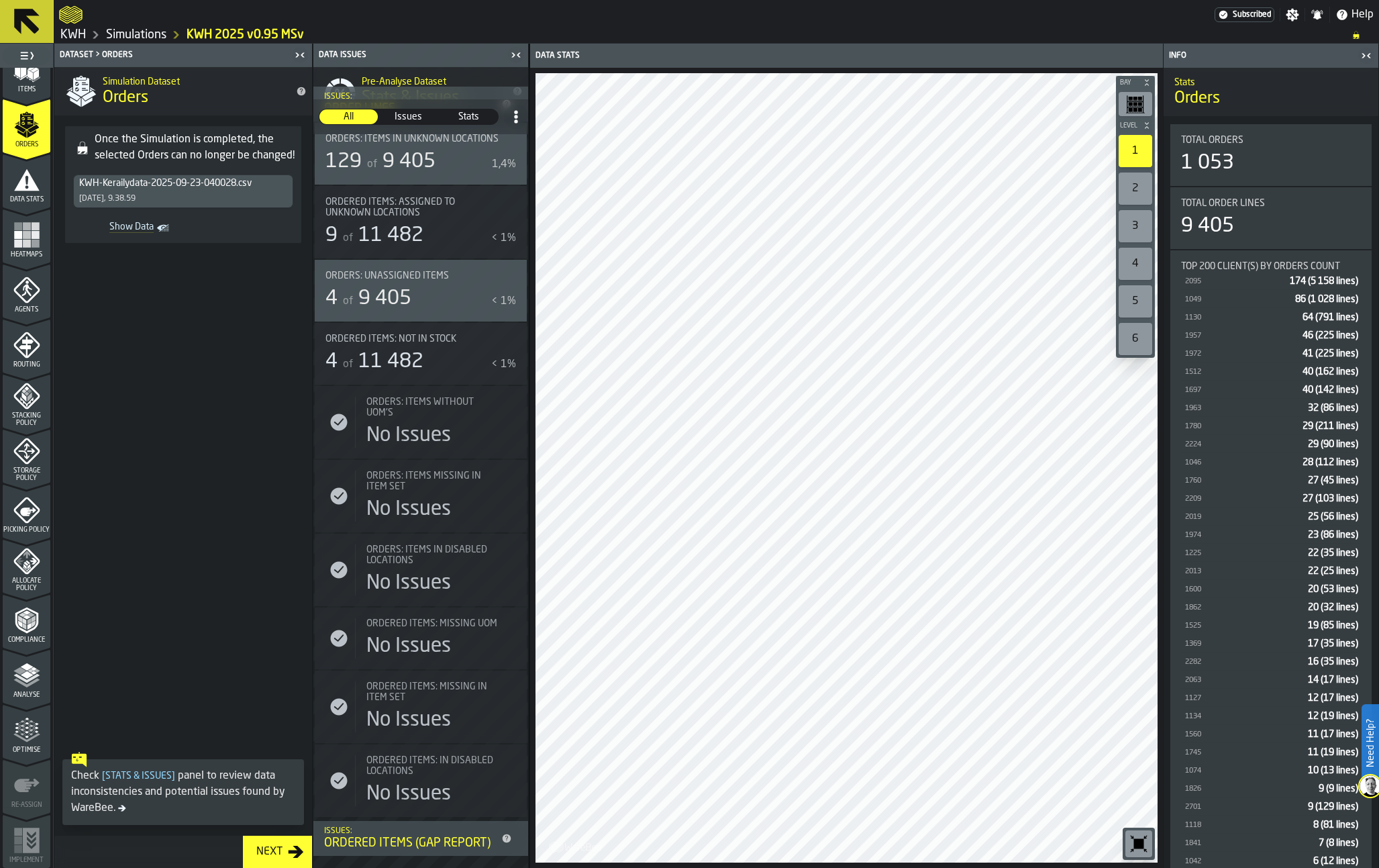
scroll to position [128, 0]
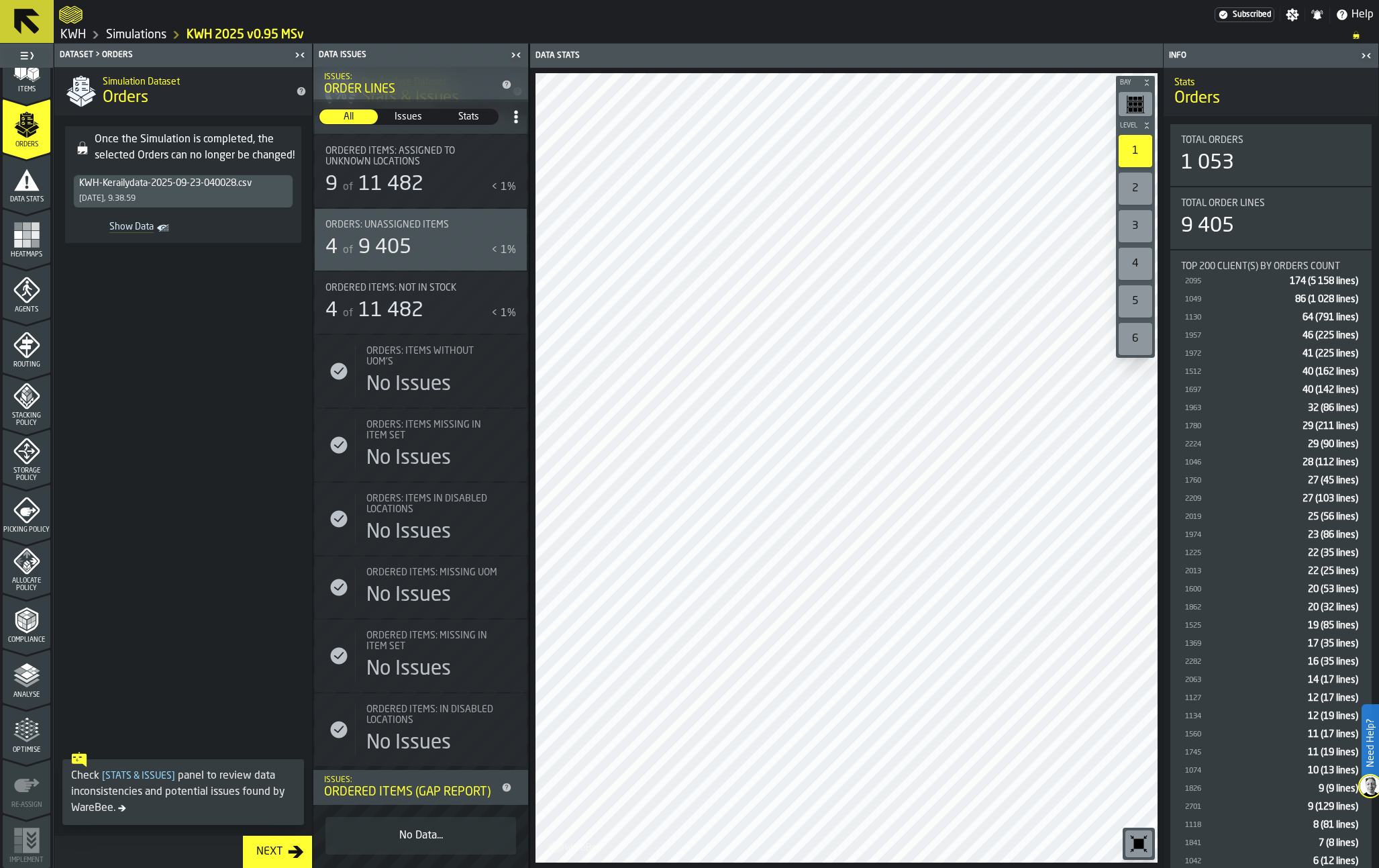
click at [202, 331] on span at bounding box center [182, 500] width 258 height 492
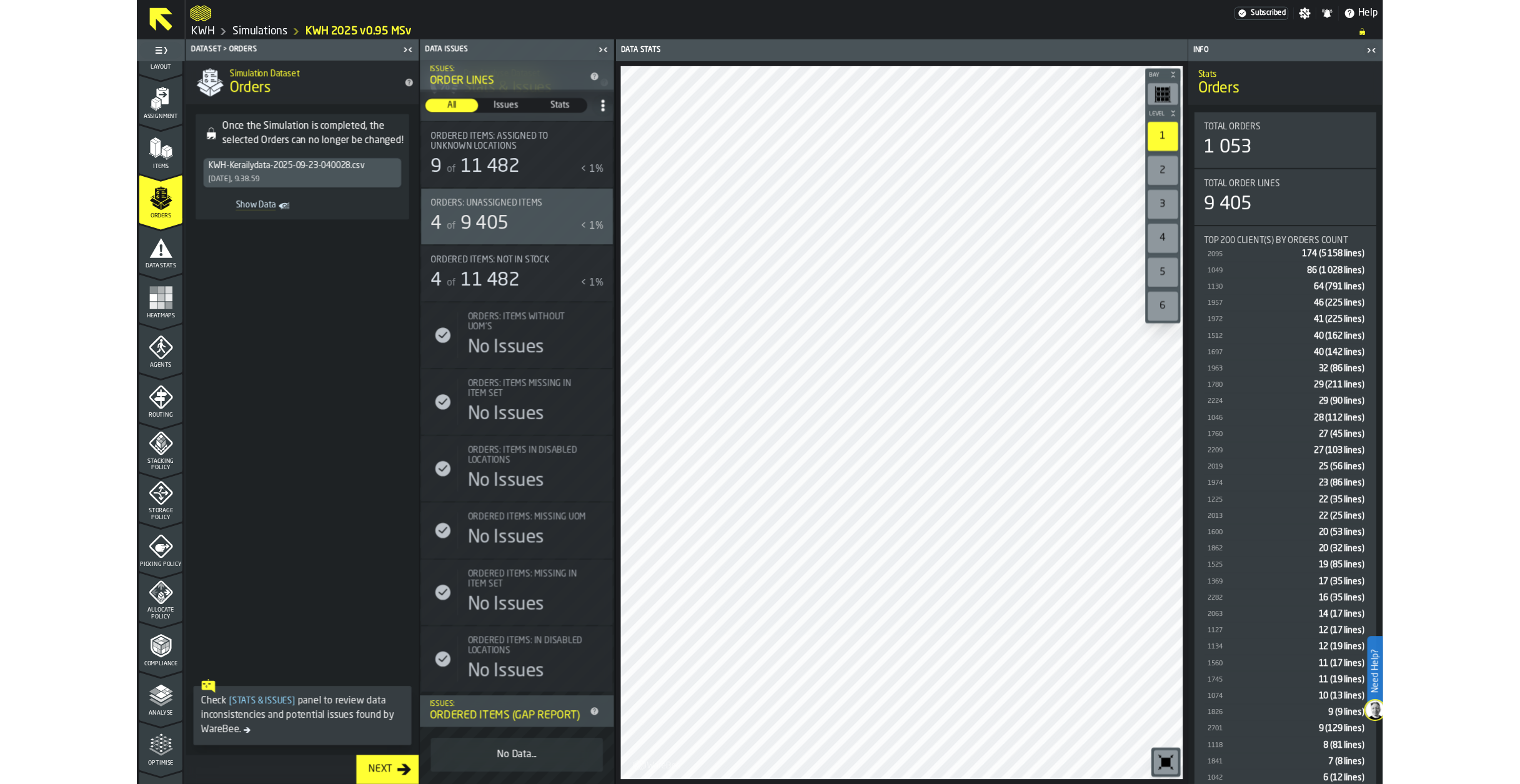
scroll to position [0, 0]
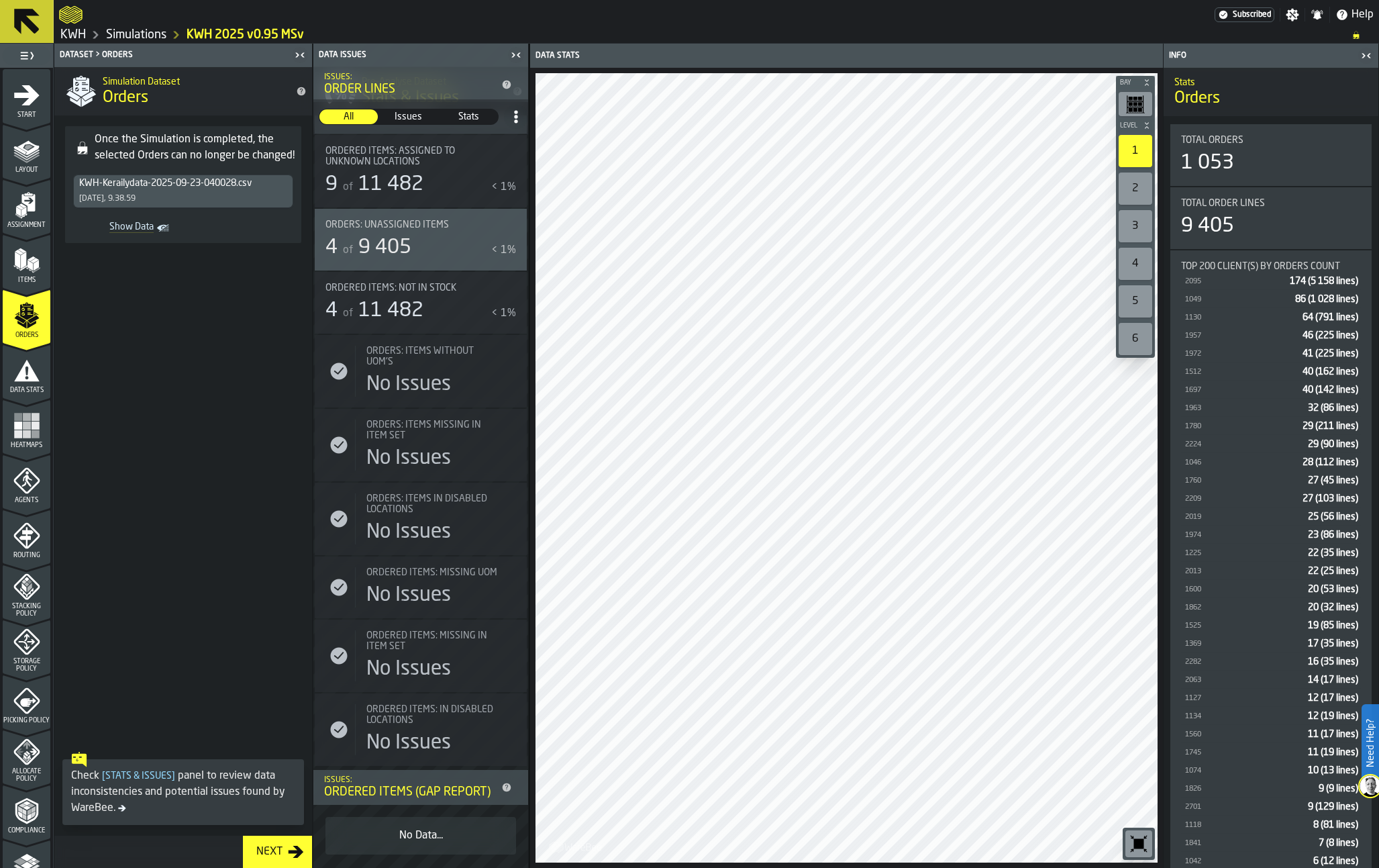
click at [0, 0] on rect "Show Data" at bounding box center [0, 0] width 0 height 0
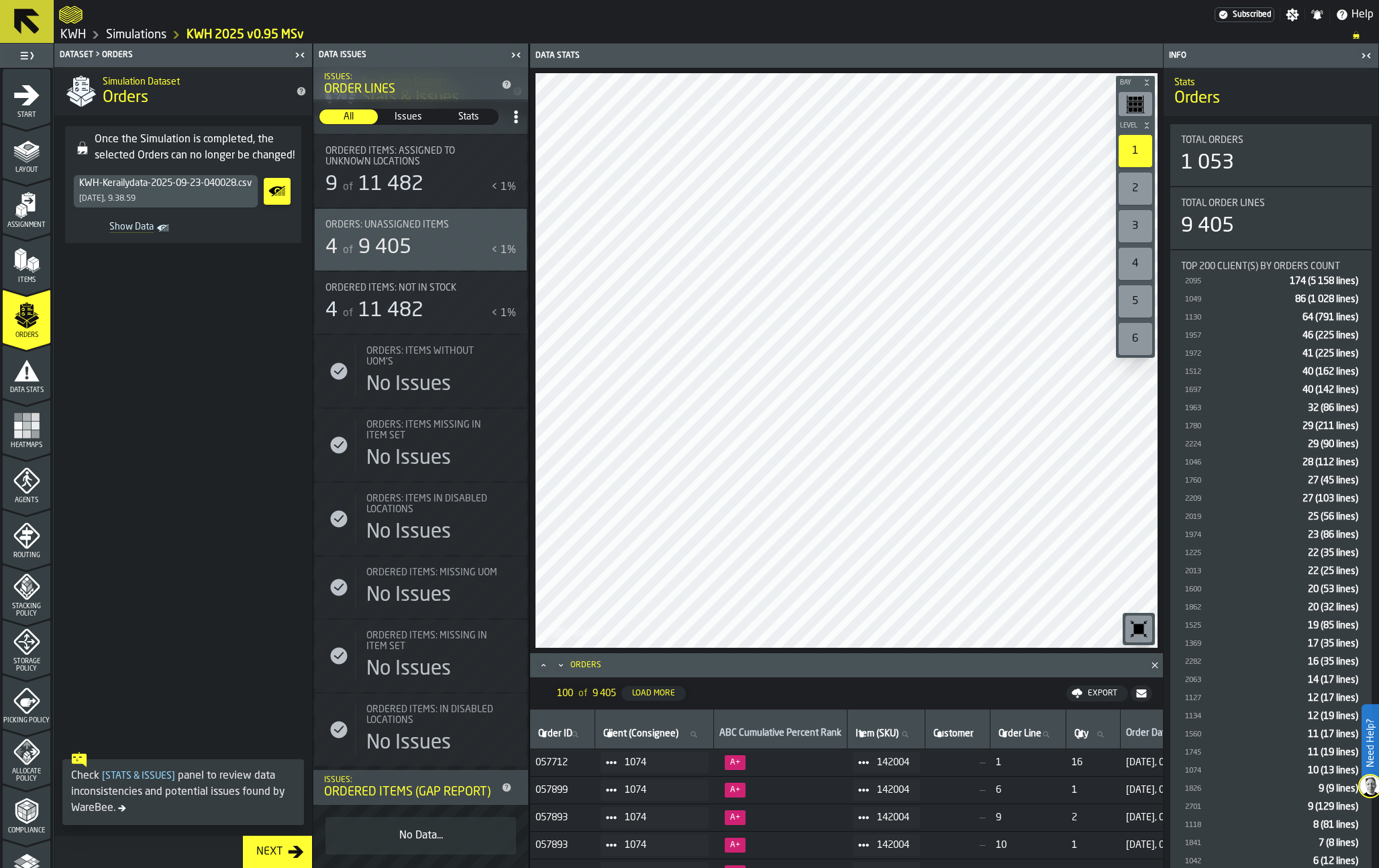
click at [670, 739] on input "Client (Consignee) Client (Consignee)" at bounding box center [654, 733] width 107 height 17
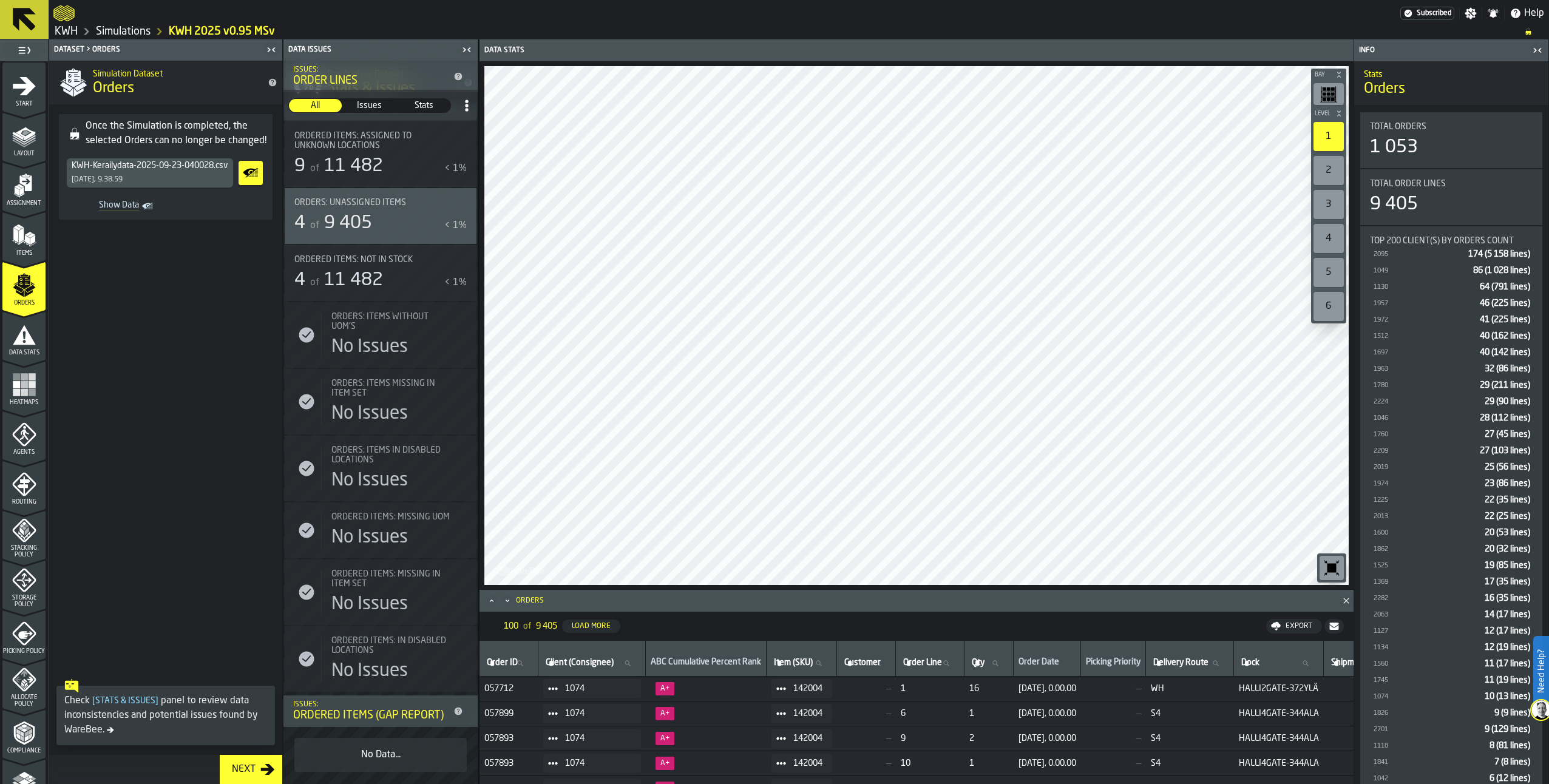
click at [566, 668] on input "Client (Consignee) Client (Consignee)" at bounding box center [591, 663] width 97 height 16
type input "****"
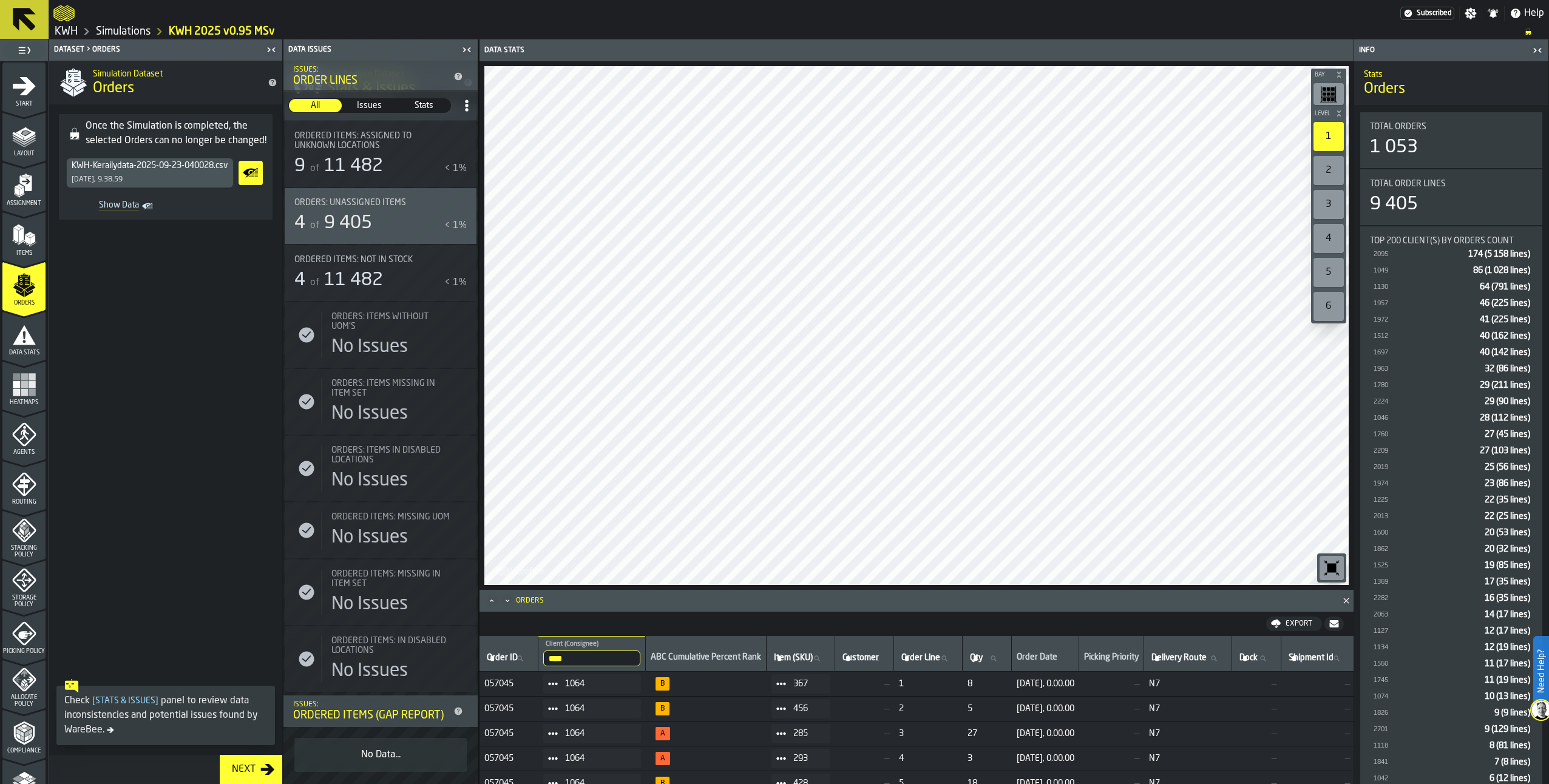
click at [812, 663] on input "Item (SKU) Item (SKU)" at bounding box center [800, 658] width 58 height 16
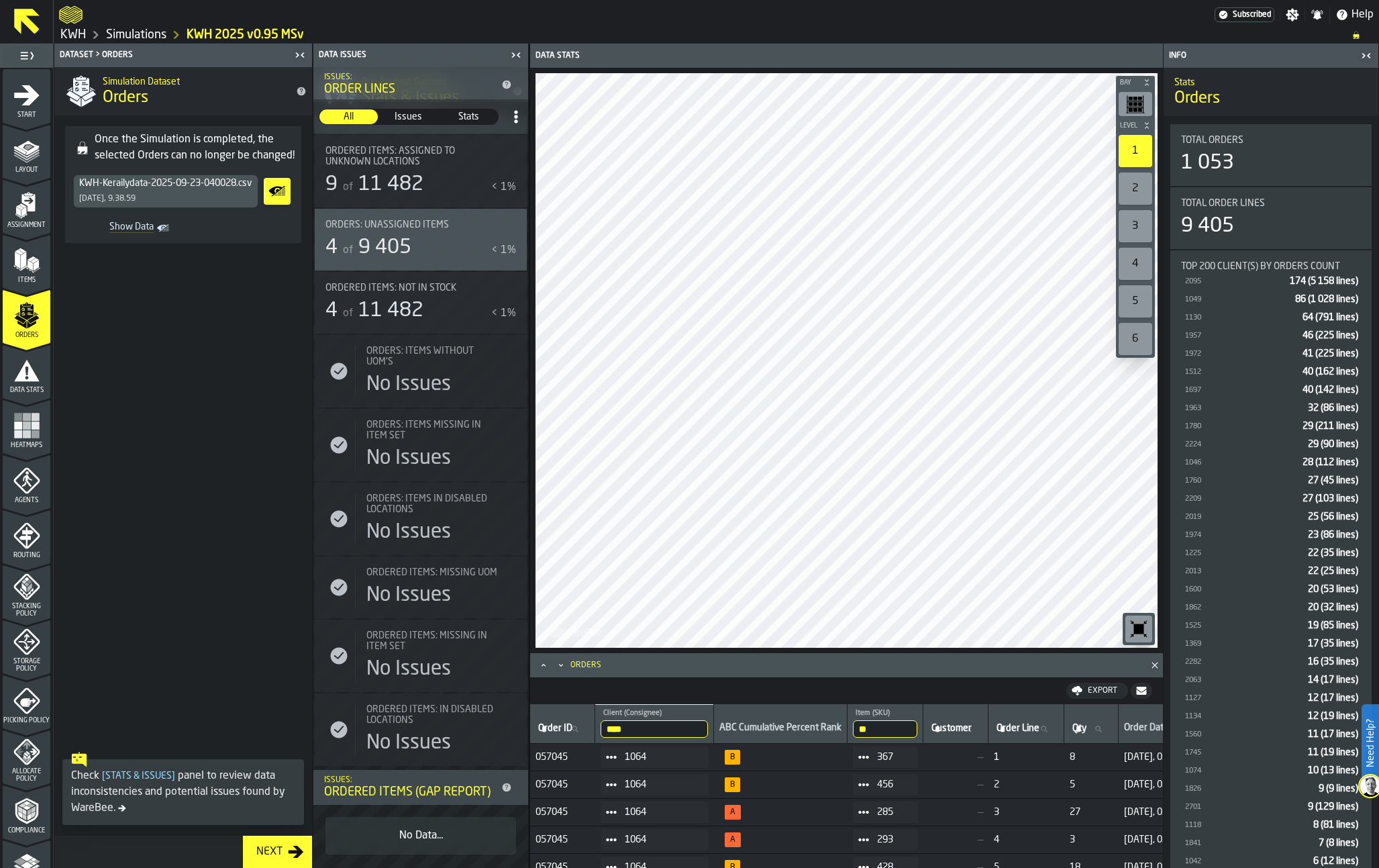
type input "***"
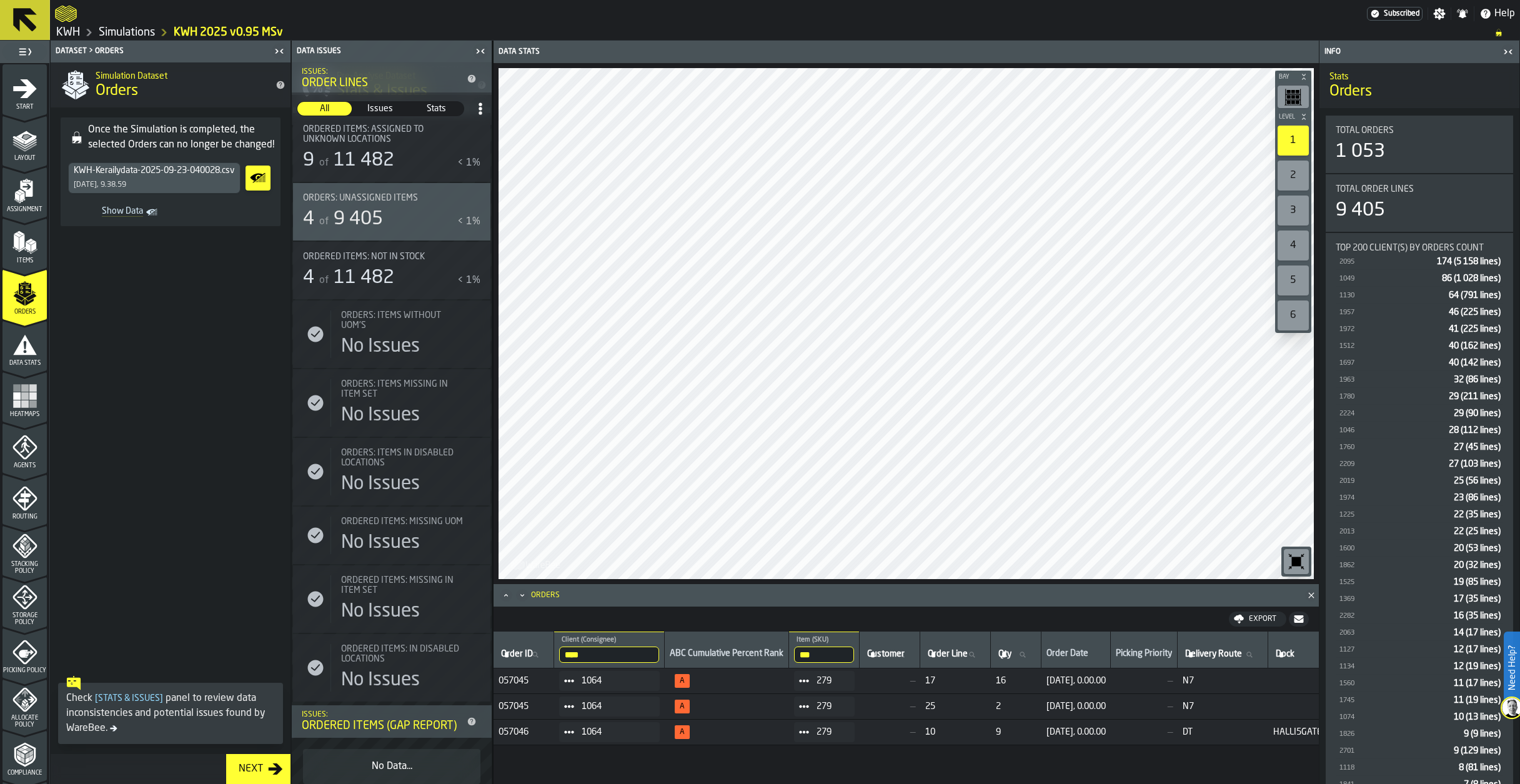
click at [161, 694] on span "]" at bounding box center [161, 698] width 3 height 9
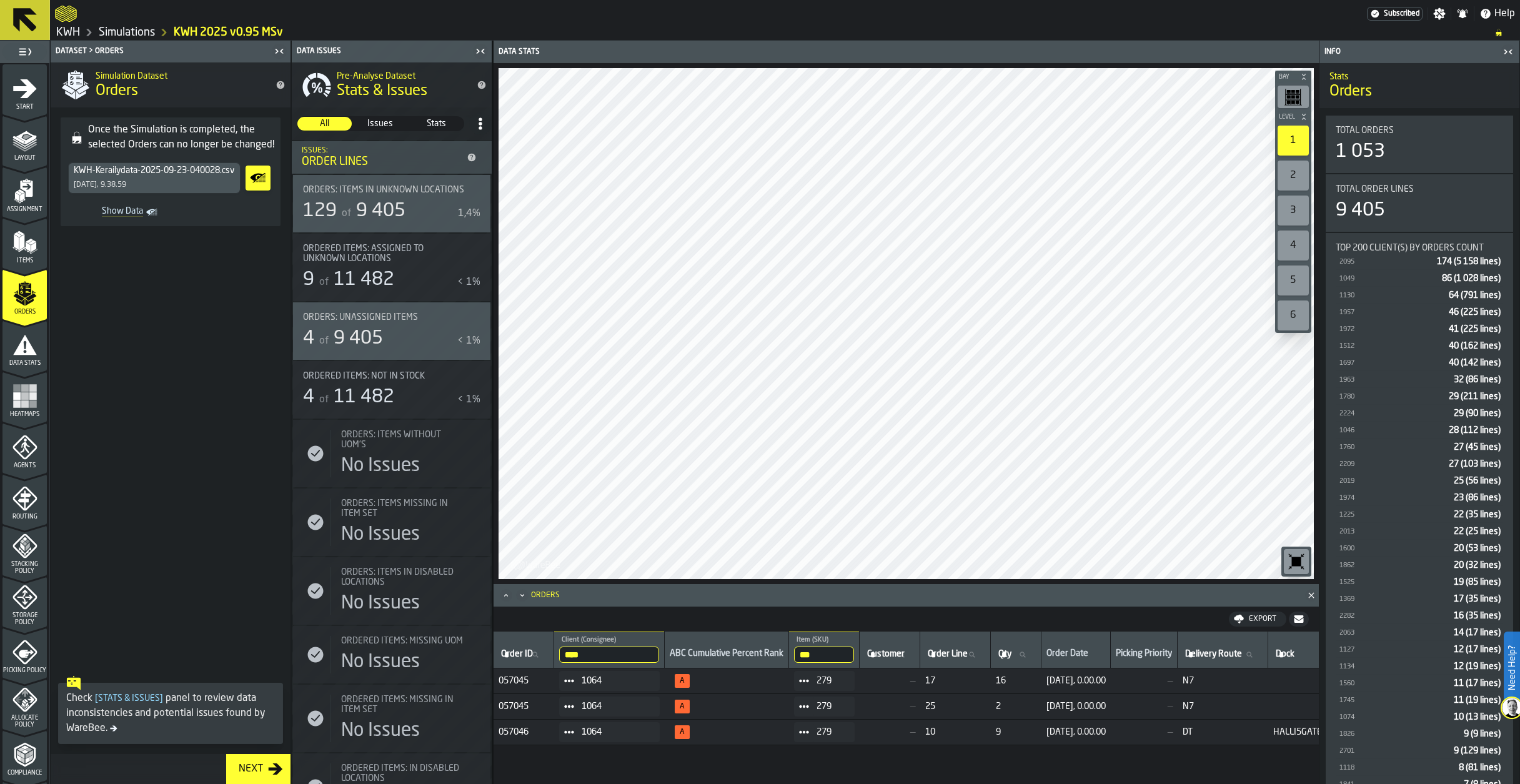
click at [166, 420] on span at bounding box center [170, 453] width 240 height 434
